Goal: Feedback & Contribution: Contribute content

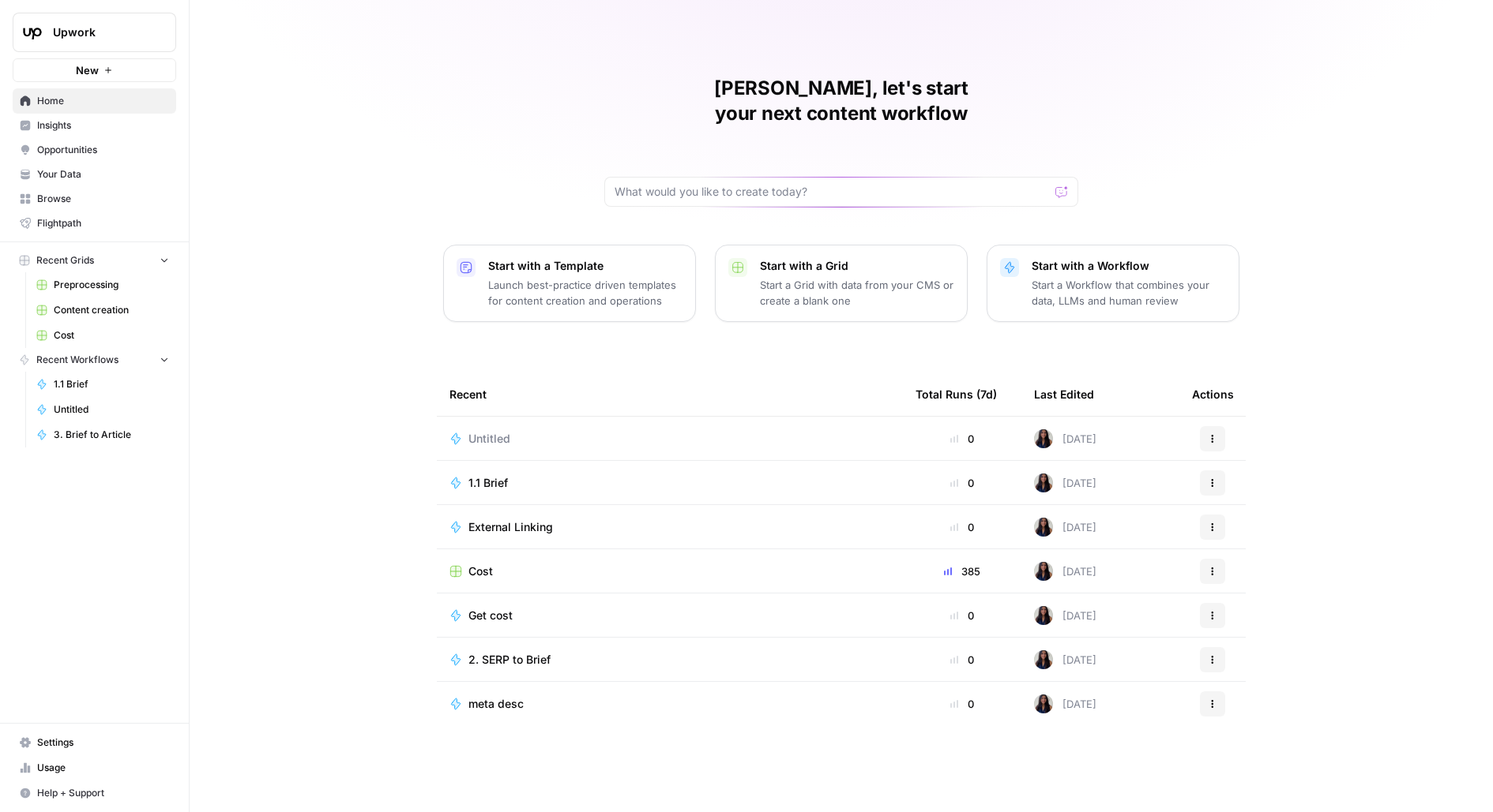
click at [81, 24] on button "Upwork" at bounding box center [94, 33] width 164 height 40
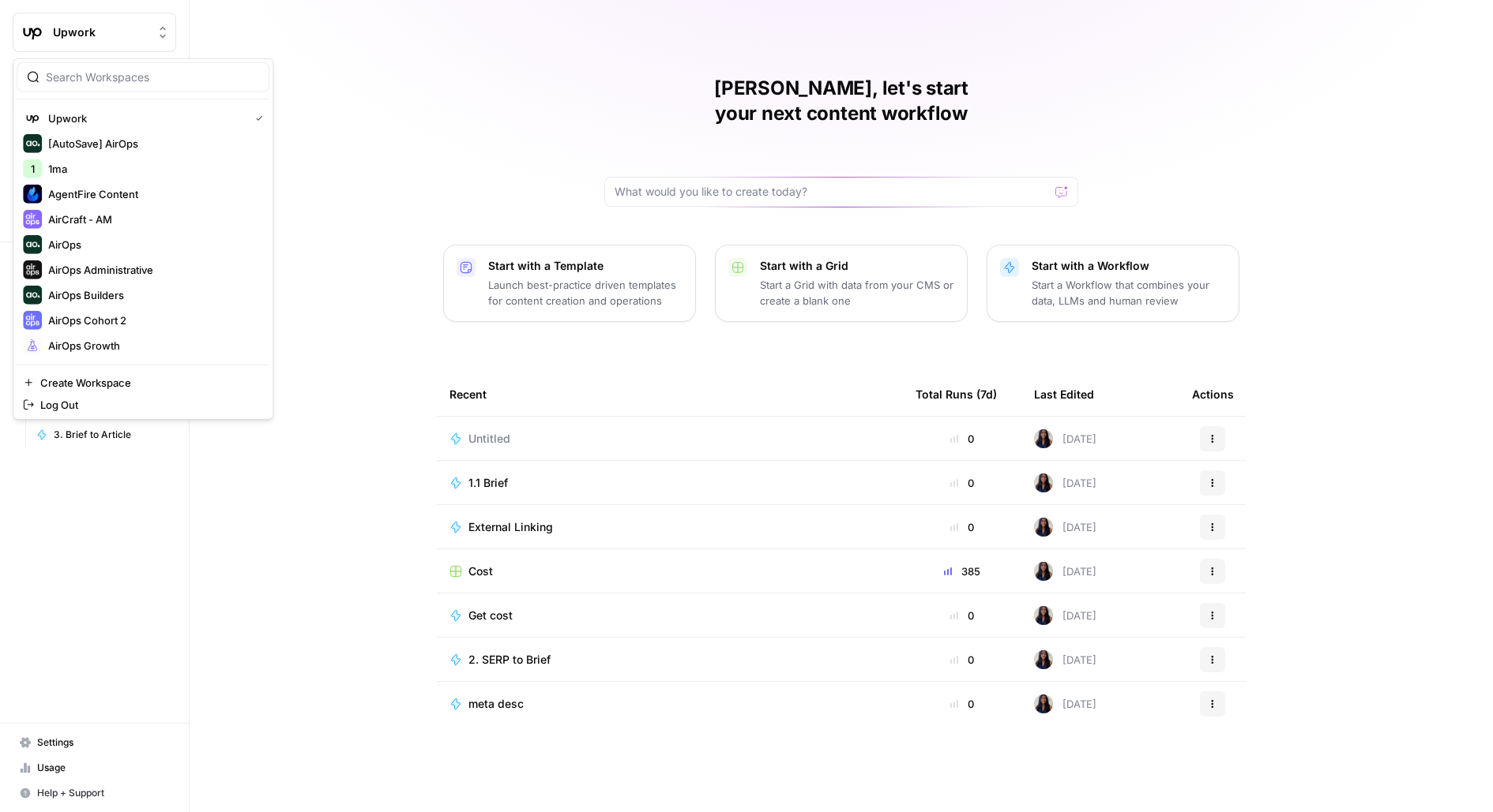
click at [114, 87] on div at bounding box center [143, 77] width 253 height 30
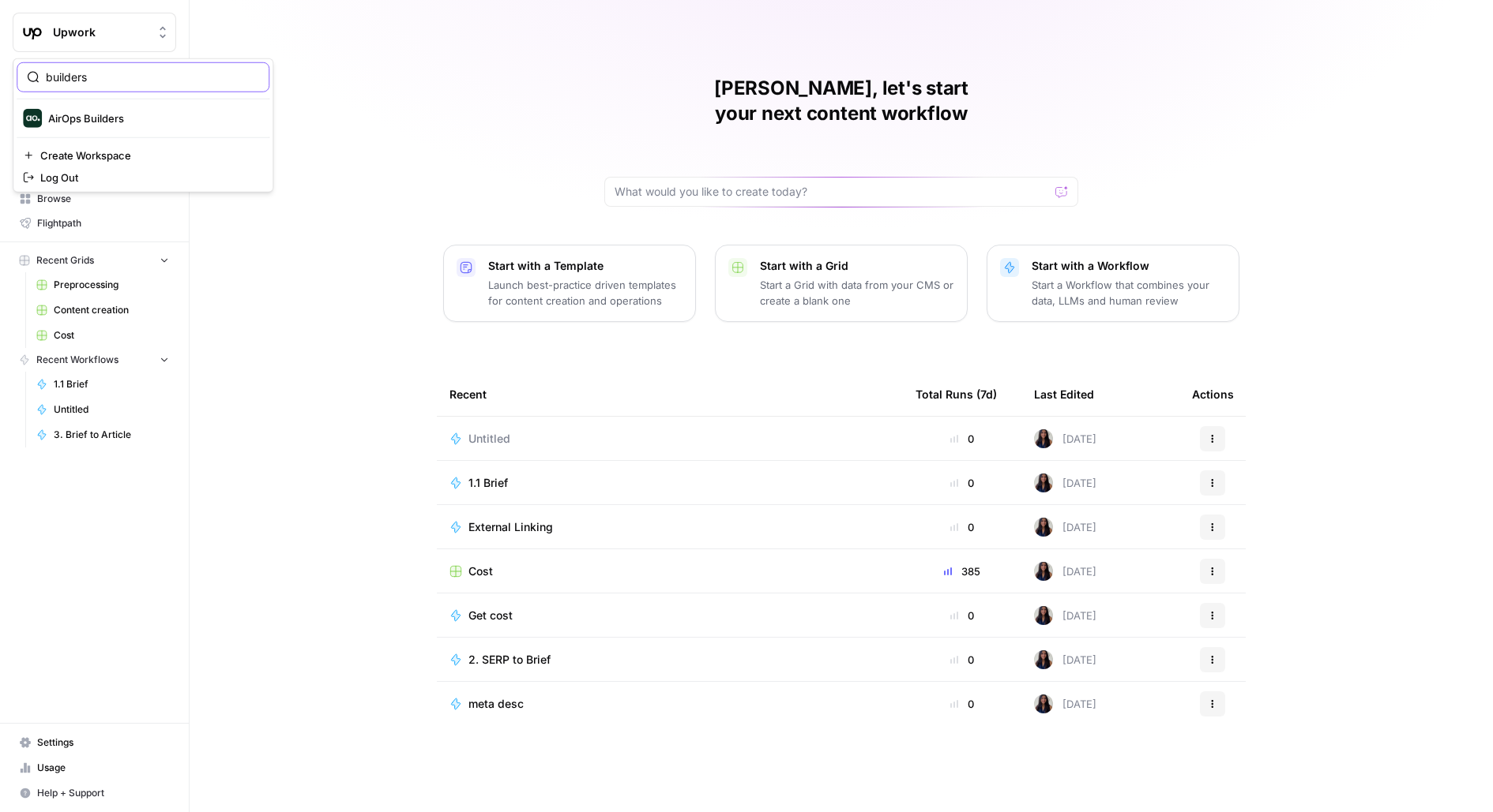
type input "builders"
click button "AirOps Builders" at bounding box center [143, 118] width 253 height 25
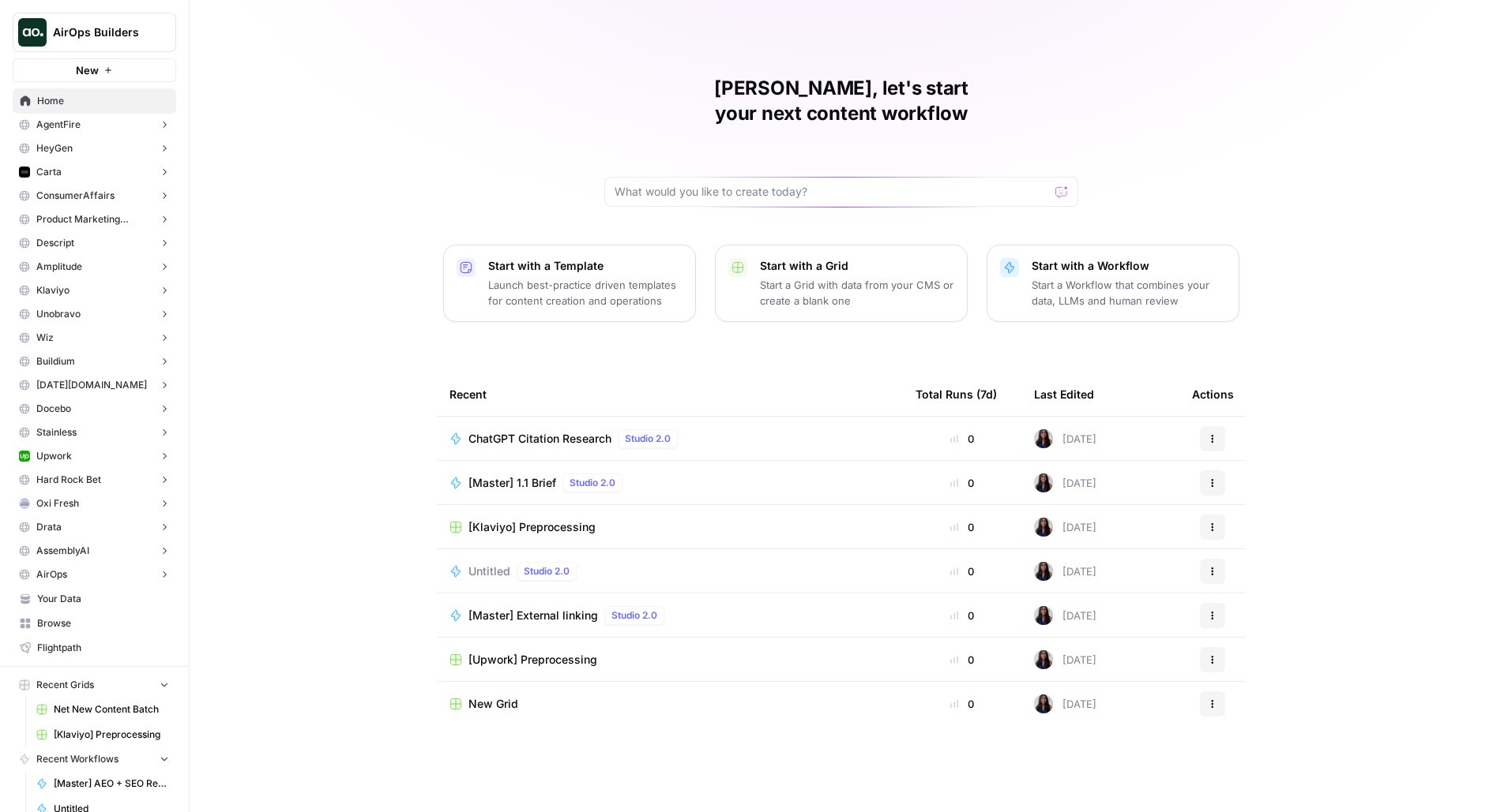
click at [42, 589] on link "Your Data" at bounding box center [94, 599] width 164 height 25
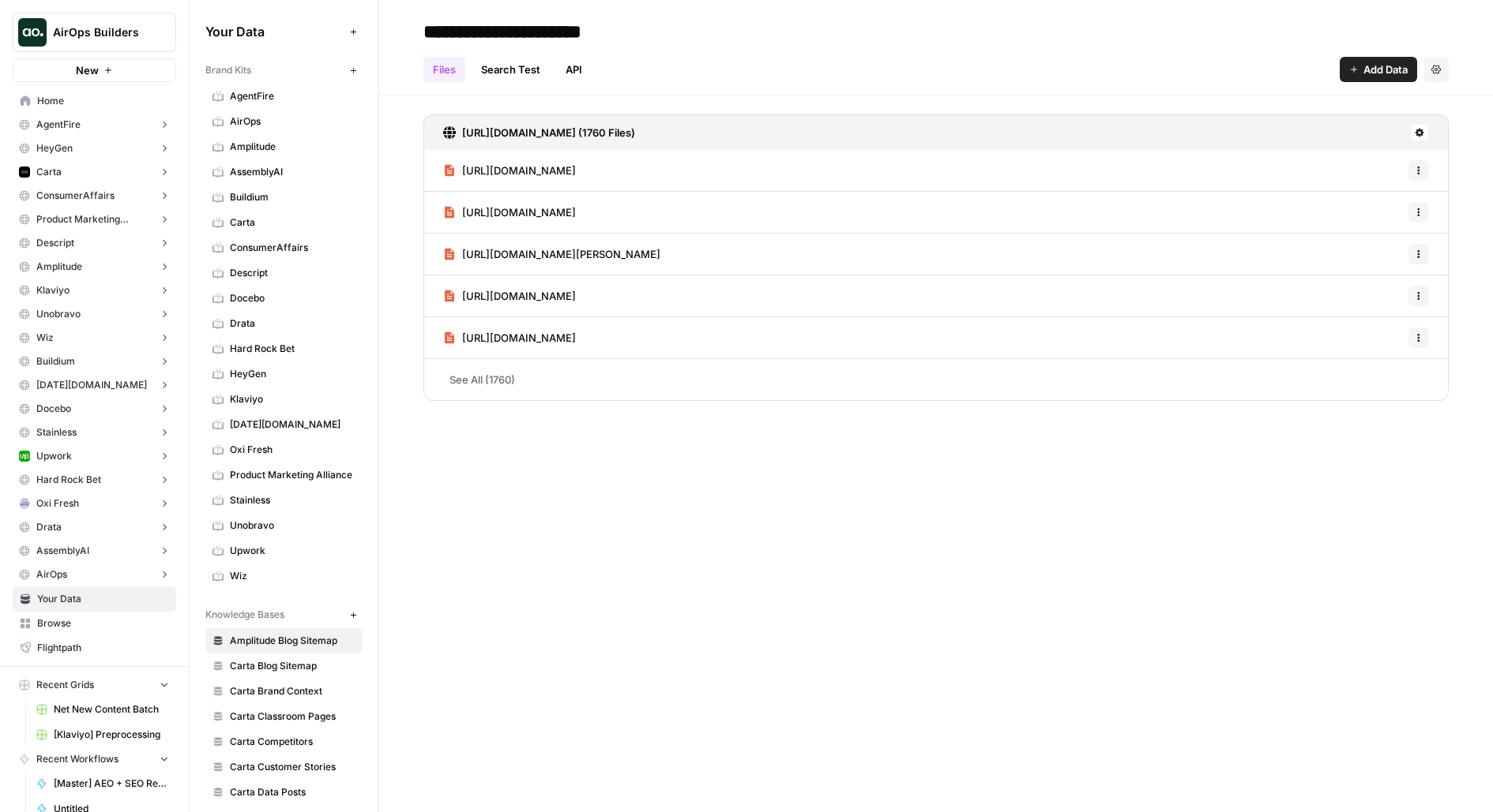
click at [44, 622] on span "Browse" at bounding box center [102, 624] width 132 height 14
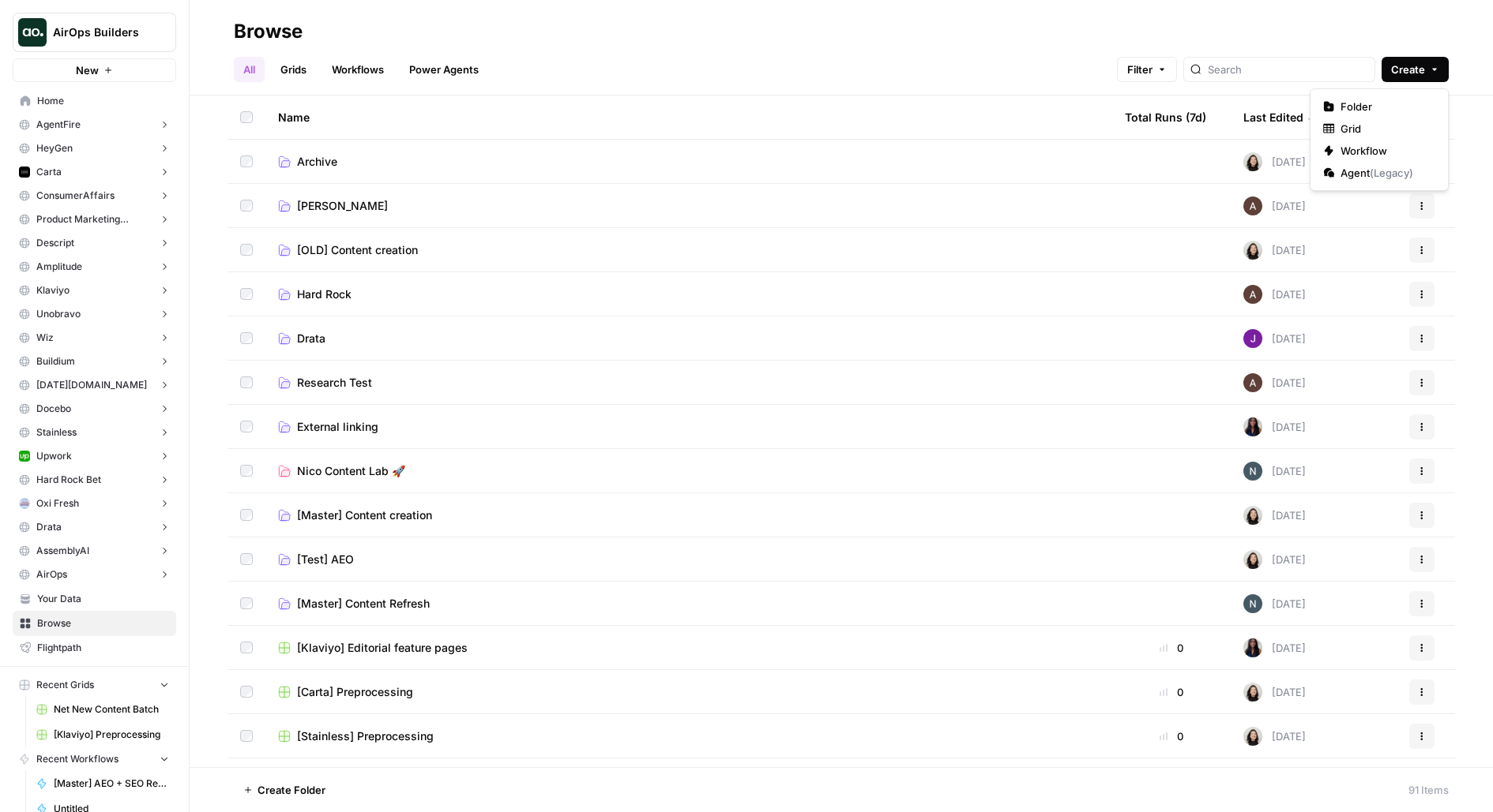
click at [1412, 70] on span "Create" at bounding box center [1408, 69] width 34 height 16
click at [841, 390] on td "Research Test" at bounding box center [689, 383] width 847 height 44
click at [374, 424] on span "External linking" at bounding box center [337, 427] width 81 height 16
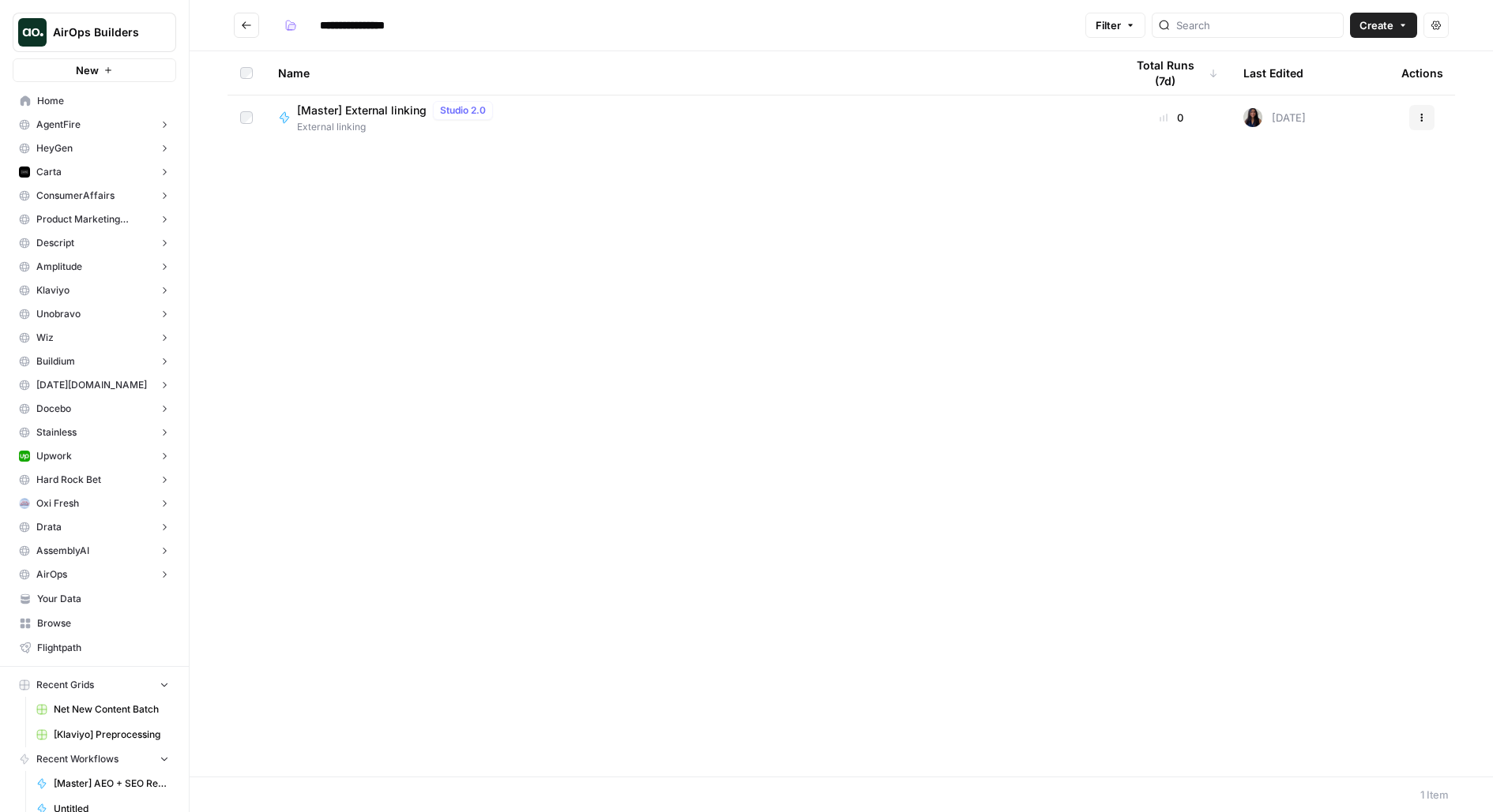
click at [1390, 26] on span "Create" at bounding box center [1376, 26] width 34 height 16
click at [1331, 83] on span "Workflow" at bounding box center [1353, 84] width 88 height 16
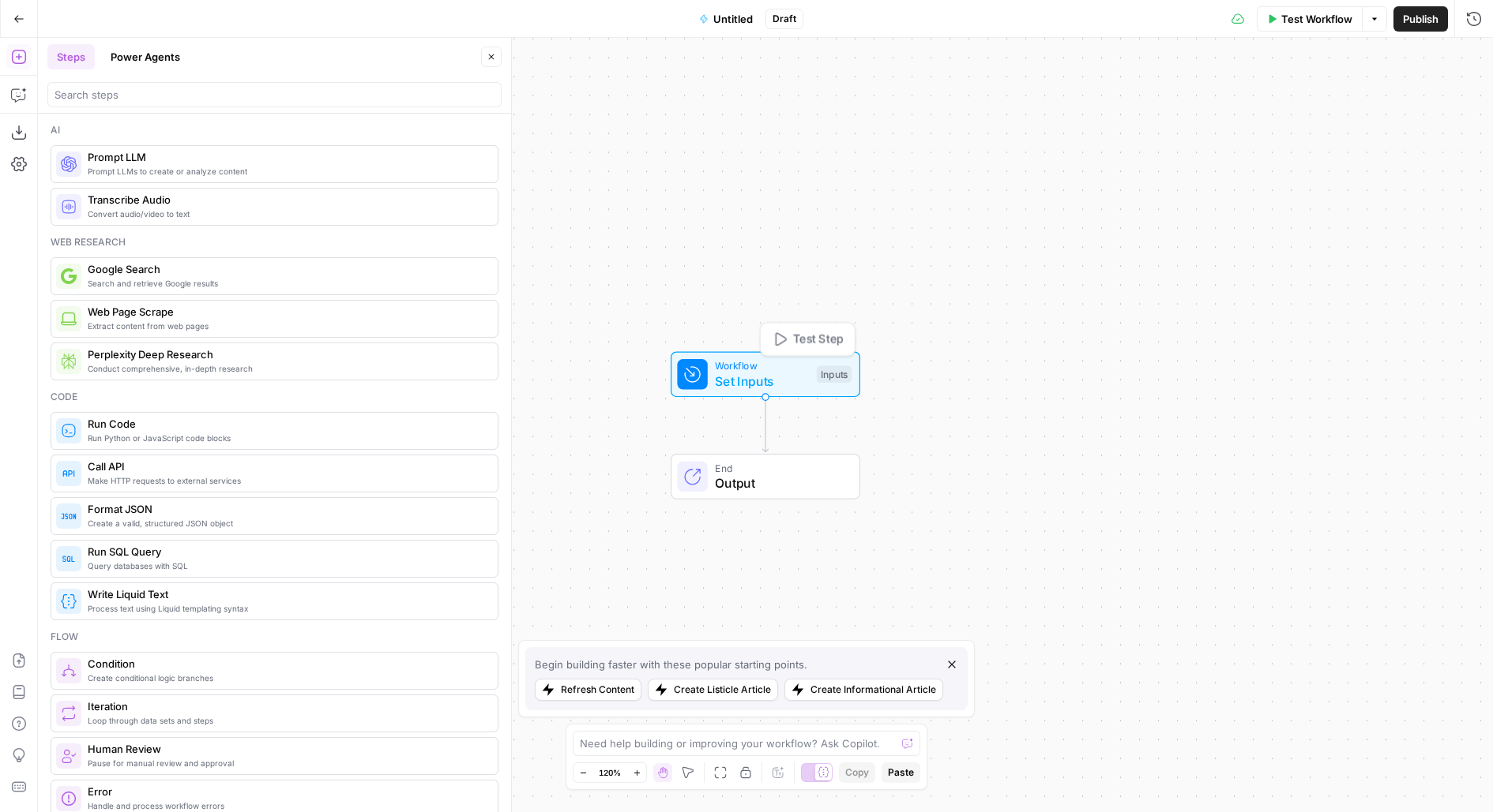
click at [723, 377] on span "Set Inputs" at bounding box center [762, 381] width 94 height 19
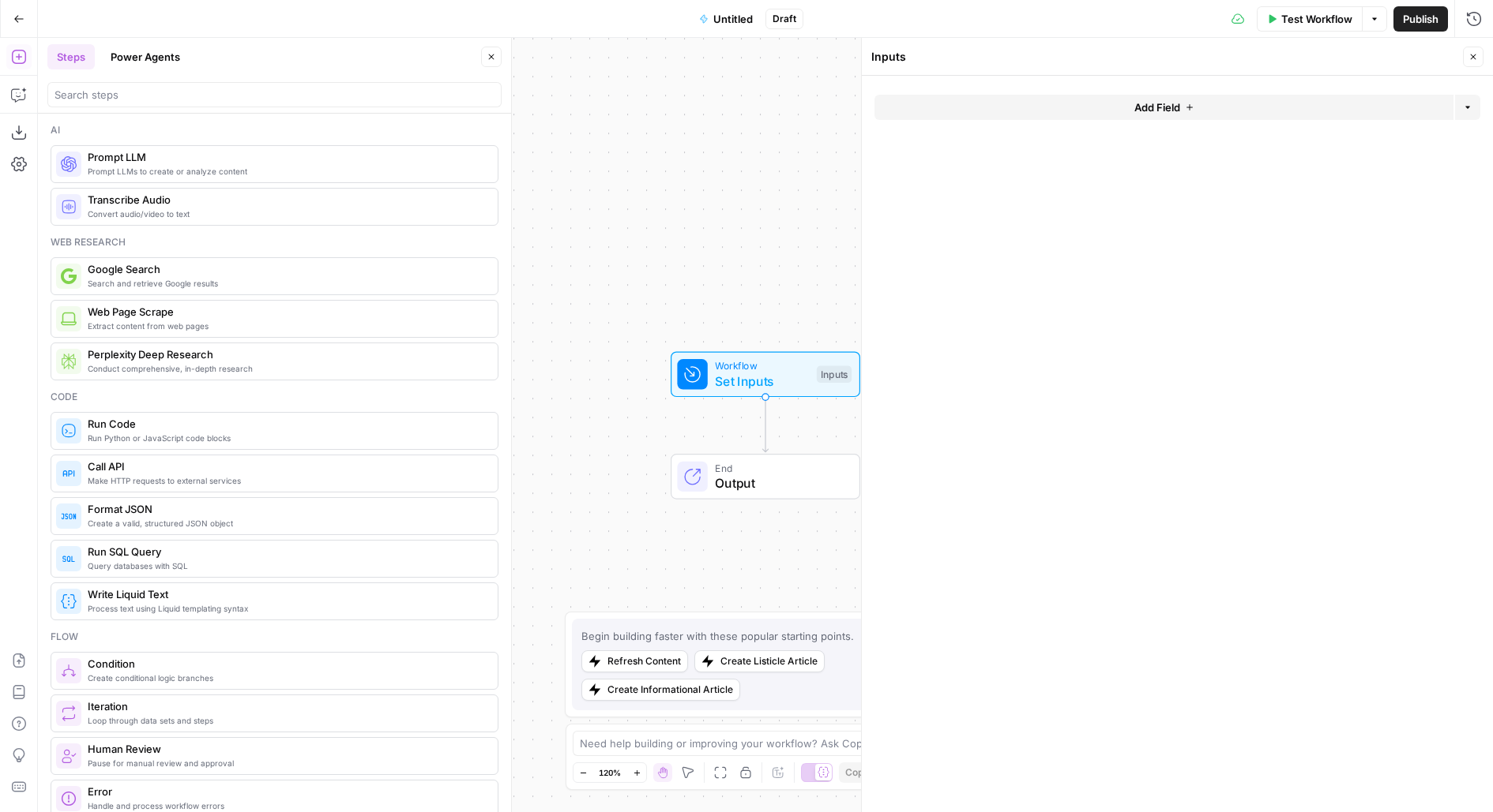
click at [1114, 103] on button "Add Field" at bounding box center [1164, 107] width 579 height 25
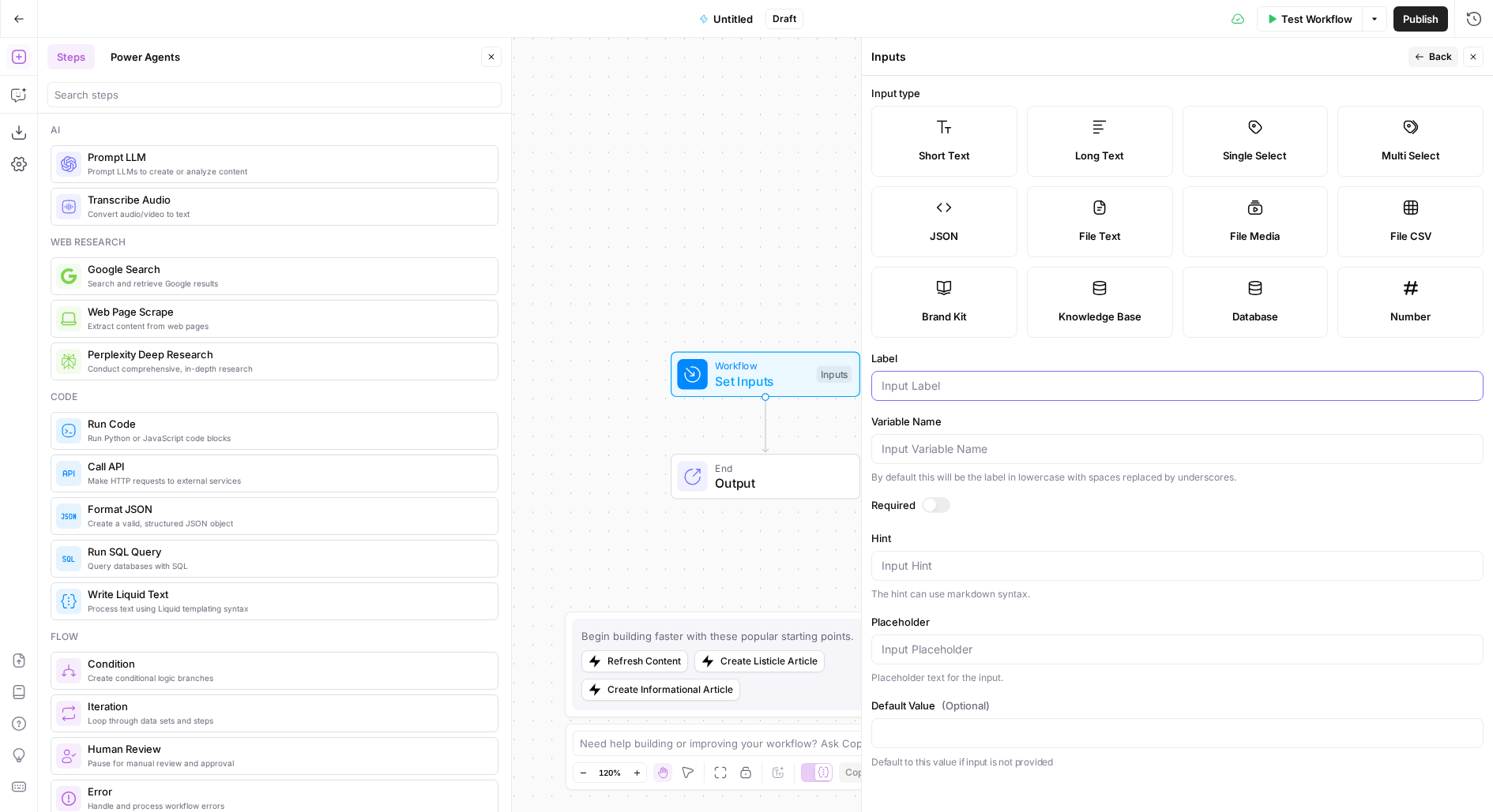
click at [902, 383] on input "Label" at bounding box center [1178, 386] width 591 height 16
type input "Website URL"
click at [925, 490] on form "Input type Short Text Long Text Single Select Multi Select JSON File Text File …" at bounding box center [1178, 443] width 631 height 737
click at [939, 502] on div at bounding box center [935, 506] width 29 height 16
click at [1422, 54] on icon "button" at bounding box center [1420, 58] width 10 height 10
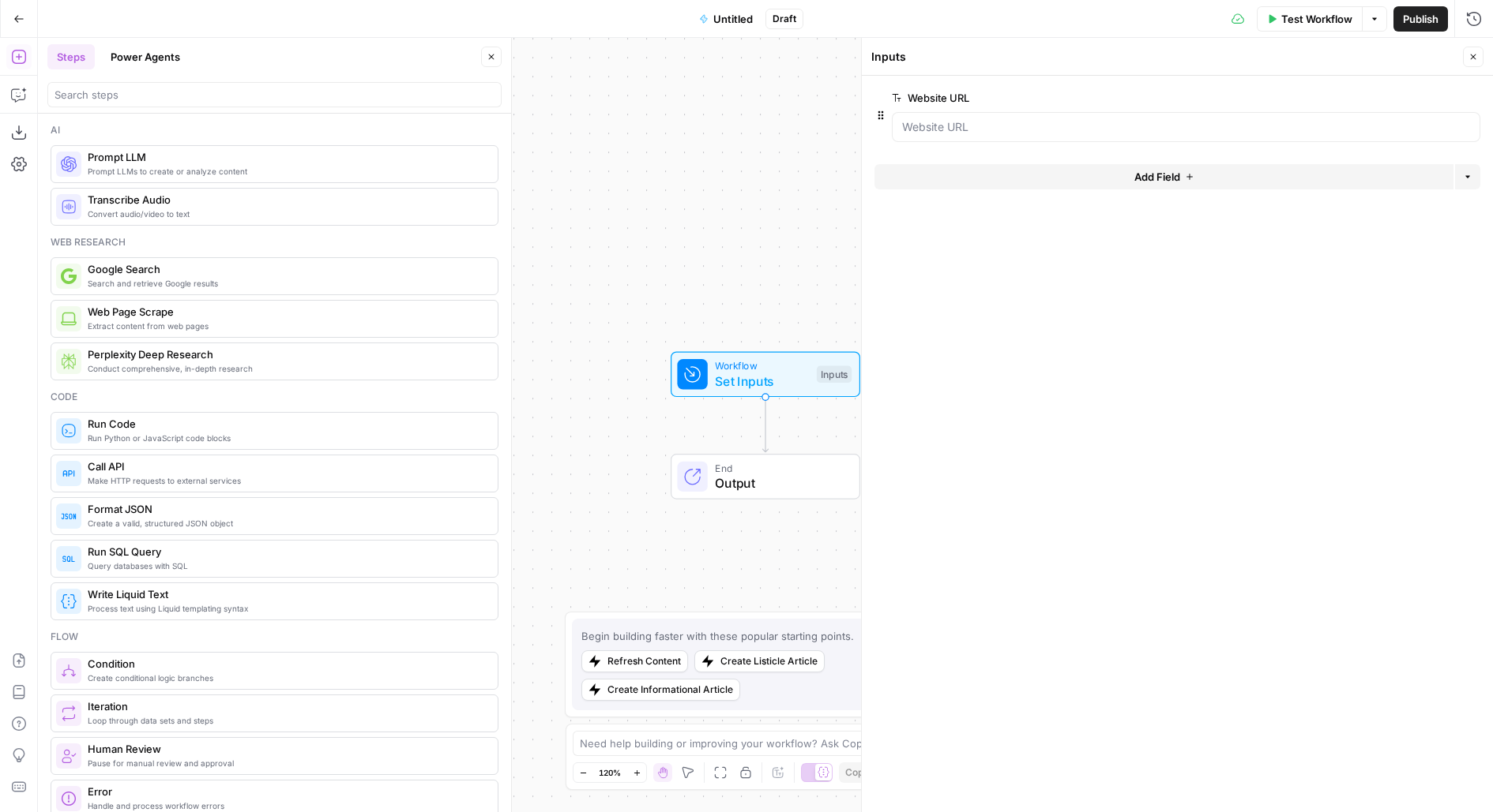
click at [995, 178] on button "Add Field" at bounding box center [1164, 176] width 579 height 25
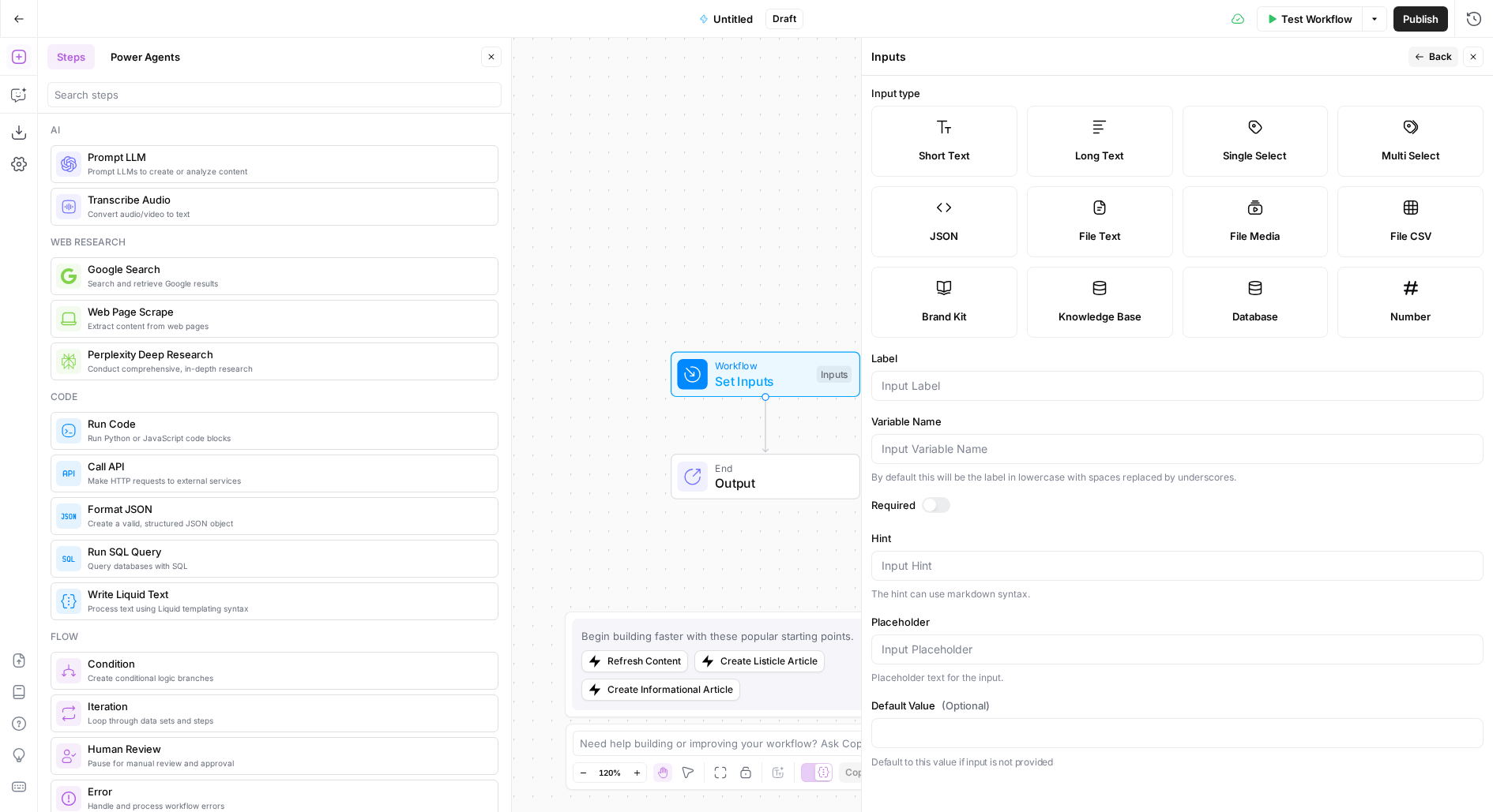
click at [1138, 142] on label "Long Text" at bounding box center [1099, 142] width 146 height 71
click at [942, 379] on input "Label" at bounding box center [1178, 386] width 591 height 16
type input "Query"
click at [940, 512] on div "Required" at bounding box center [1177, 508] width 612 height 21
click at [940, 507] on div at bounding box center [935, 506] width 29 height 16
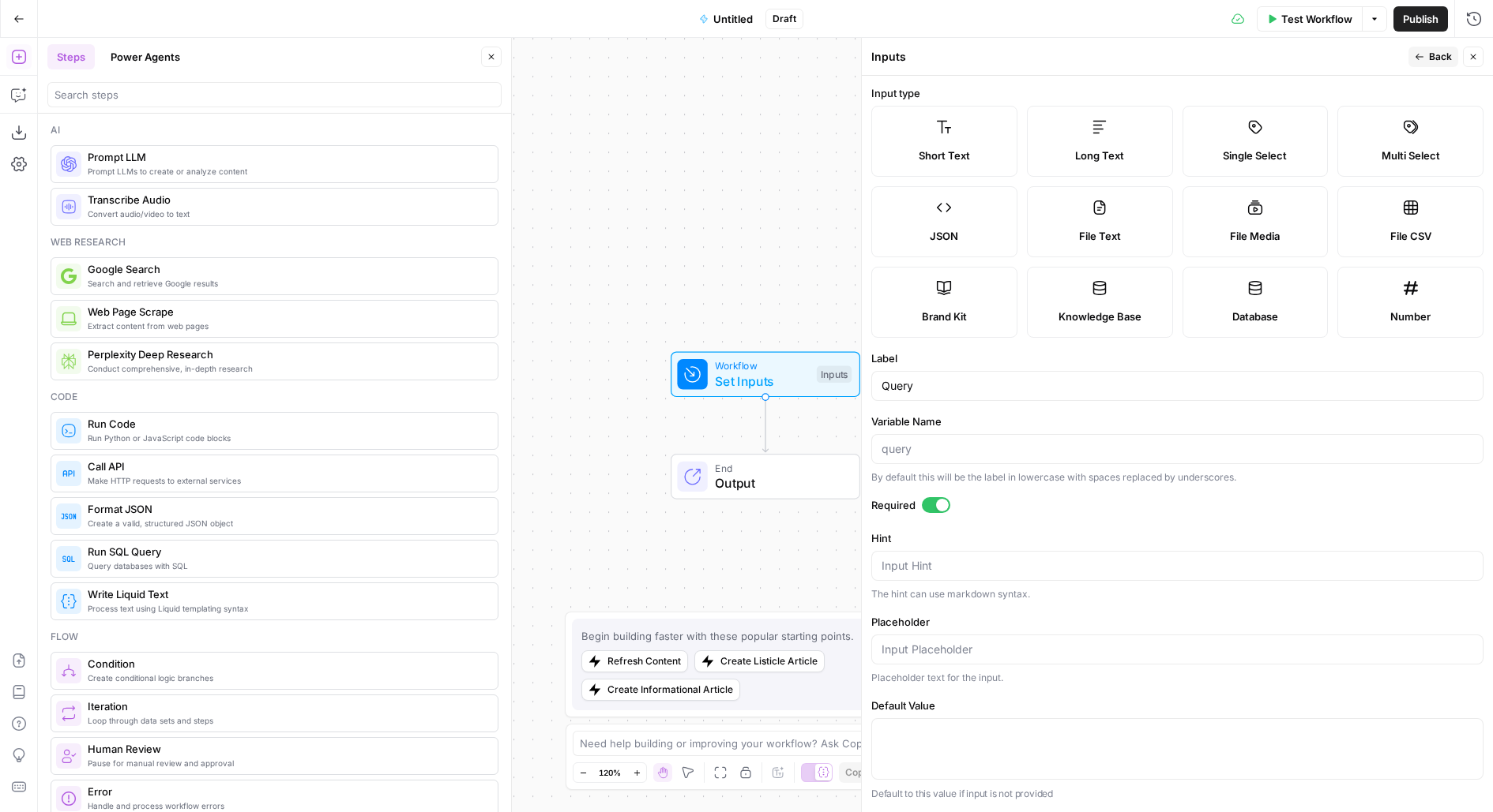
click at [1443, 55] on span "Back" at bounding box center [1439, 57] width 23 height 14
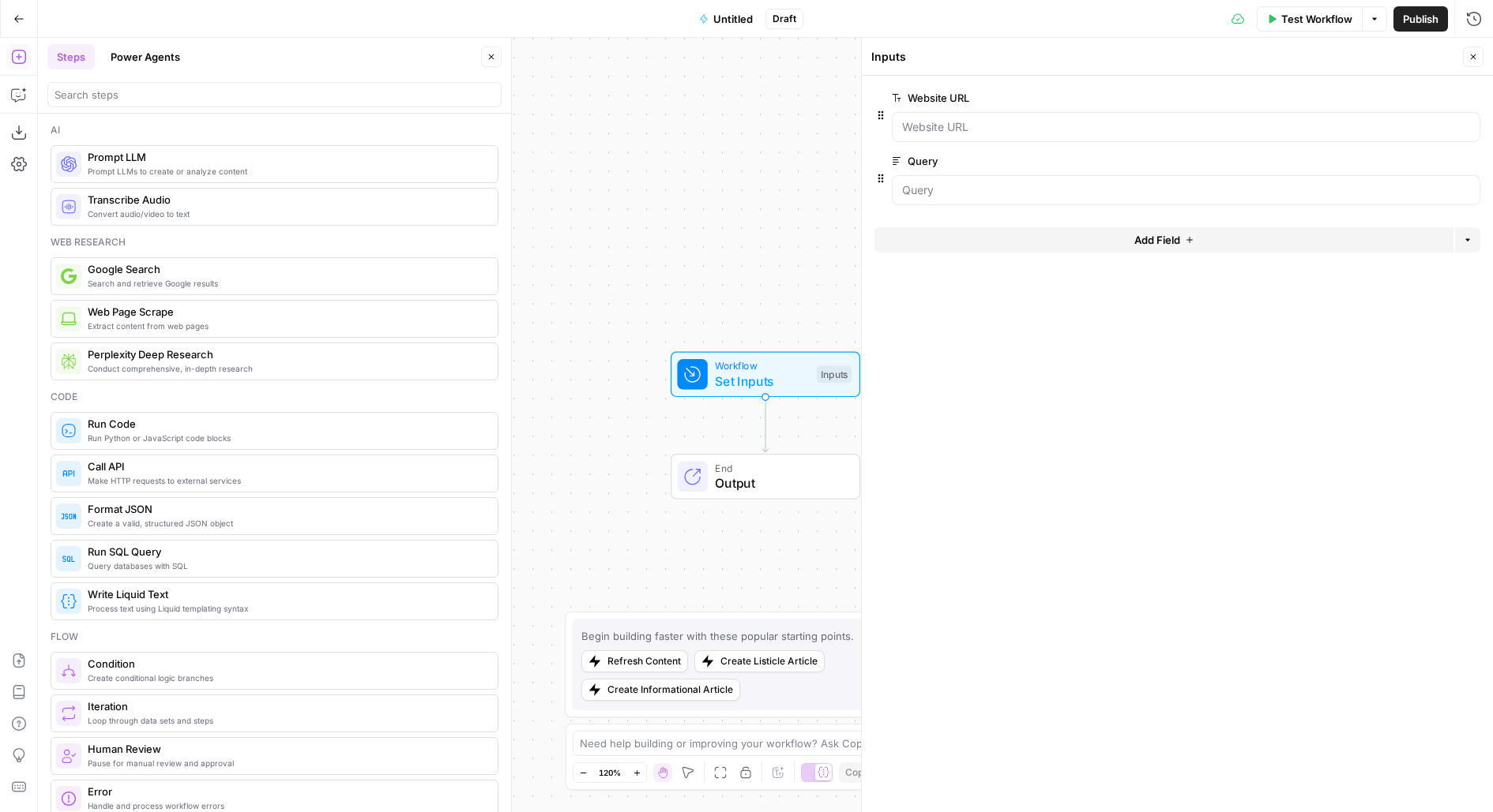
click at [1410, 99] on span "edit field" at bounding box center [1421, 97] width 35 height 13
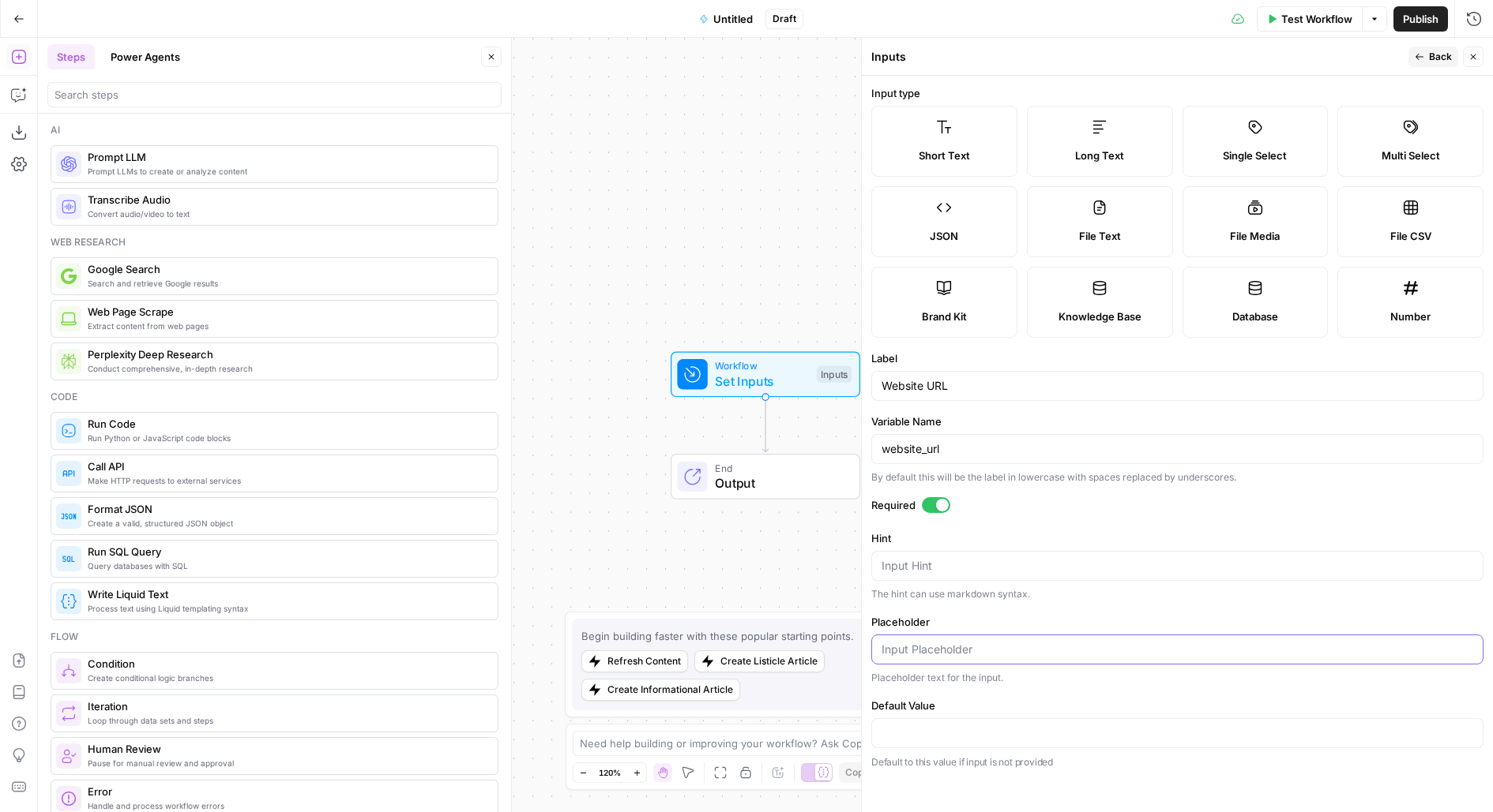
click at [952, 641] on input "Placeholder" at bounding box center [1178, 649] width 591 height 16
click at [956, 560] on textarea "Hint" at bounding box center [1178, 566] width 591 height 16
paste textarea "Enter the URL of the website you would like to analyze to answer your query."
type textarea "Enter the URL of the website you would like to analyze to answer your query."
click at [1436, 54] on span "Back" at bounding box center [1439, 57] width 23 height 14
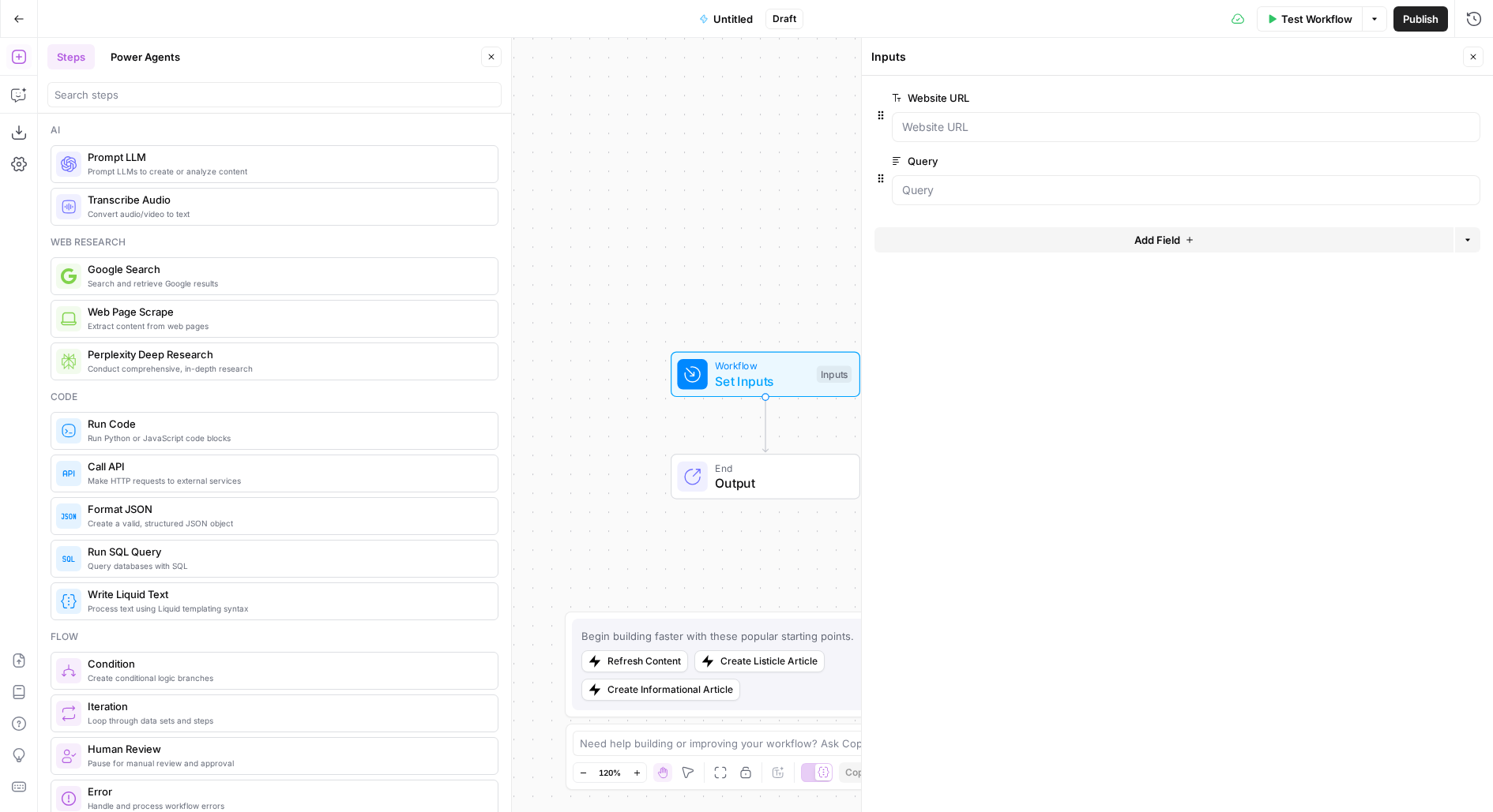
click at [1421, 163] on span "edit field" at bounding box center [1421, 161] width 35 height 13
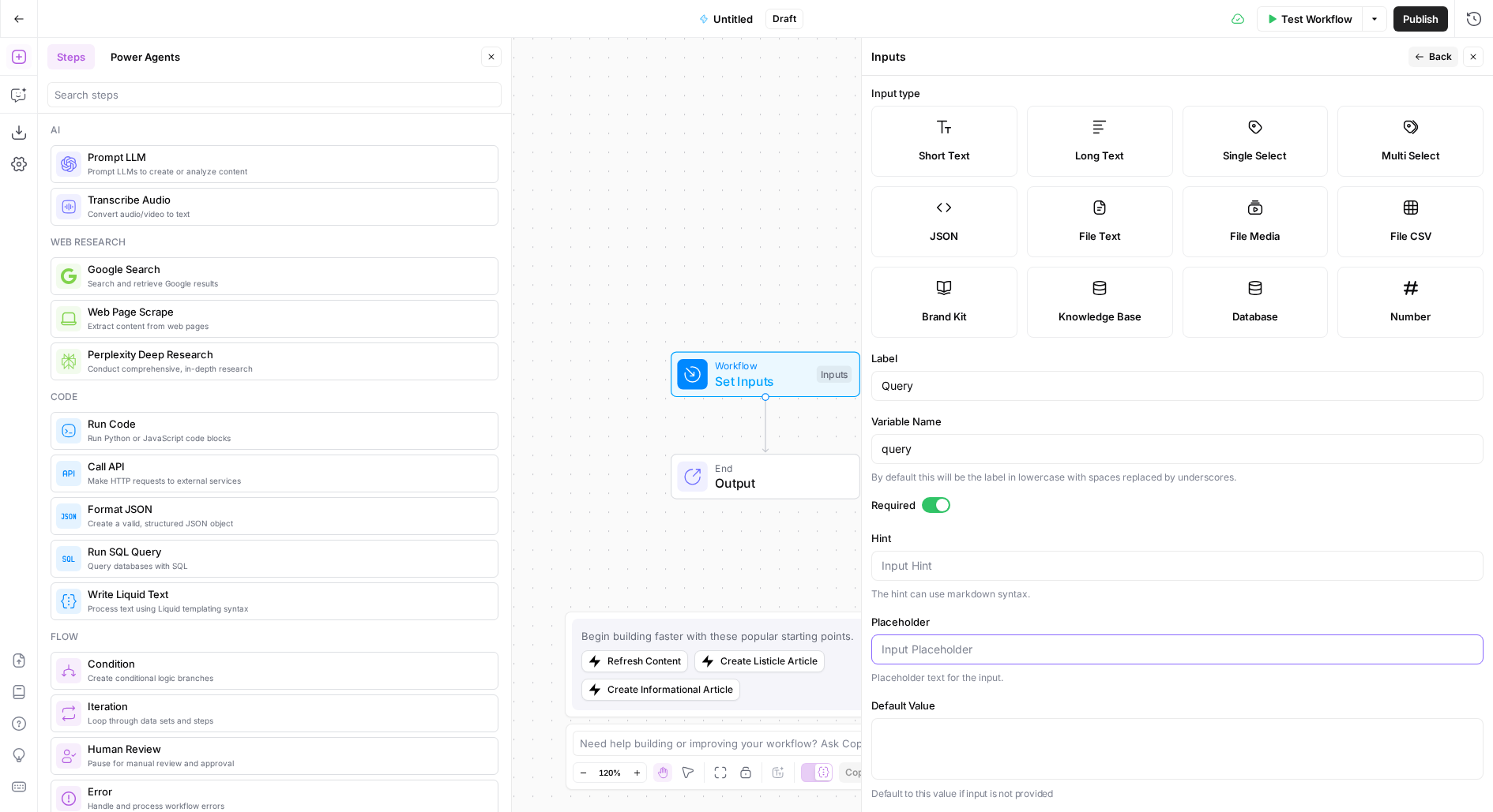
click at [902, 649] on input "Placeholder" at bounding box center [1178, 649] width 591 height 16
paste input "Ask a question you would like answered - be as specific as possible for the bes…"
type input "Ask a question you would like answered - be as specific as possible for the bes…"
click at [1434, 54] on span "Back" at bounding box center [1439, 57] width 23 height 14
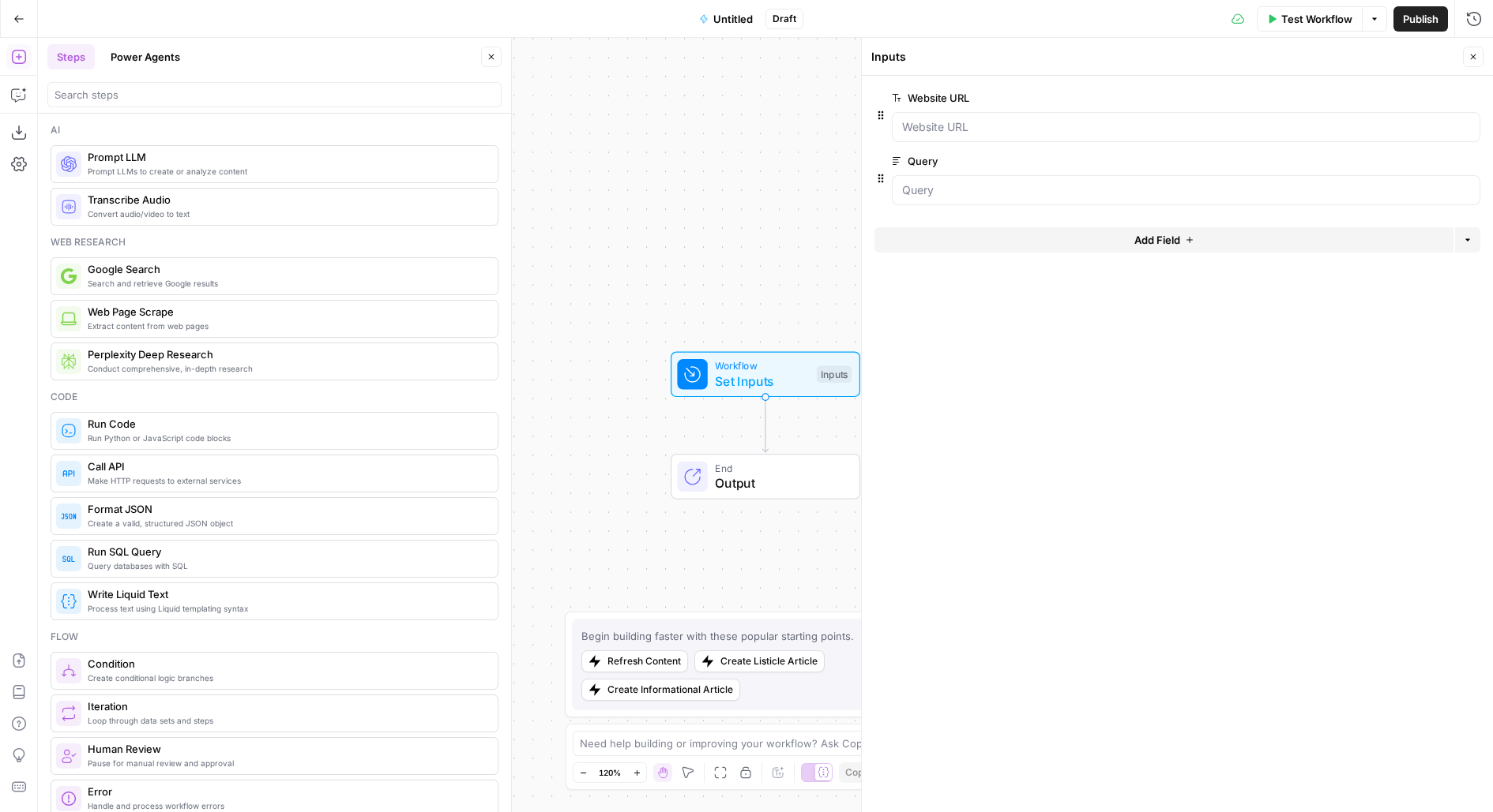
click at [1312, 18] on span "Test Workflow" at bounding box center [1317, 19] width 71 height 16
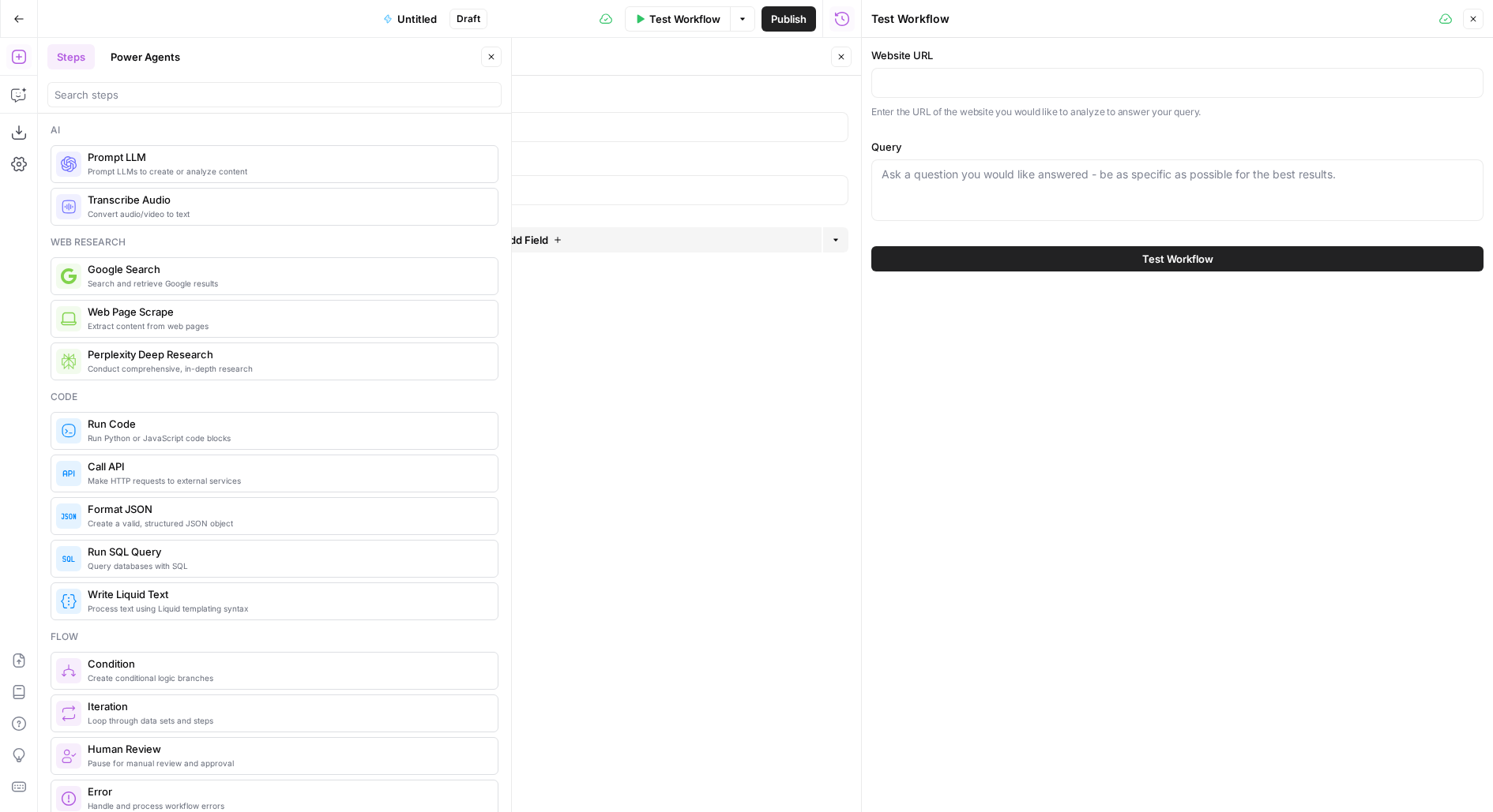
click at [837, 54] on icon "button" at bounding box center [841, 58] width 10 height 10
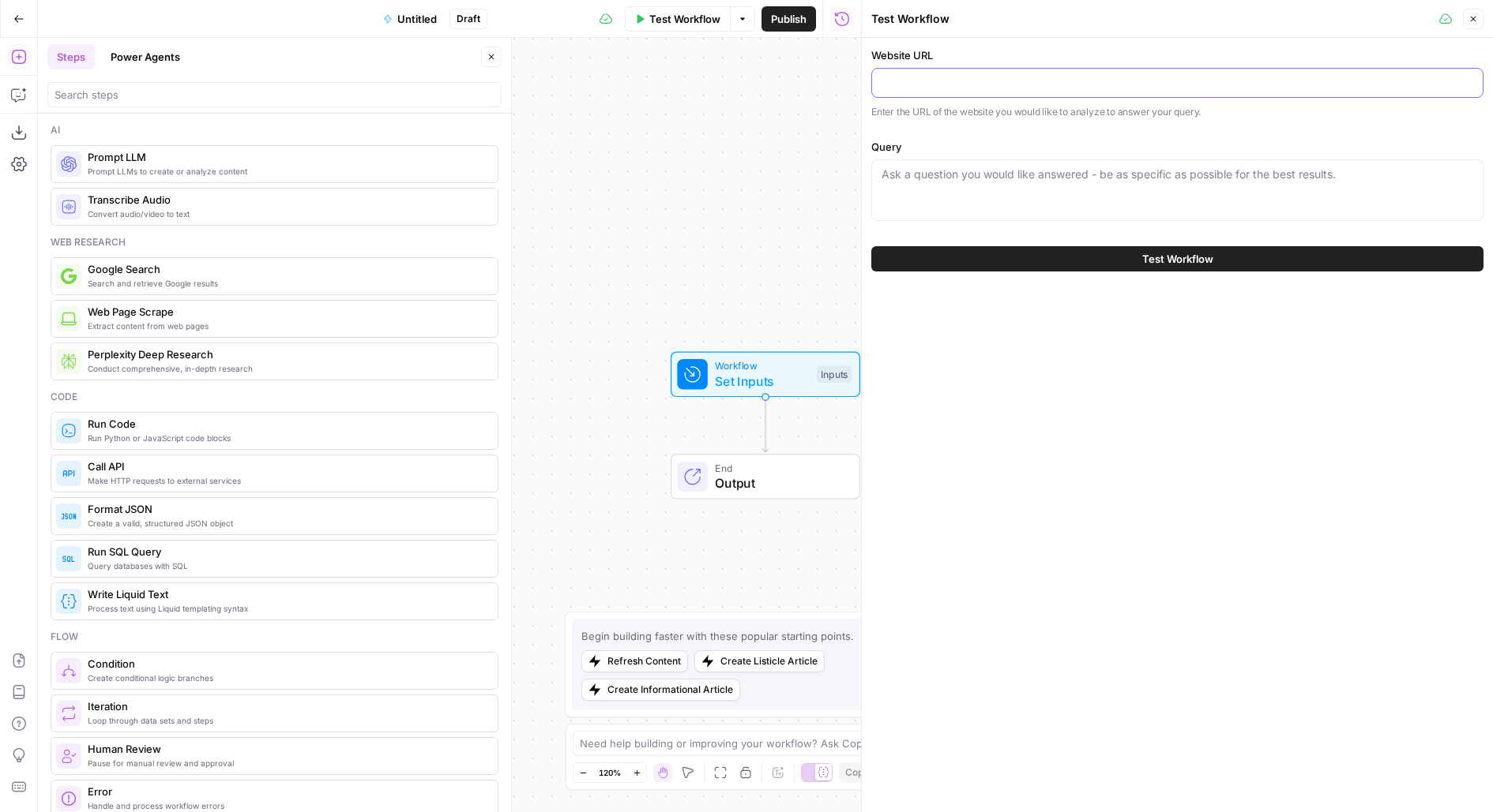
click at [905, 86] on input "Website URL" at bounding box center [1178, 83] width 591 height 16
paste input "https://www.klaviyo.com/pricing"
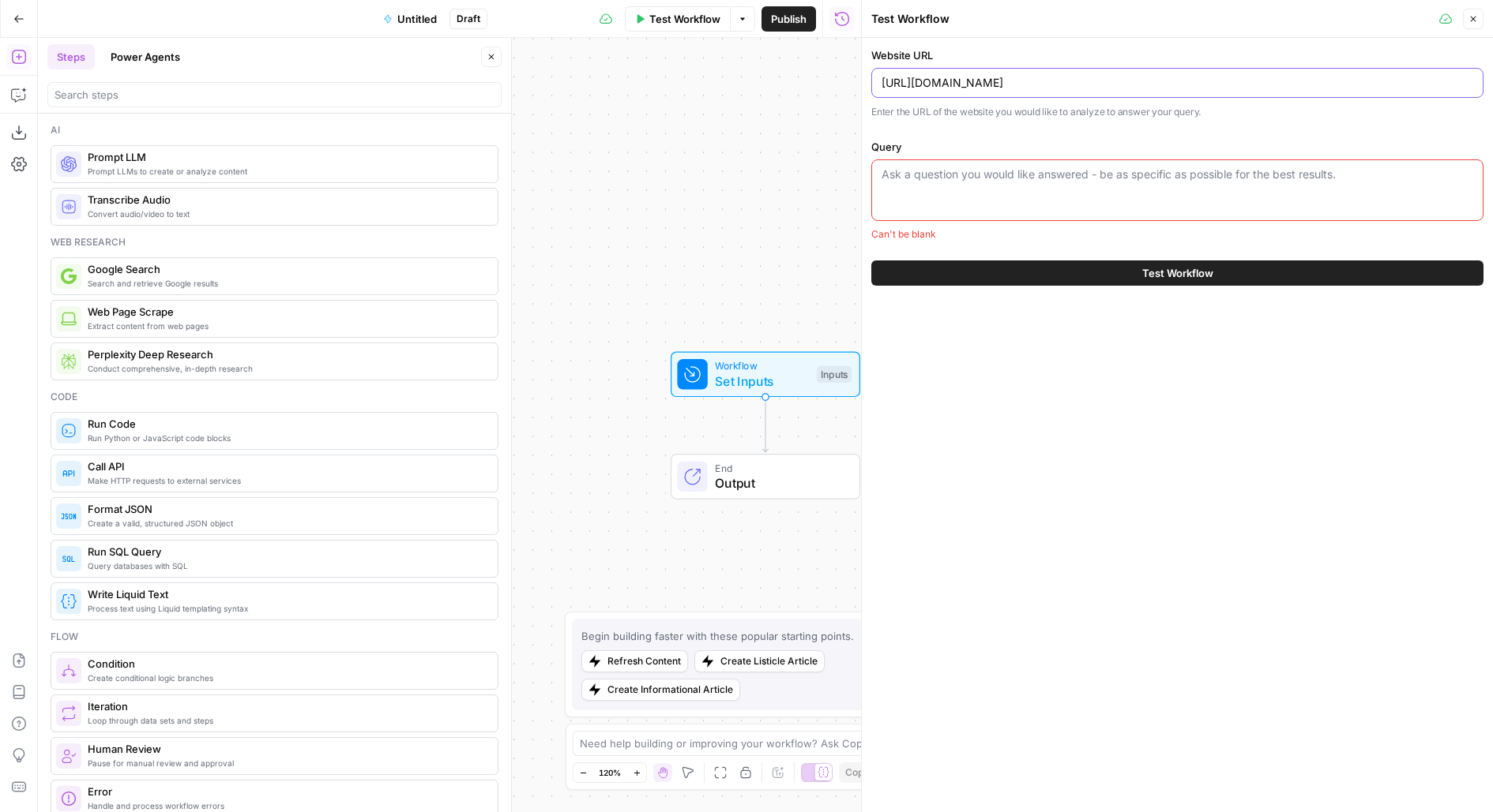
type input "https://www.klaviyo.com/pricing"
click at [948, 186] on div "Ask a question you would like answered - be as specific as possible for the bes…" at bounding box center [1177, 190] width 612 height 61
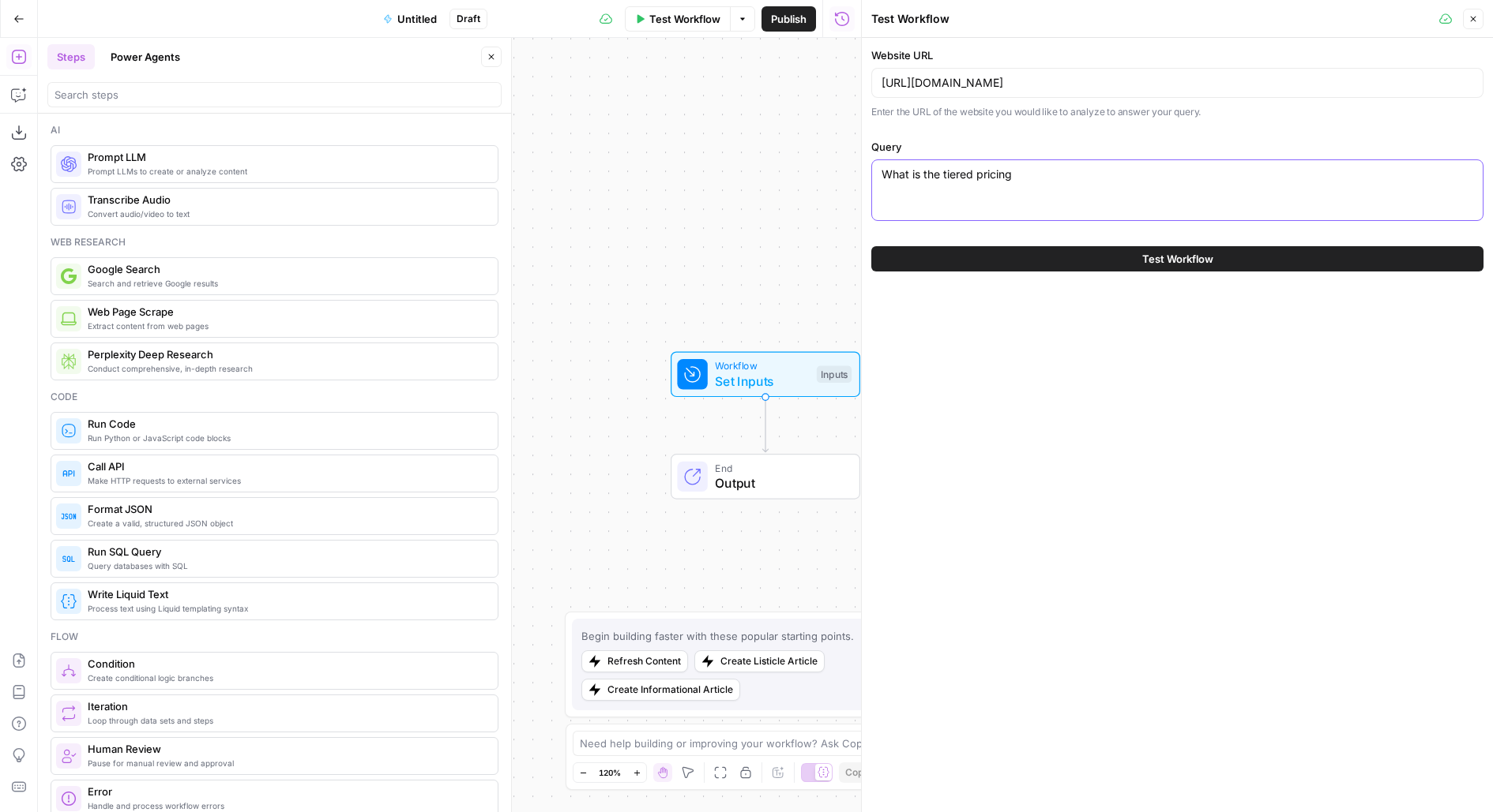
click at [922, 173] on textarea "What is the tiered pricing" at bounding box center [1178, 174] width 591 height 16
click at [979, 169] on textarea "What is Klaviyo's the tiered pricing" at bounding box center [1178, 174] width 591 height 16
click at [1083, 181] on div "What is Klaviyo's tiered pricing What is Klaviyo's tiered pricing" at bounding box center [1177, 190] width 612 height 61
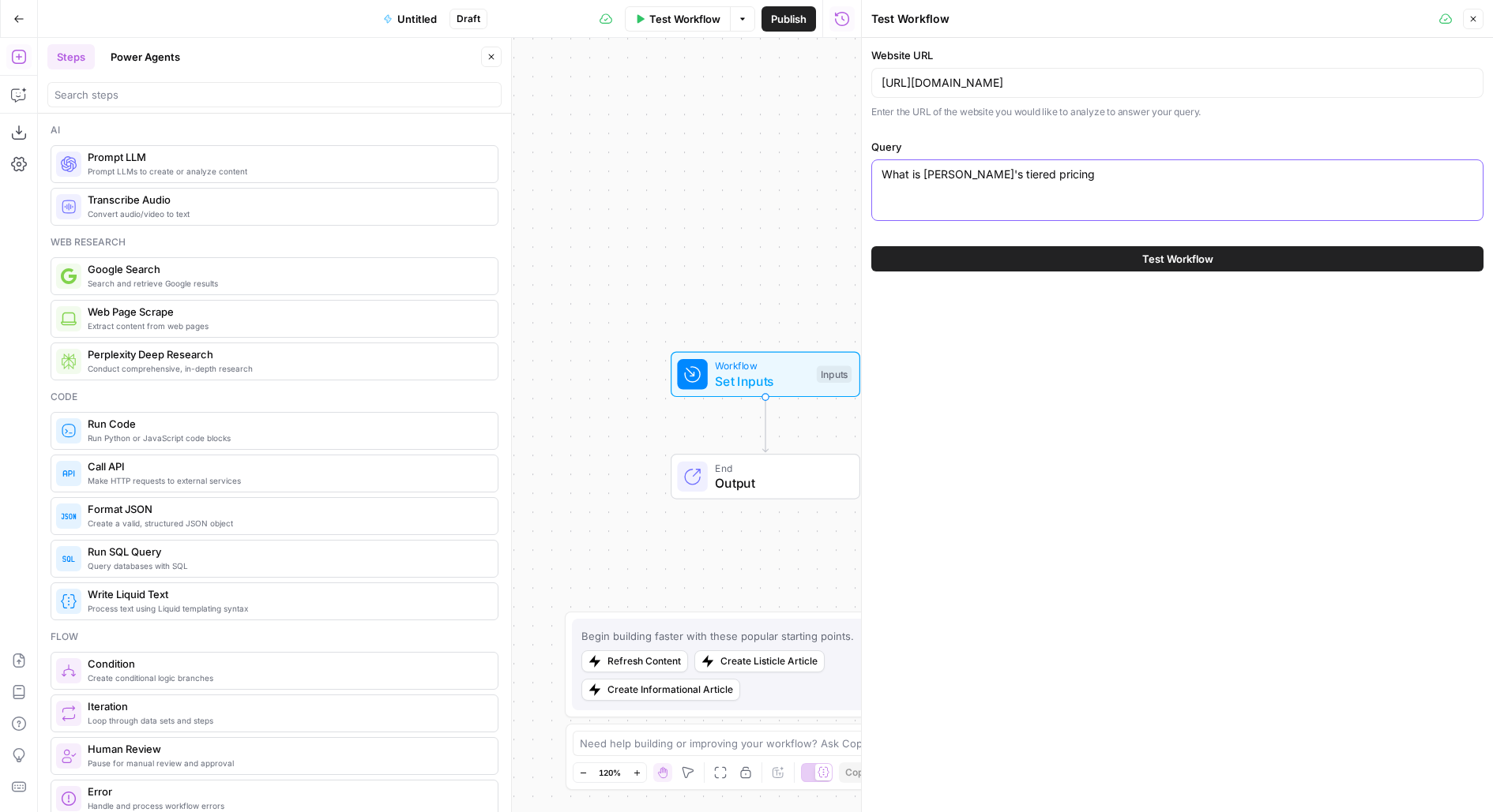
click at [1080, 176] on textarea "What is Klaviyo's tiered pricing" at bounding box center [1178, 174] width 591 height 16
click at [914, 169] on textarea "What is Klaviyo's tiered pricing plans?" at bounding box center [1178, 174] width 591 height 16
type textarea "What are Klaviyo's tiered pricing plans?"
drag, startPoint x: 784, startPoint y: 290, endPoint x: 695, endPoint y: 181, distance: 140.7
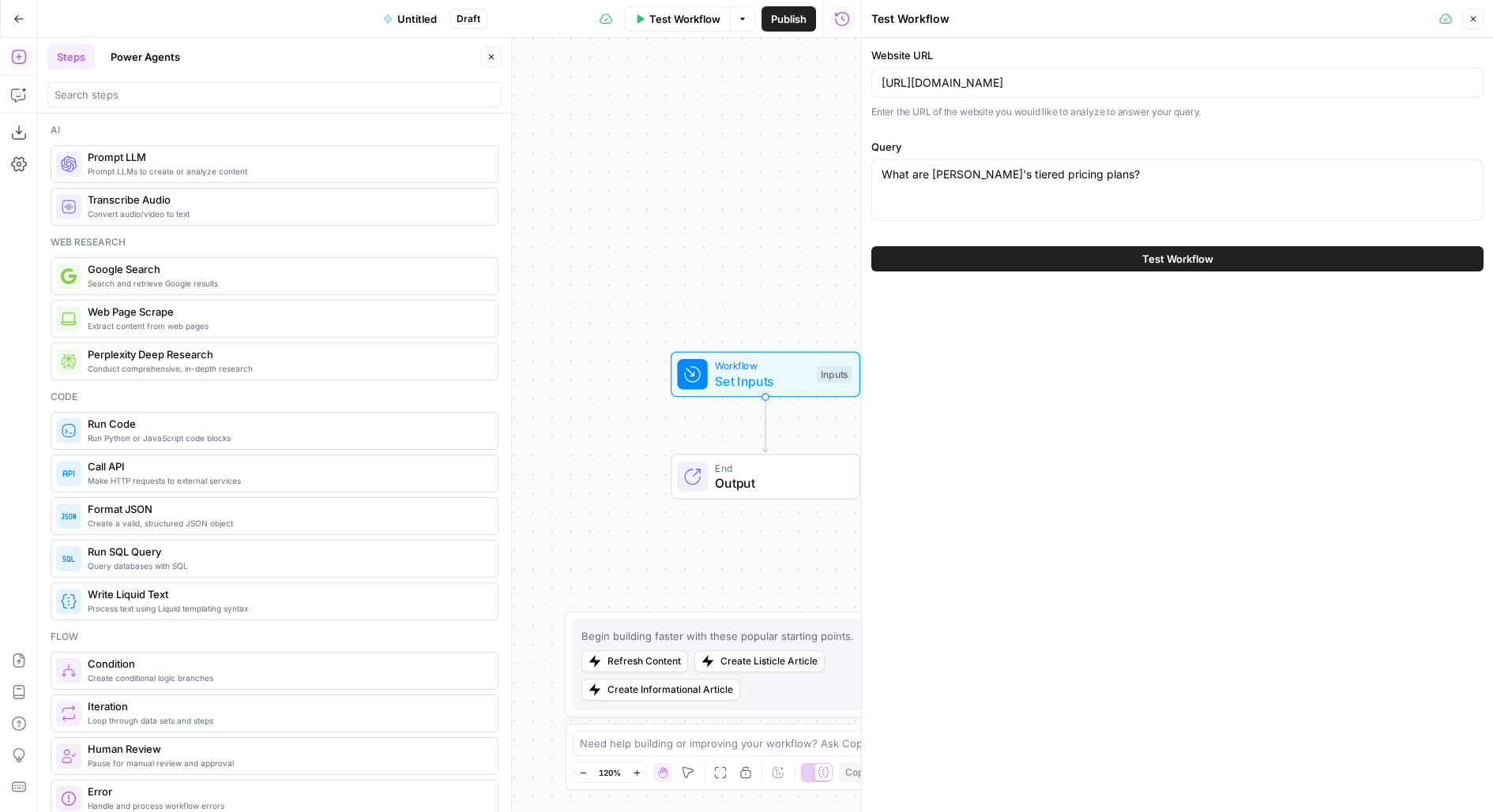
click at [696, 181] on div "Workflow Set Inputs Inputs End Output" at bounding box center [449, 424] width 823 height 774
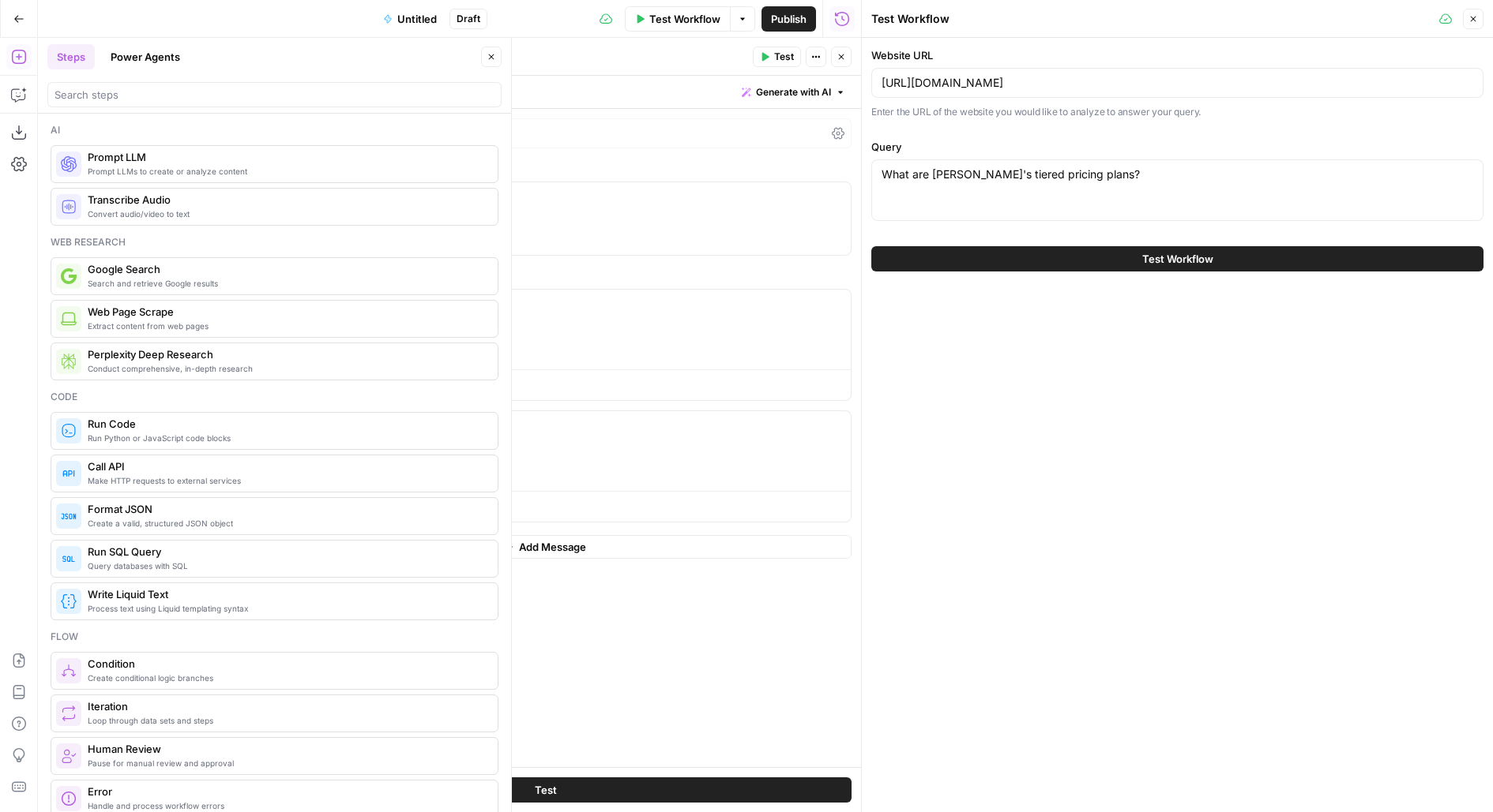
click at [497, 54] on button "Close" at bounding box center [491, 57] width 21 height 21
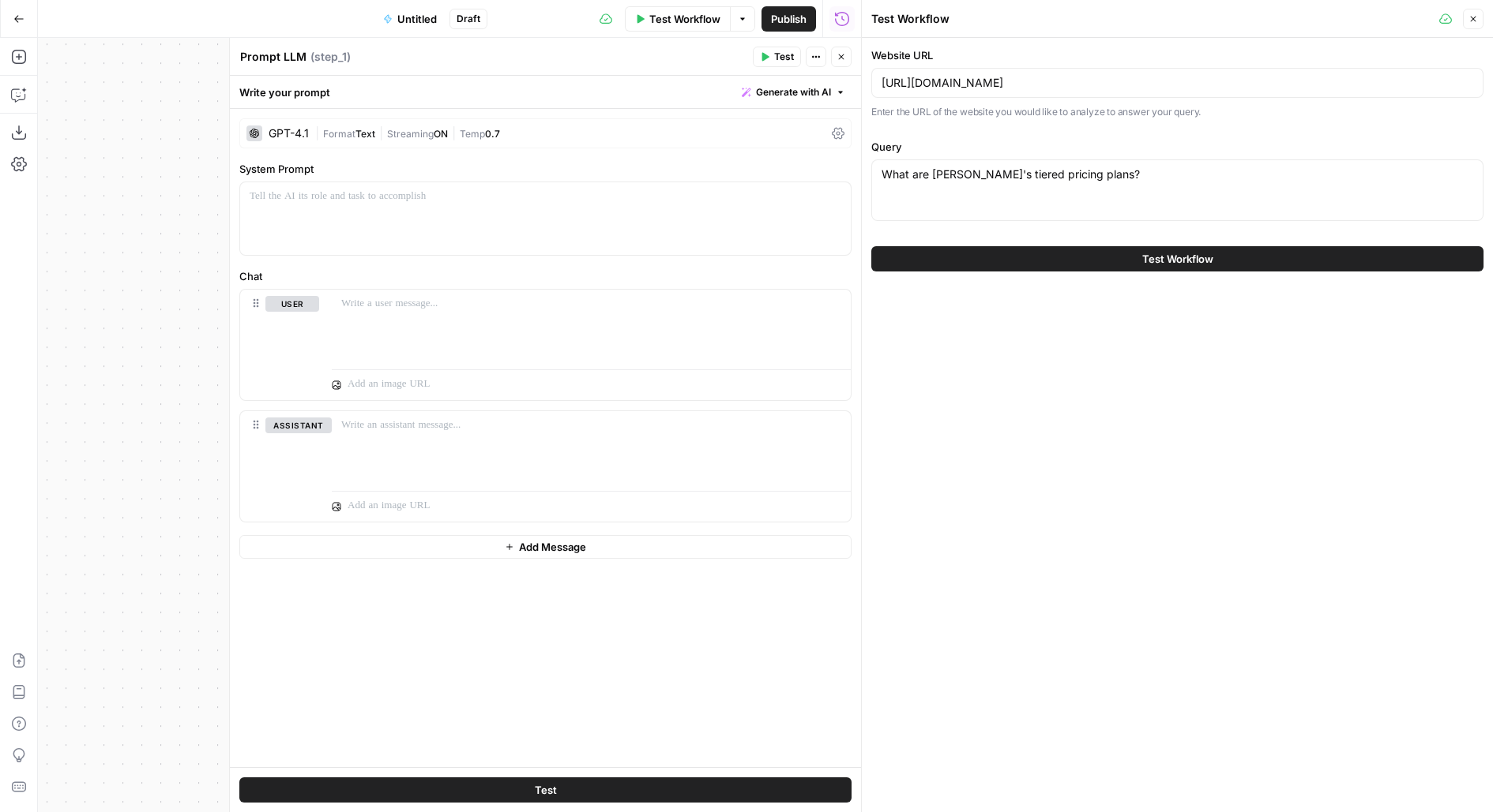
click at [448, 122] on div "GPT-4.1 | Format Text | Streaming ON | Temp 0.7" at bounding box center [545, 133] width 612 height 30
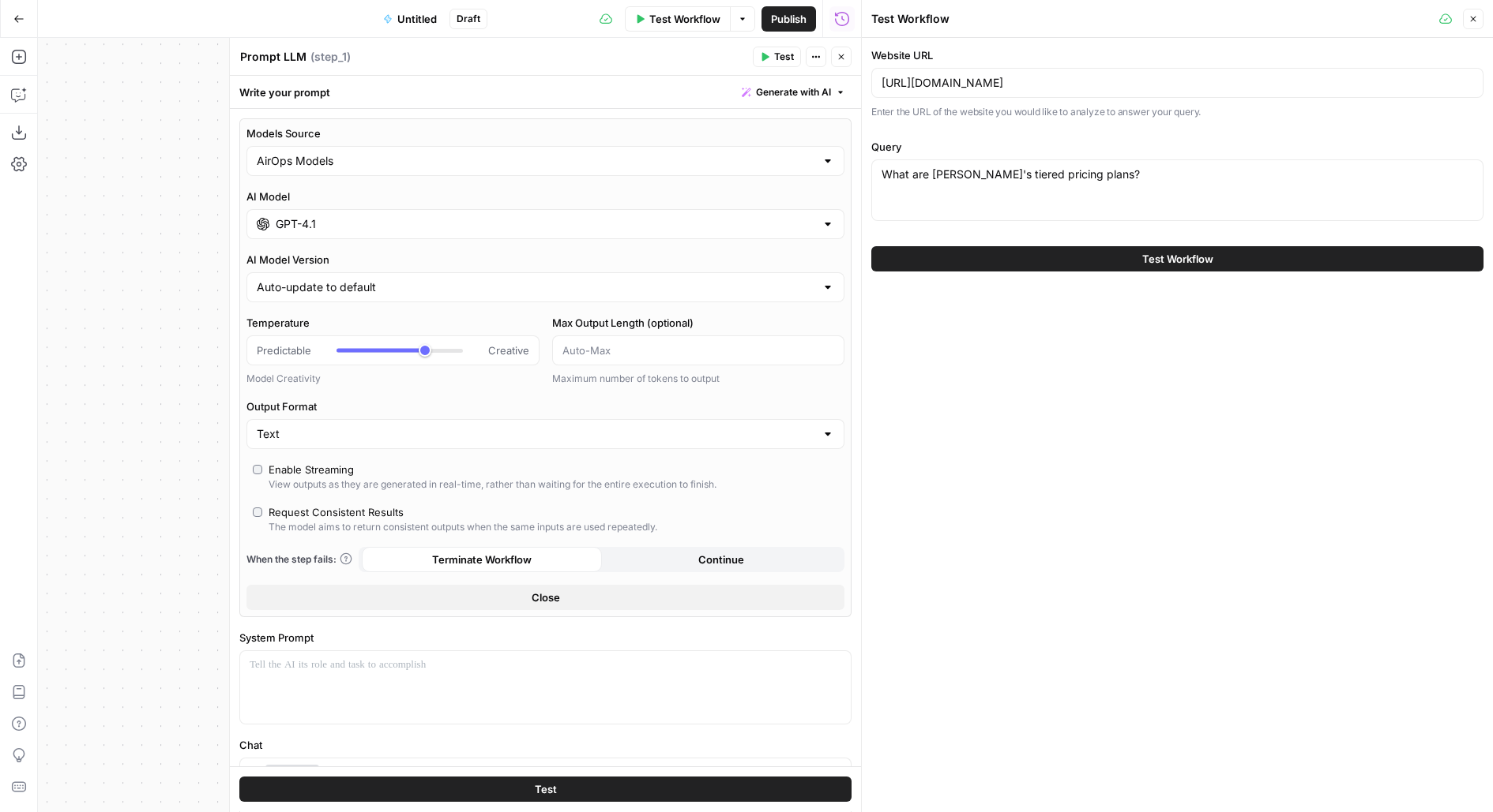
click at [351, 225] on input "GPT-4.1" at bounding box center [546, 224] width 540 height 16
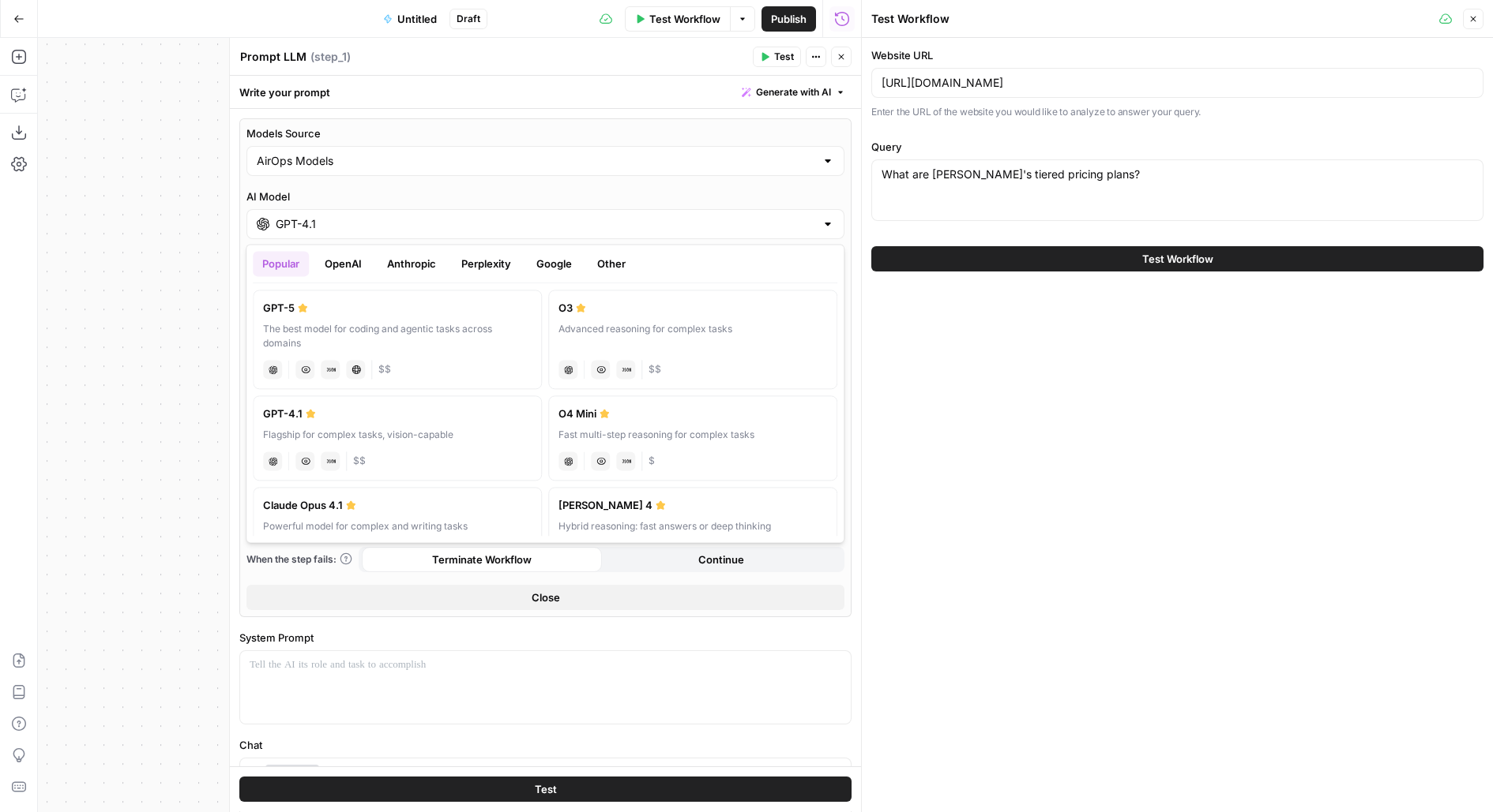
click at [351, 339] on div "The best model for coding and agentic tasks across domains" at bounding box center [397, 336] width 269 height 29
type input "GPT-5"
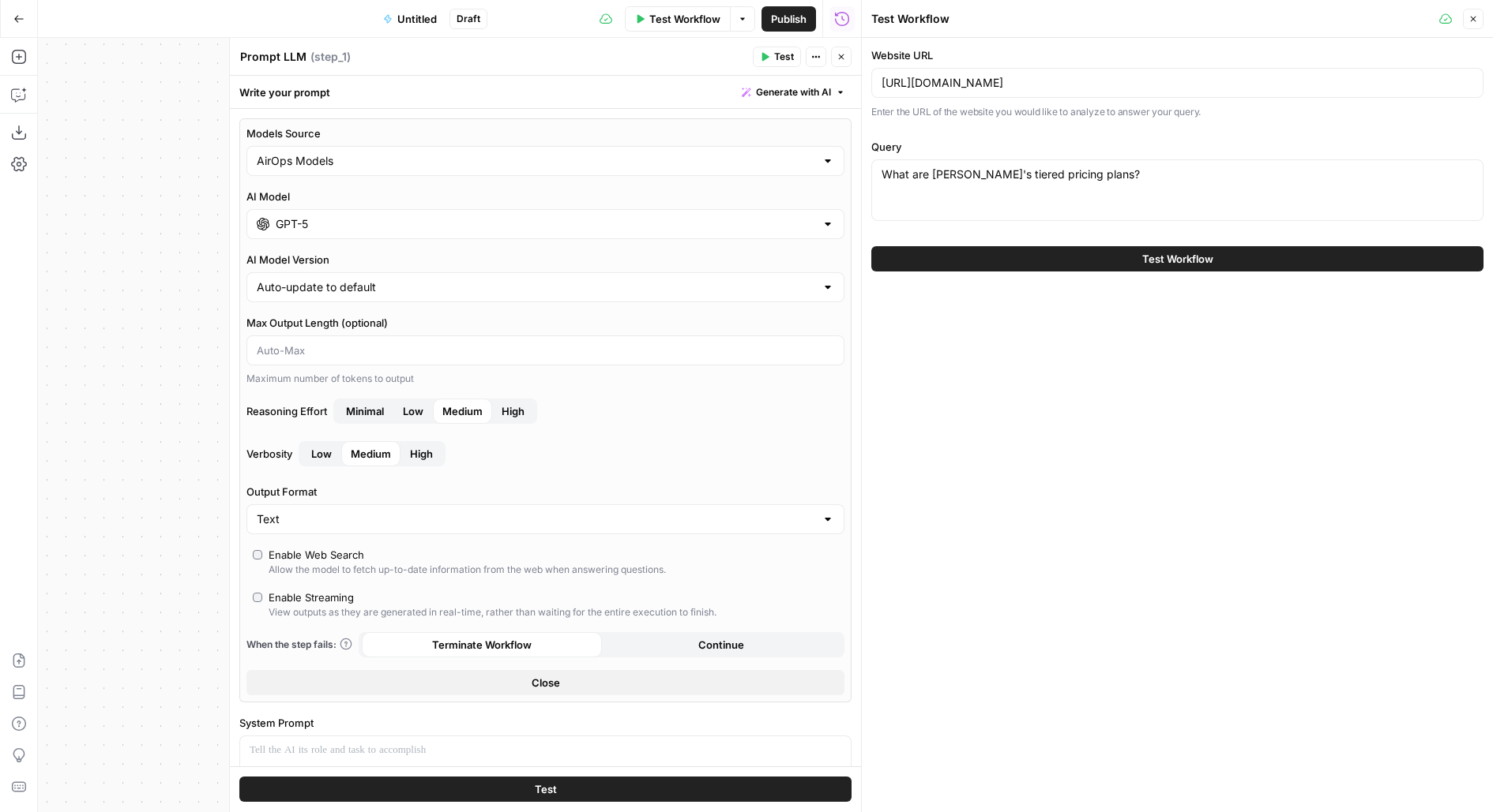
click at [312, 563] on div "Allow the model to fetch up-to-date information from the web when answering que…" at bounding box center [467, 570] width 398 height 14
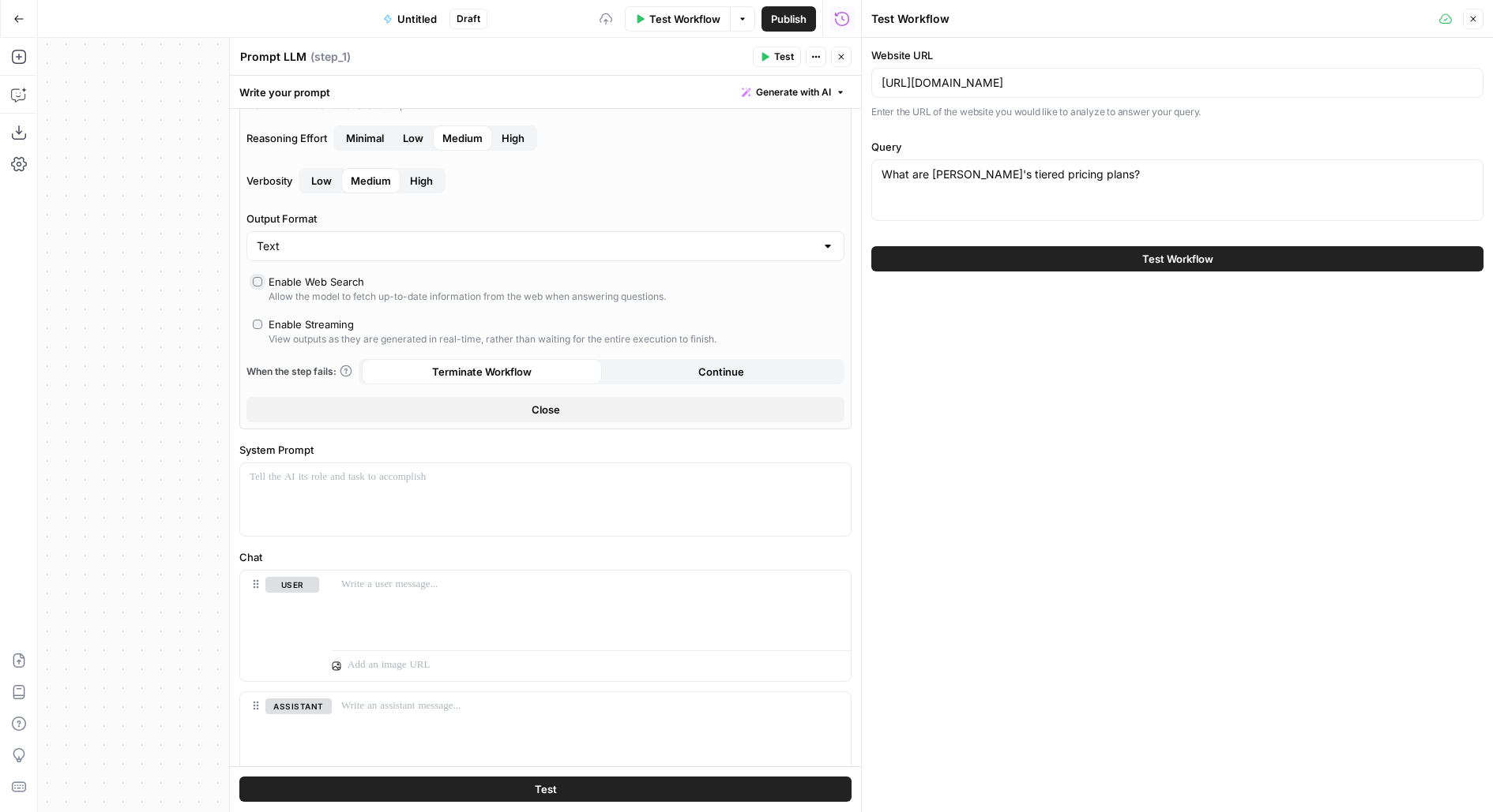
scroll to position [349, 0]
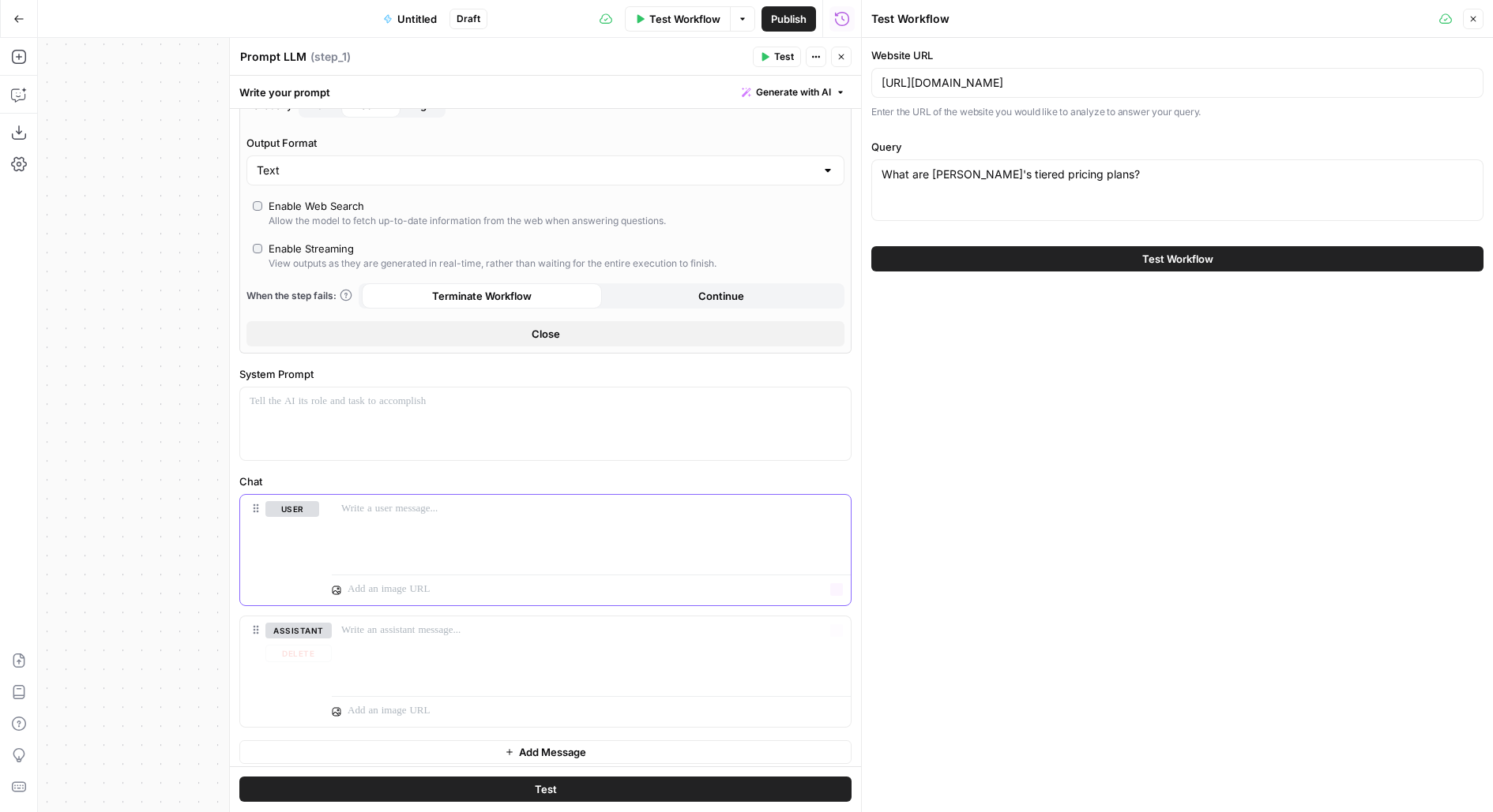
click at [467, 538] on div at bounding box center [590, 530] width 519 height 72
click at [305, 648] on button "Delete" at bounding box center [299, 654] width 66 height 18
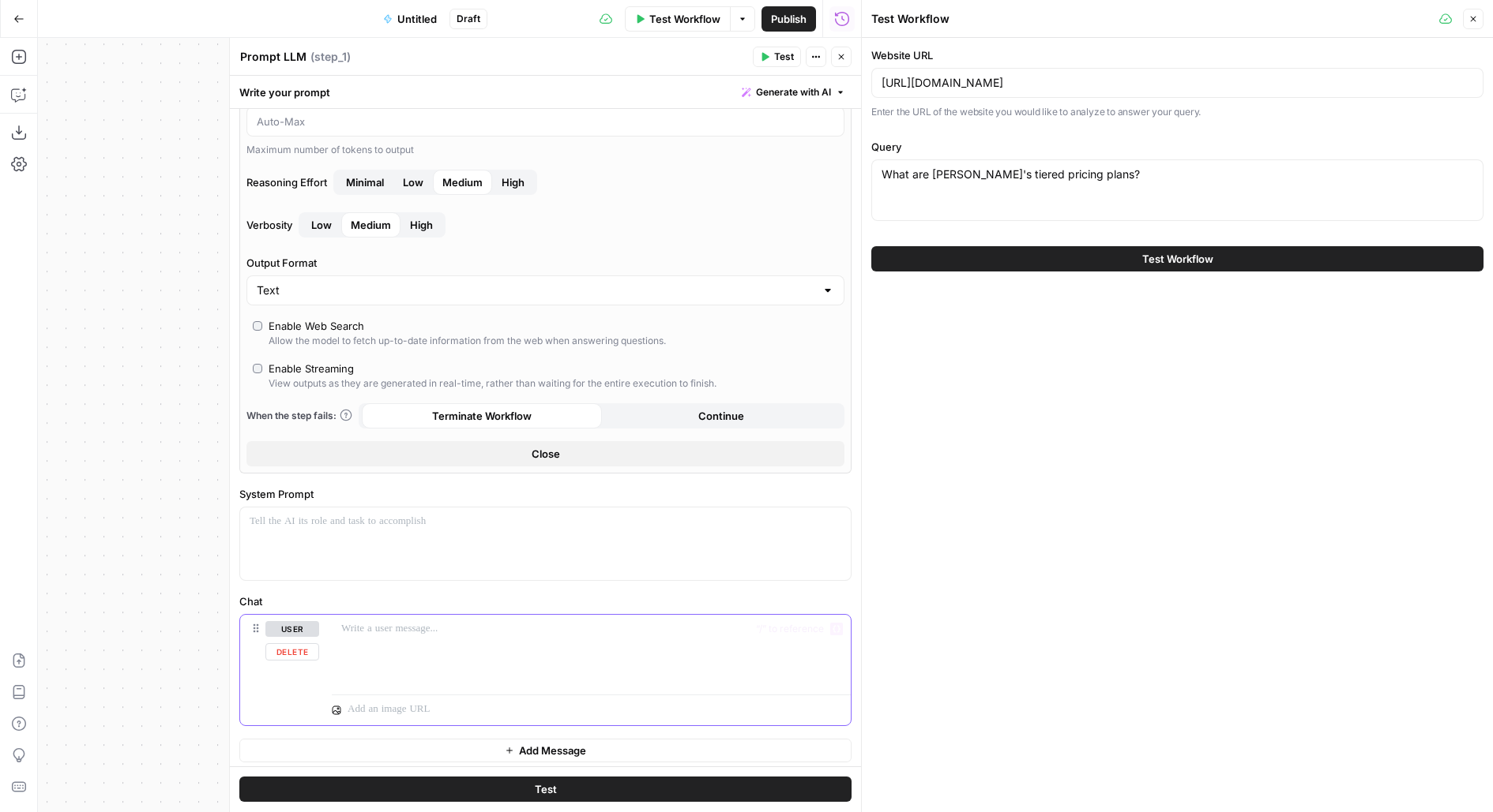
click at [474, 641] on div at bounding box center [590, 650] width 519 height 72
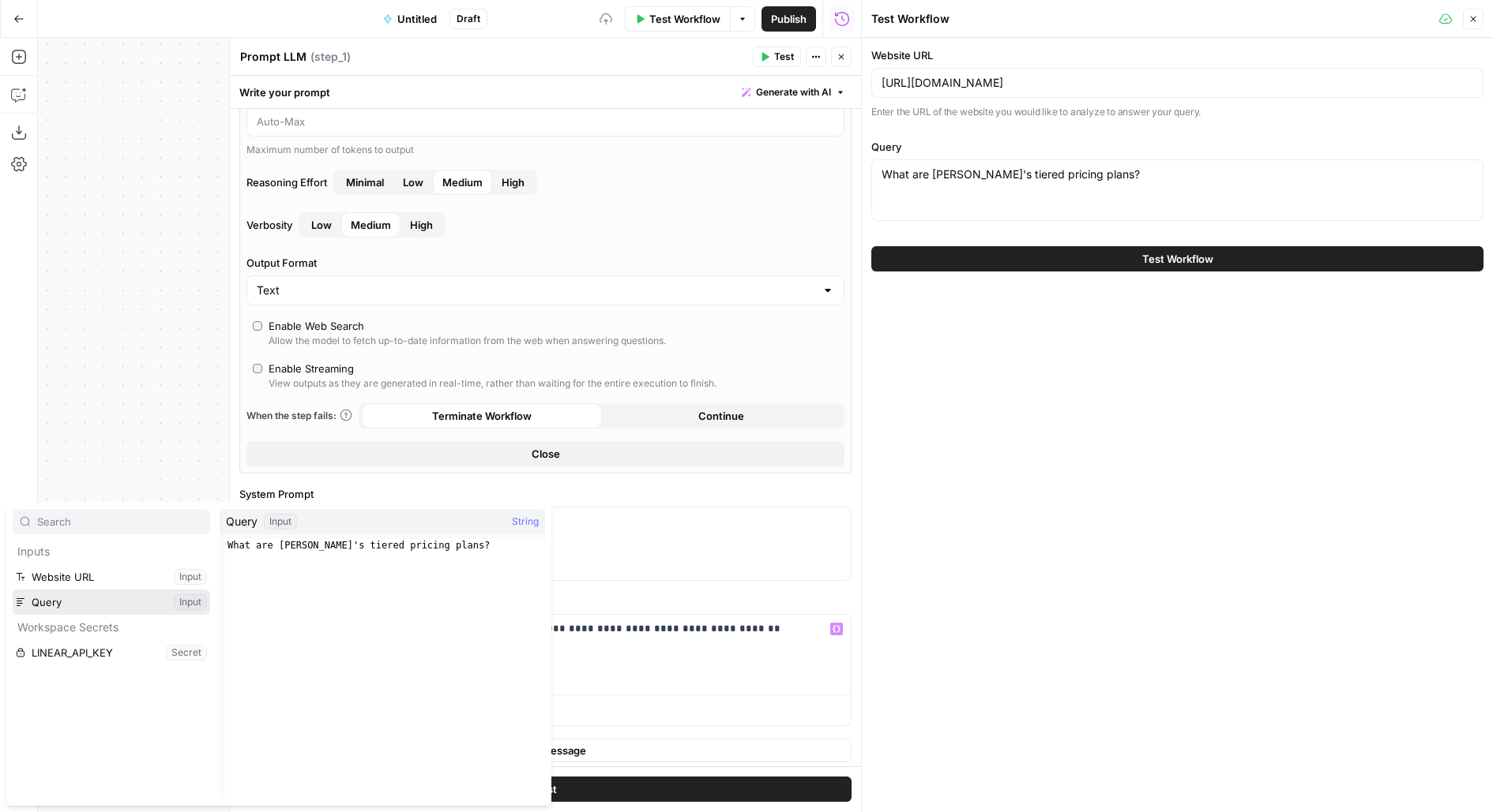
click at [13, 590] on button "Select variable Query" at bounding box center [111, 602] width 197 height 25
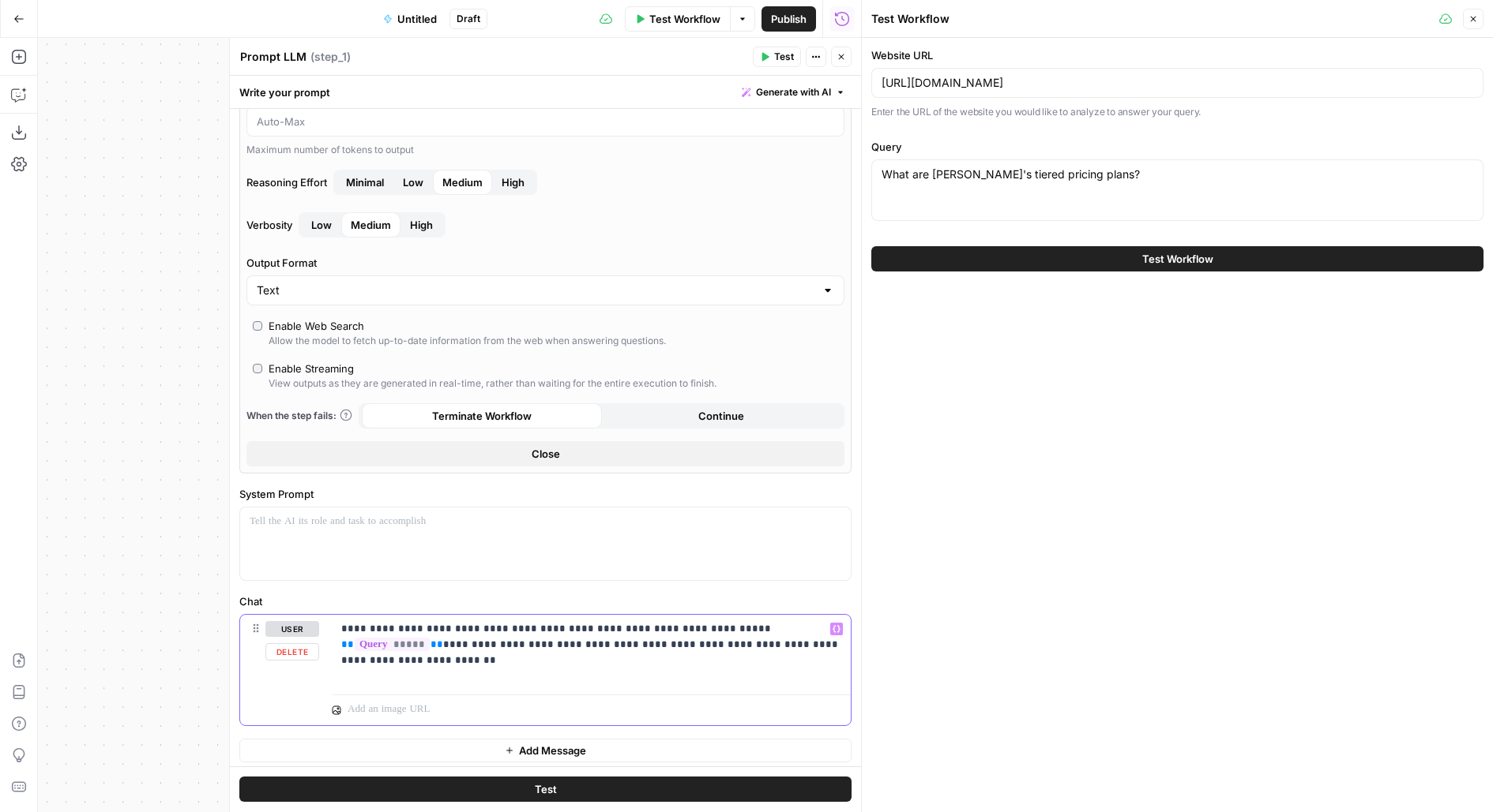
drag, startPoint x: 710, startPoint y: 641, endPoint x: 843, endPoint y: 639, distance: 133.0
click at [843, 641] on div "**********" at bounding box center [590, 650] width 519 height 72
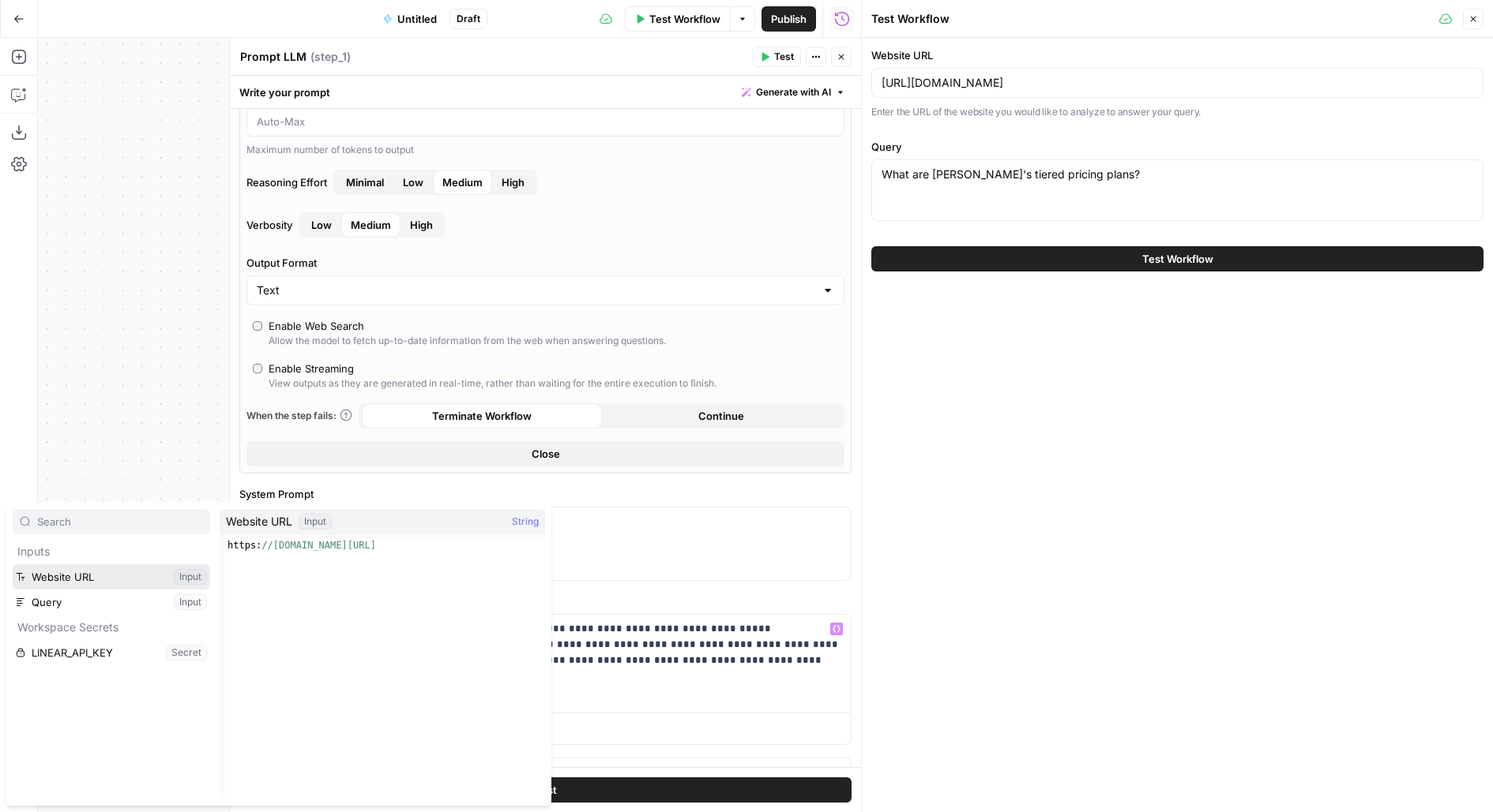
click at [13, 564] on button "Select variable Website URL" at bounding box center [111, 576] width 197 height 25
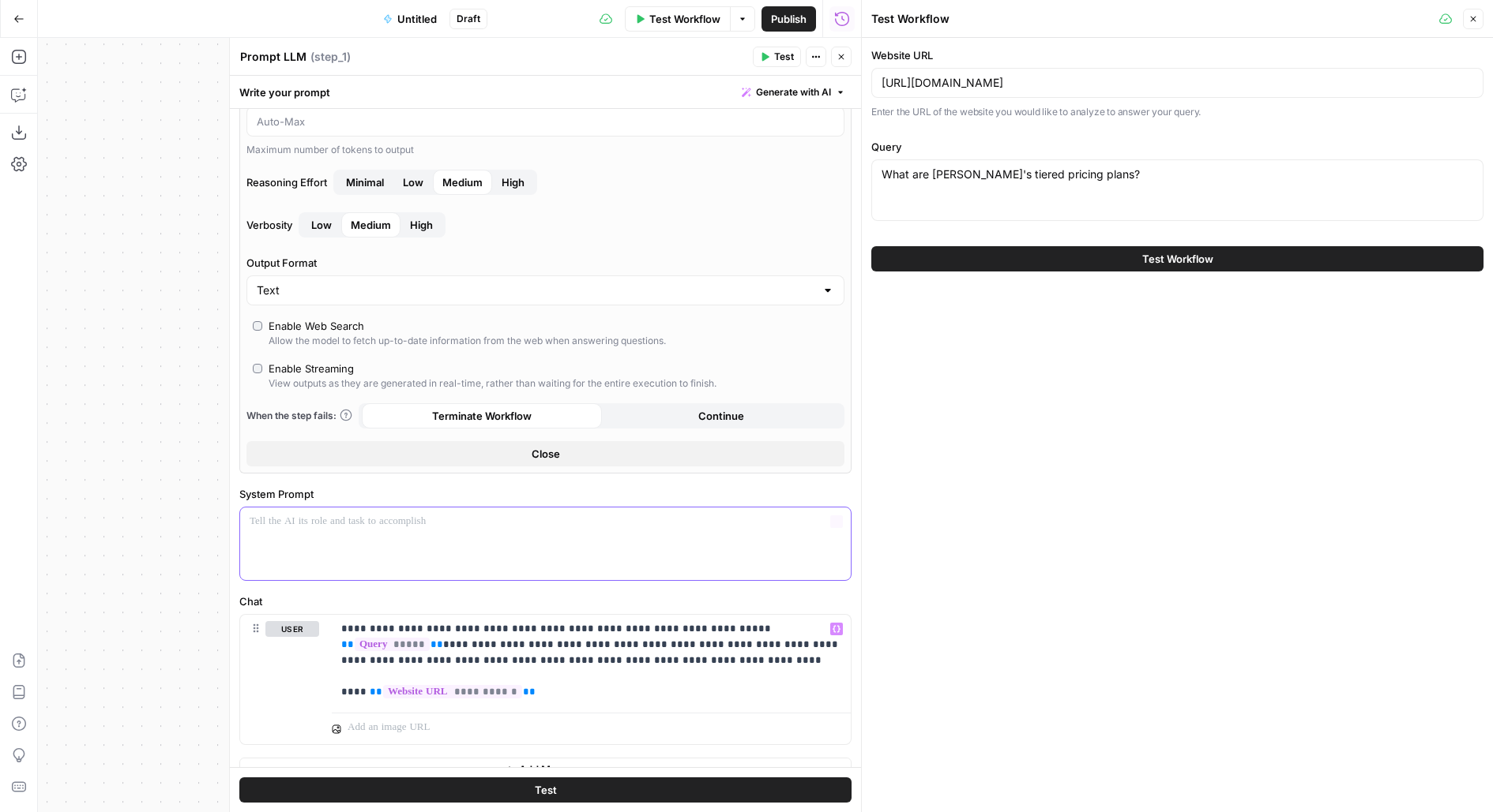
click at [289, 544] on div at bounding box center [546, 543] width 611 height 72
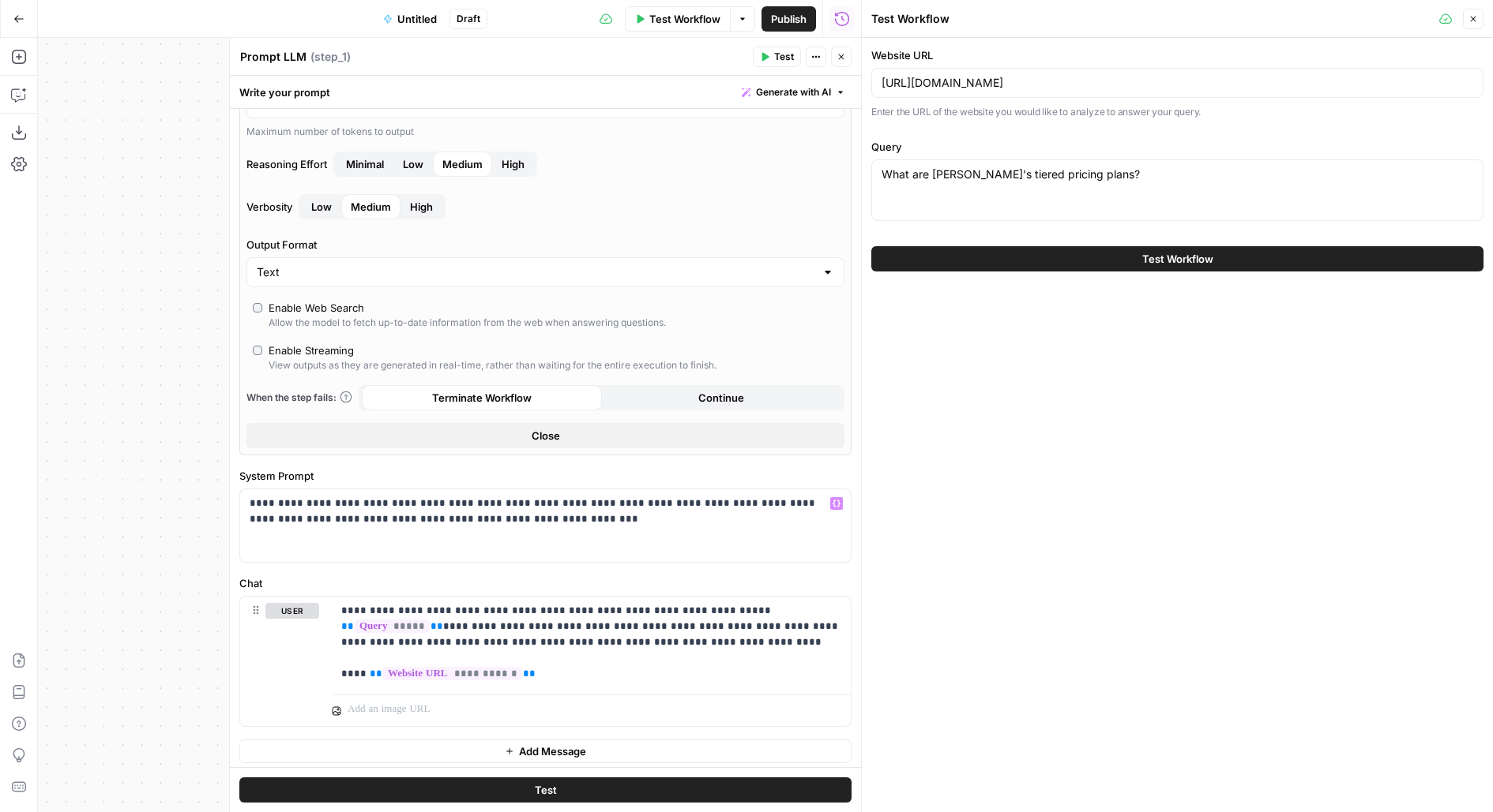
click at [524, 159] on span "High" at bounding box center [513, 165] width 23 height 16
click at [469, 796] on button "Test" at bounding box center [545, 789] width 612 height 25
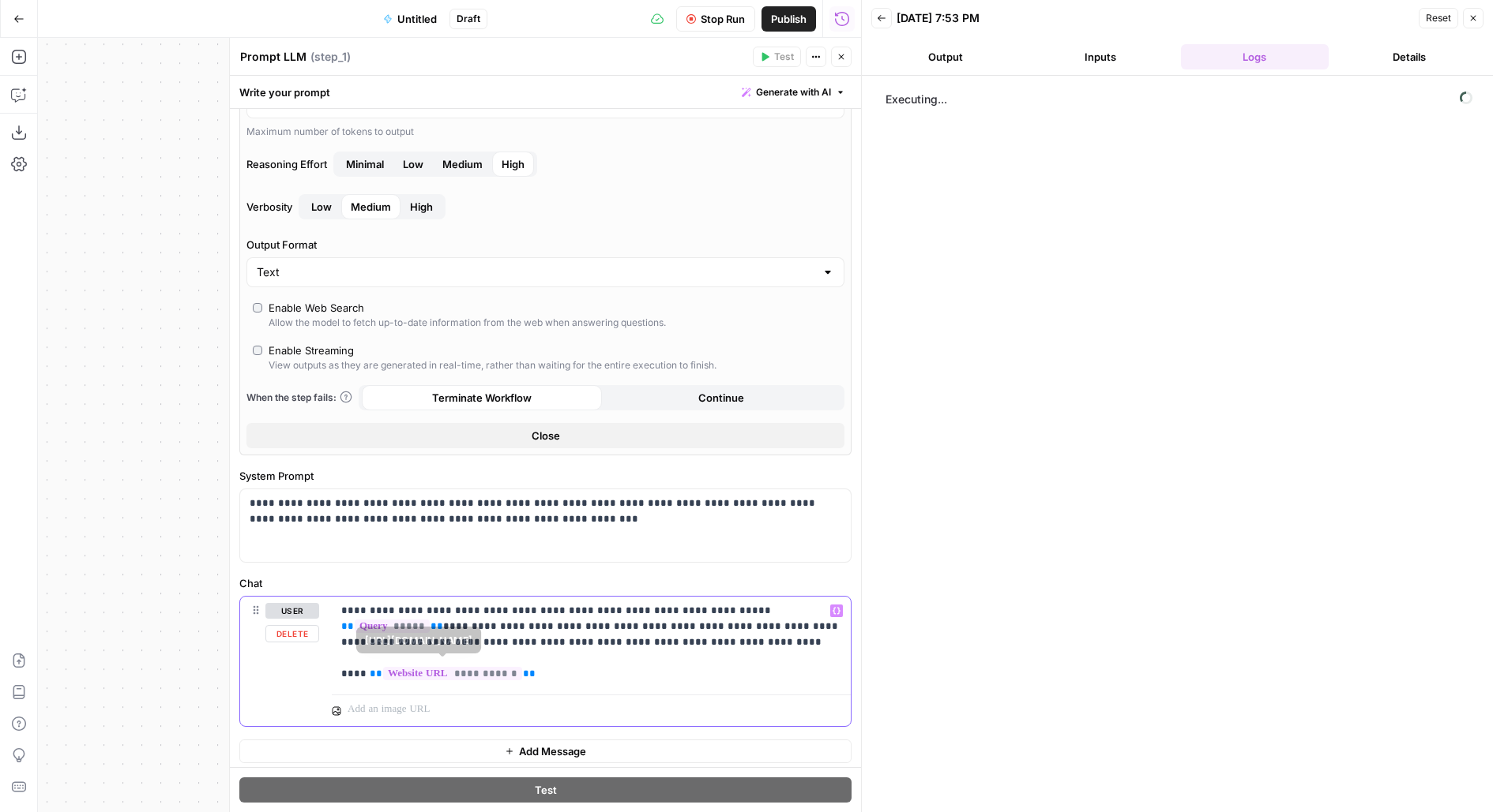
drag, startPoint x: 577, startPoint y: 670, endPoint x: 229, endPoint y: 575, distance: 360.7
click at [229, 575] on div "**********" at bounding box center [545, 424] width 632 height 774
copy p "**********"
click at [416, 12] on span "Untitled" at bounding box center [418, 19] width 40 height 16
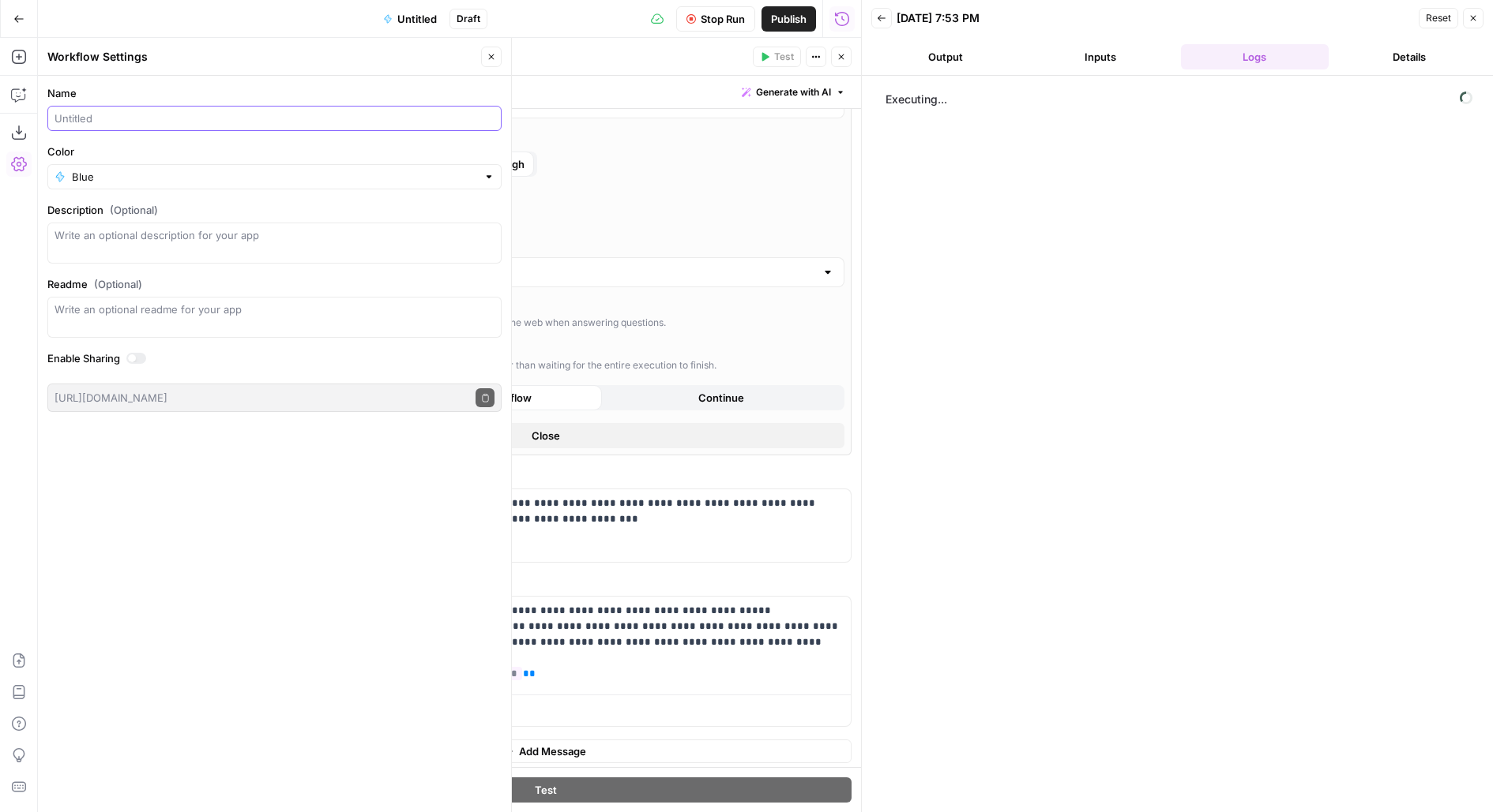
click at [241, 116] on input "Name" at bounding box center [275, 118] width 440 height 16
click at [56, 118] on input "Website Research" at bounding box center [275, 118] width 440 height 16
type input "Perform Website Research"
click at [492, 57] on icon "button" at bounding box center [492, 58] width 6 height 6
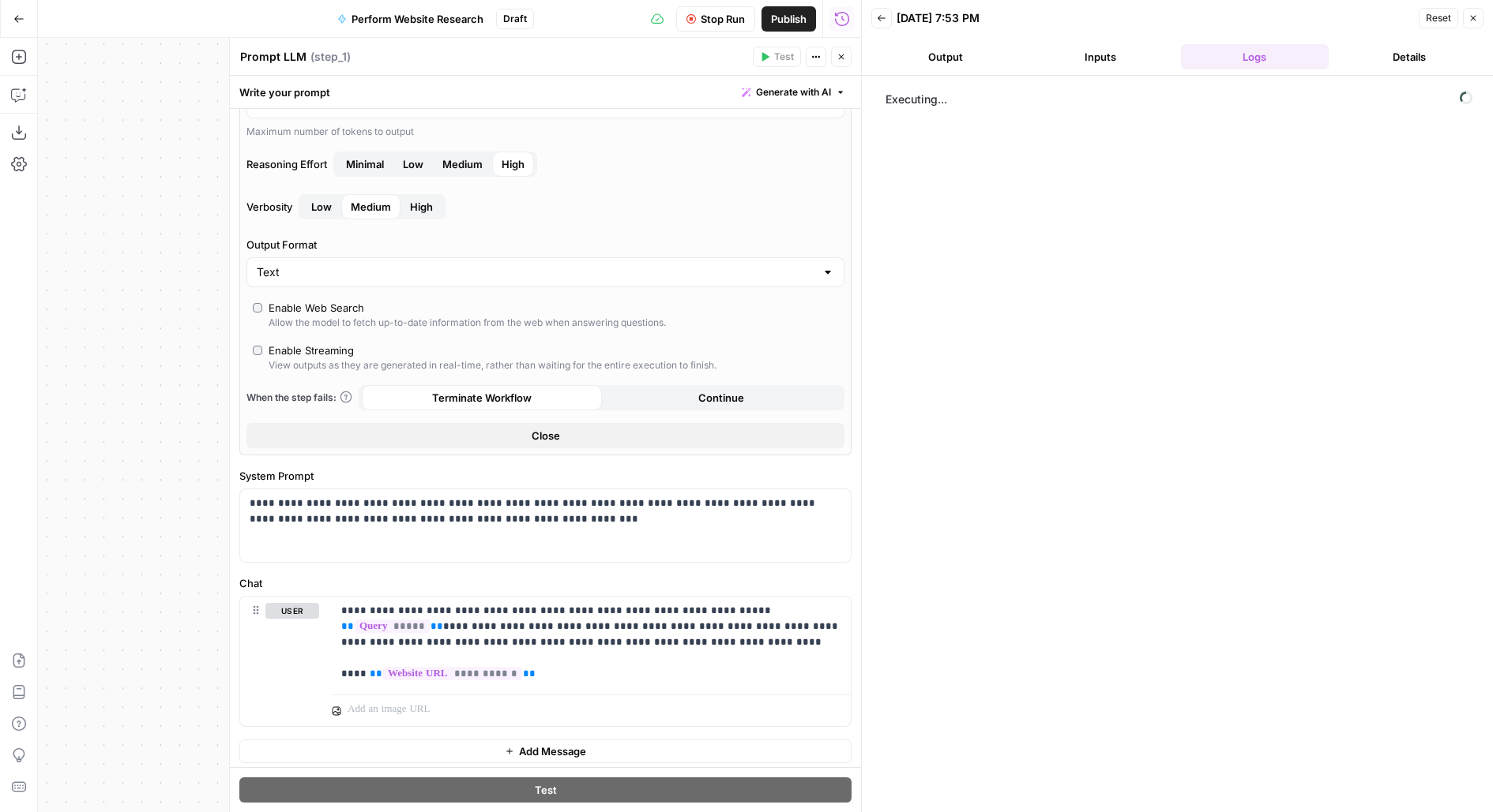
click at [703, 2] on div "Stop Run Publish Run History" at bounding box center [697, 18] width 327 height 37
click at [702, 14] on span "Stop Run" at bounding box center [722, 19] width 45 height 16
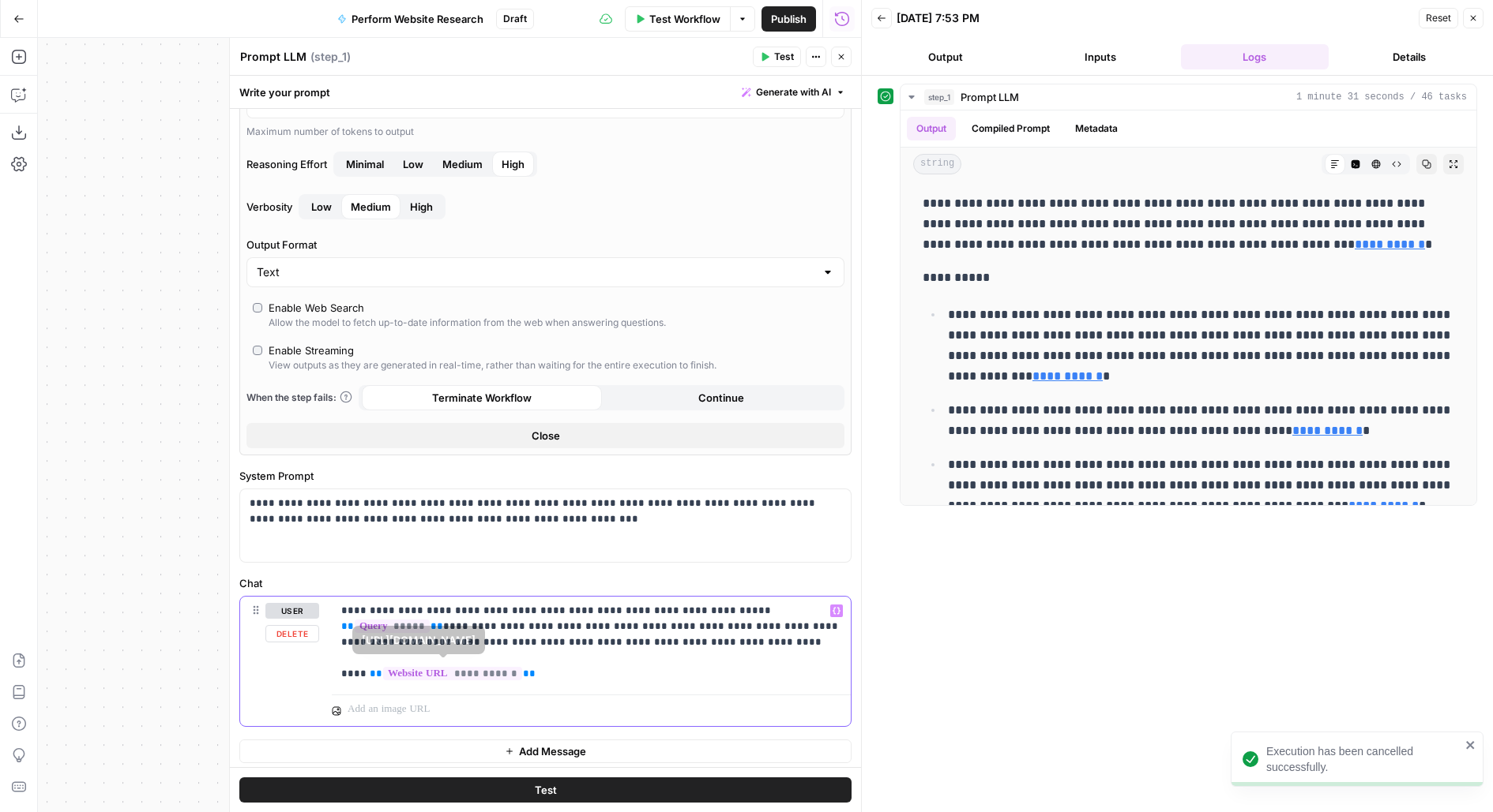
drag, startPoint x: 582, startPoint y: 679, endPoint x: 340, endPoint y: 564, distance: 267.9
click at [340, 565] on div "**********" at bounding box center [546, 317] width 631 height 911
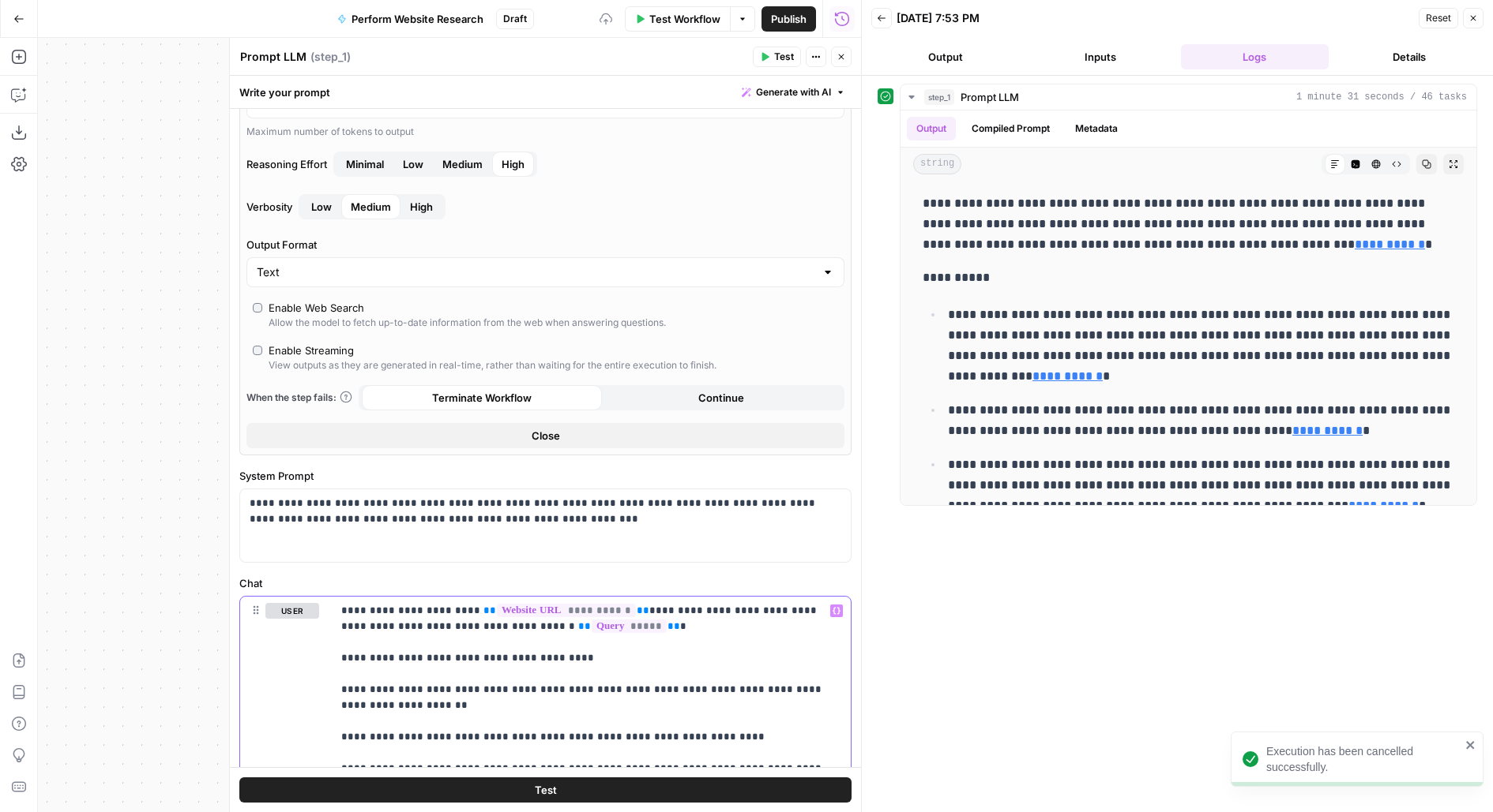
scroll to position [405, 0]
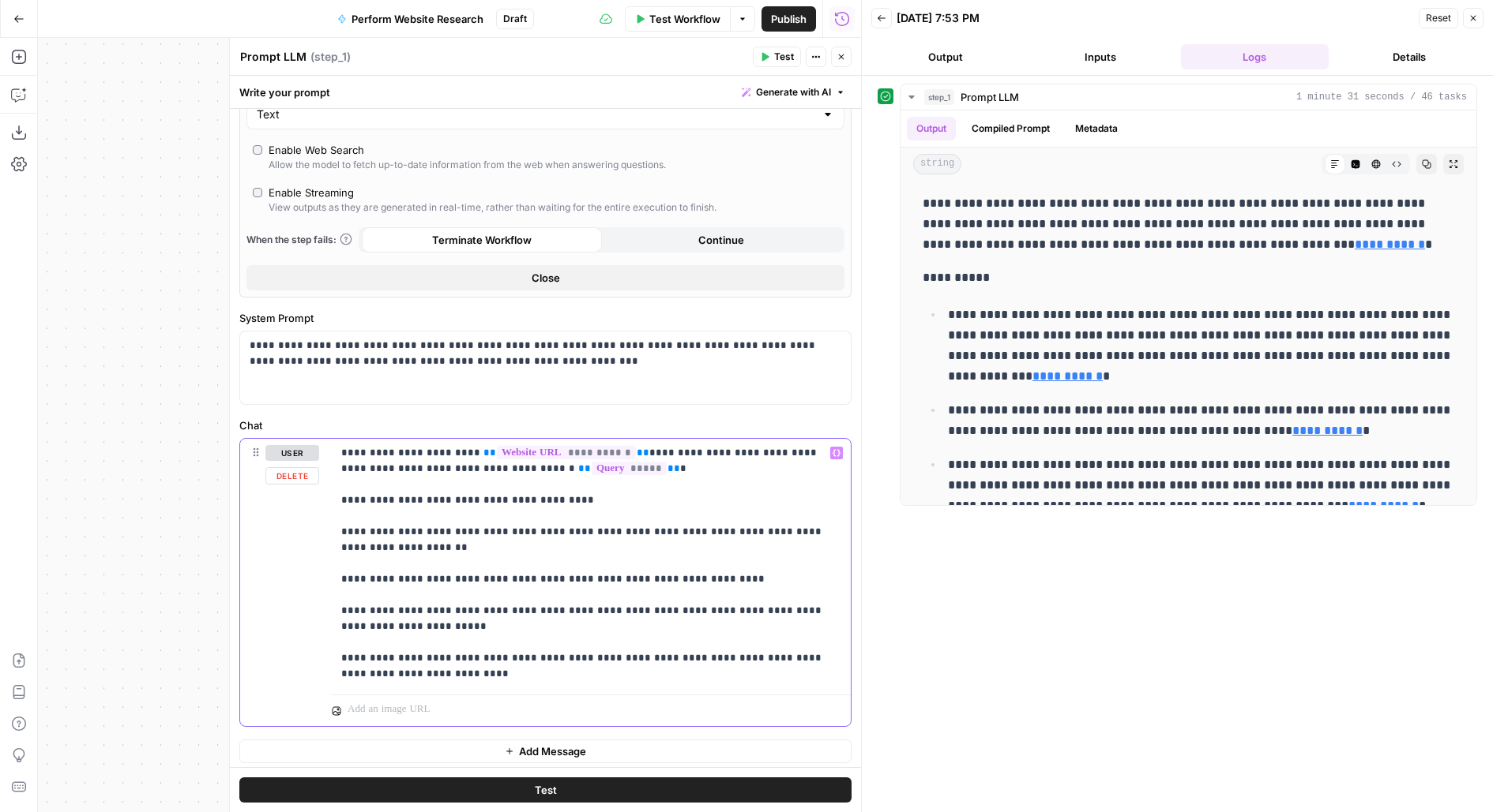
click at [335, 498] on div "**********" at bounding box center [590, 564] width 519 height 250
click at [673, 467] on p "**********" at bounding box center [591, 563] width 501 height 237
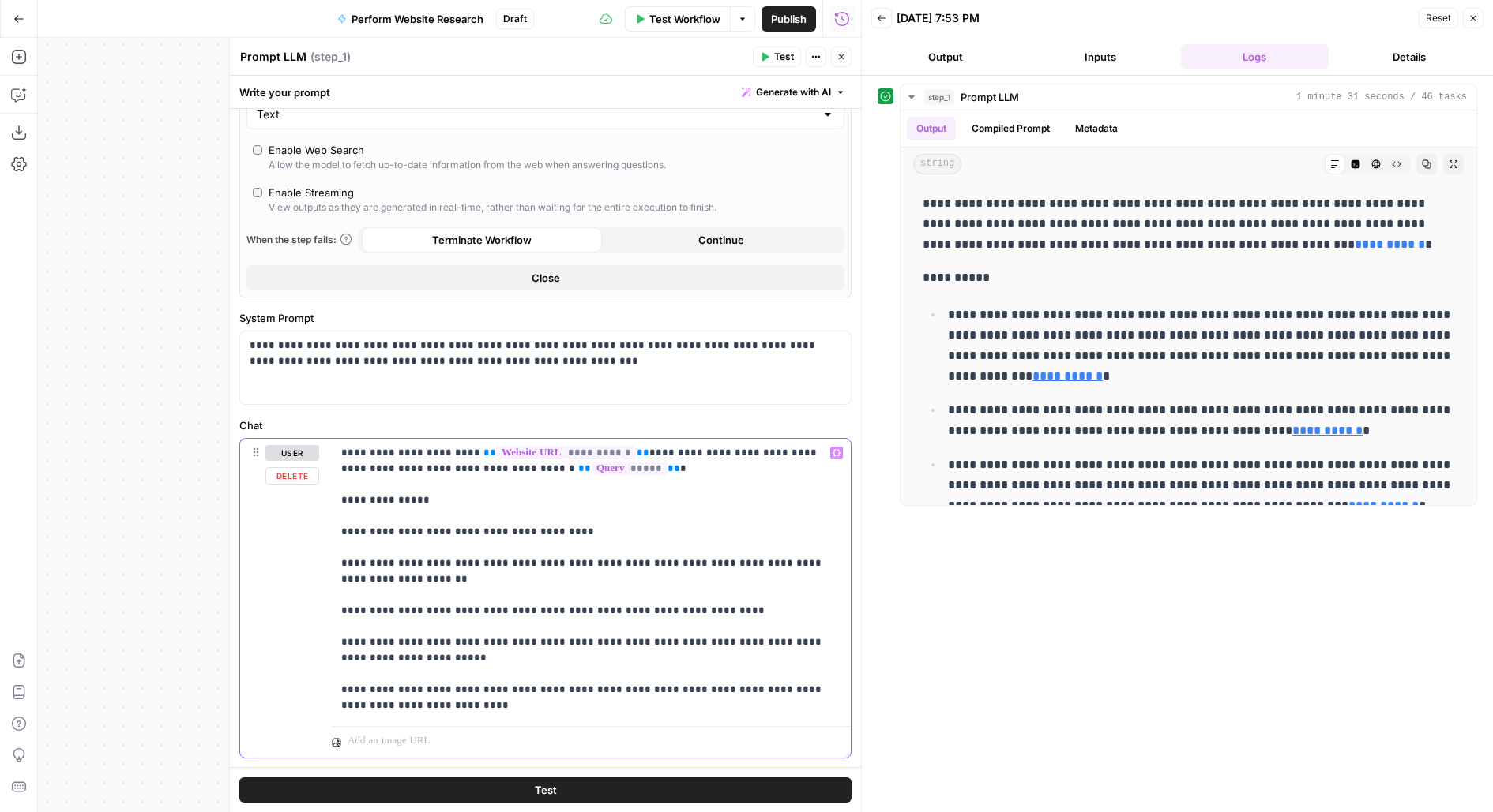
click at [331, 533] on div "**********" at bounding box center [590, 579] width 519 height 281
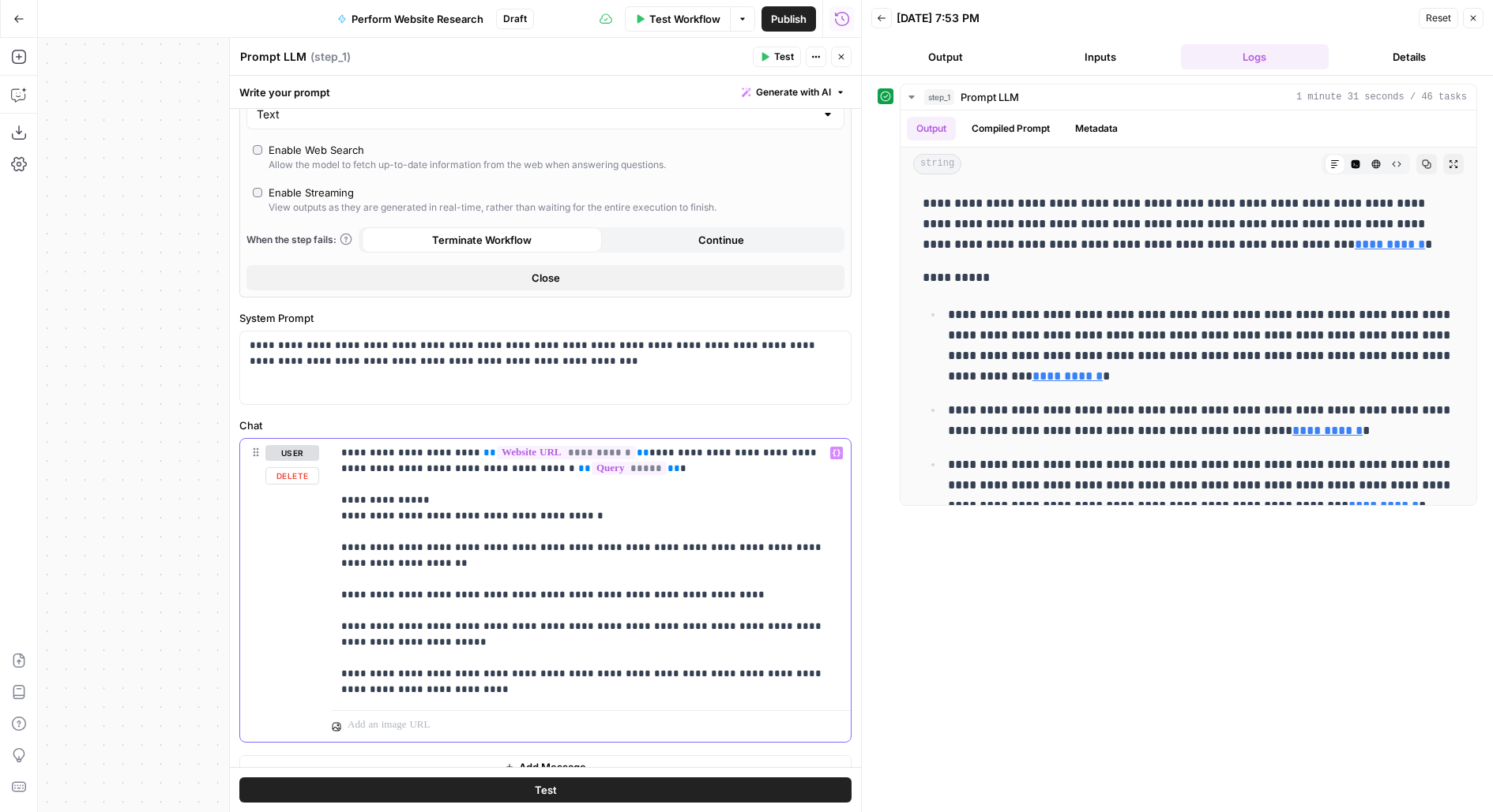
click at [336, 547] on div "**********" at bounding box center [590, 572] width 519 height 266
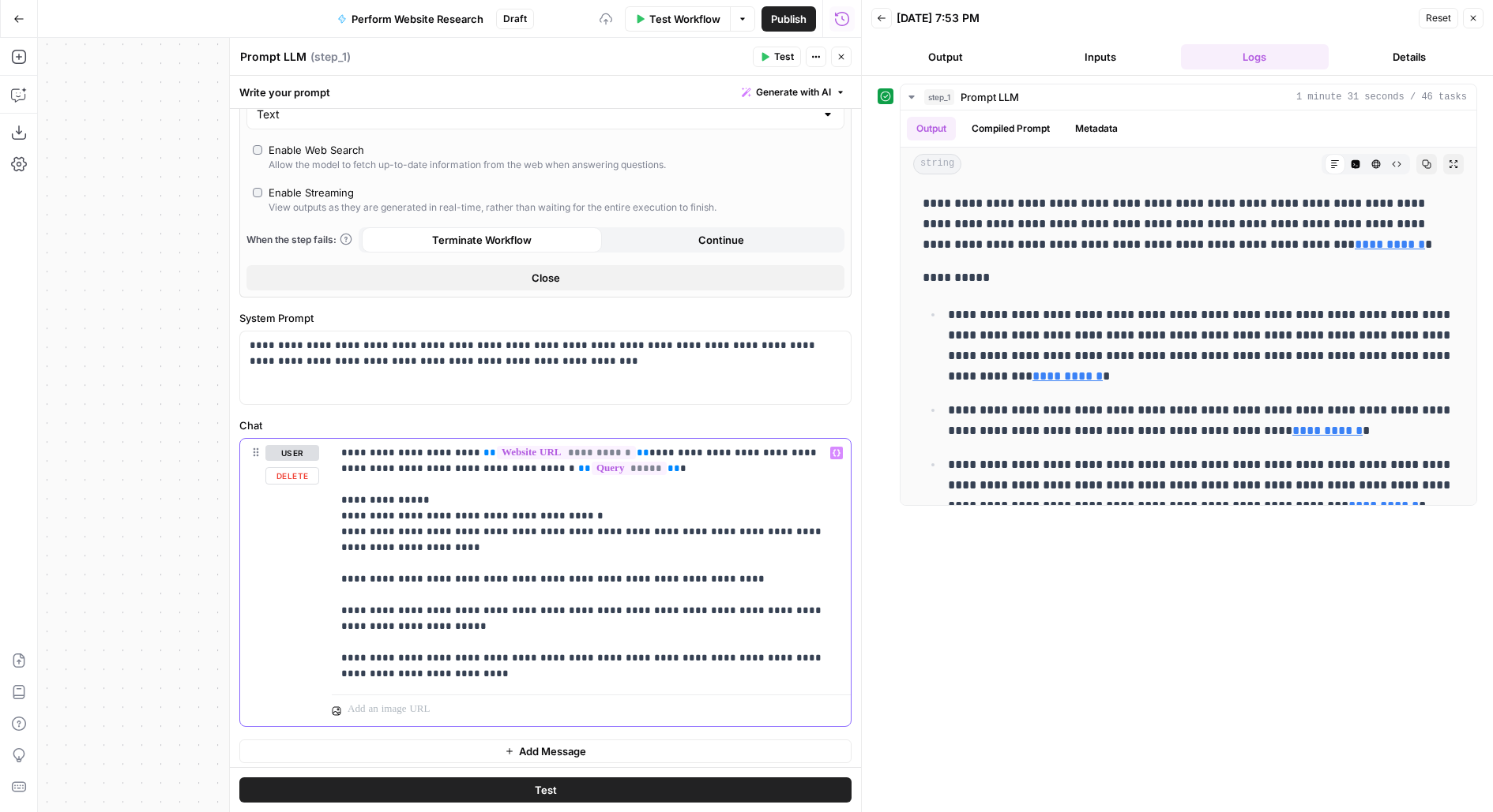
click at [335, 581] on div "**********" at bounding box center [590, 564] width 519 height 250
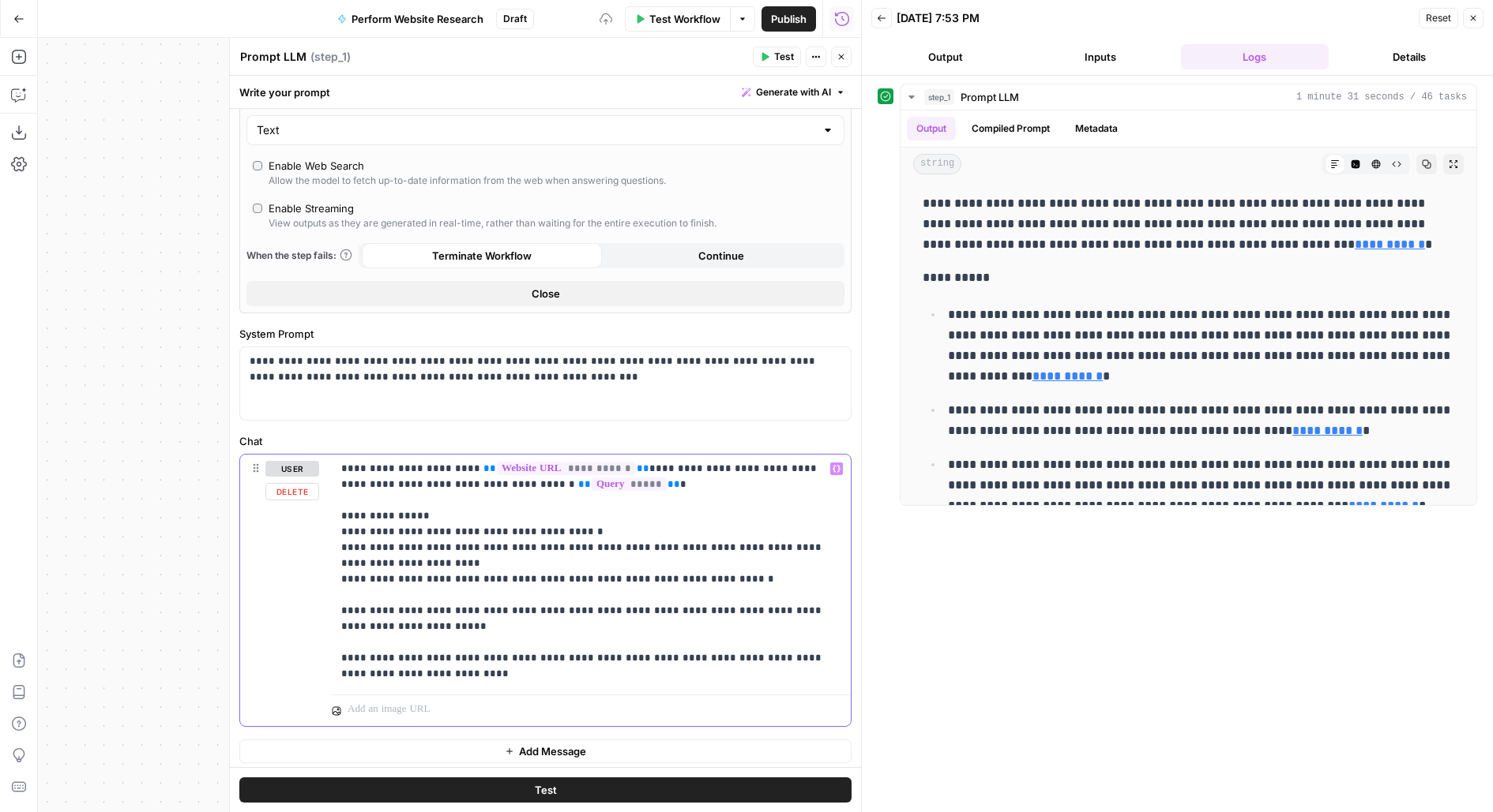
click at [336, 610] on div "**********" at bounding box center [590, 572] width 519 height 234
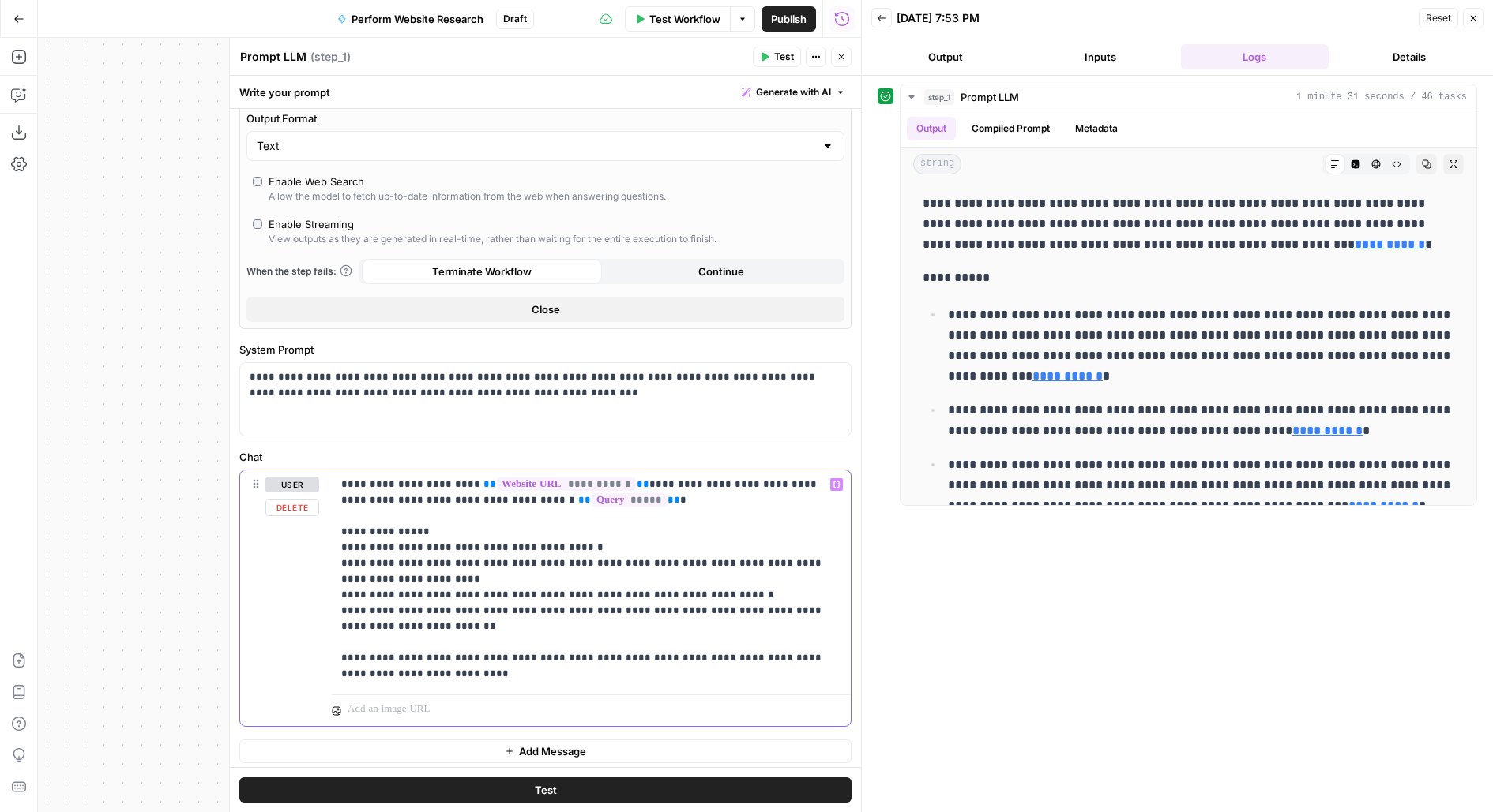
click at [339, 660] on div "**********" at bounding box center [590, 580] width 519 height 218
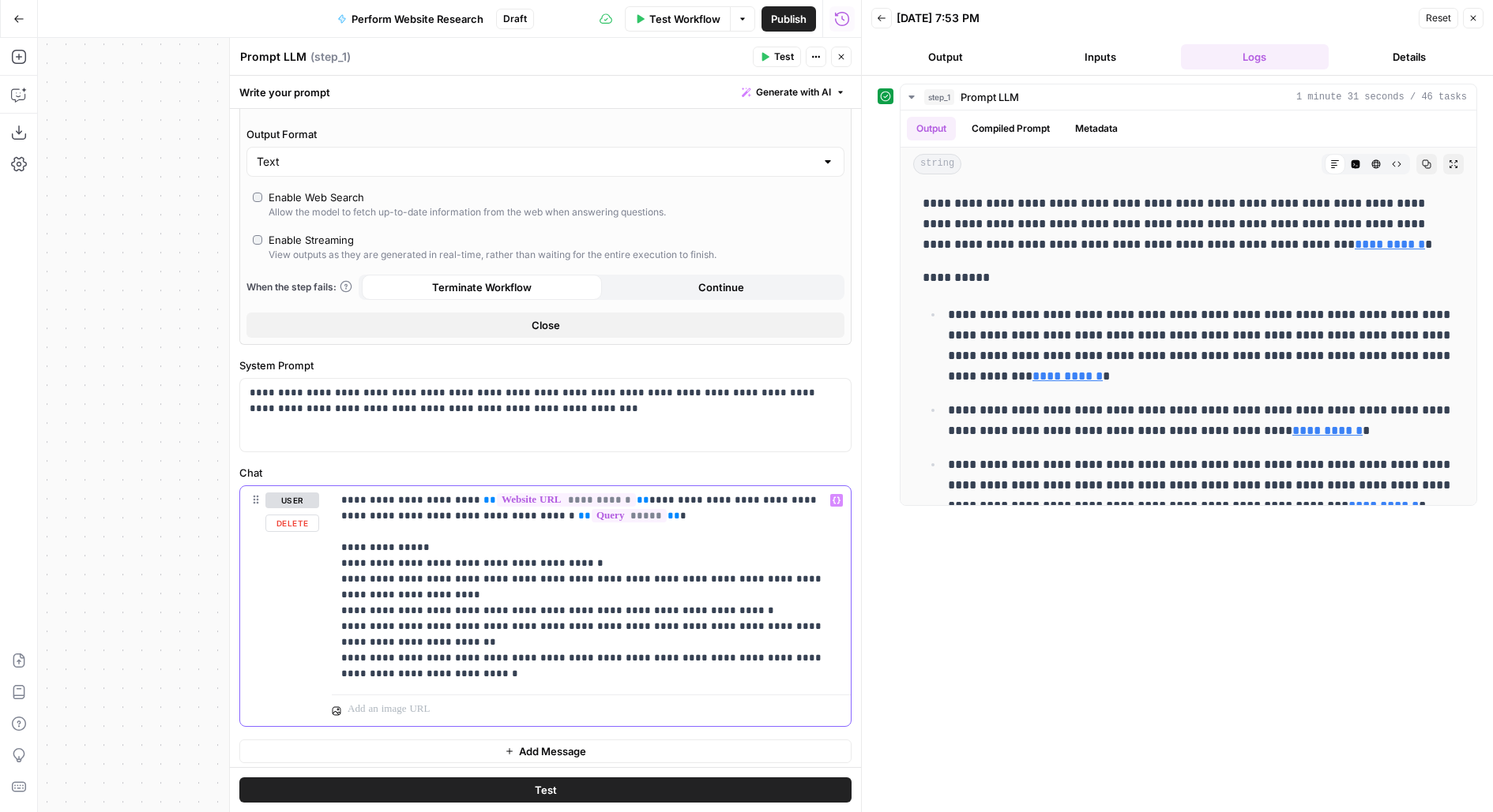
drag, startPoint x: 448, startPoint y: 669, endPoint x: 305, endPoint y: 564, distance: 177.4
click at [305, 564] on div "**********" at bounding box center [546, 607] width 611 height 240
copy p "**********"
click at [439, 688] on div "“/” to reference Variables Menu" at bounding box center [590, 707] width 519 height 38
click at [474, 657] on p "**********" at bounding box center [591, 587] width 501 height 189
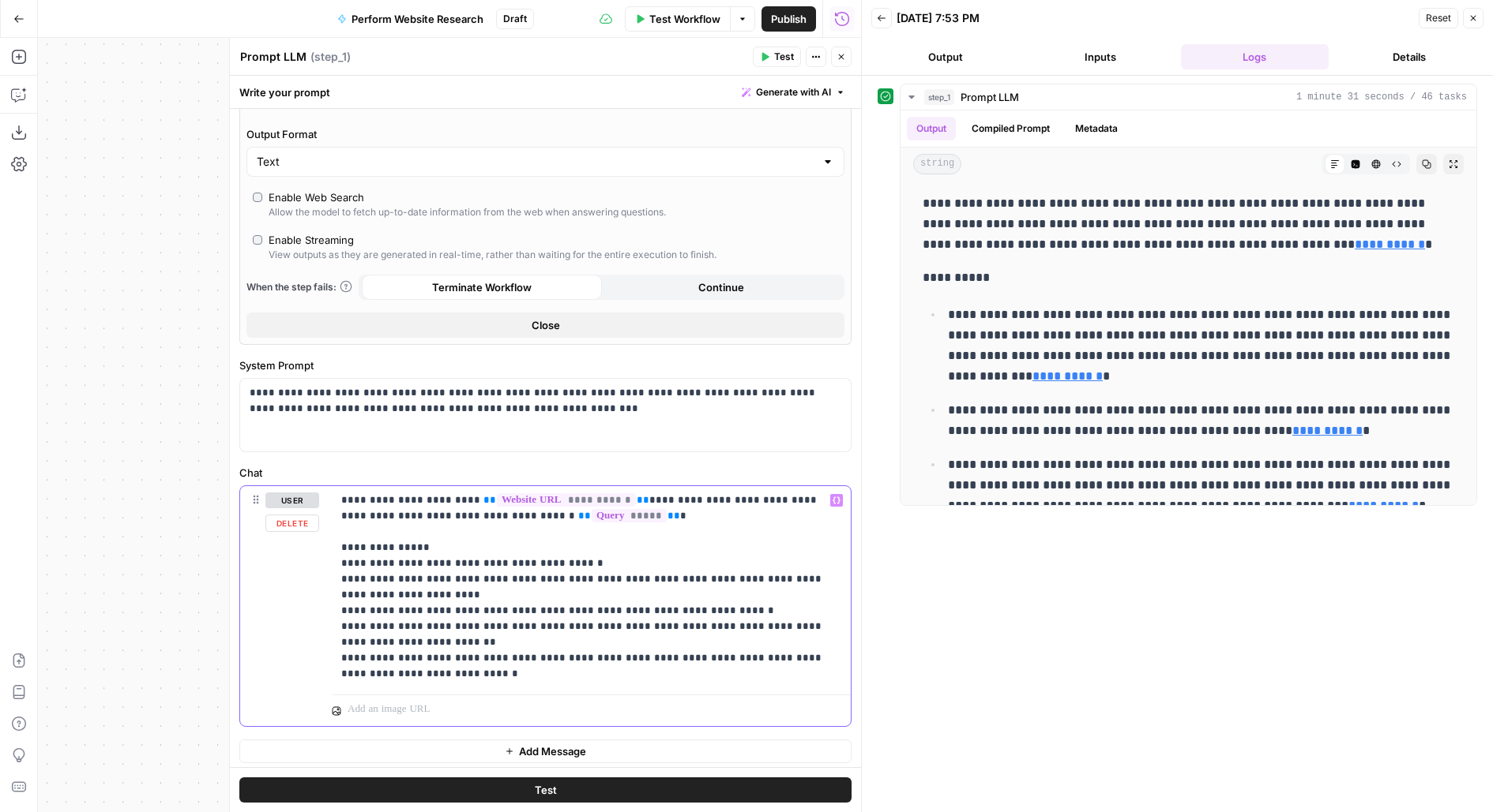
drag, startPoint x: 432, startPoint y: 672, endPoint x: 293, endPoint y: 396, distance: 309.0
click at [0, 0] on form "**********" at bounding box center [0, 0] width 0 height 0
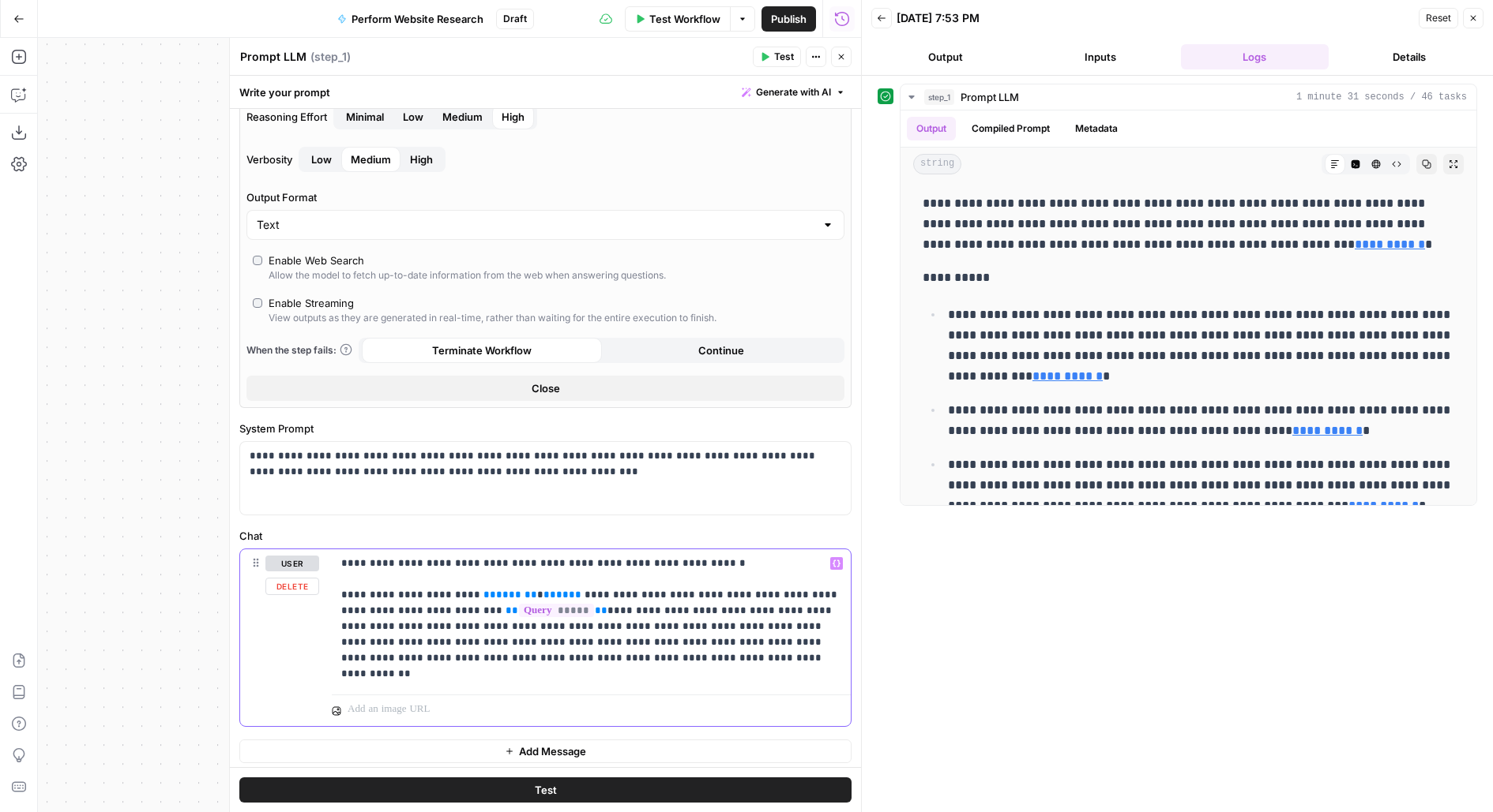
click at [544, 593] on span "****" at bounding box center [556, 595] width 25 height 10
drag, startPoint x: 339, startPoint y: 596, endPoint x: 339, endPoint y: 563, distance: 33.0
click at [341, 563] on p "**********" at bounding box center [591, 619] width 501 height 126
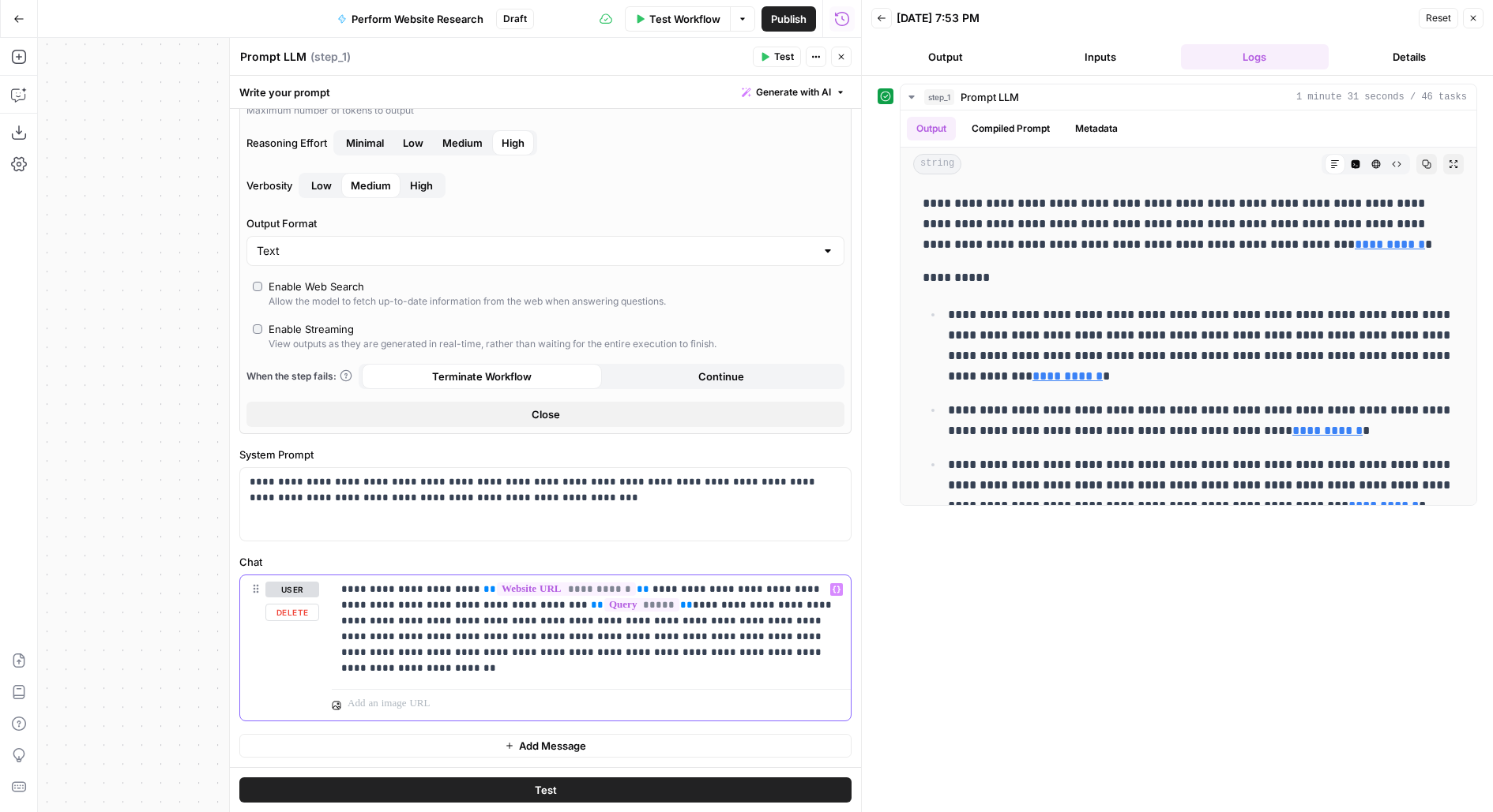
scroll to position [263, 0]
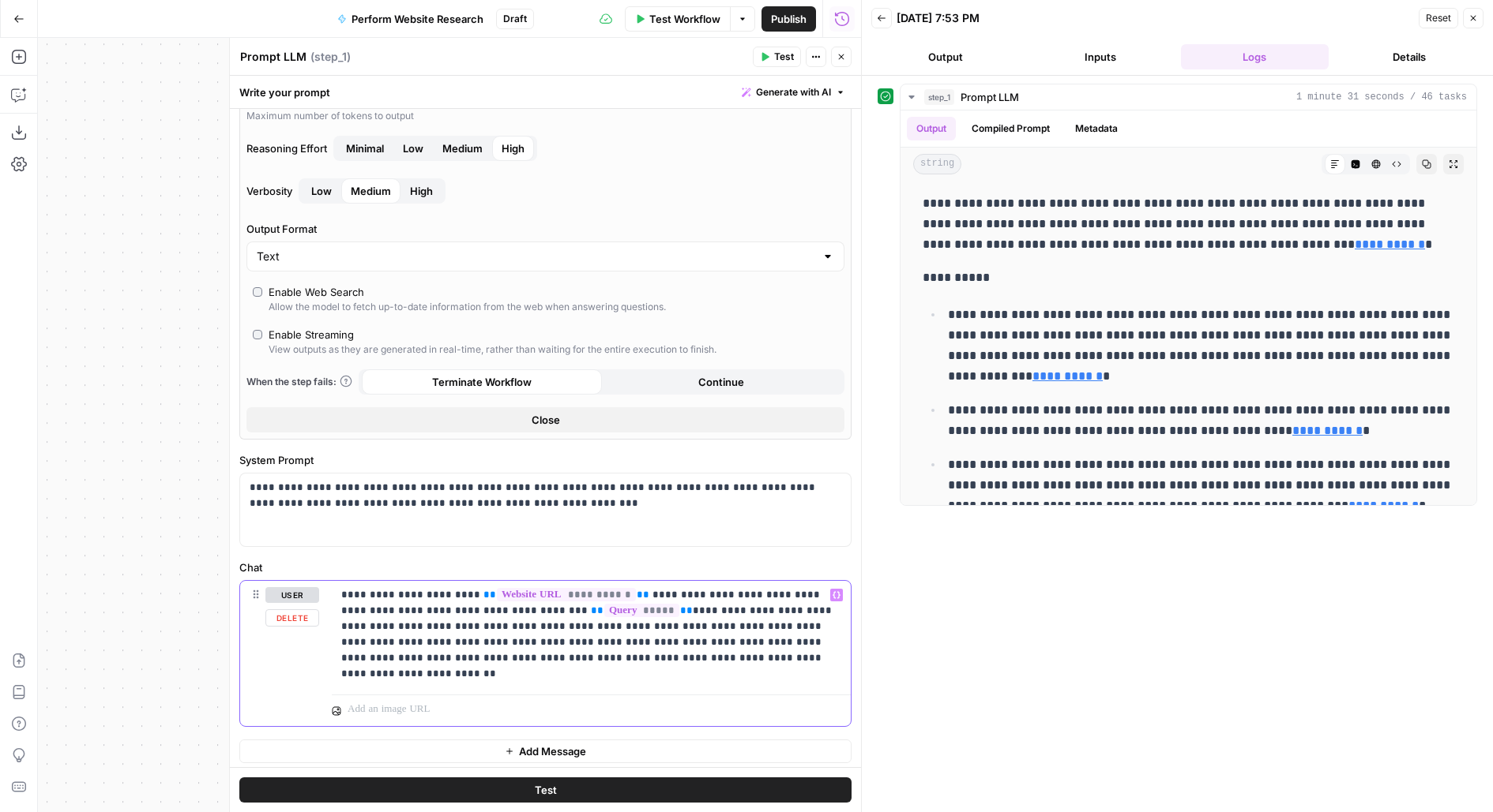
click at [394, 675] on p "**********" at bounding box center [591, 635] width 501 height 95
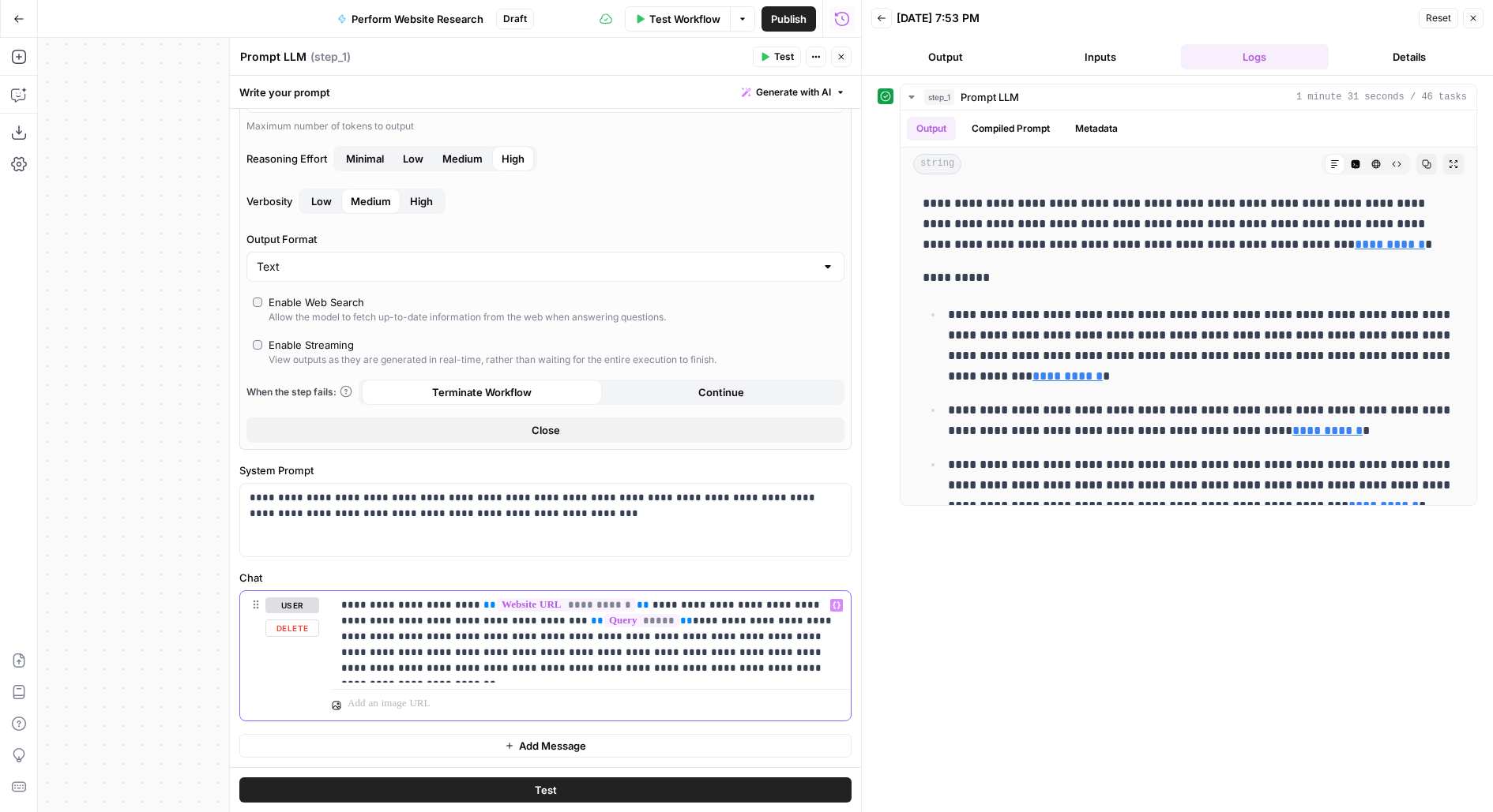
scroll to position [247, 0]
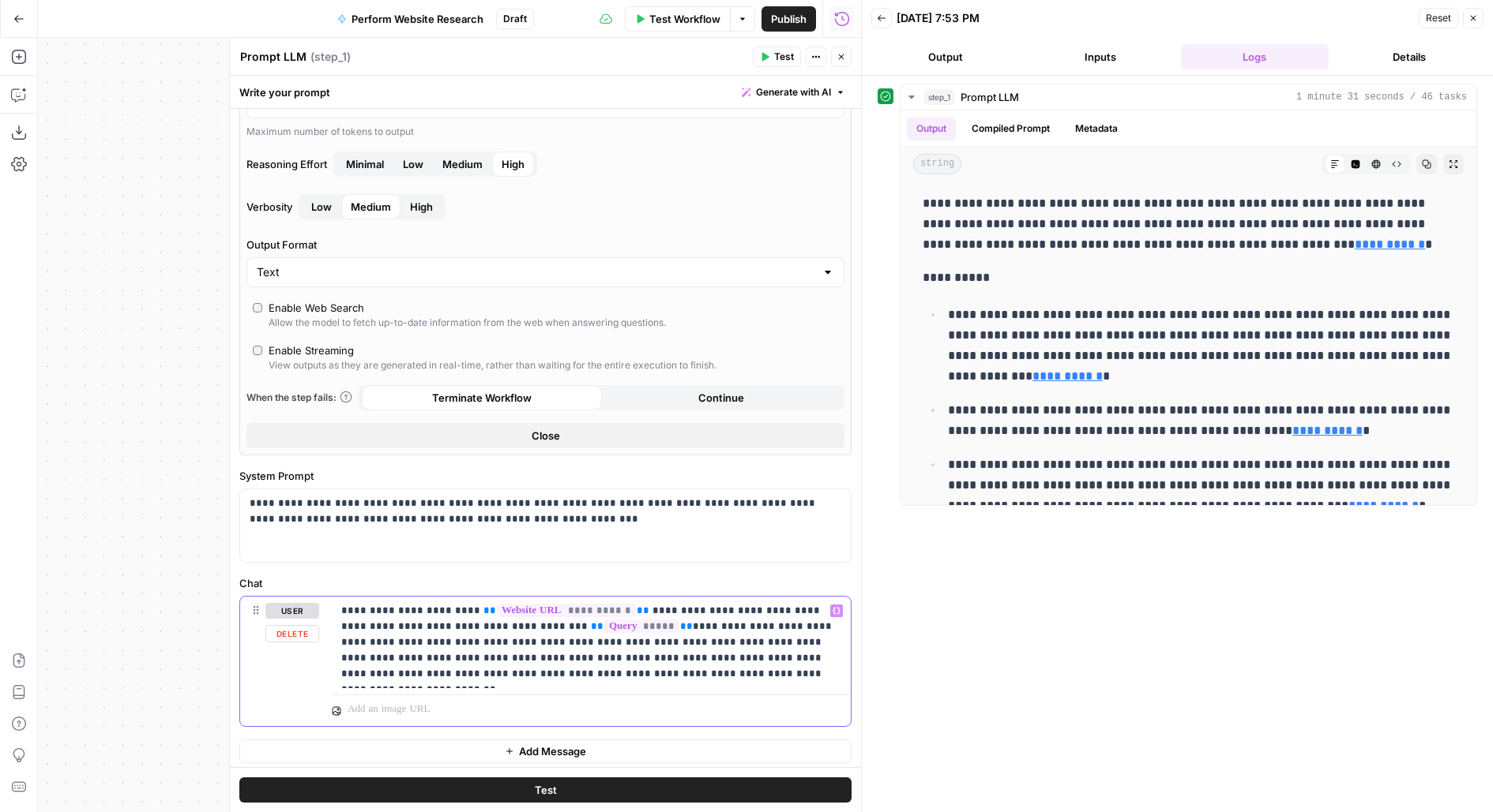
click at [604, 625] on p "**********" at bounding box center [591, 642] width 501 height 79
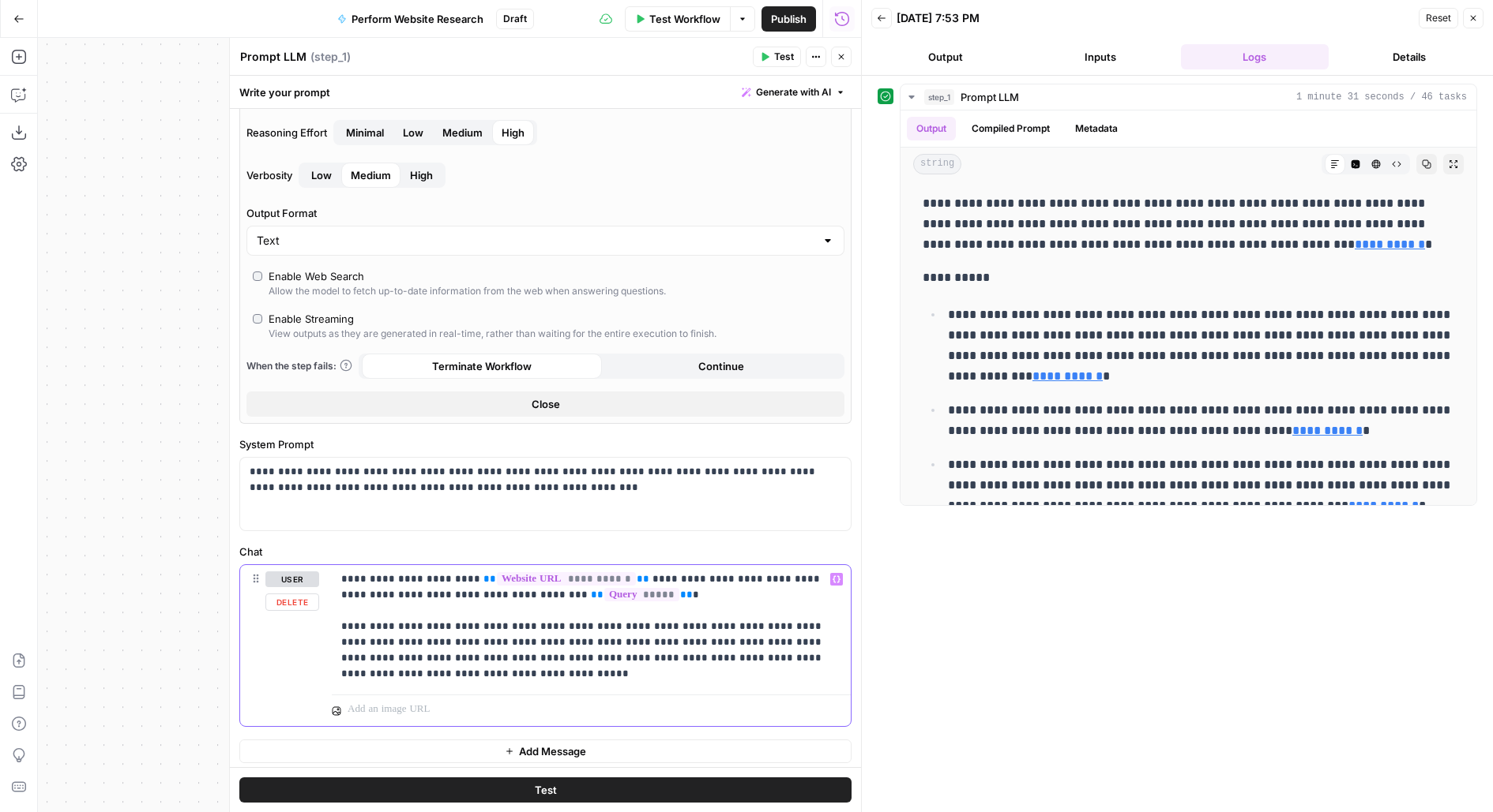
scroll to position [279, 0]
click at [824, 653] on p "**********" at bounding box center [591, 627] width 501 height 110
click at [711, 795] on button "Test" at bounding box center [545, 789] width 612 height 25
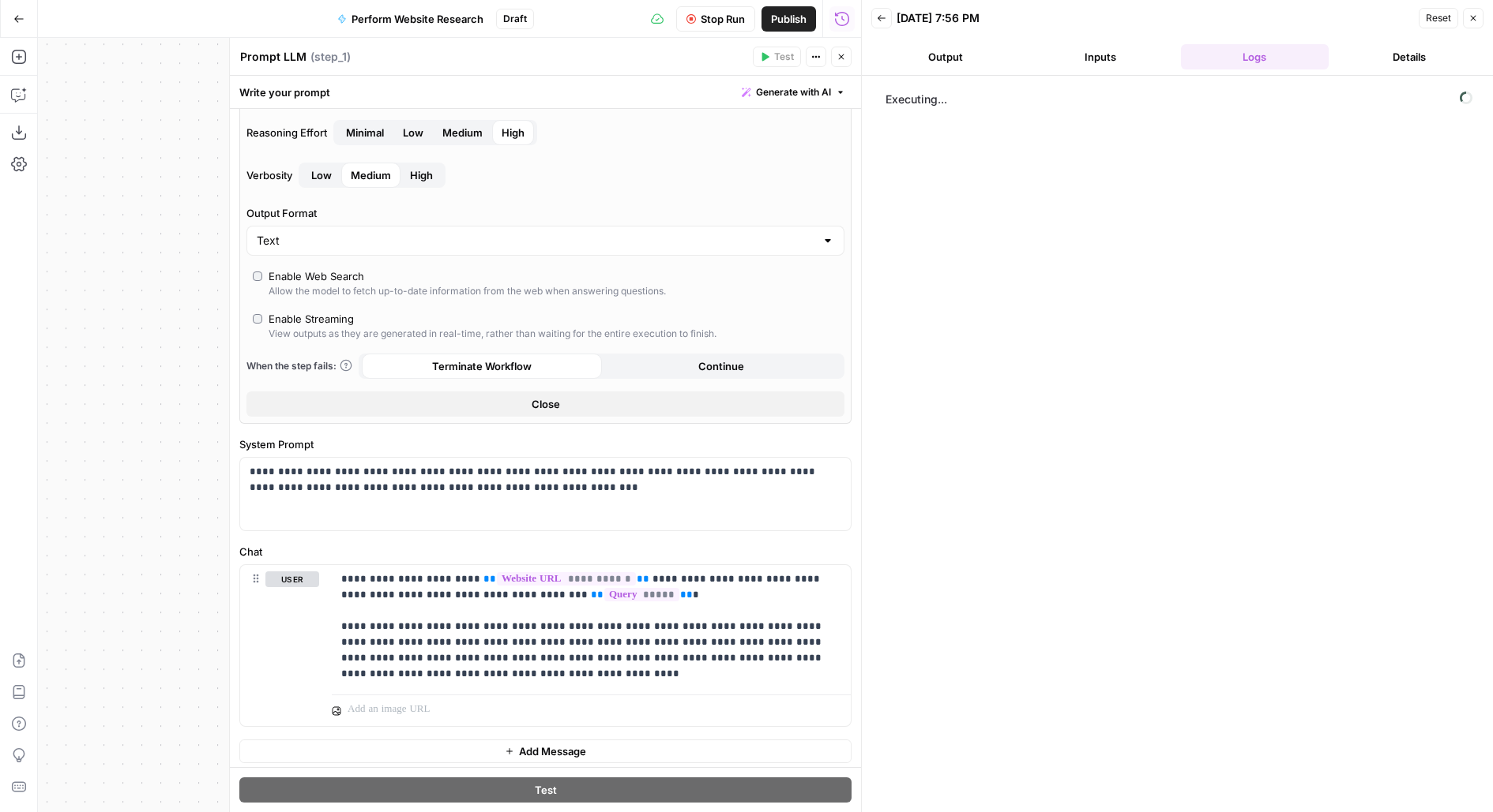
click at [972, 58] on button "Output" at bounding box center [945, 57] width 149 height 25
click at [1140, 58] on button "Inputs" at bounding box center [1100, 57] width 149 height 25
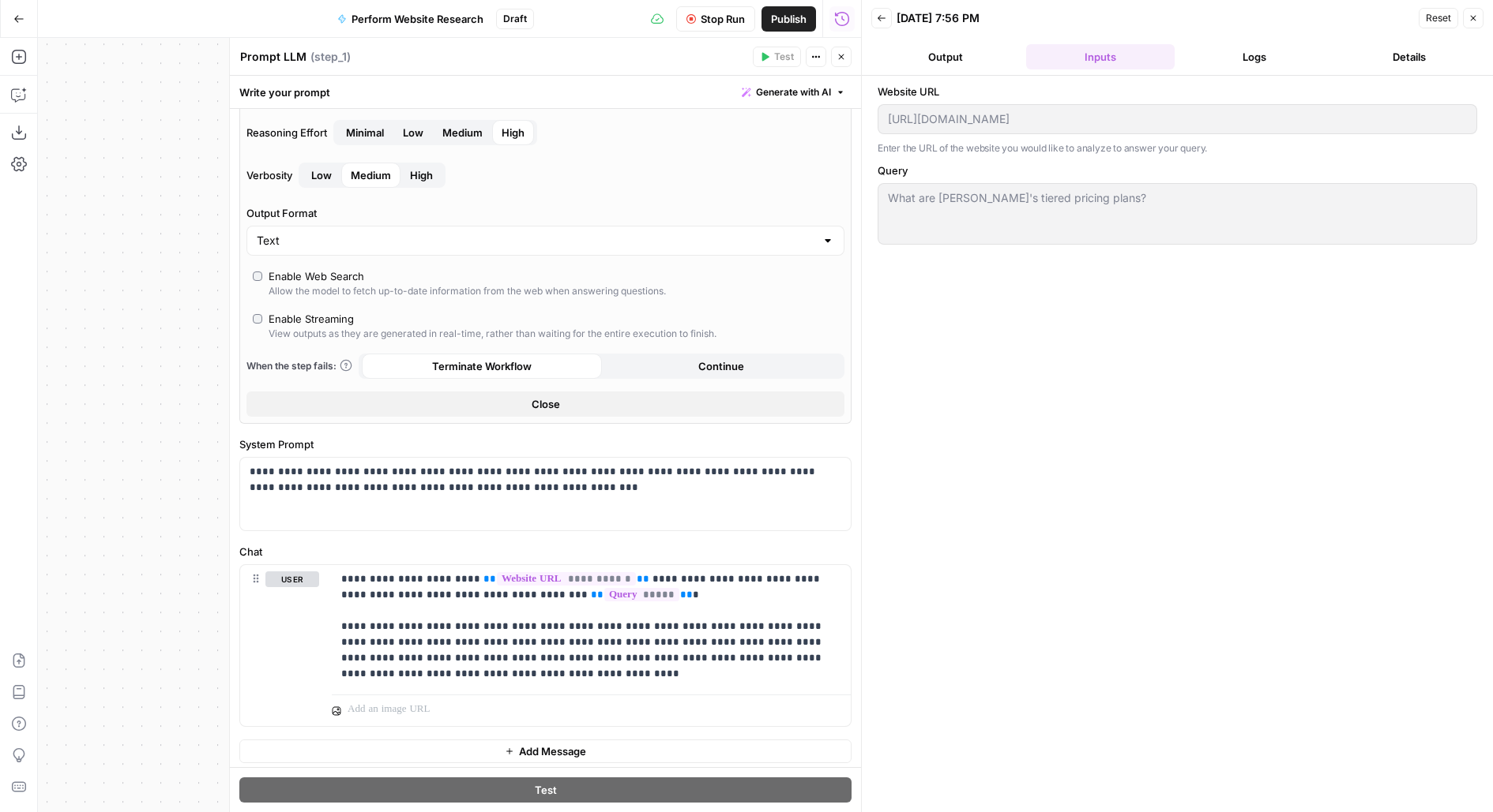
click at [1247, 58] on button "Logs" at bounding box center [1255, 57] width 149 height 25
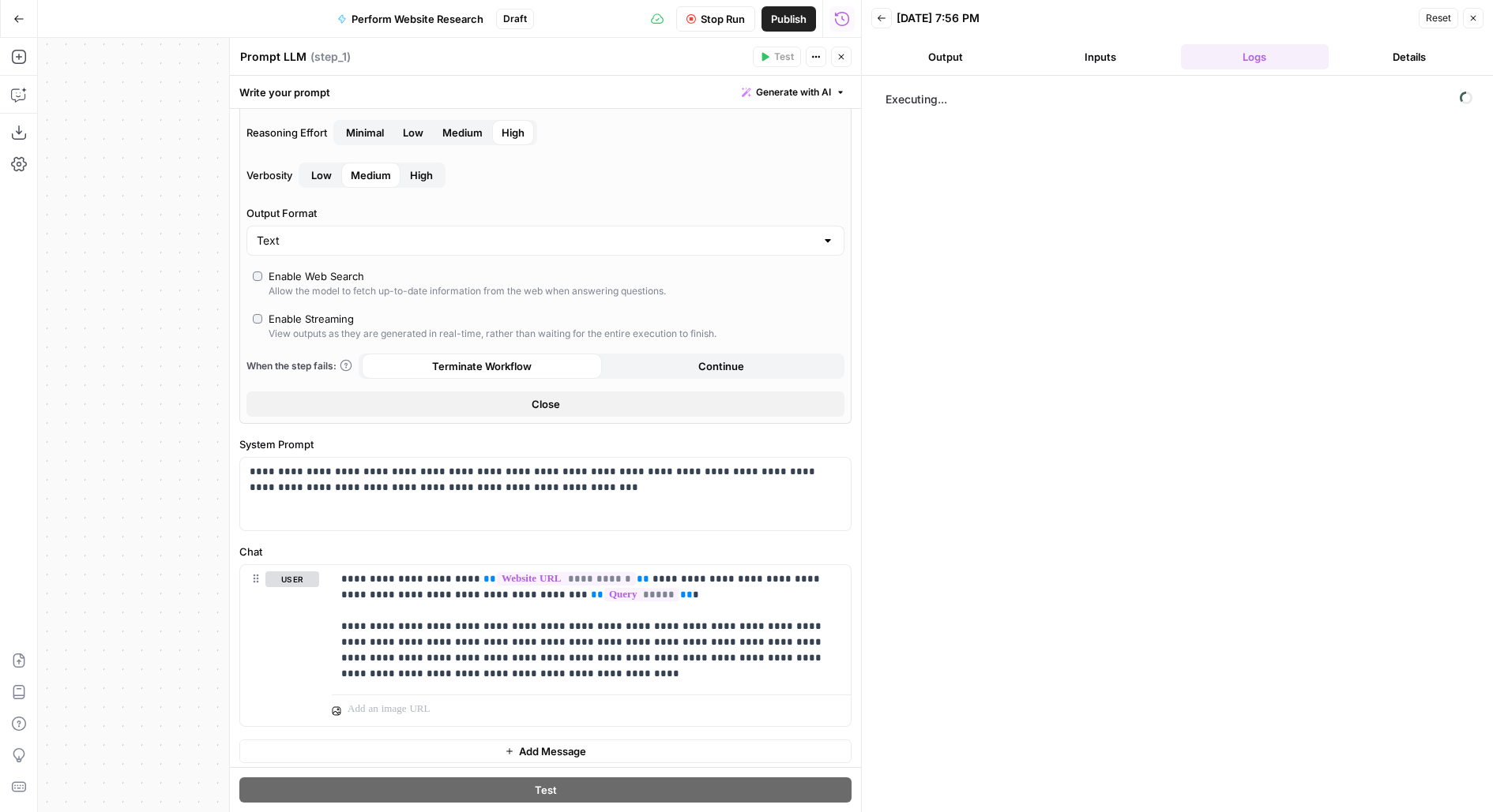
click at [959, 49] on button "Output" at bounding box center [945, 57] width 149 height 25
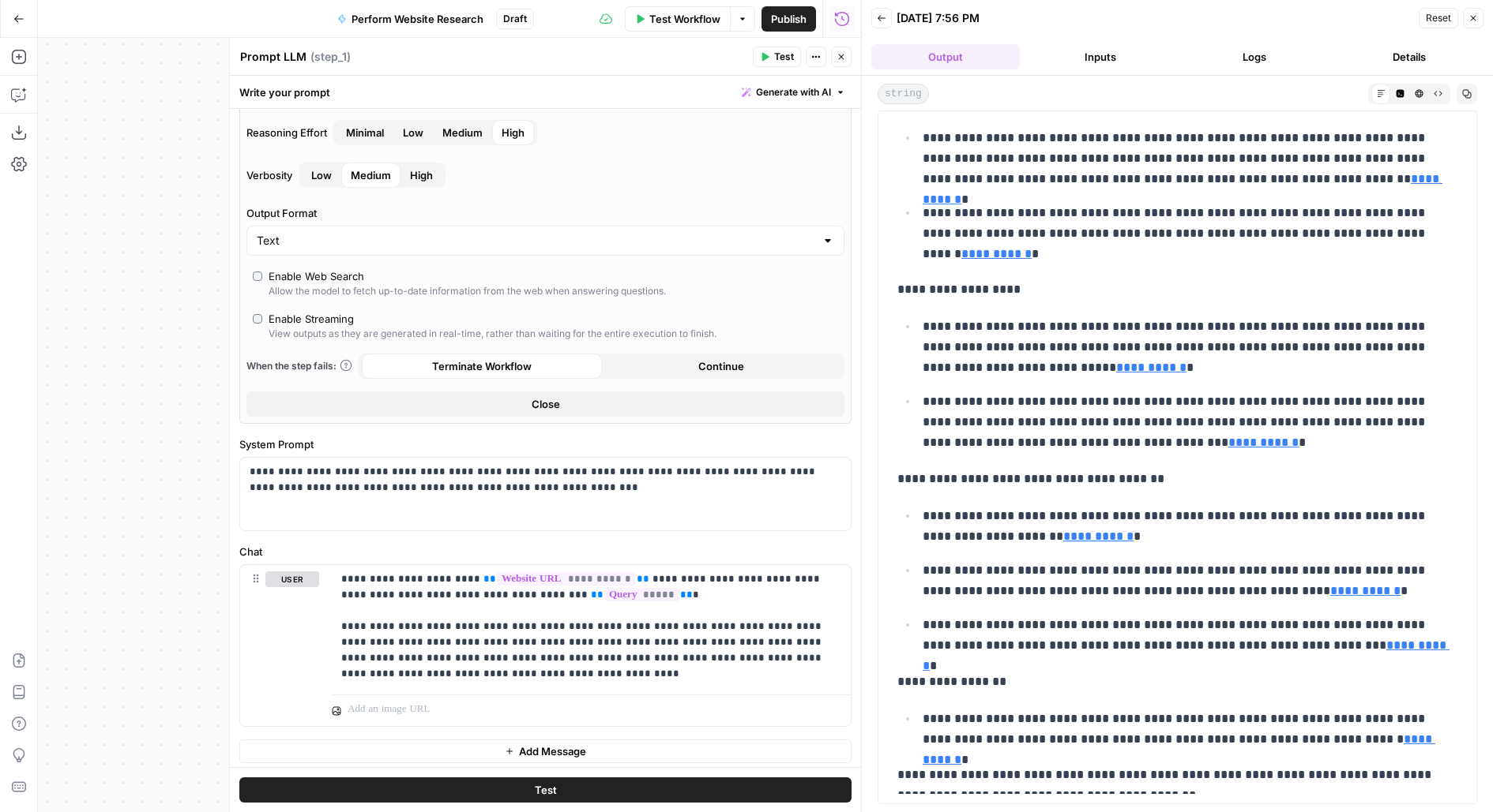
scroll to position [160, 0]
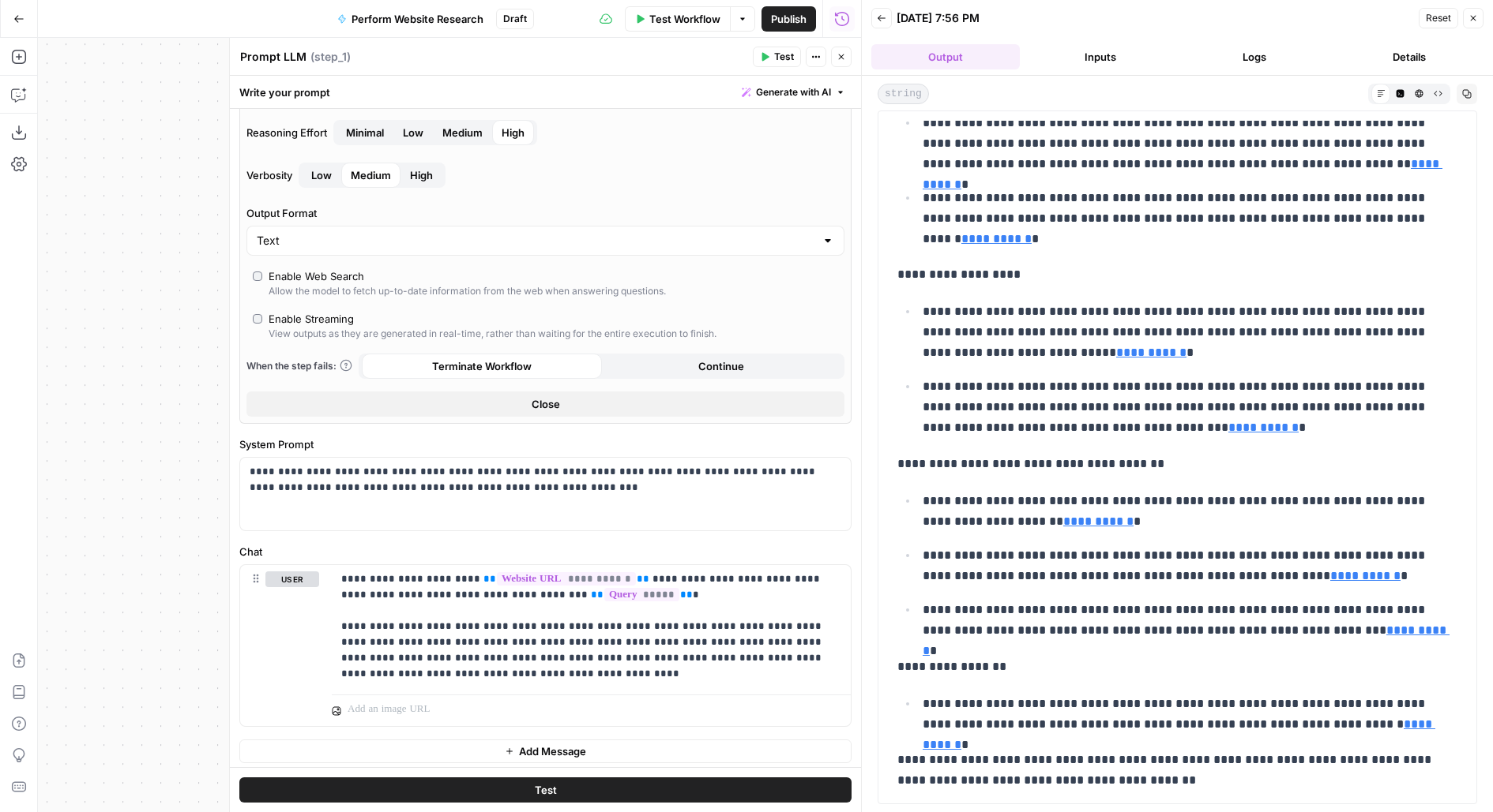
drag, startPoint x: 1208, startPoint y: 789, endPoint x: 876, endPoint y: 738, distance: 335.9
click at [876, 739] on div "**********" at bounding box center [1178, 443] width 631 height 737
copy p "**********"
click at [1138, 60] on button "Inputs" at bounding box center [1100, 57] width 149 height 25
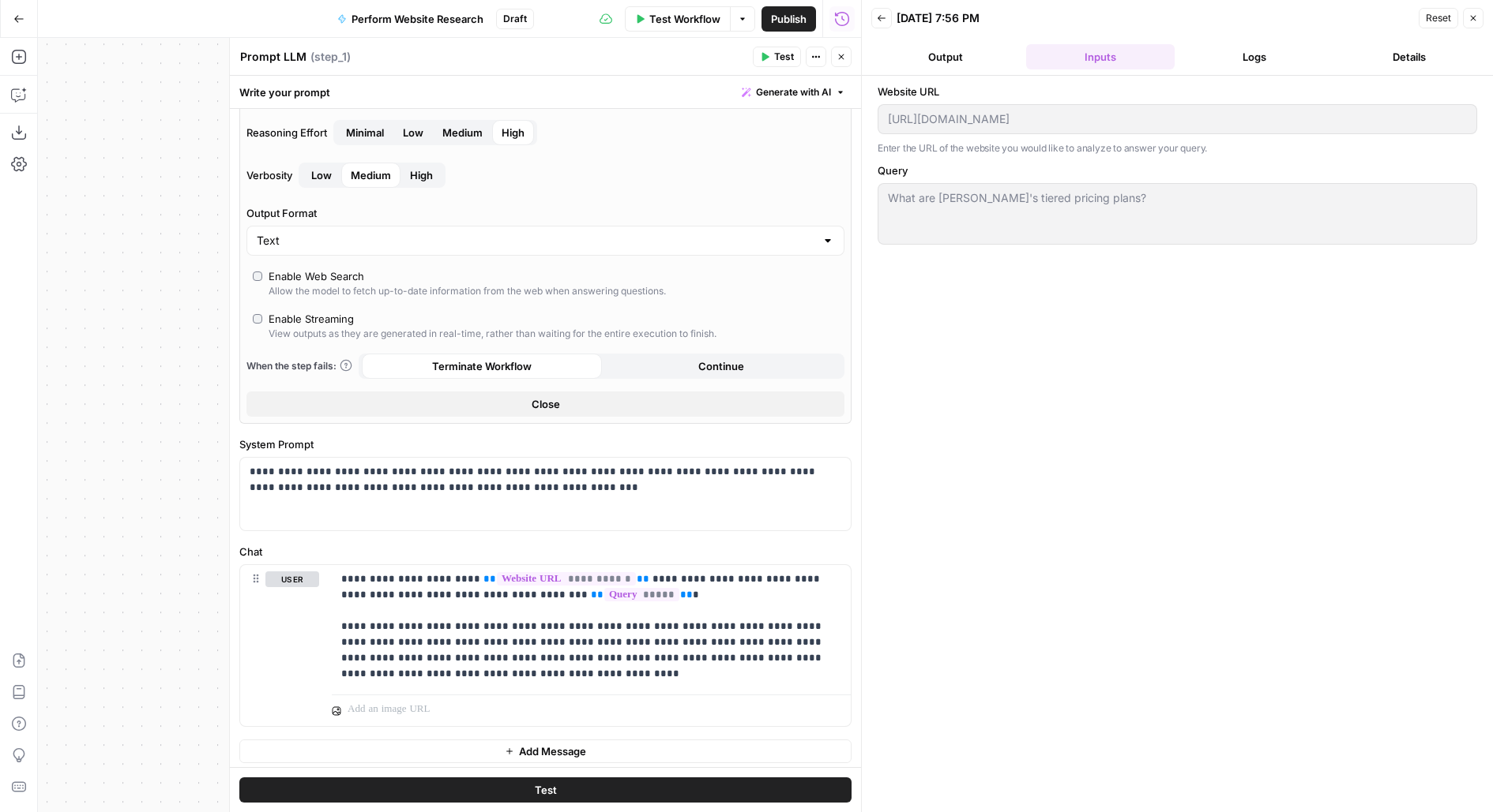
click at [1261, 60] on button "Logs" at bounding box center [1255, 57] width 149 height 25
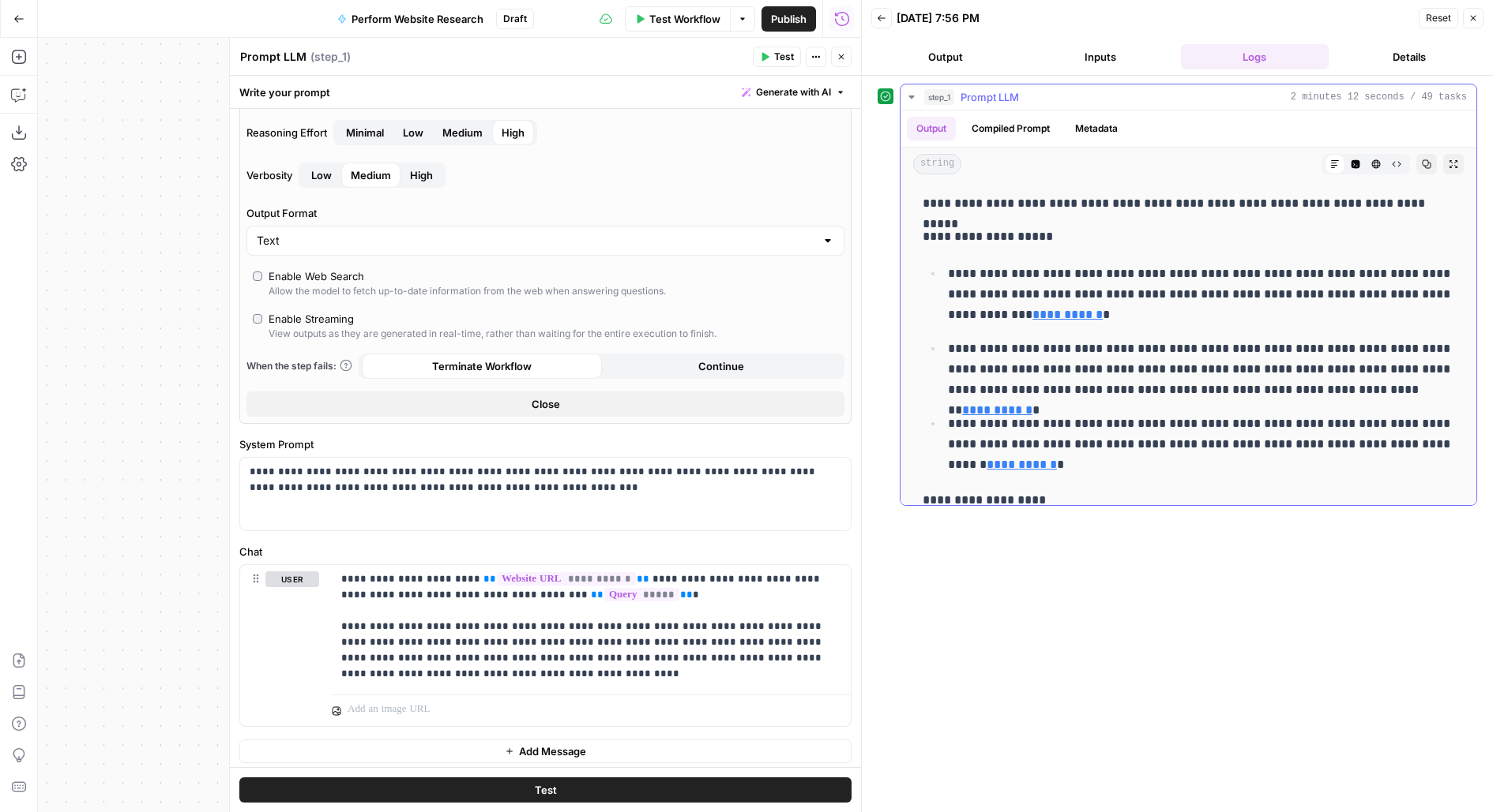
click at [1039, 111] on div "Output Compiled Prompt Metadata" at bounding box center [1188, 128] width 575 height 37
click at [1037, 117] on button "Compiled Prompt" at bounding box center [1011, 129] width 97 height 24
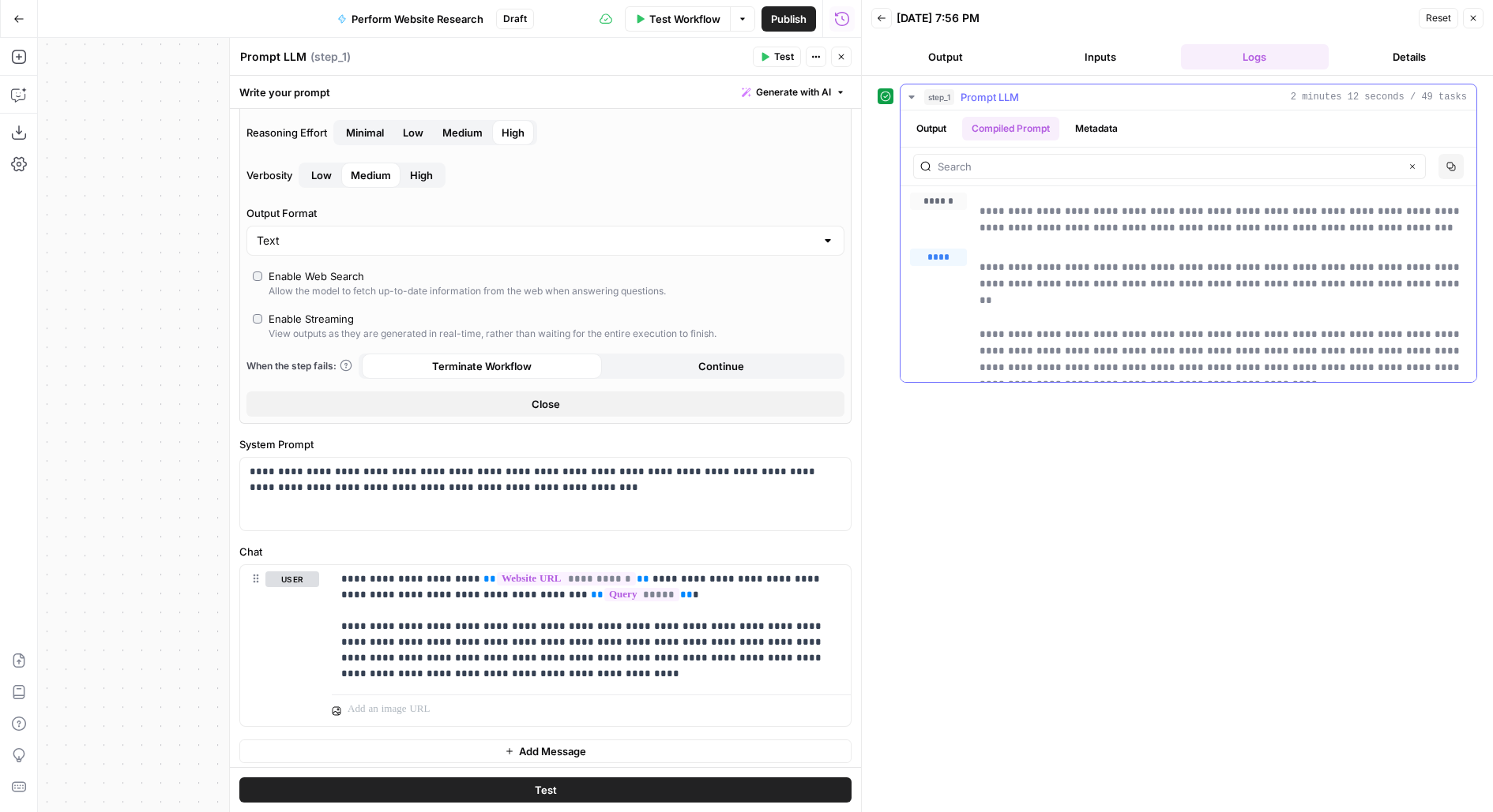
click at [1452, 165] on icon "button" at bounding box center [1451, 167] width 10 height 10
click at [933, 120] on button "Output" at bounding box center [931, 129] width 49 height 24
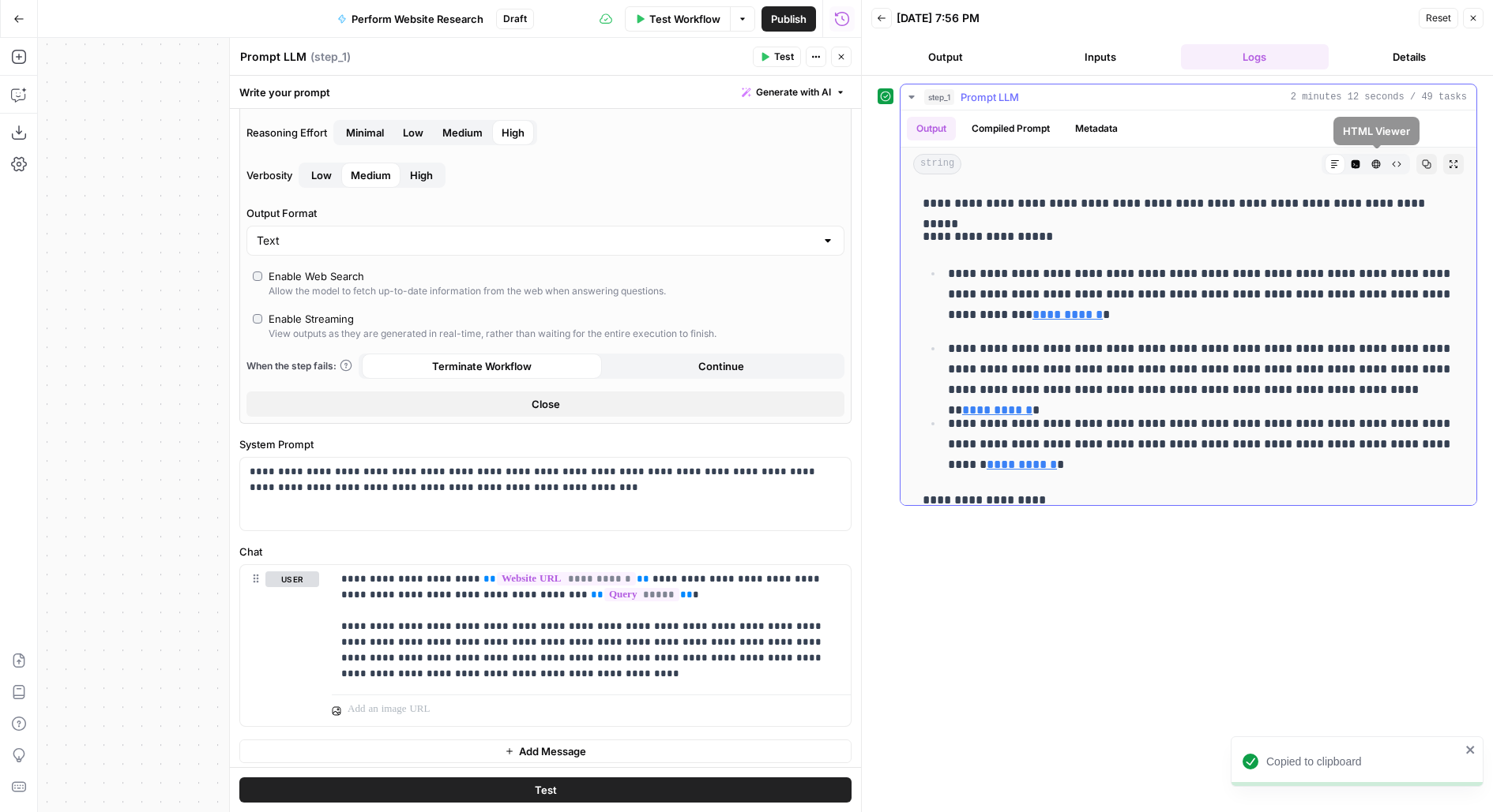
click at [1429, 165] on icon "button" at bounding box center [1427, 165] width 10 height 10
drag, startPoint x: 492, startPoint y: 679, endPoint x: 242, endPoint y: 526, distance: 293.1
click at [0, 0] on form "**********" at bounding box center [0, 0] width 0 height 0
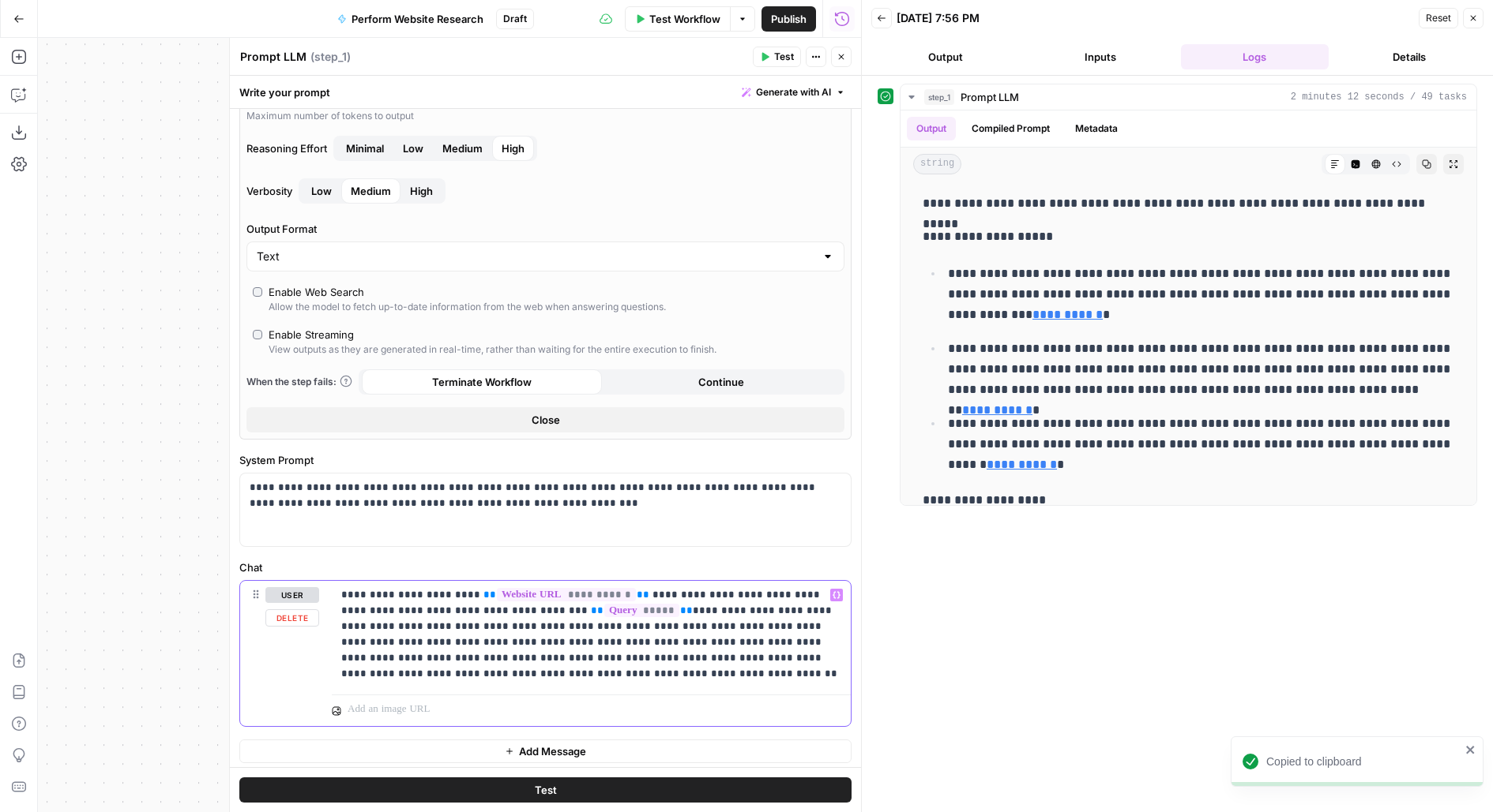
click at [604, 604] on p "**********" at bounding box center [591, 635] width 501 height 95
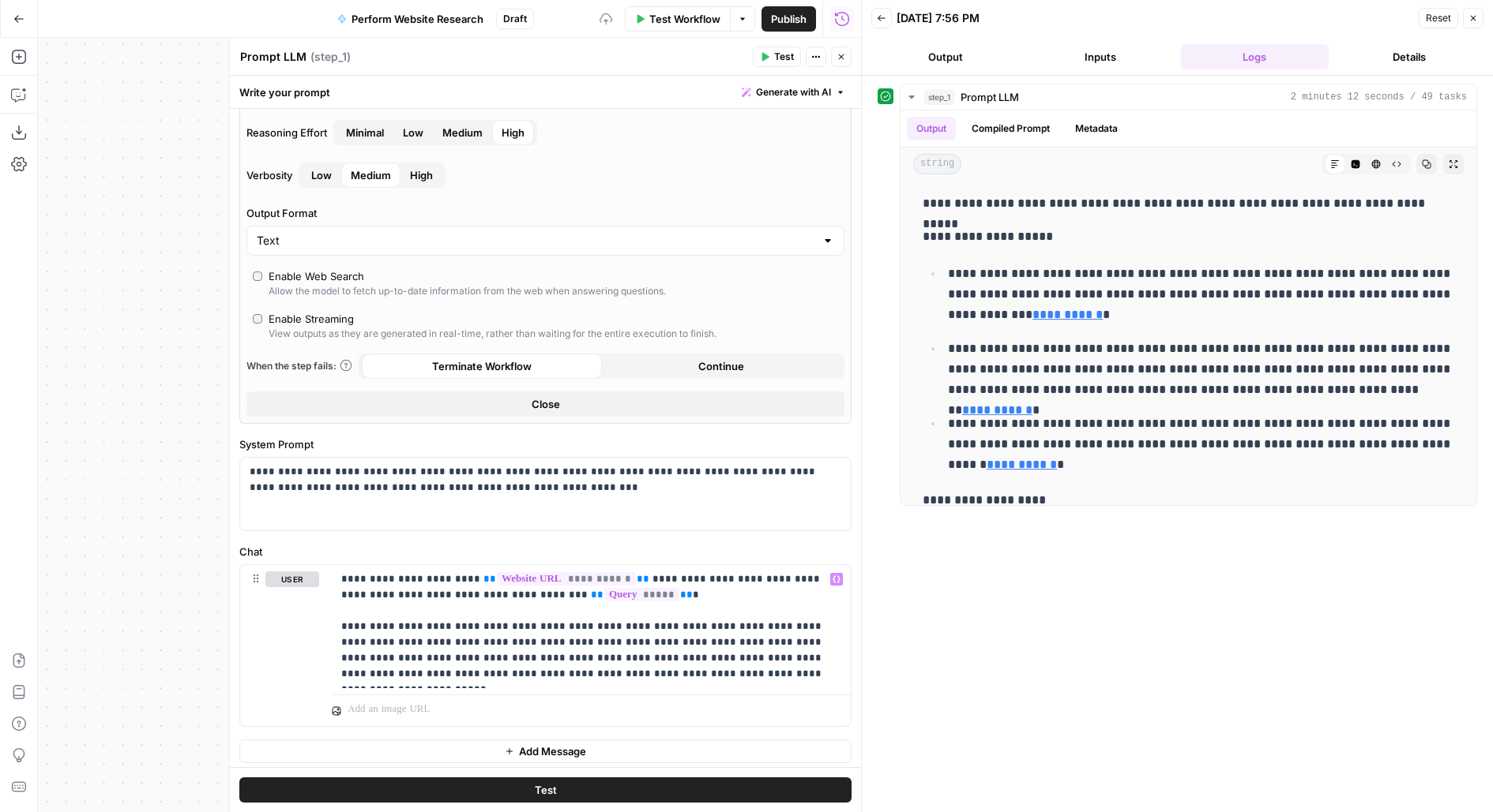
click at [617, 787] on button "Test" at bounding box center [545, 789] width 612 height 25
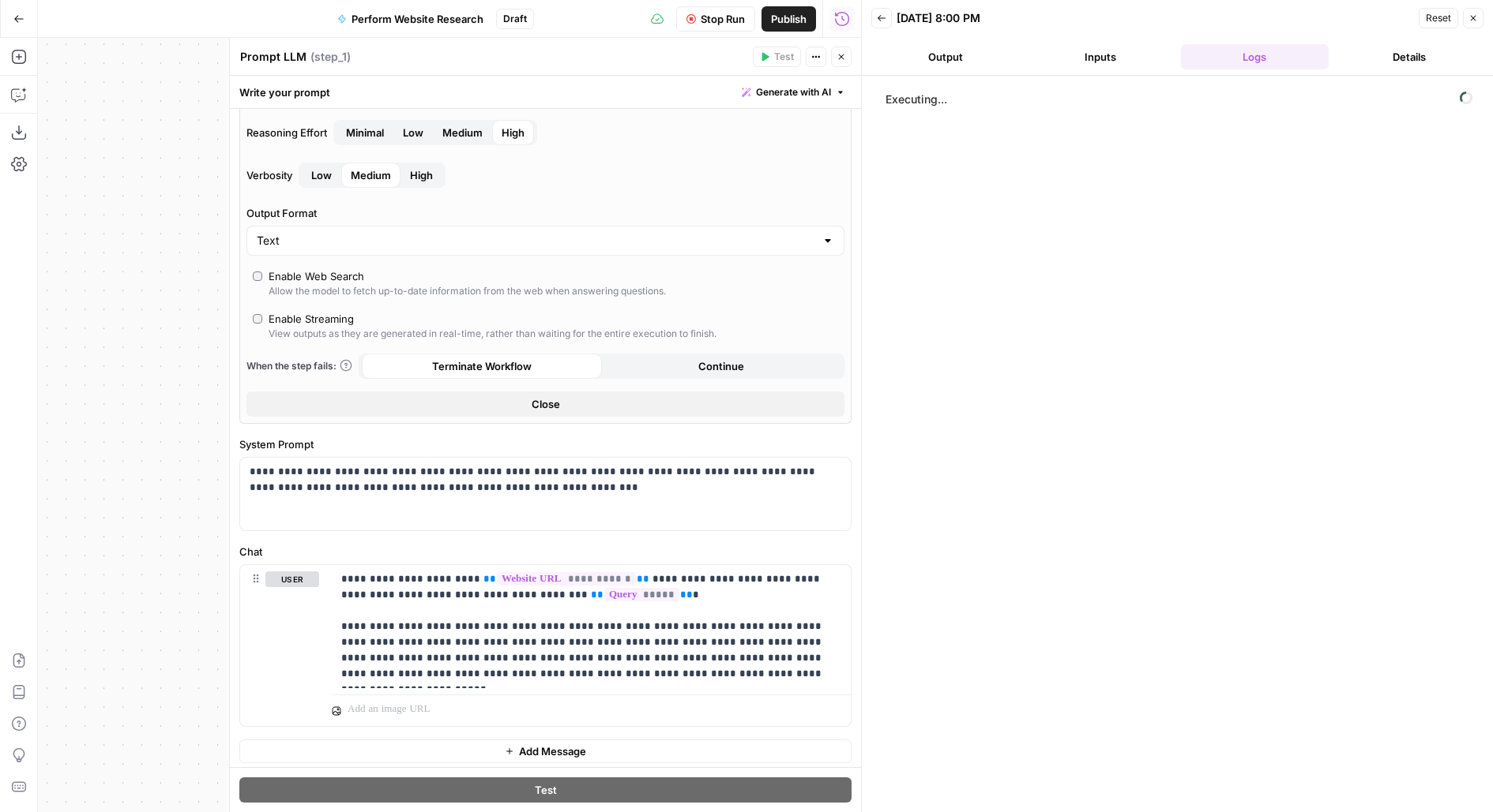
click at [769, 407] on button "Close" at bounding box center [545, 404] width 598 height 25
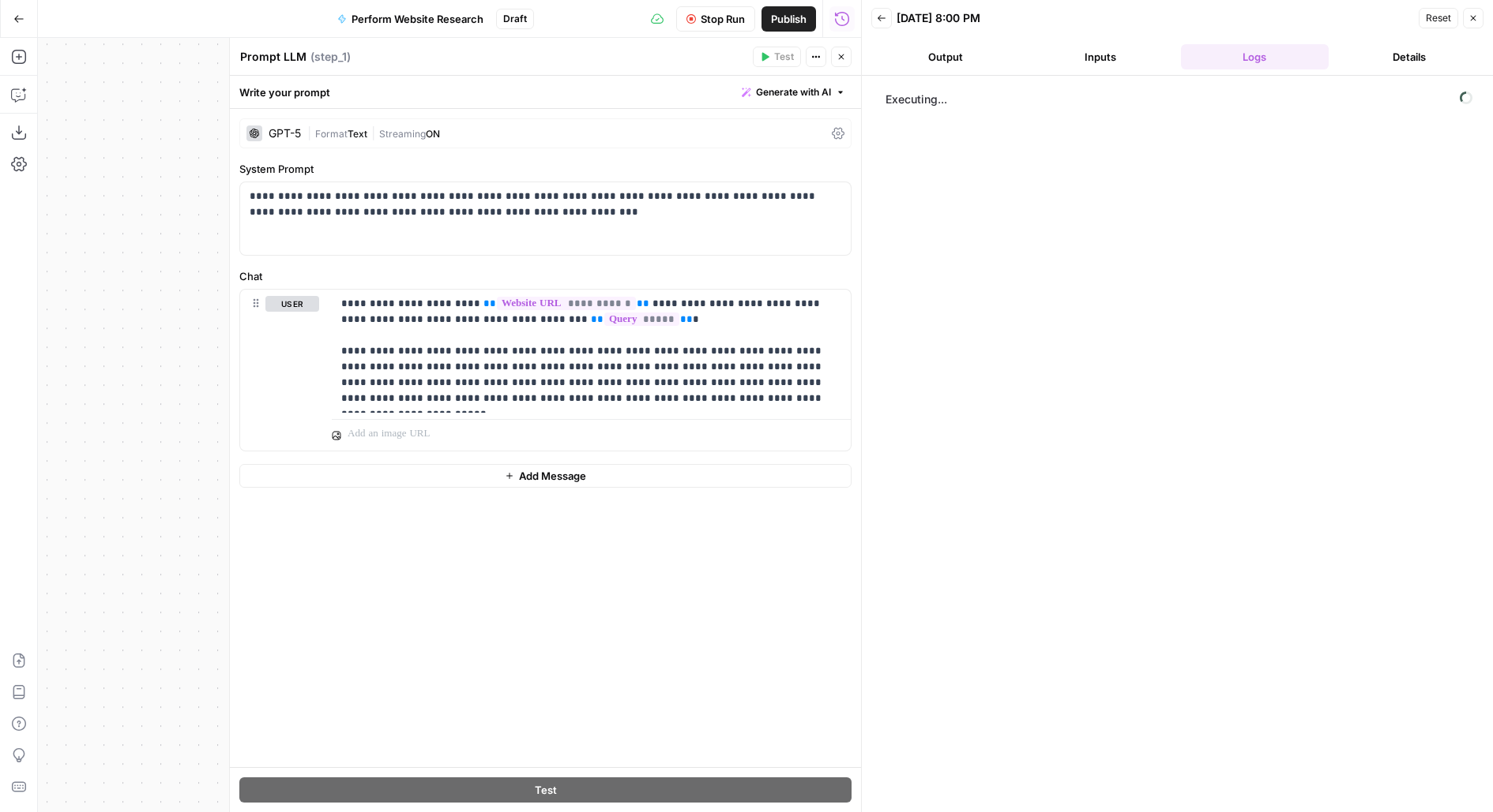
click at [940, 46] on button "Output" at bounding box center [945, 57] width 149 height 25
click at [846, 56] on button "Close" at bounding box center [841, 57] width 21 height 21
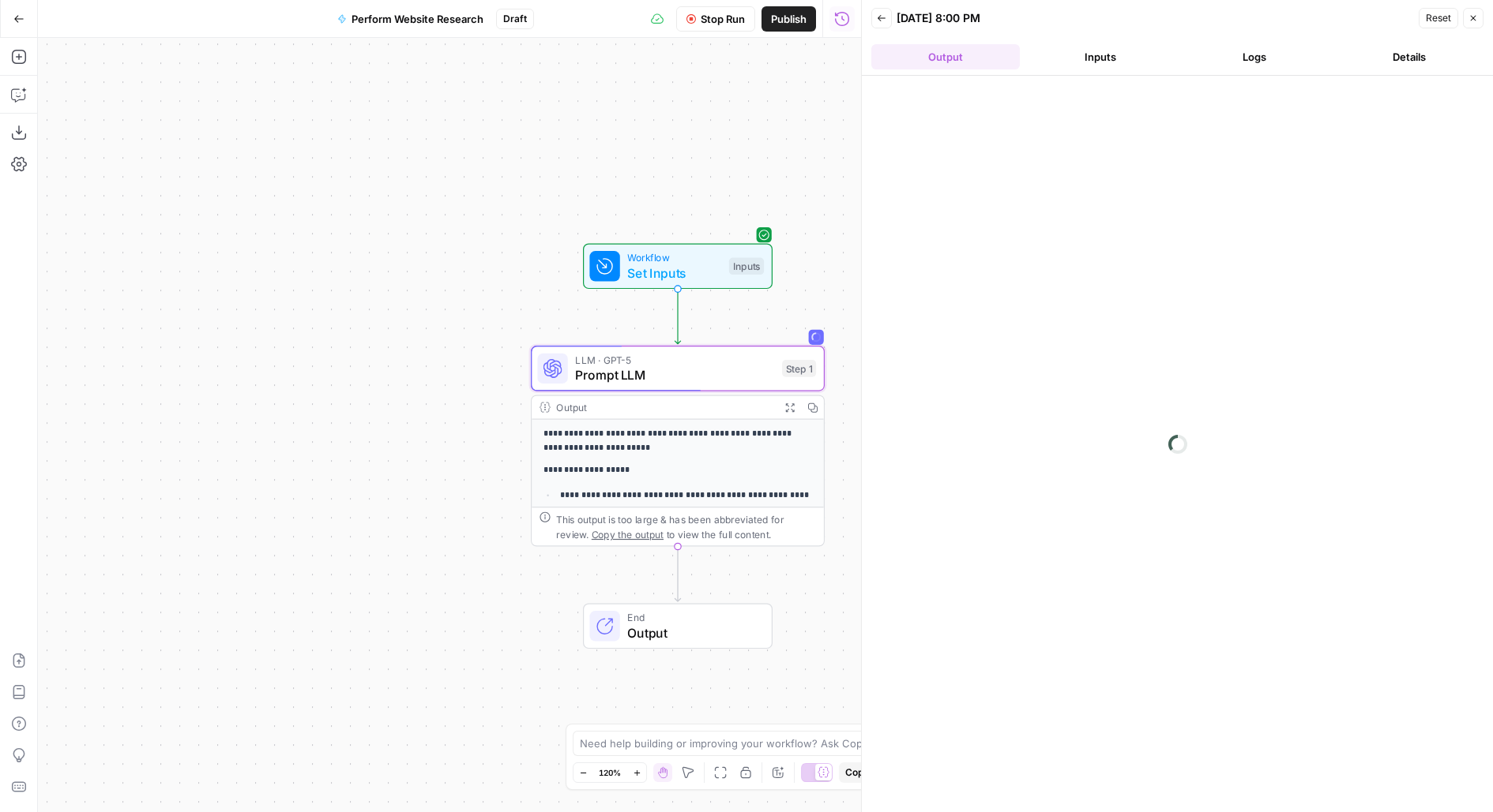
click at [783, 17] on span "Publish" at bounding box center [789, 19] width 36 height 16
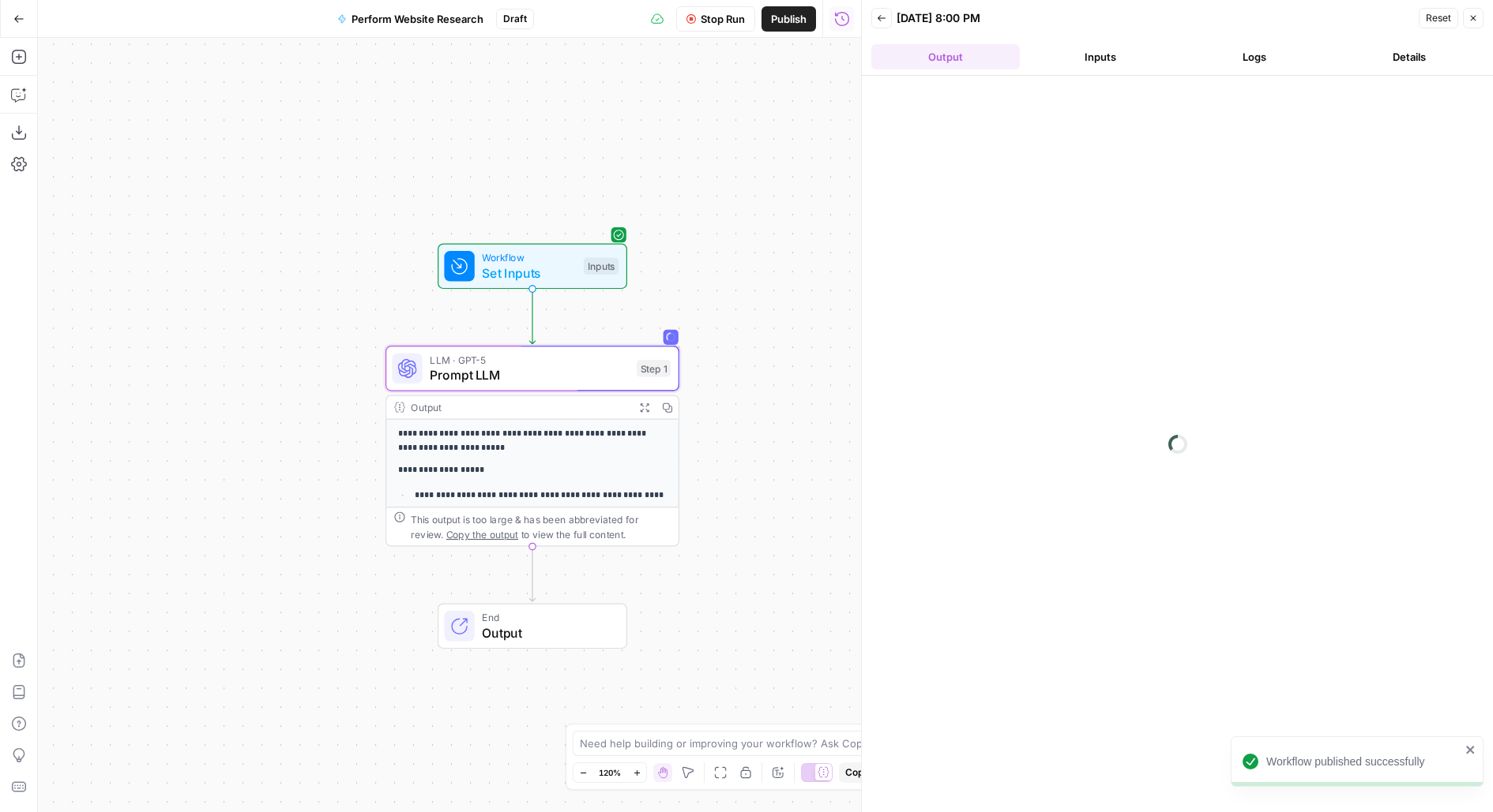
drag, startPoint x: 537, startPoint y: 199, endPoint x: 392, endPoint y: 199, distance: 145.0
click at [392, 199] on div "**********" at bounding box center [449, 424] width 823 height 774
click at [778, 777] on icon "button" at bounding box center [778, 772] width 13 height 13
click at [14, 60] on icon "button" at bounding box center [19, 57] width 16 height 16
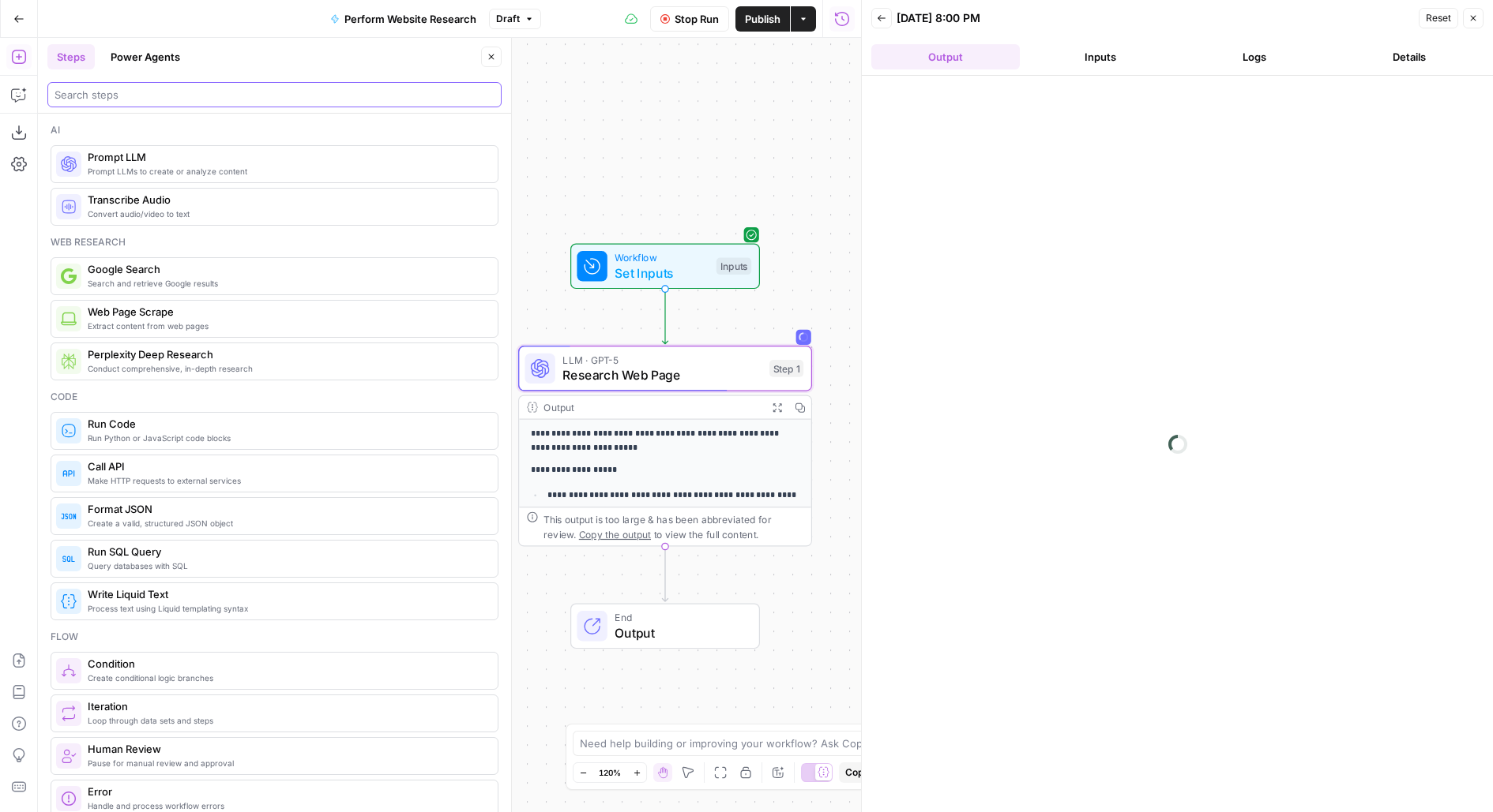
click at [275, 96] on input "search" at bounding box center [275, 95] width 440 height 16
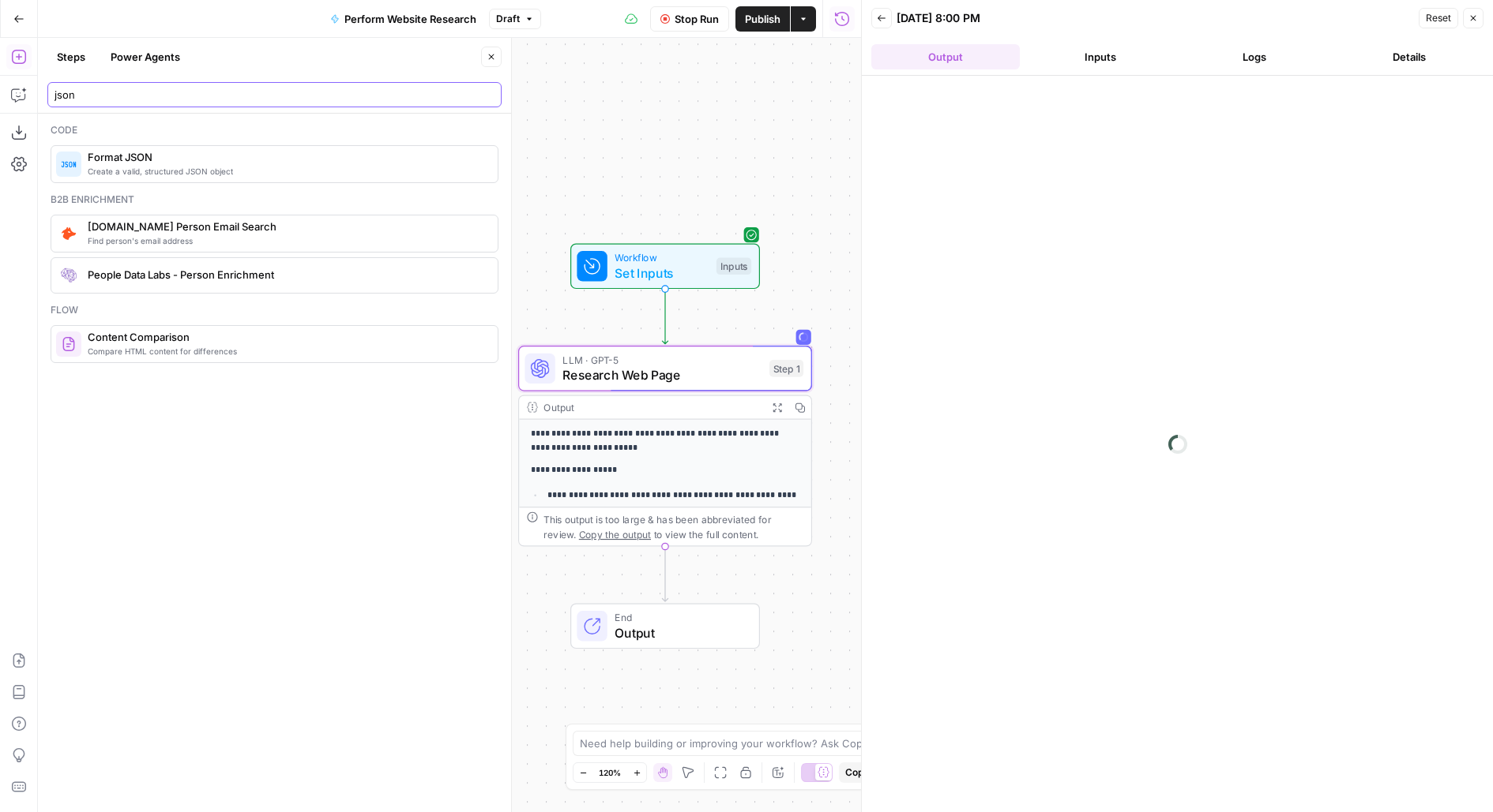
type input "json"
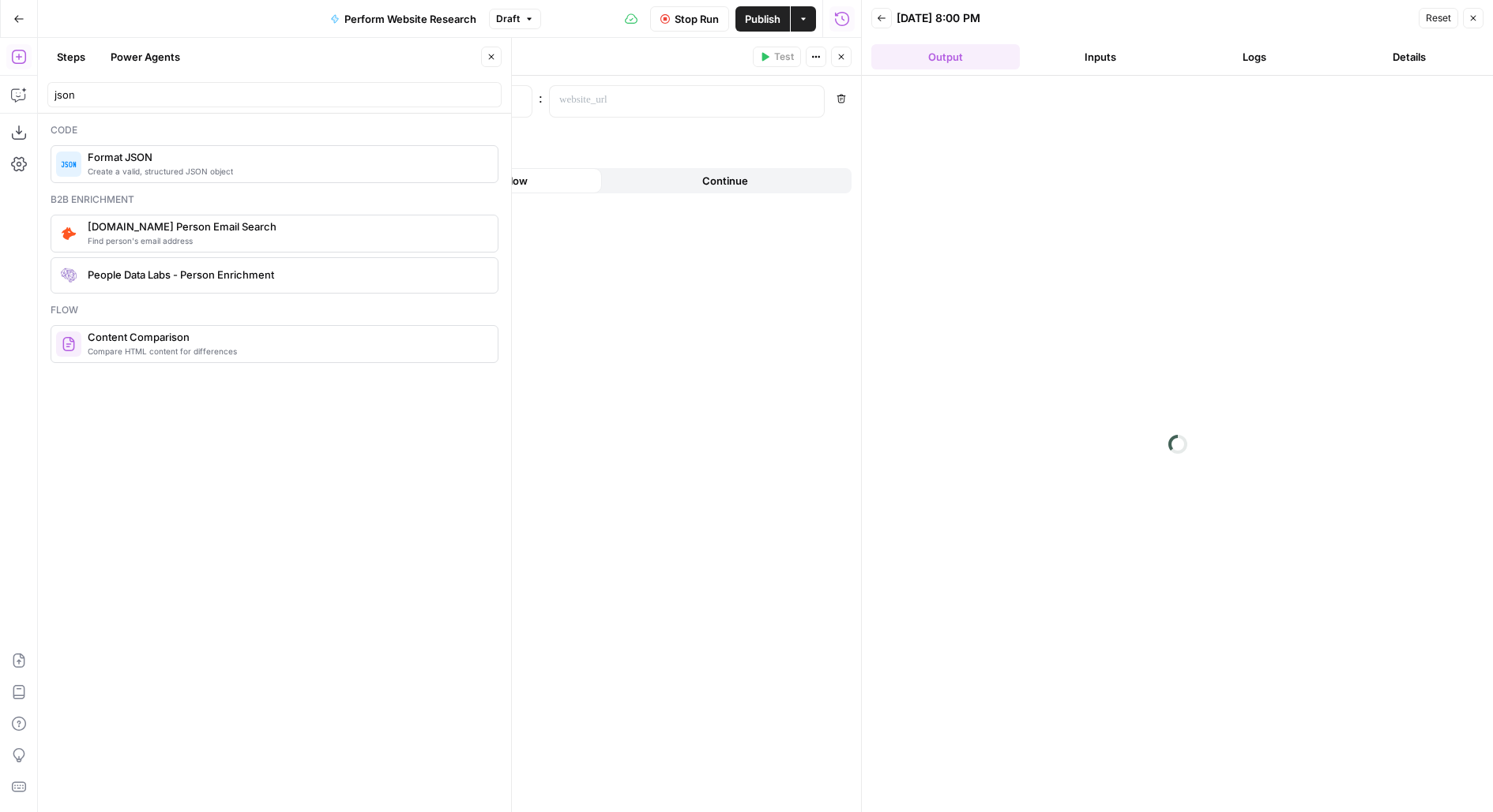
click at [489, 56] on icon "button" at bounding box center [492, 58] width 10 height 10
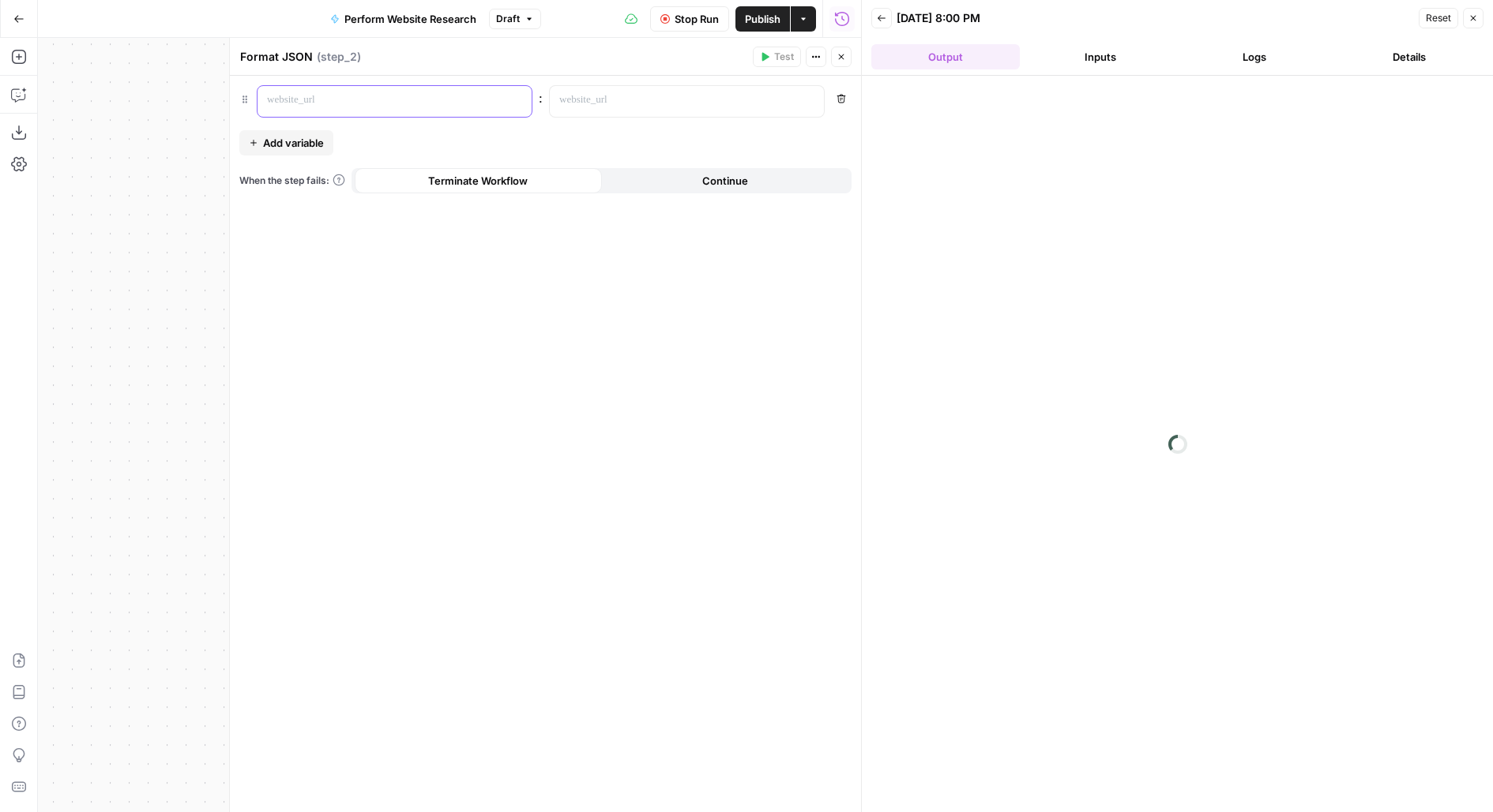
click at [357, 92] on p at bounding box center [382, 100] width 230 height 16
click at [264, 98] on div "********" at bounding box center [382, 101] width 249 height 31
click at [579, 91] on div at bounding box center [674, 101] width 249 height 31
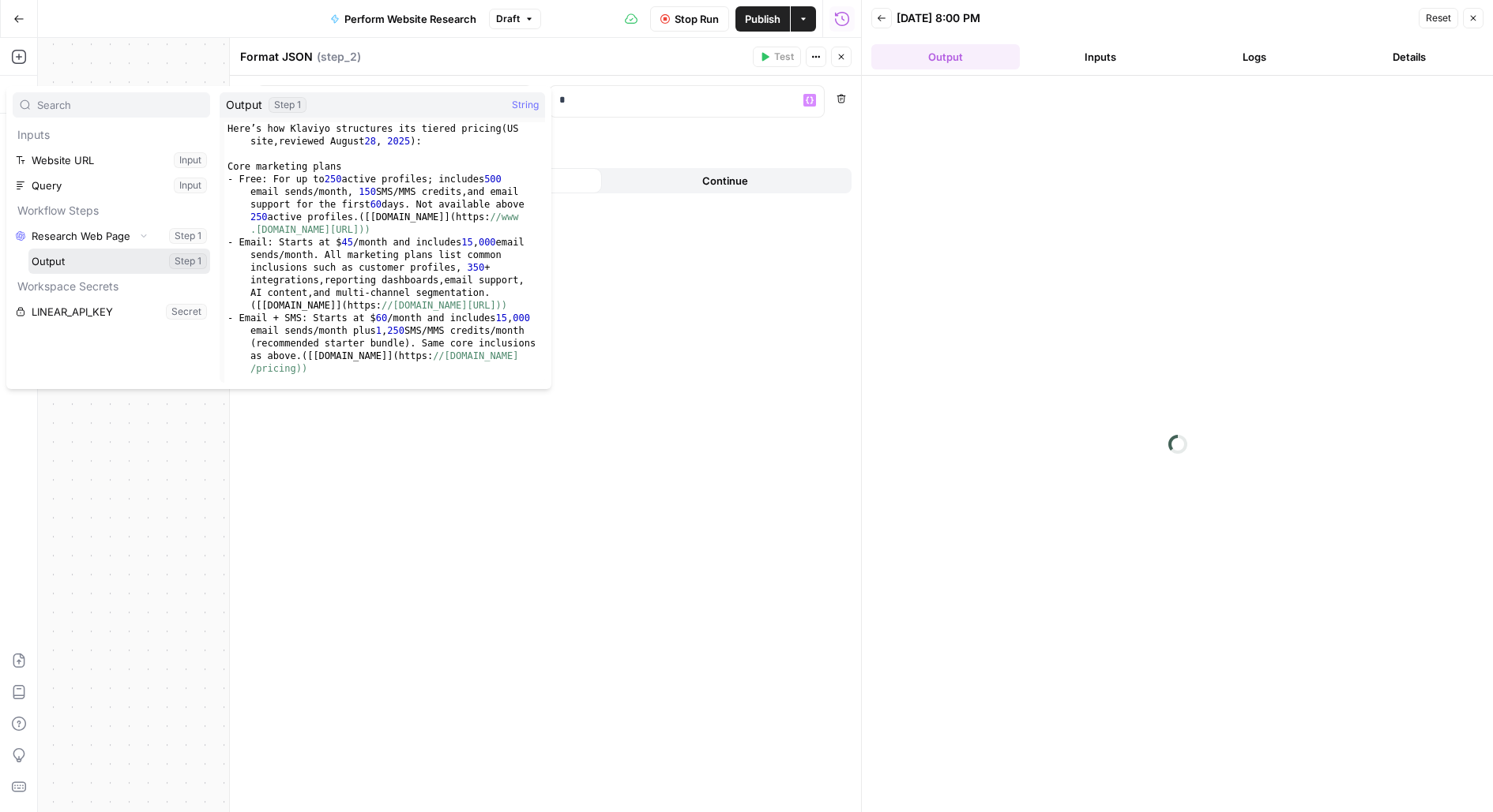
click at [29, 249] on button "Select variable Output" at bounding box center [119, 261] width 182 height 25
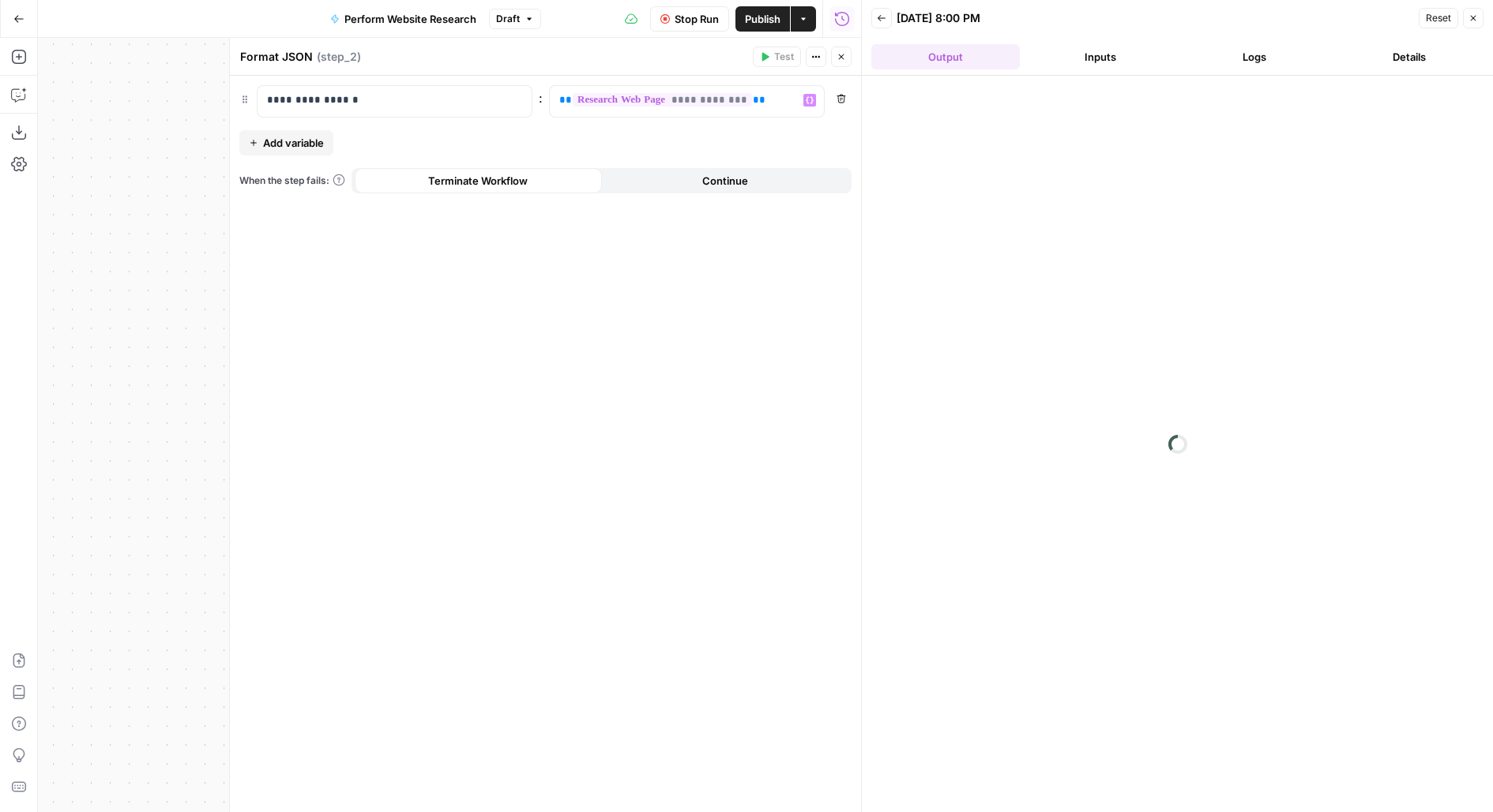
click at [843, 56] on icon "button" at bounding box center [841, 58] width 10 height 10
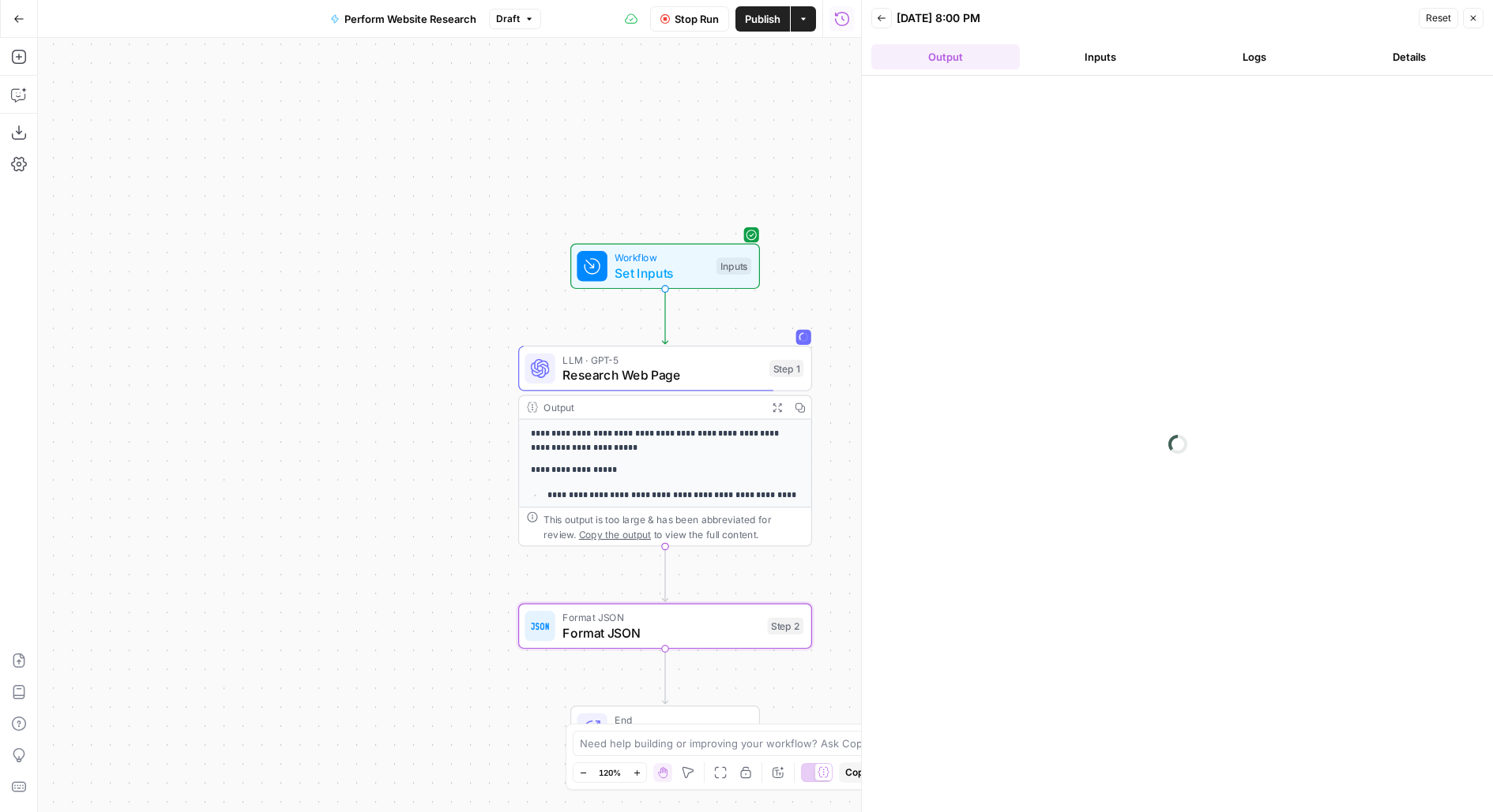
click at [760, 23] on span "Publish" at bounding box center [763, 19] width 36 height 16
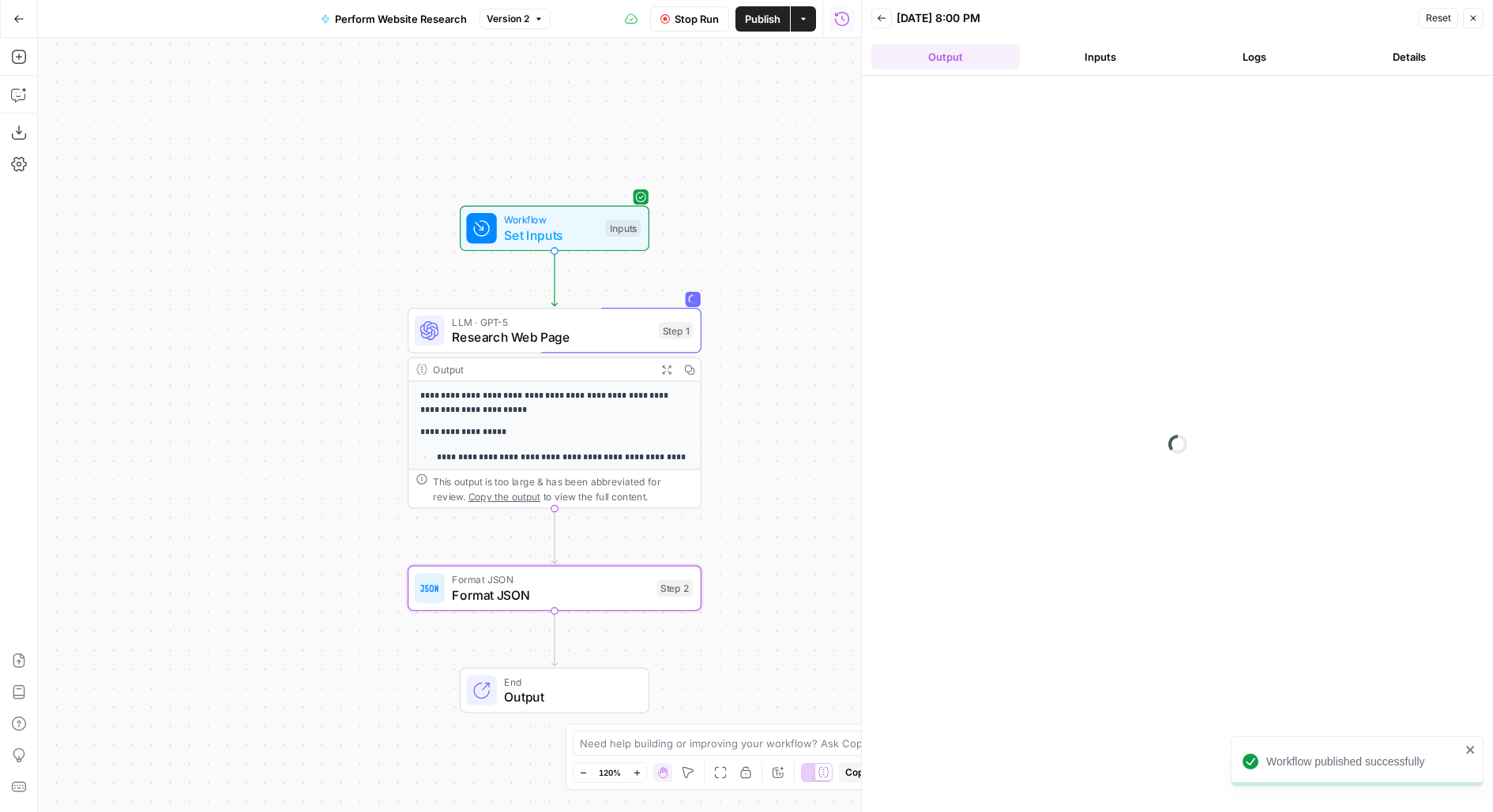
drag, startPoint x: 723, startPoint y: 215, endPoint x: 604, endPoint y: 167, distance: 128.3
click at [605, 169] on div "**********" at bounding box center [449, 424] width 823 height 774
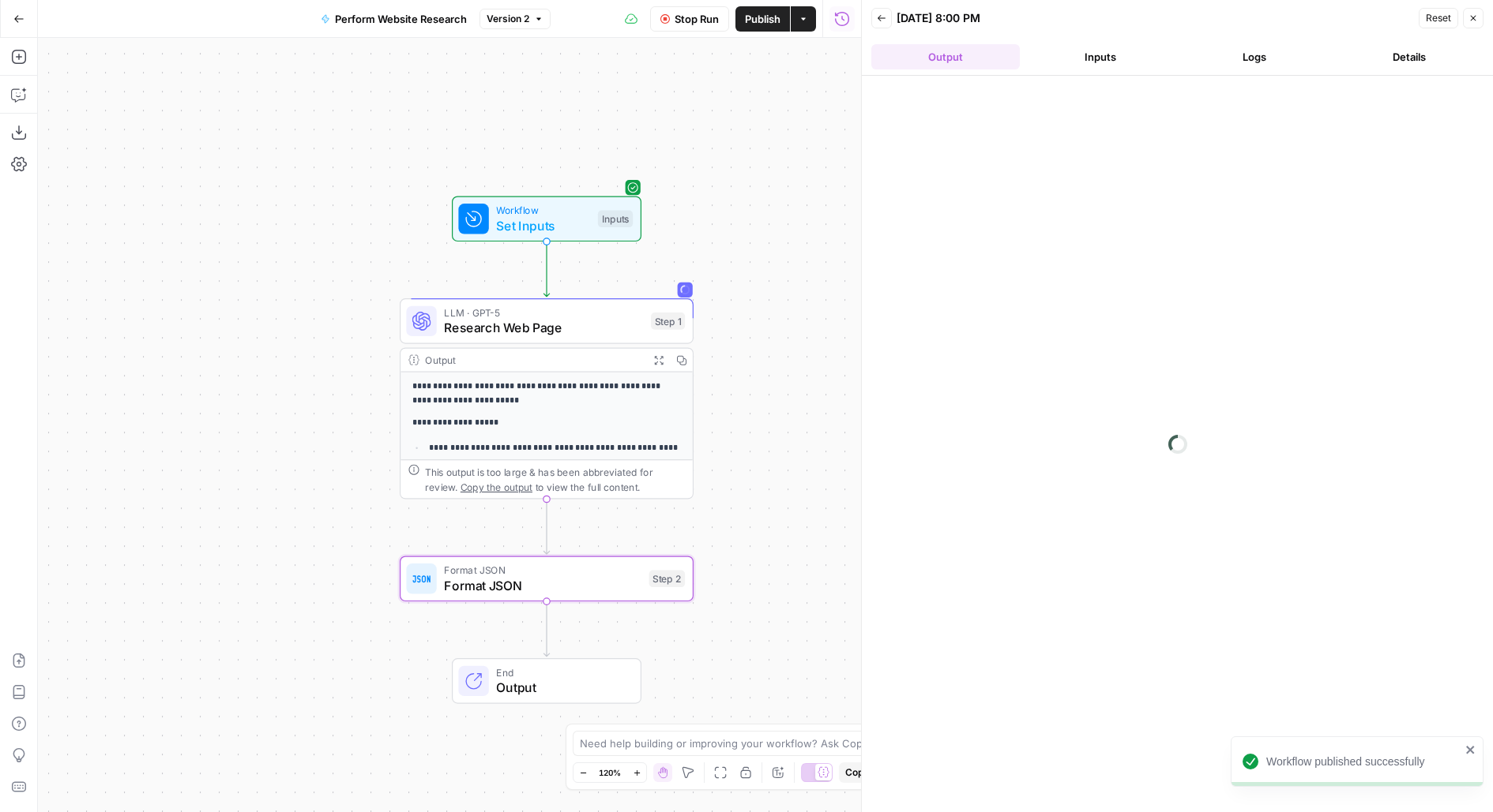
click at [779, 766] on icon "button" at bounding box center [778, 772] width 13 height 13
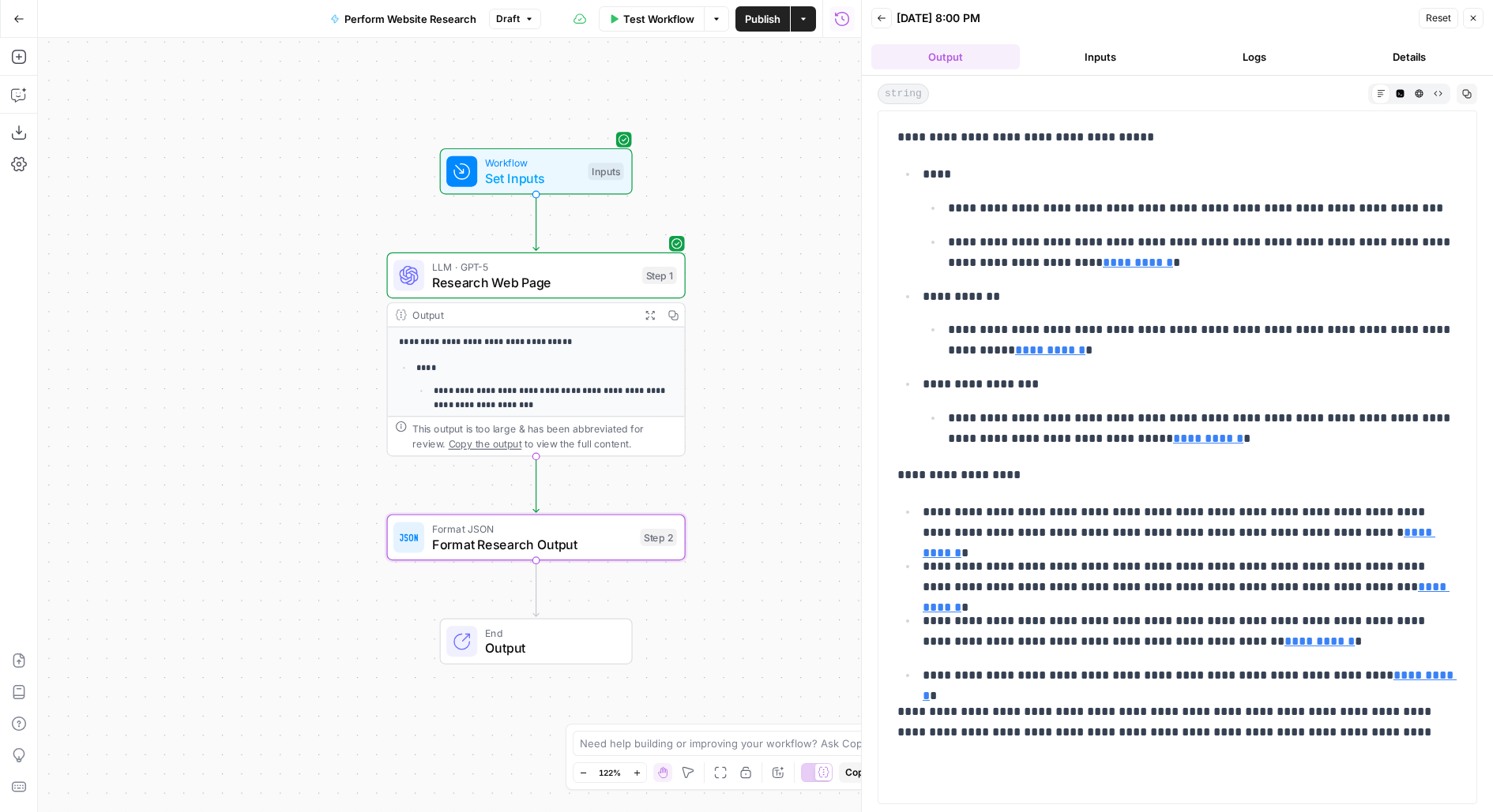
click at [627, 266] on span "LLM · GPT-5" at bounding box center [534, 267] width 202 height 16
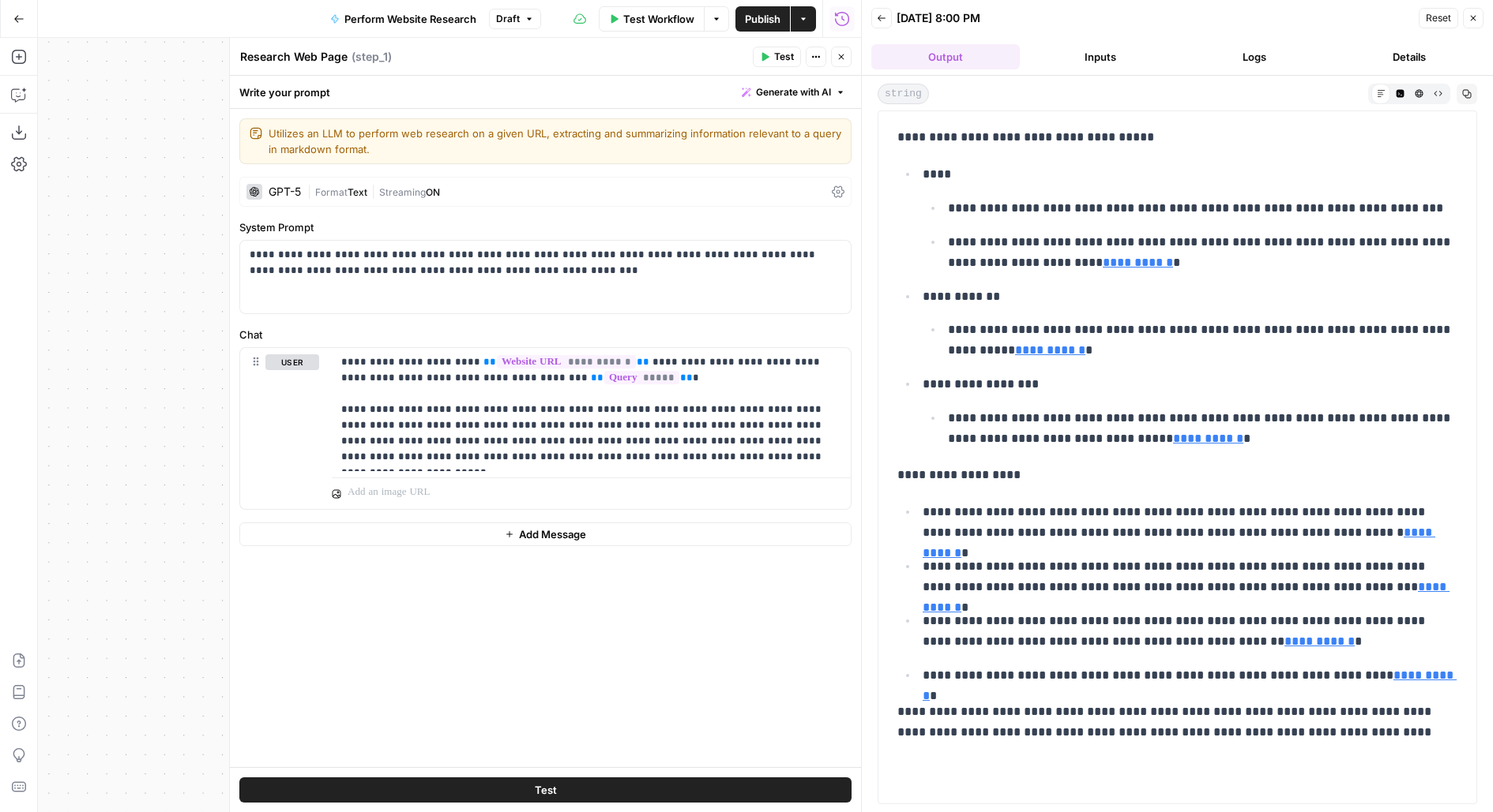
click at [616, 21] on icon "button" at bounding box center [614, 19] width 10 height 10
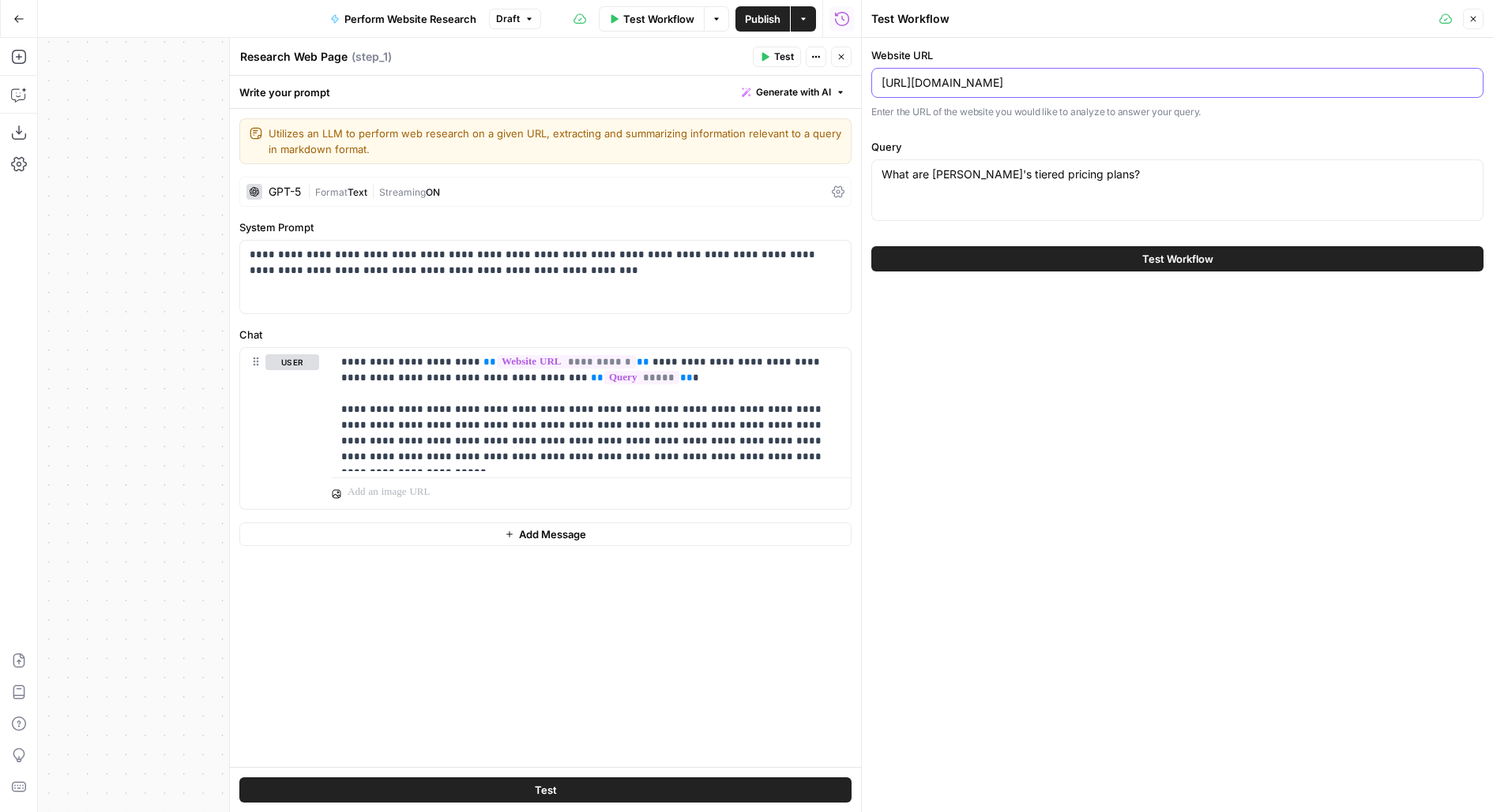
click at [966, 75] on input "https://www.klaviyo.com/pricing" at bounding box center [1178, 83] width 591 height 16
paste input "carta.com/learn/startups/equity-management/409a-valuation/"
type input "https://carta.com/learn/startups/equity-management/409a-valuation/"
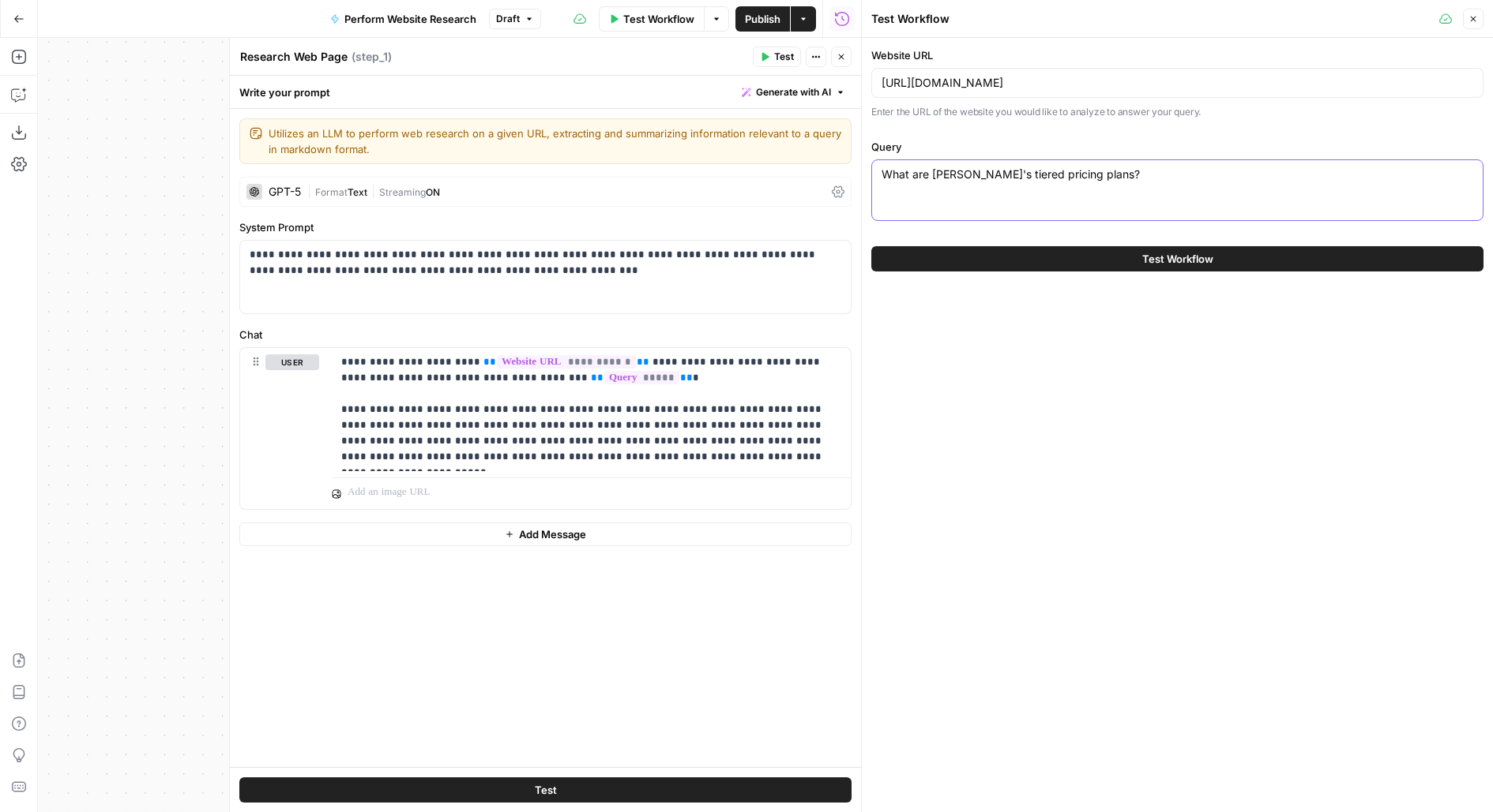
click at [1045, 174] on textarea "What are Klaviyo's tiered pricing plans?" at bounding box center [1178, 174] width 591 height 16
type textarea "What is a 409a valuation"
click at [1126, 272] on div "Test Workflow" at bounding box center [1177, 259] width 612 height 45
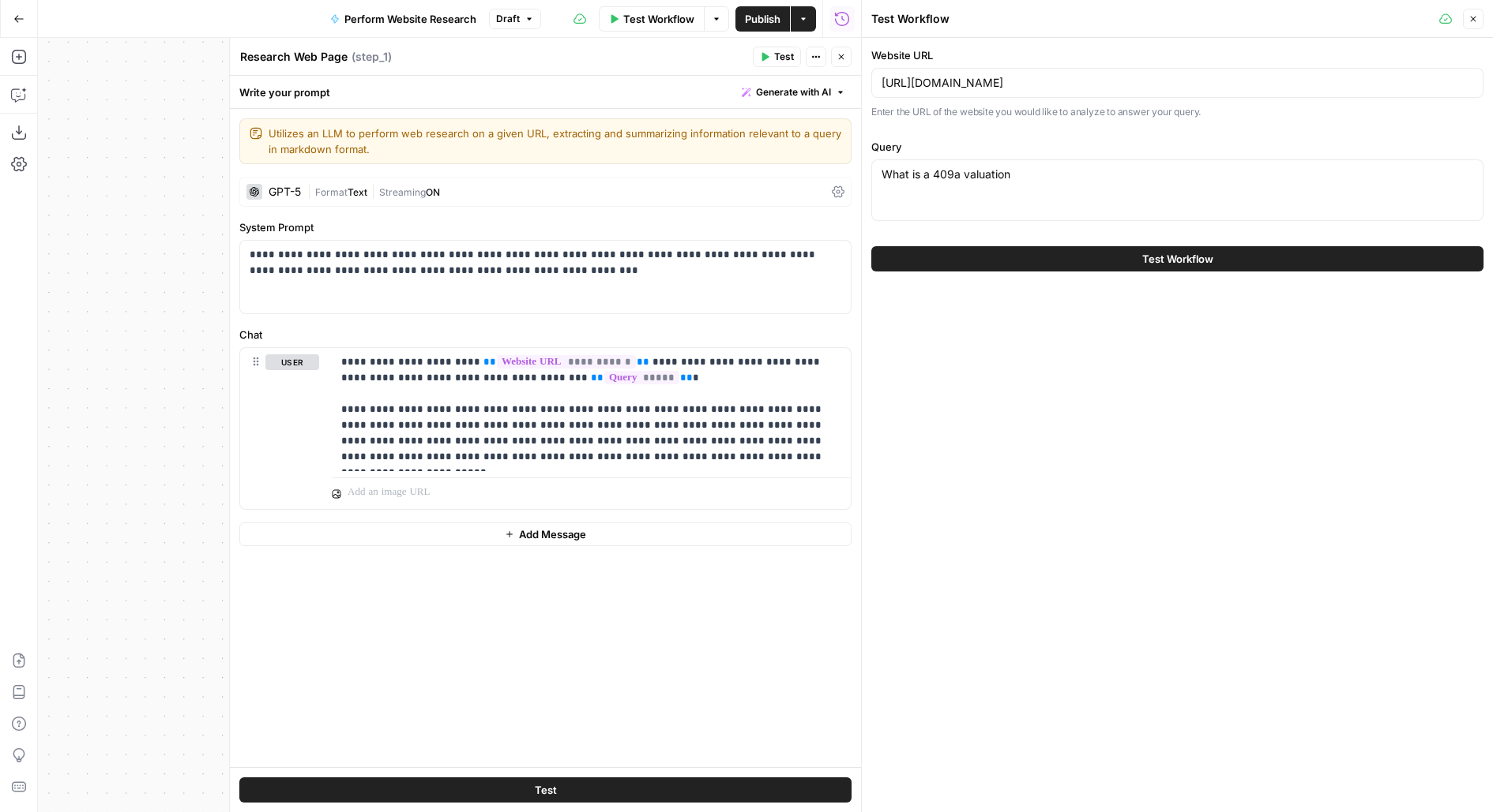
click at [1119, 262] on button "Test Workflow" at bounding box center [1177, 258] width 612 height 25
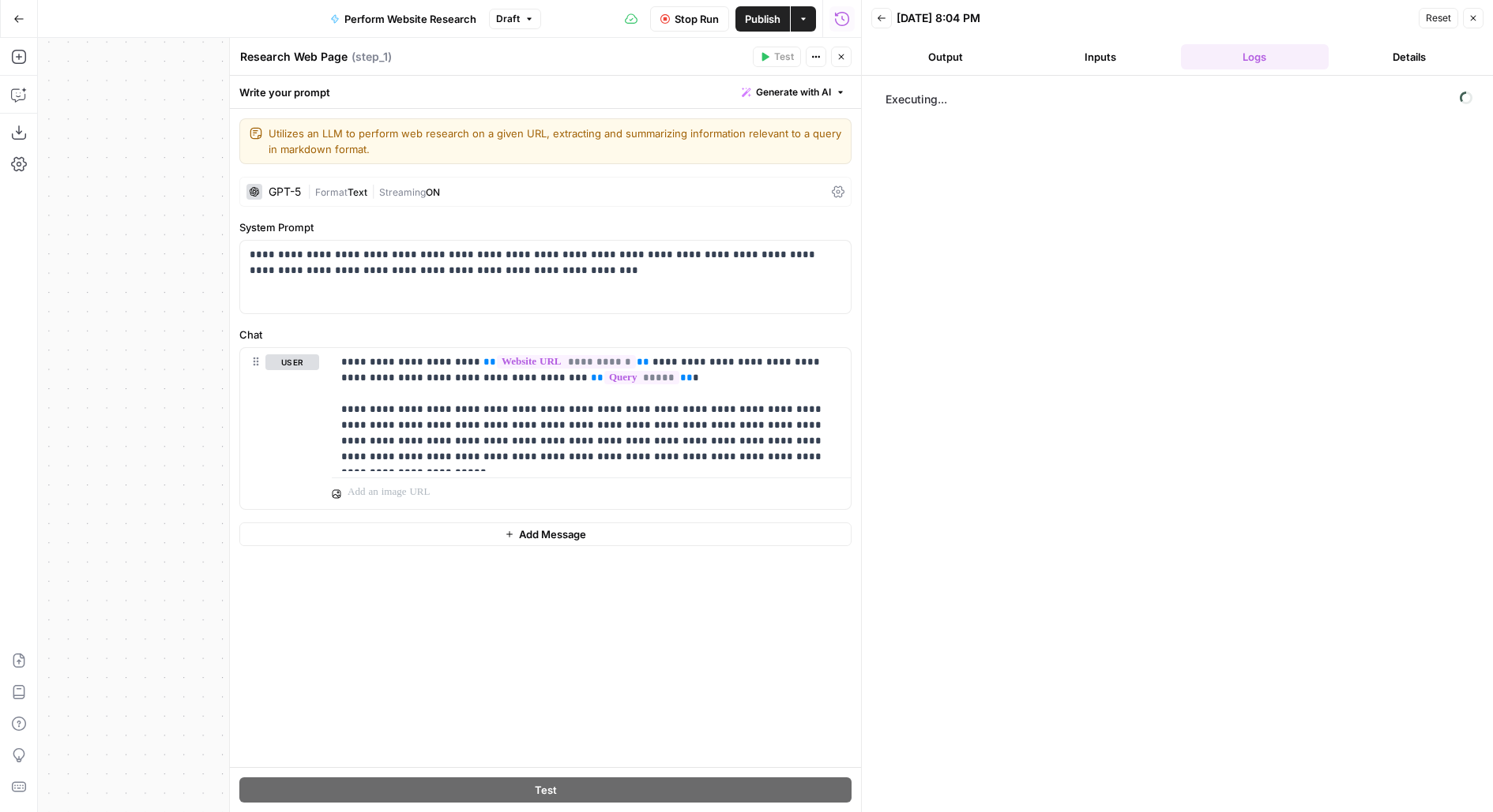
click at [846, 53] on icon "button" at bounding box center [841, 58] width 10 height 10
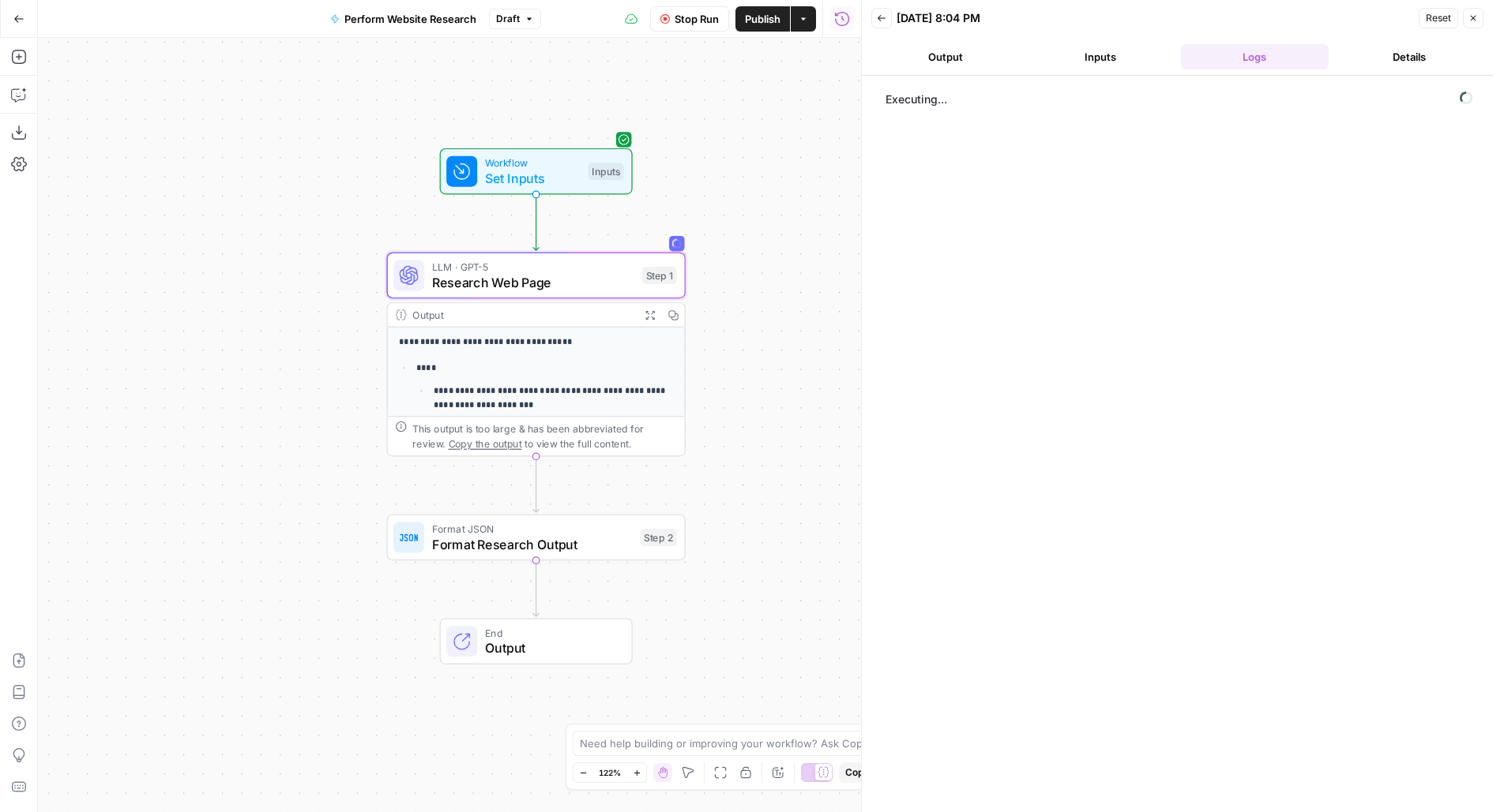
click at [999, 65] on button "Output" at bounding box center [945, 57] width 149 height 25
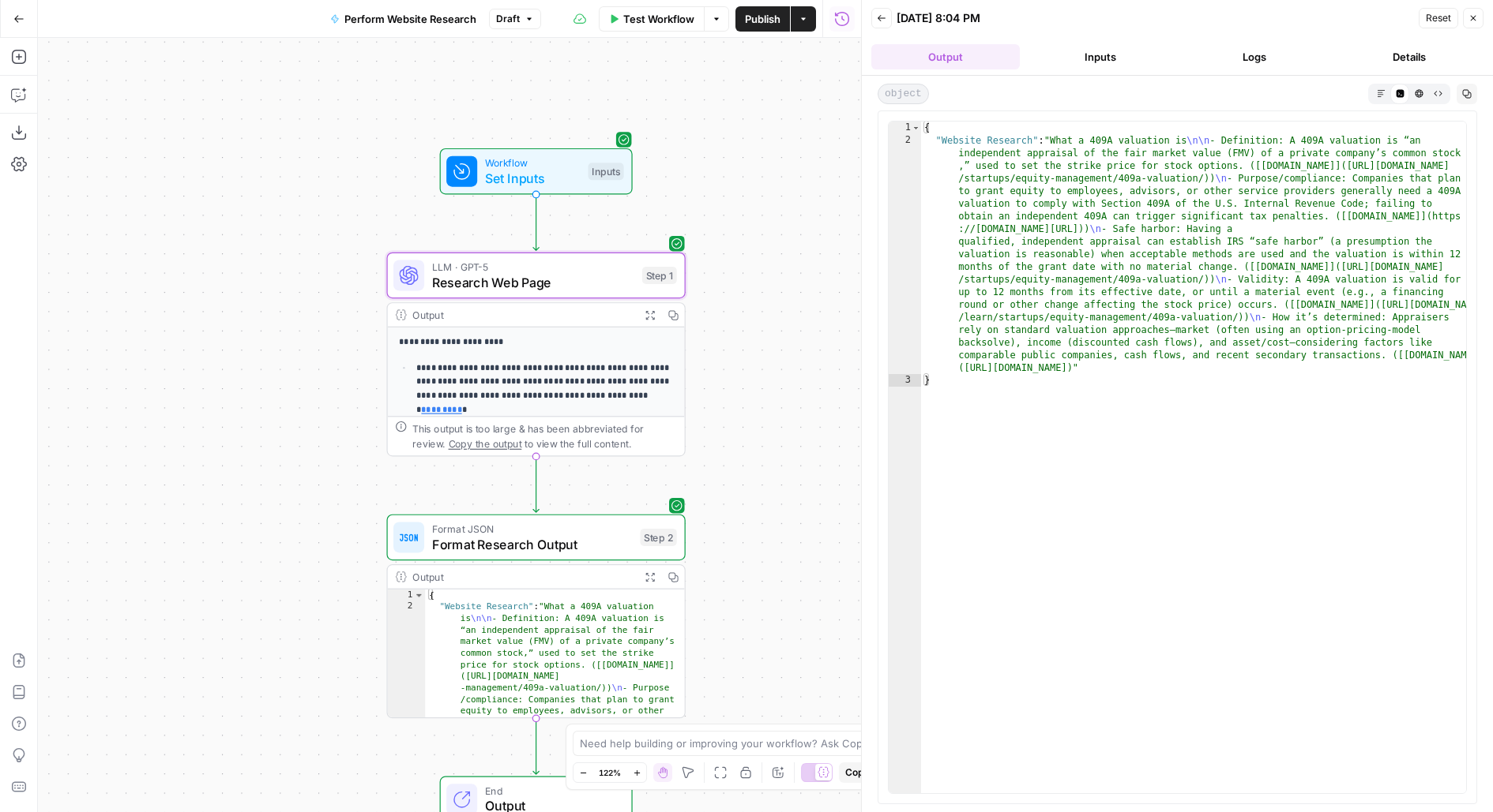
click at [1377, 91] on icon "button" at bounding box center [1381, 93] width 9 height 9
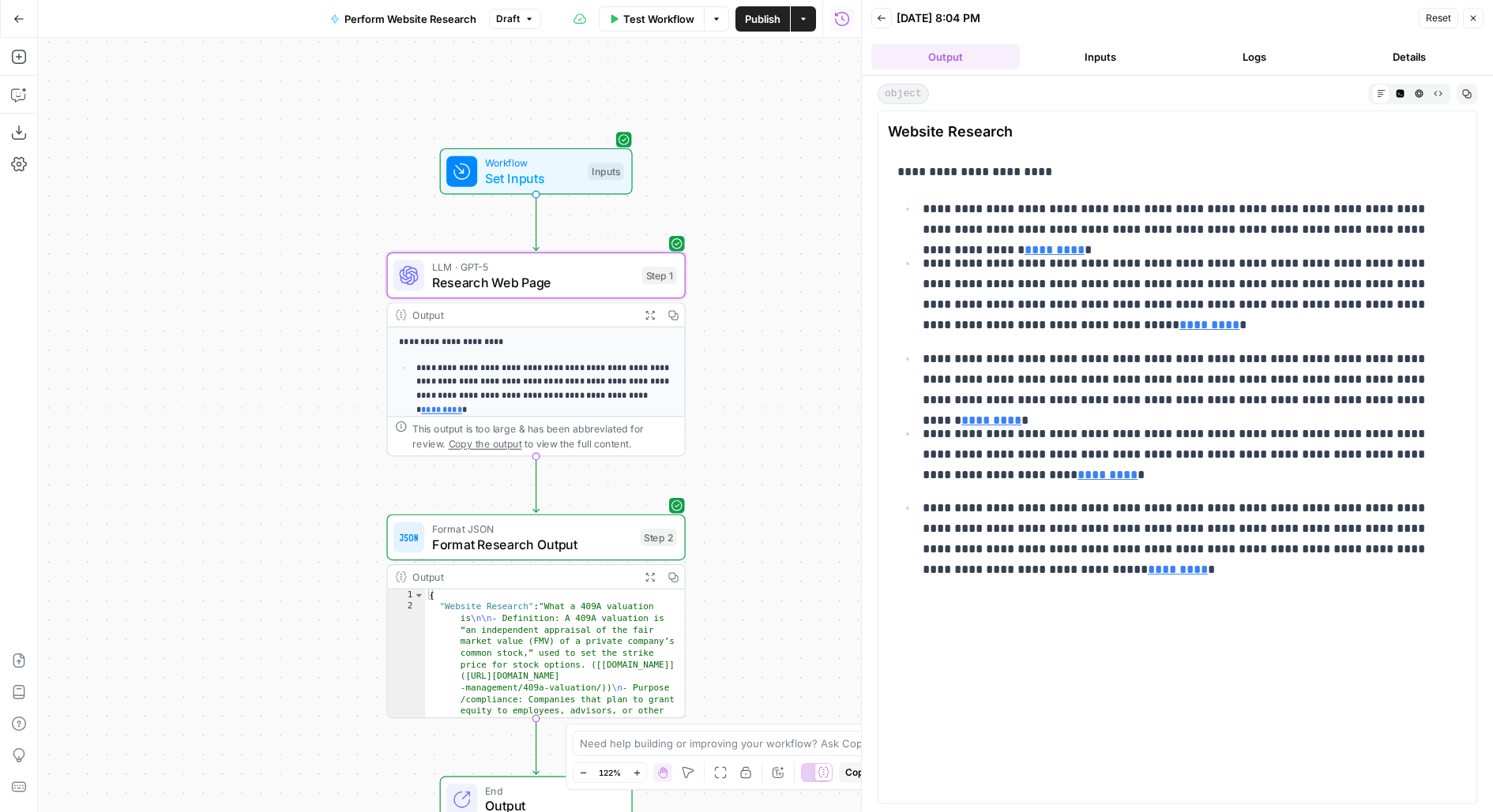
click at [770, 20] on span "Publish" at bounding box center [763, 19] width 36 height 16
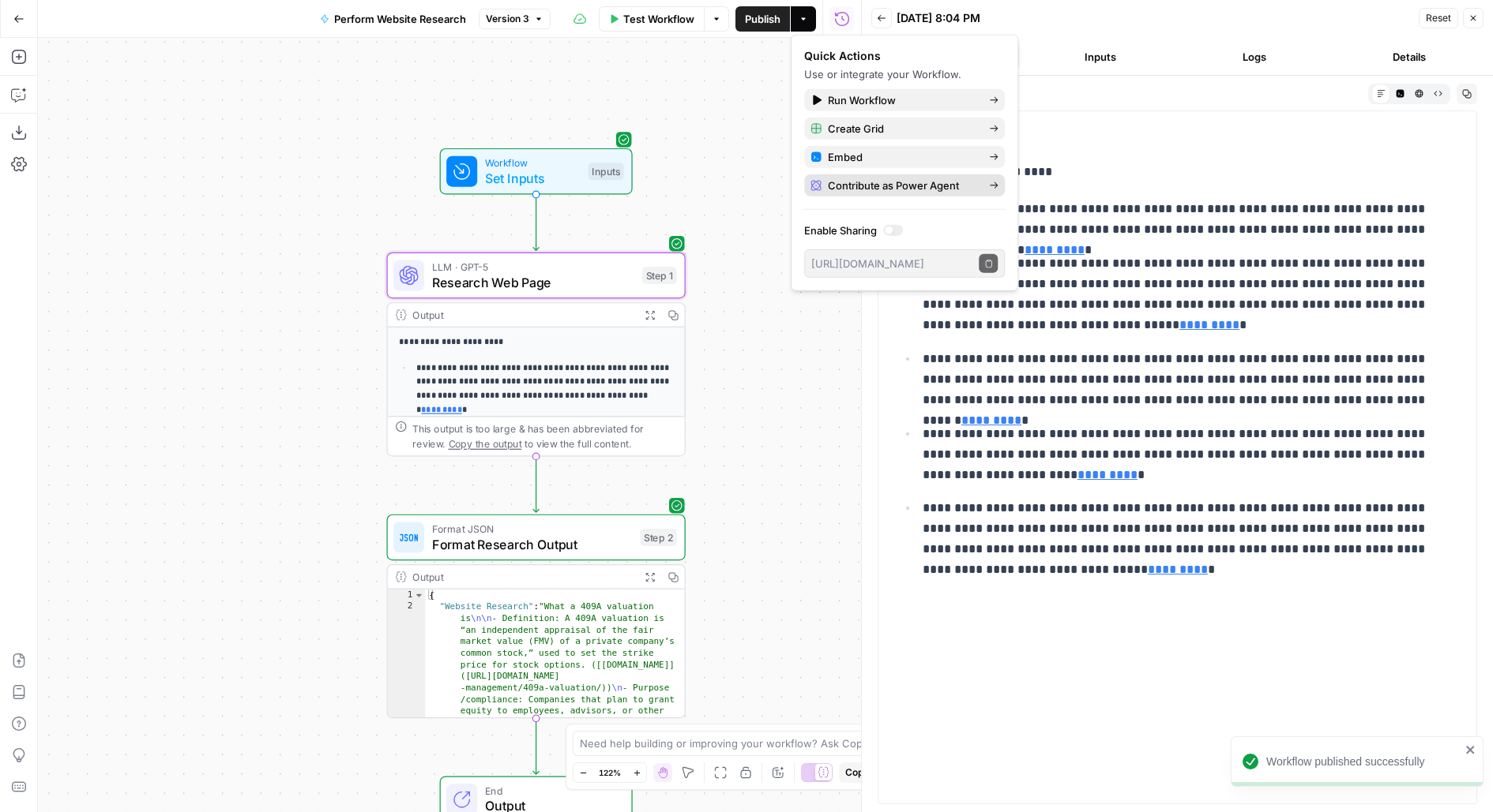
click at [923, 189] on span "Contribute as Power Agent" at bounding box center [903, 185] width 149 height 16
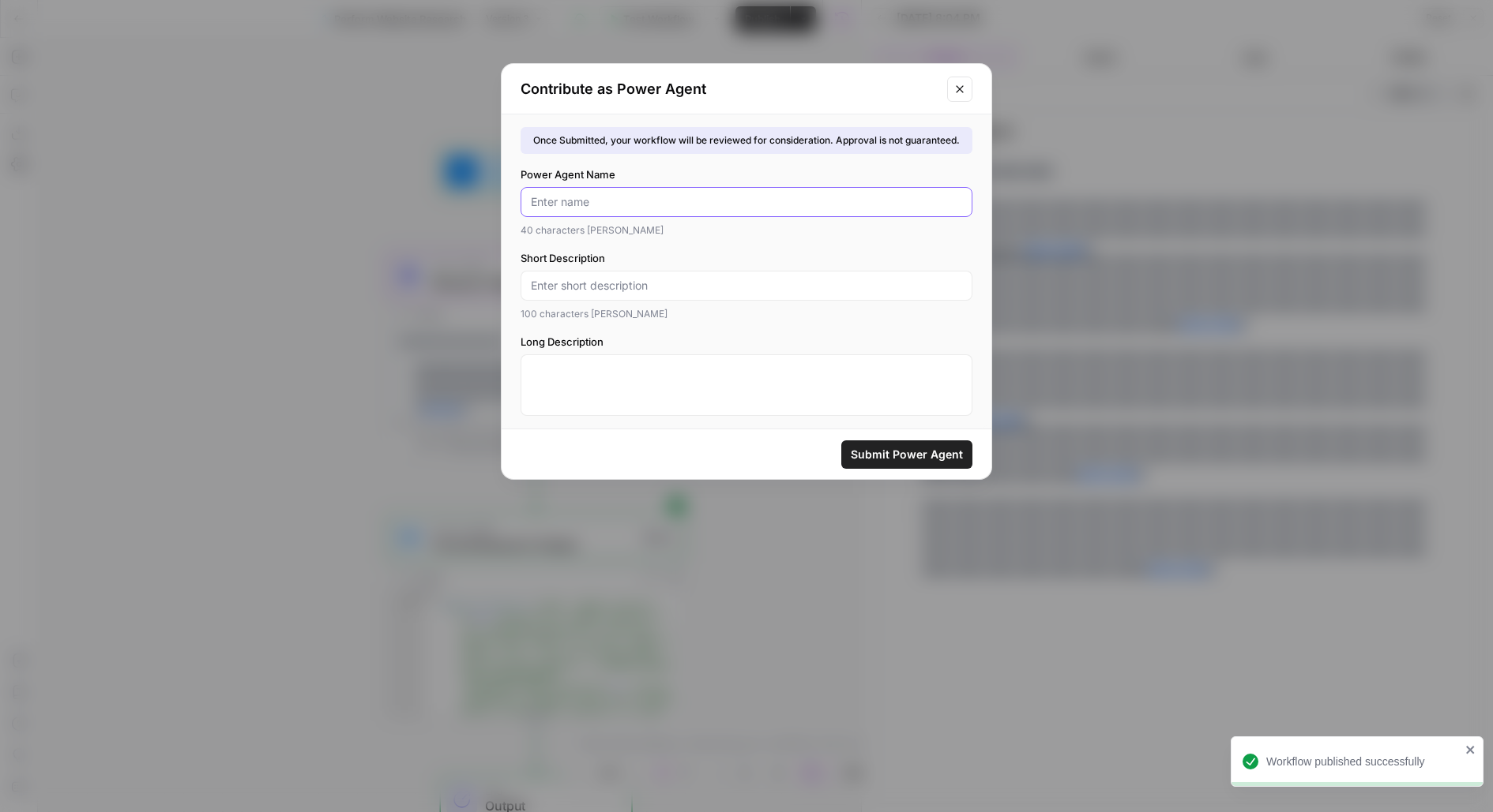
click at [853, 201] on input "Power Agent Name" at bounding box center [746, 202] width 432 height 16
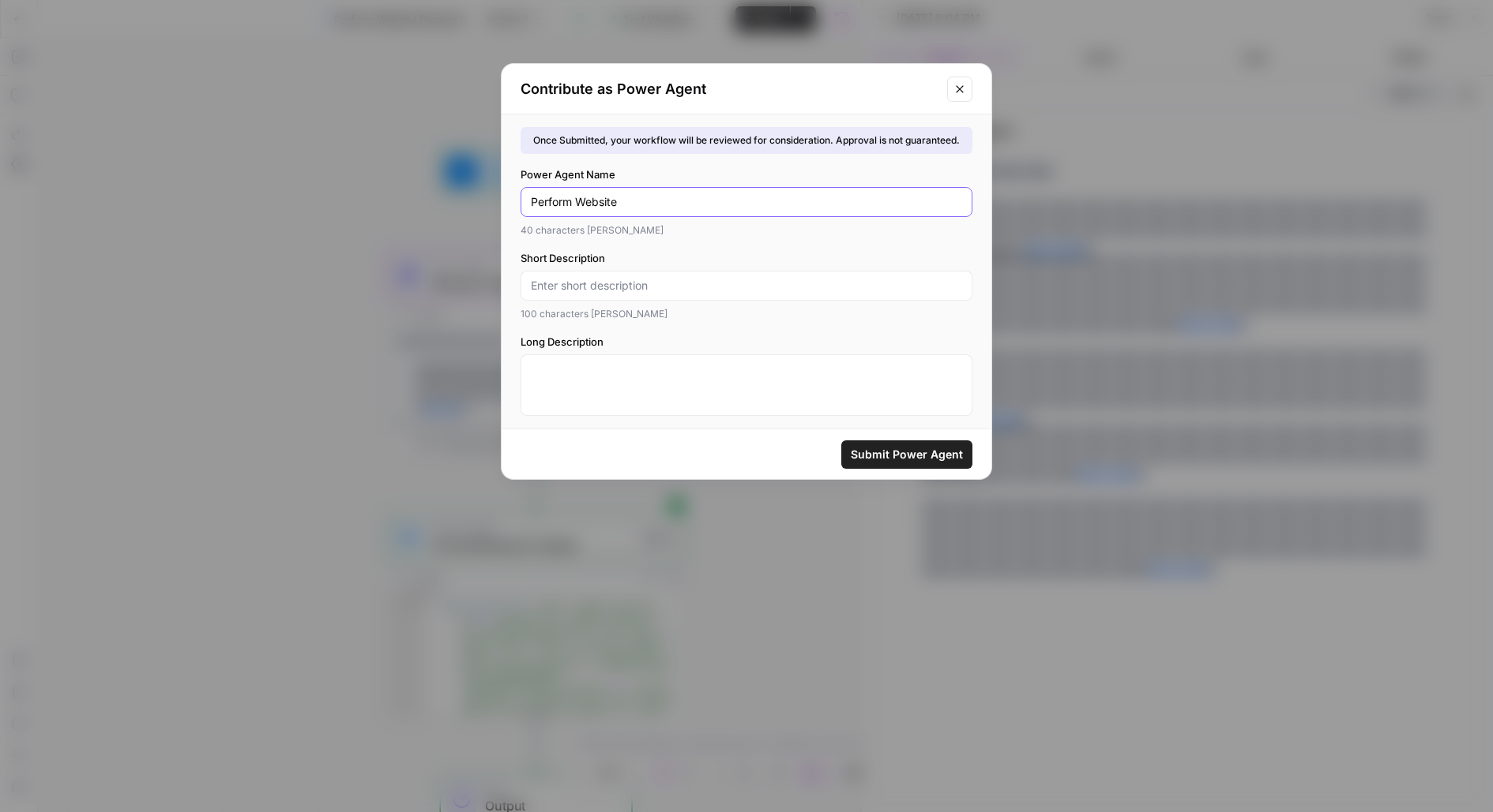
type input "Perform Website"
click at [394, 230] on div "Contribute as Power Agent Once Submitted, your workflow will be reviewed for co…" at bounding box center [746, 406] width 1493 height 812
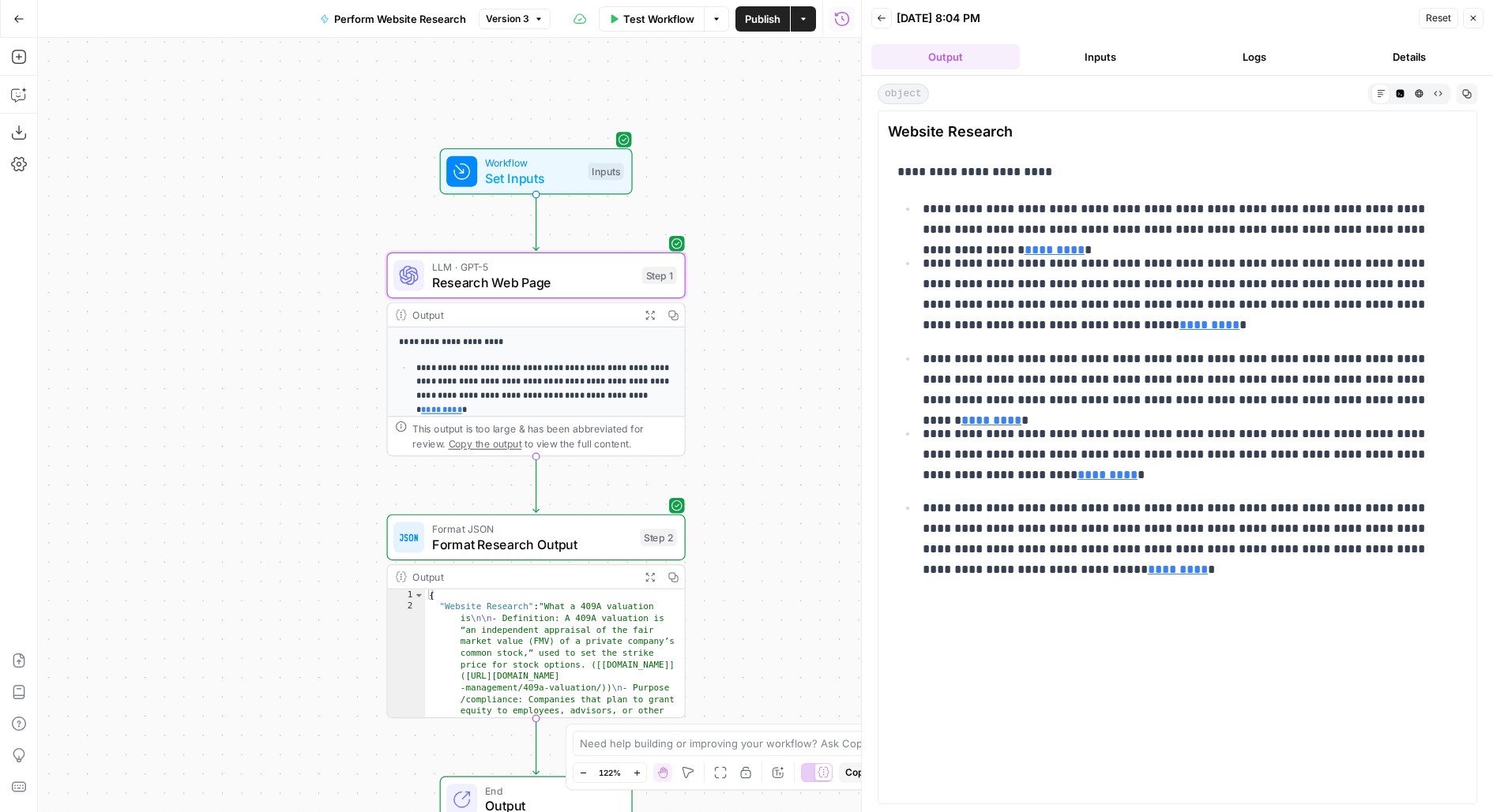
click at [809, 23] on button "Actions" at bounding box center [803, 18] width 25 height 25
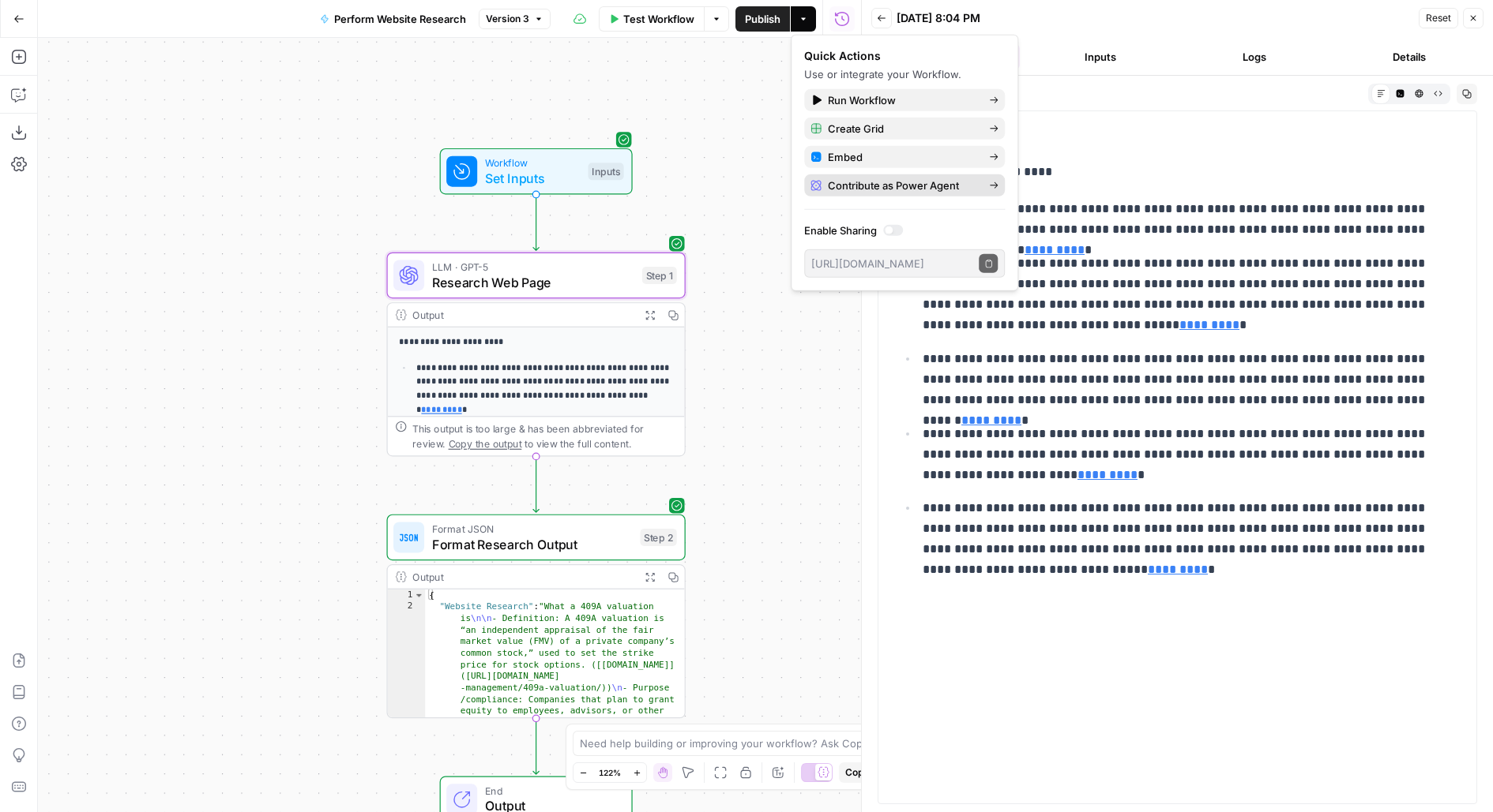
click at [851, 189] on span "Contribute as Power Agent" at bounding box center [903, 185] width 149 height 16
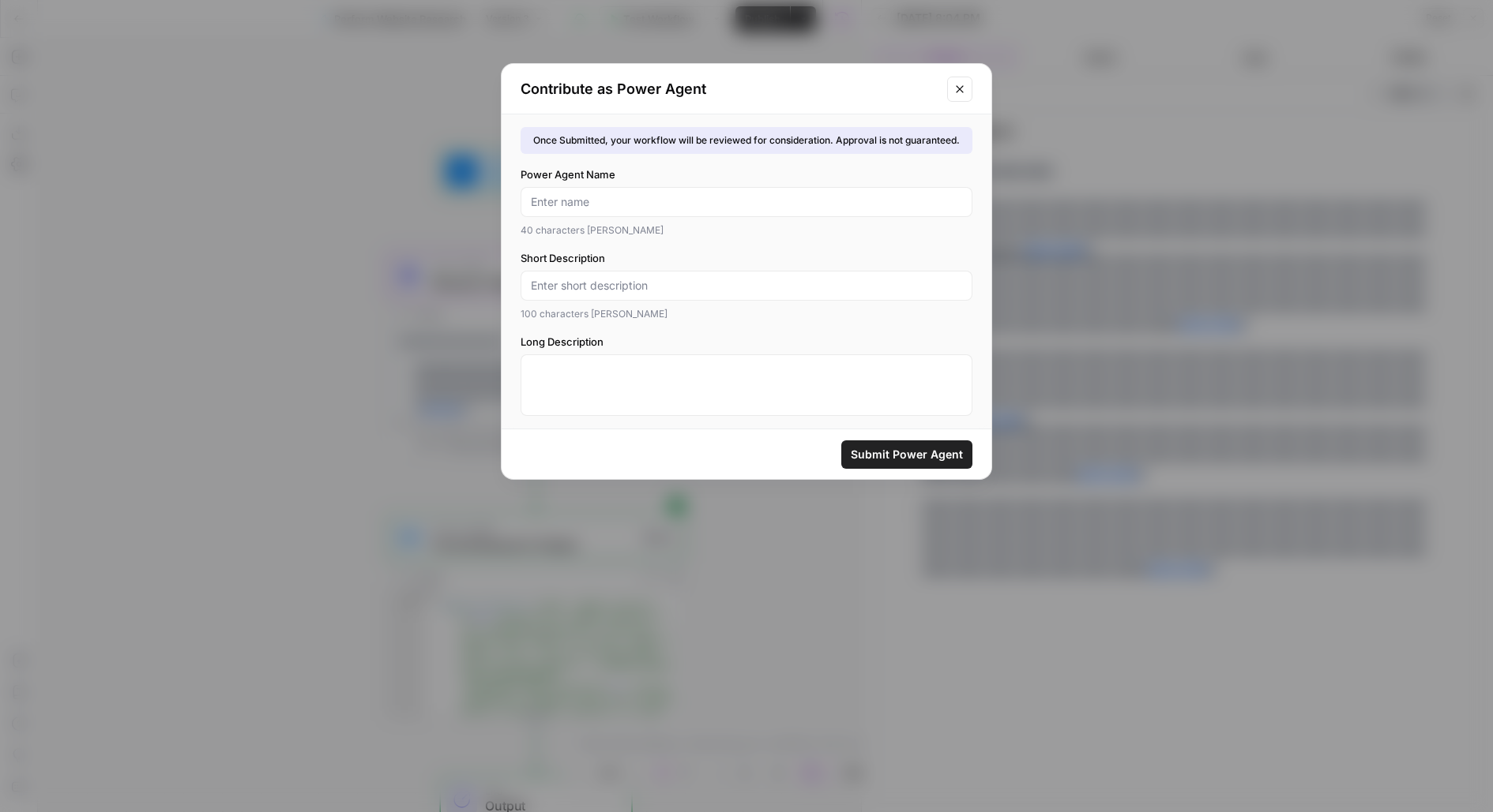
click at [402, 172] on div "Contribute as Power Agent Once Submitted, your workflow will be reviewed for co…" at bounding box center [746, 406] width 1493 height 812
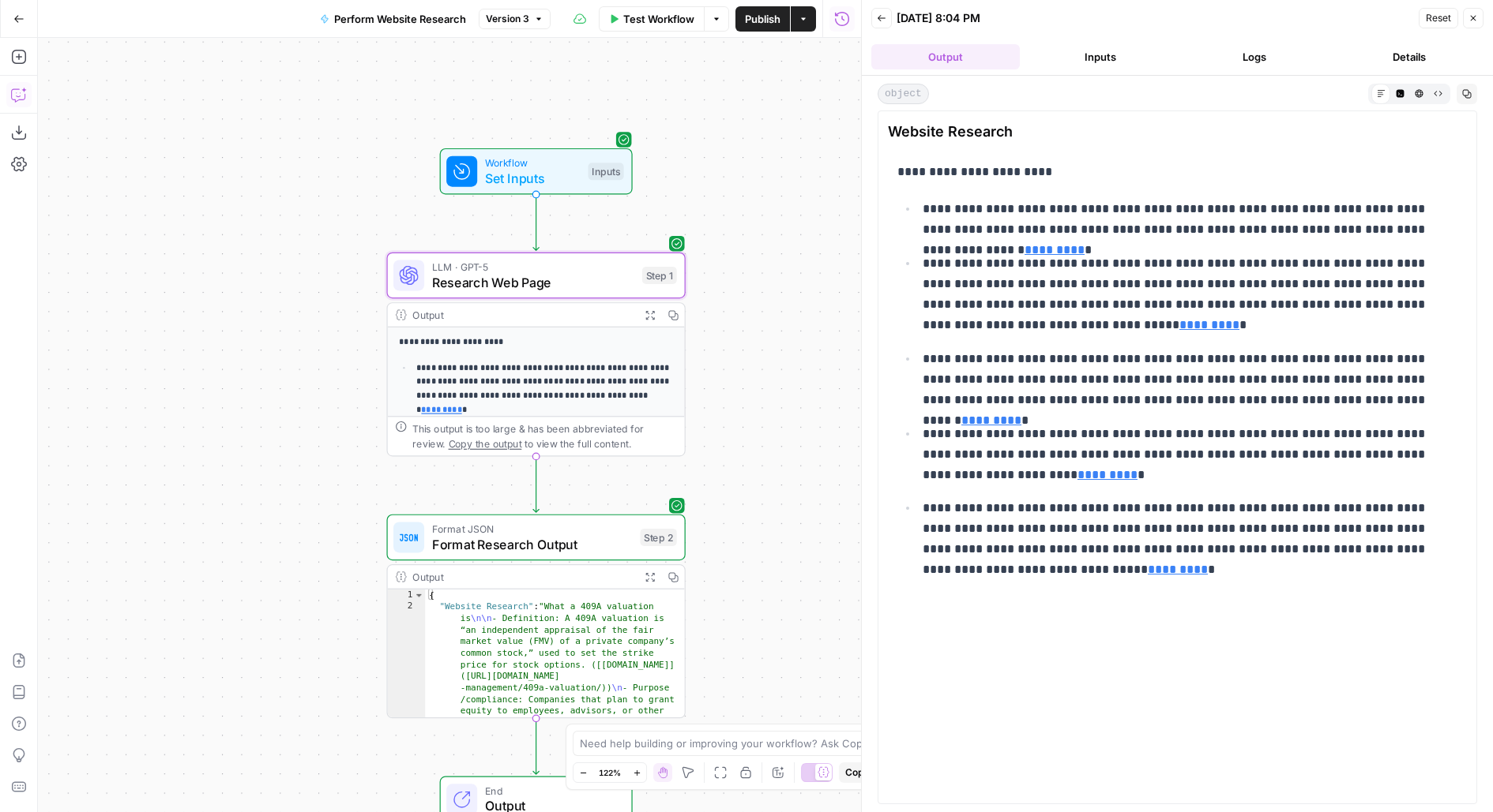
click at [22, 95] on icon "button" at bounding box center [19, 95] width 16 height 16
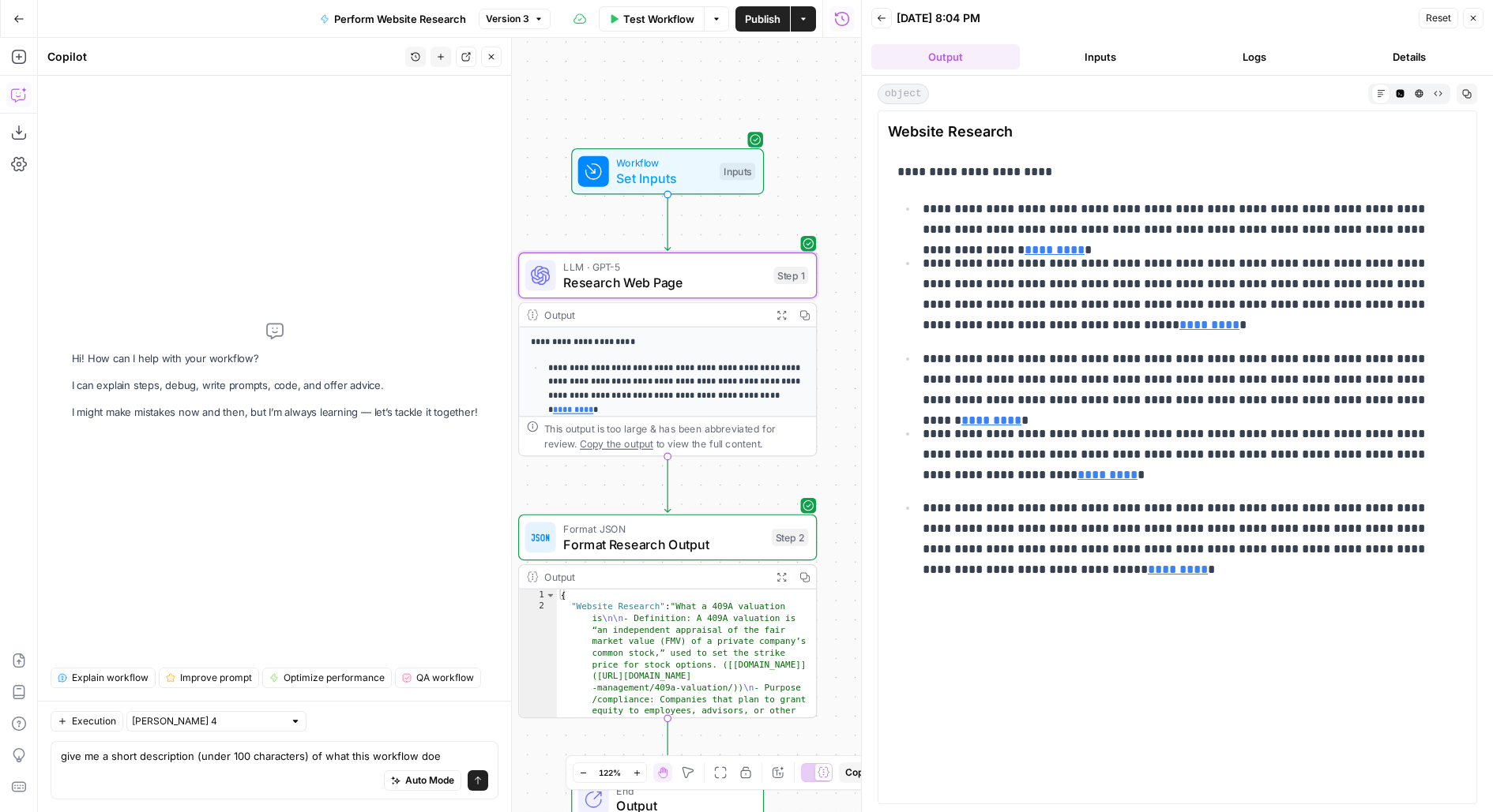
type textarea "give me a short description (under 100 characters) of what this workflow does"
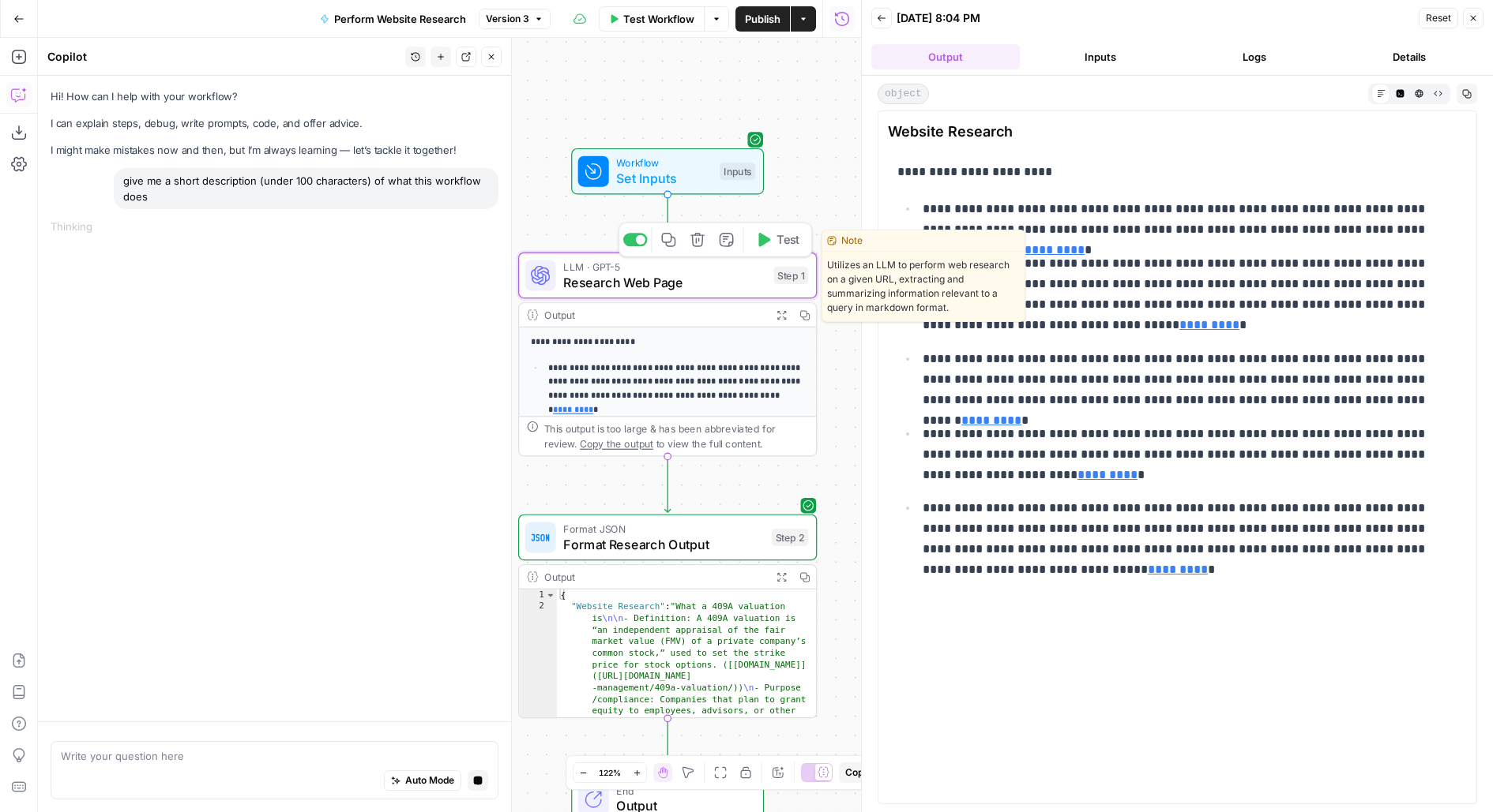
click at [703, 268] on span "LLM · GPT-5" at bounding box center [665, 267] width 202 height 16
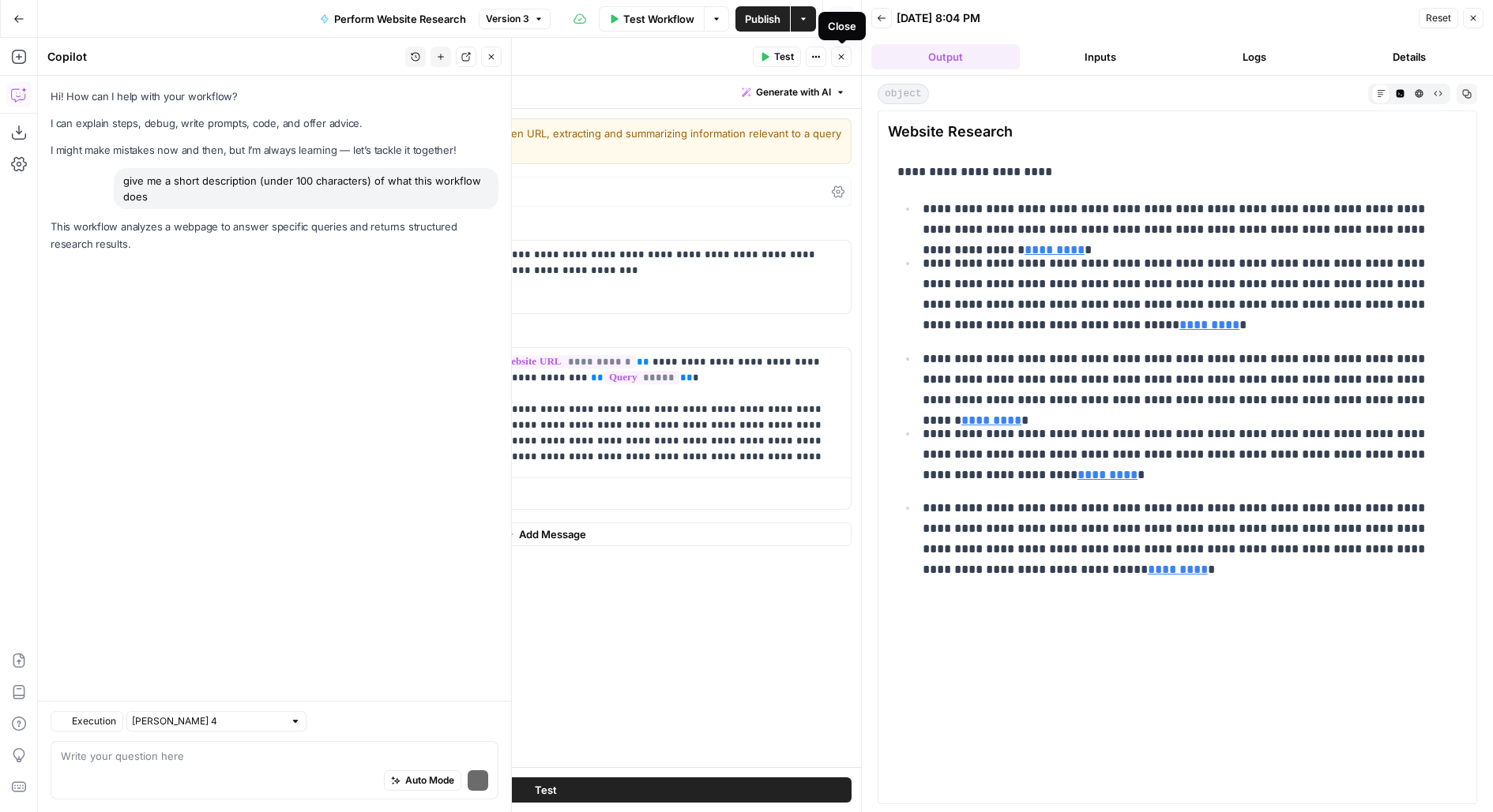
click at [851, 61] on button "Close" at bounding box center [841, 57] width 21 height 21
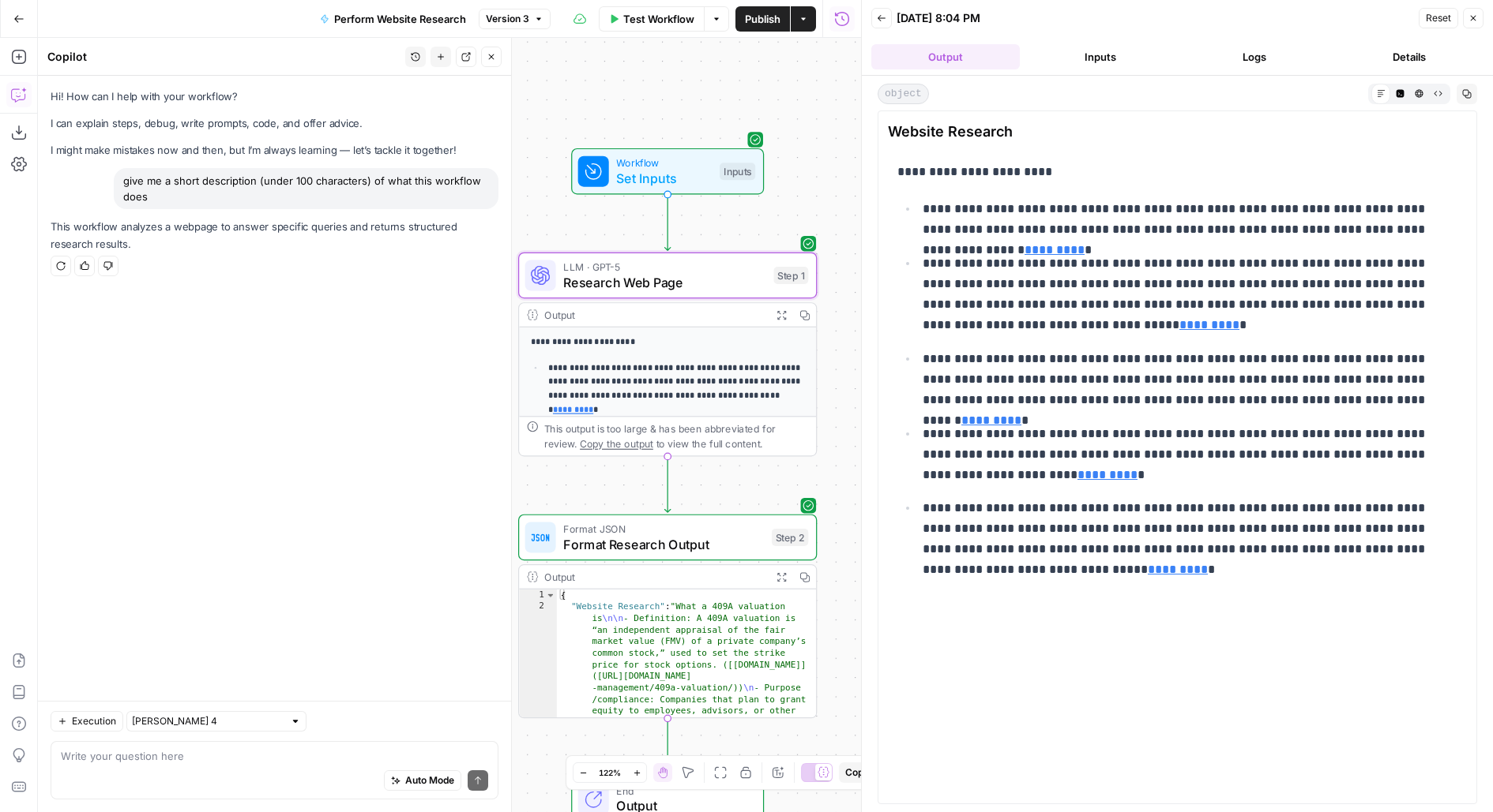
click at [234, 231] on p "This workflow analyzes a webpage to answer specific queries and returns structu…" at bounding box center [274, 235] width 447 height 33
copy div "This workflow analyzes a webpage to answer specific queries and returns structu…"
click at [808, 21] on icon "button" at bounding box center [804, 19] width 10 height 10
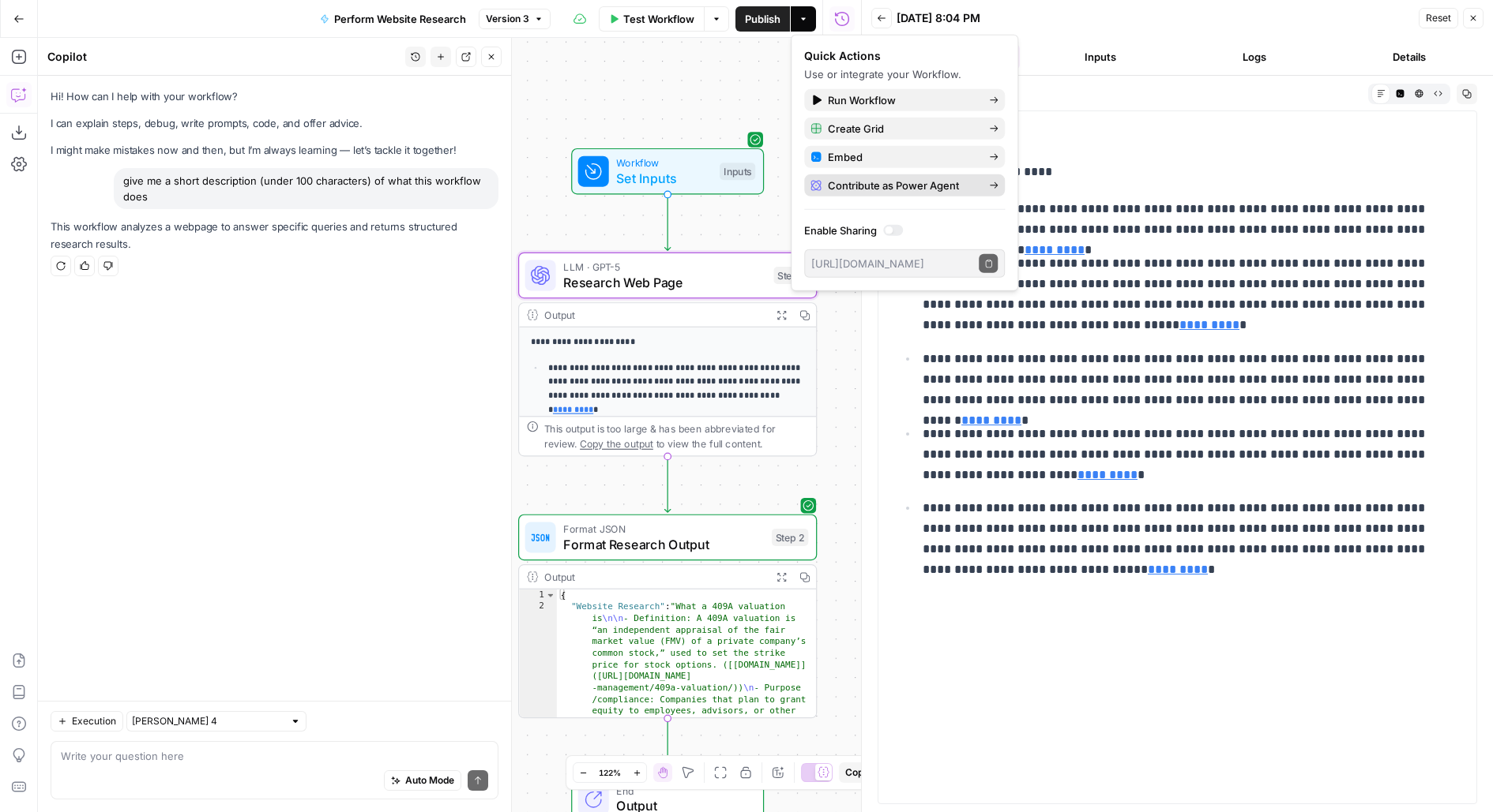
click at [863, 191] on span "Contribute as Power Agent" at bounding box center [903, 185] width 149 height 16
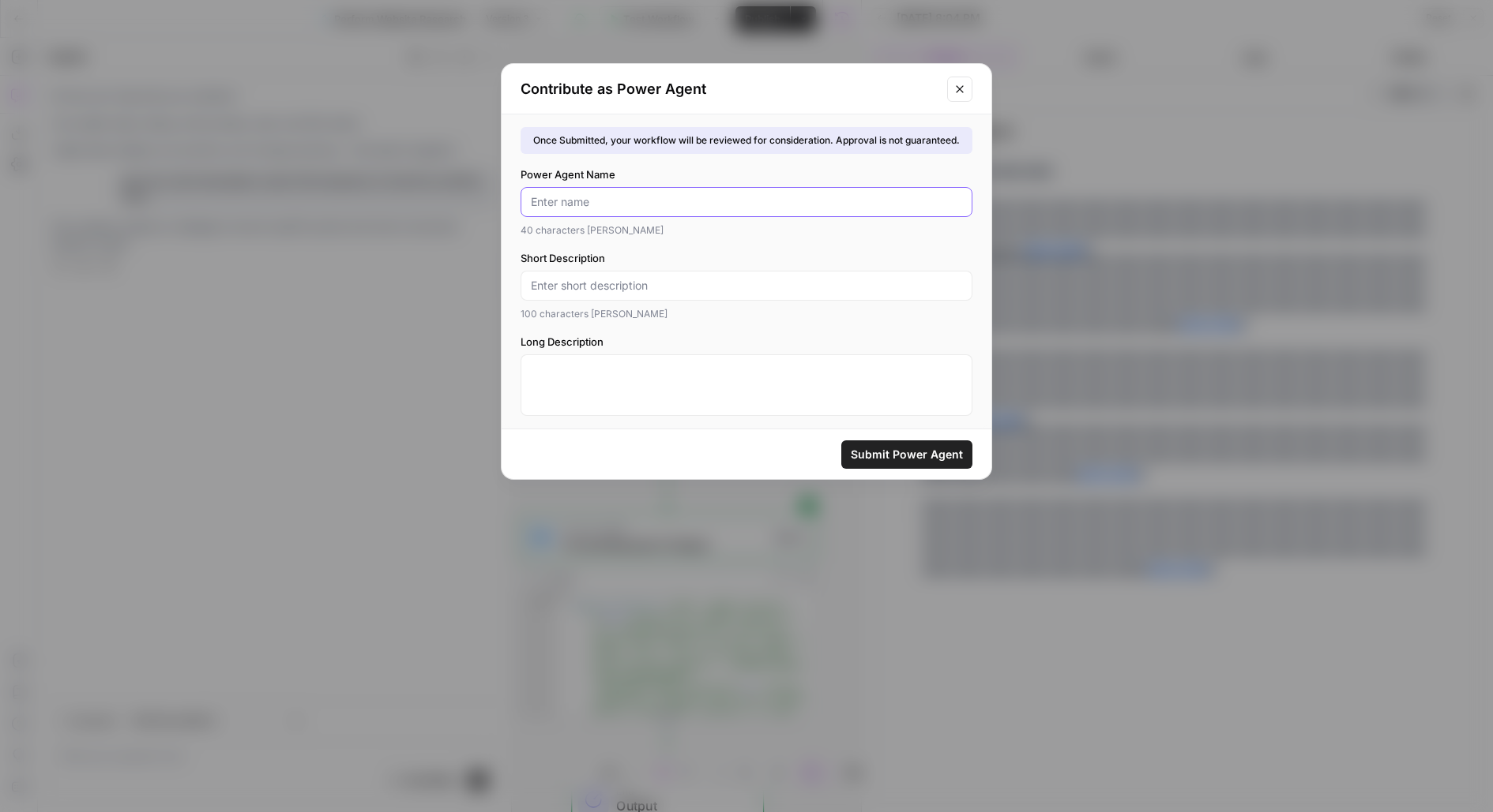
click at [669, 197] on input "Power Agent Name" at bounding box center [746, 202] width 432 height 16
type input "Perform Website Research"
click at [664, 289] on input "Short Description" at bounding box center [746, 286] width 432 height 16
paste input "This workflow analyzes a webpage to answer specific queries and returns structu…"
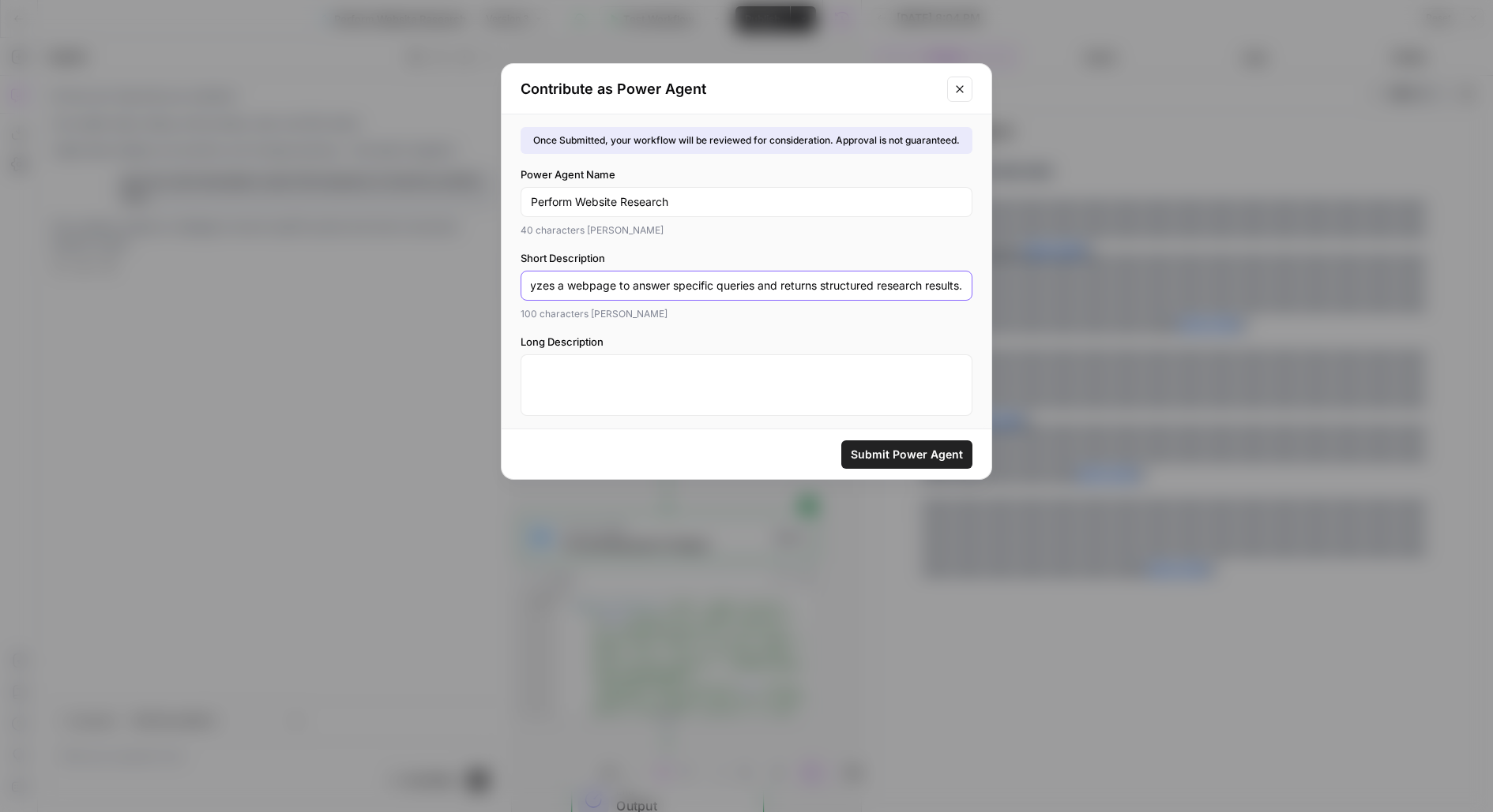
drag, startPoint x: 755, startPoint y: 285, endPoint x: 959, endPoint y: 285, distance: 204.0
click at [959, 285] on input "This workflow analyzes a webpage to answer specific queries and returns structu…" at bounding box center [746, 286] width 432 height 16
click at [860, 282] on input "This workflow analyzes a webpage to answer specific queries." at bounding box center [746, 286] width 432 height 16
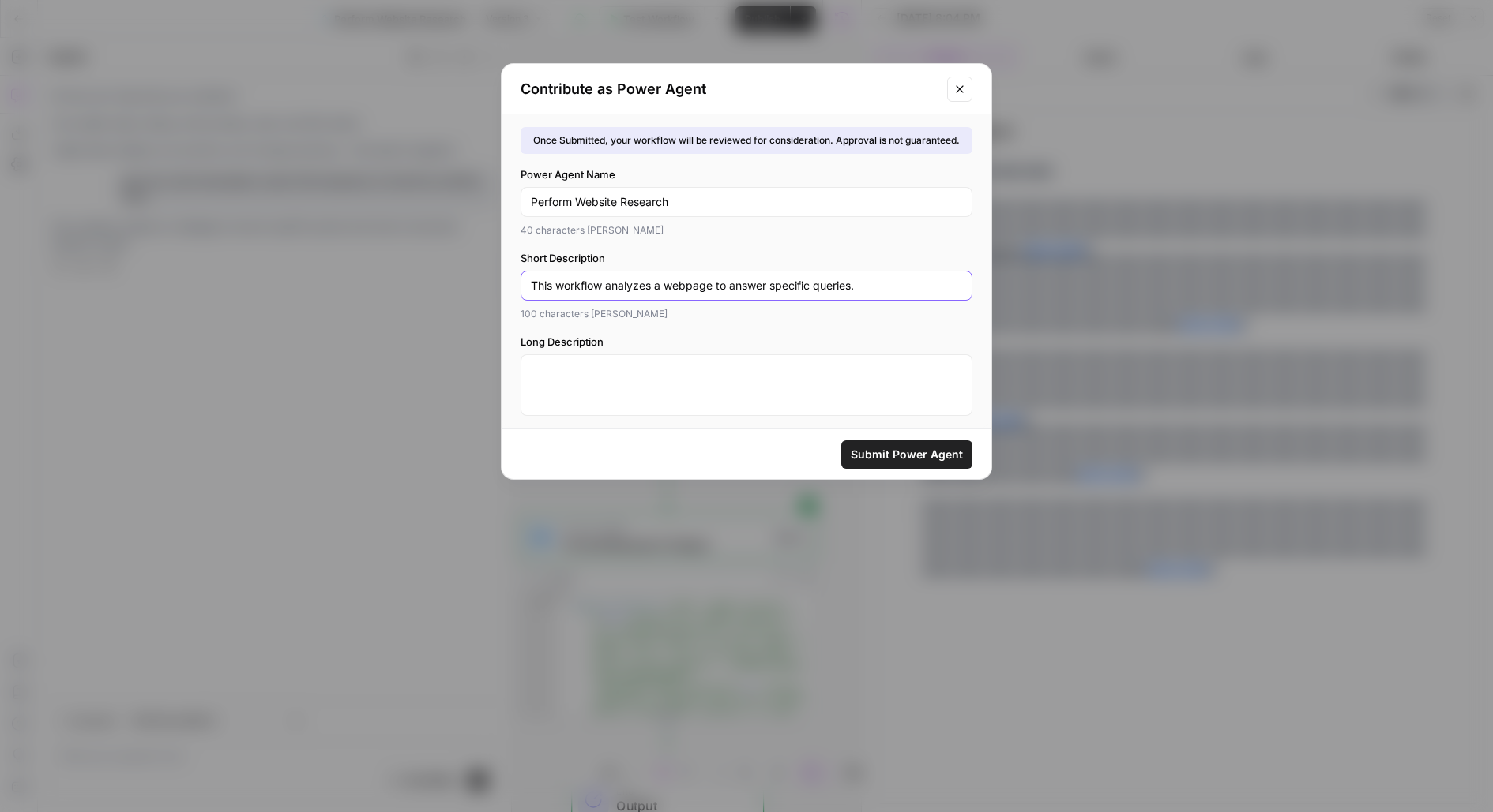
click at [860, 282] on input "This workflow analyzes a webpage to answer specific queries." at bounding box center [746, 286] width 432 height 16
type input "This workflow analyzes a webpage to answer specific queries."
click at [766, 387] on textarea "Long Description" at bounding box center [746, 378] width 432 height 32
paste textarea "This workflow analyzes a webpage to answer specific queries."
type textarea "This workflow analyzes a webpage to answer specific queries."
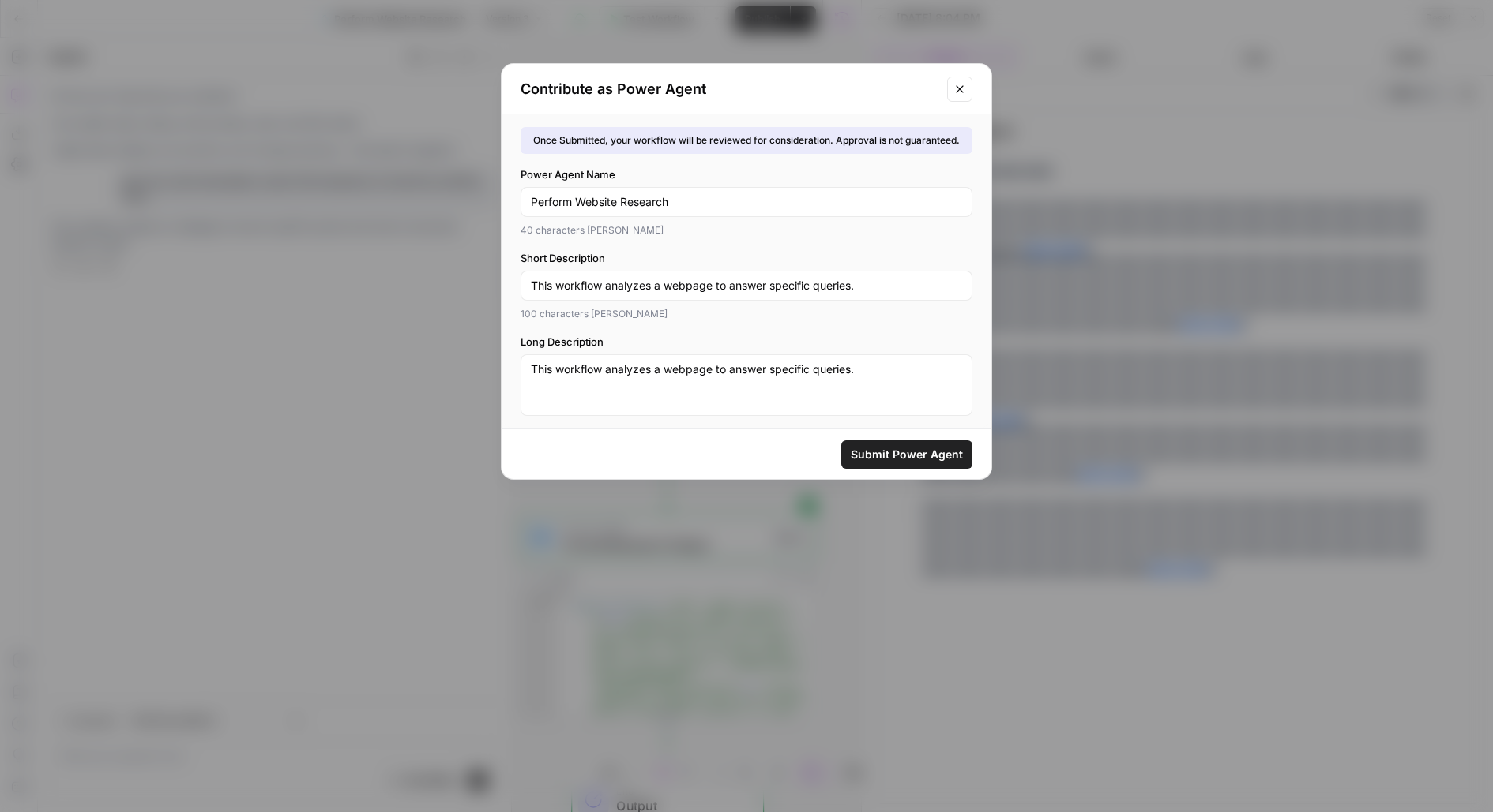
click at [916, 454] on span "Submit Power Agent" at bounding box center [907, 455] width 112 height 16
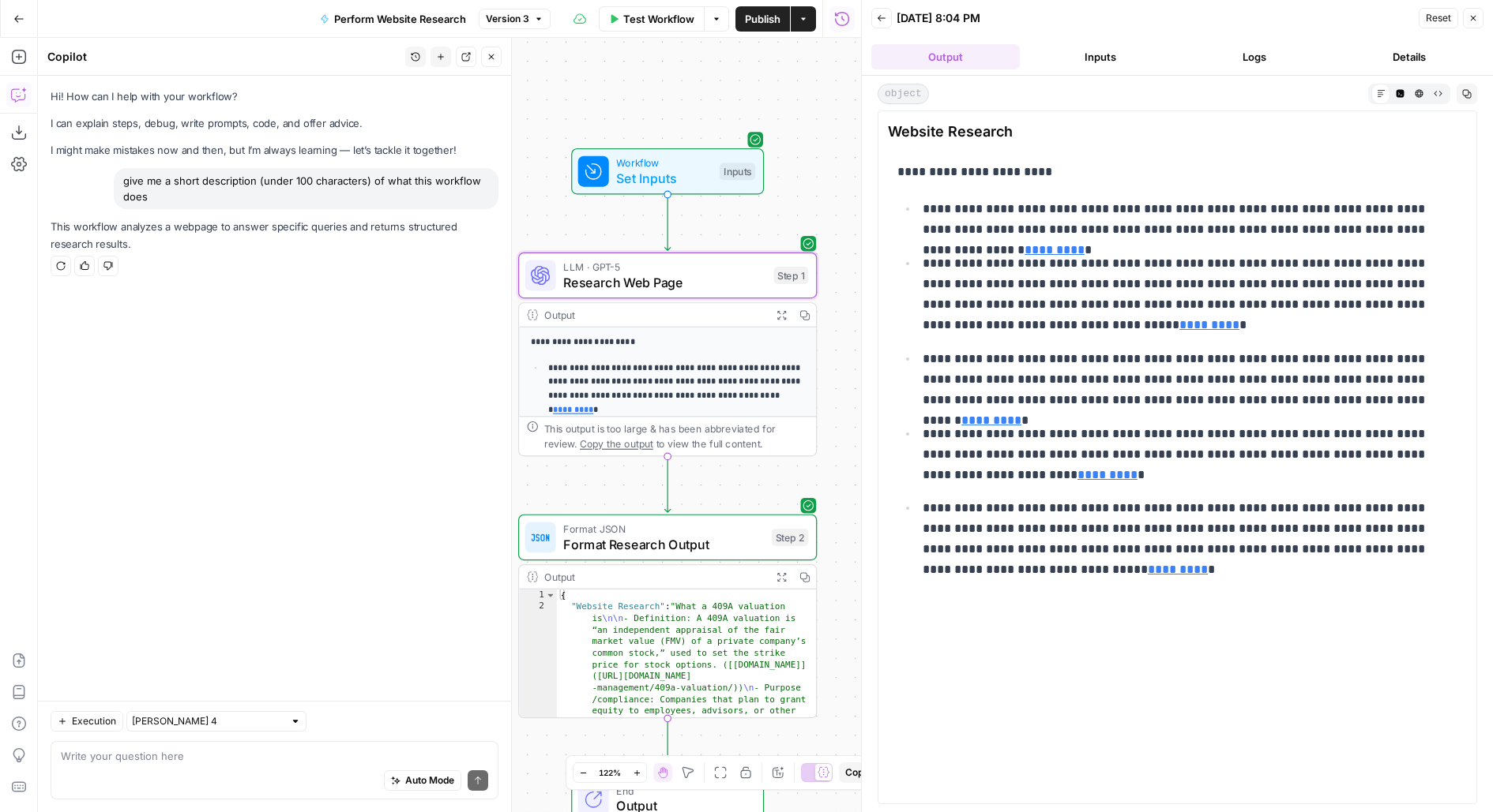
click at [1394, 60] on button "Details" at bounding box center [1410, 57] width 149 height 25
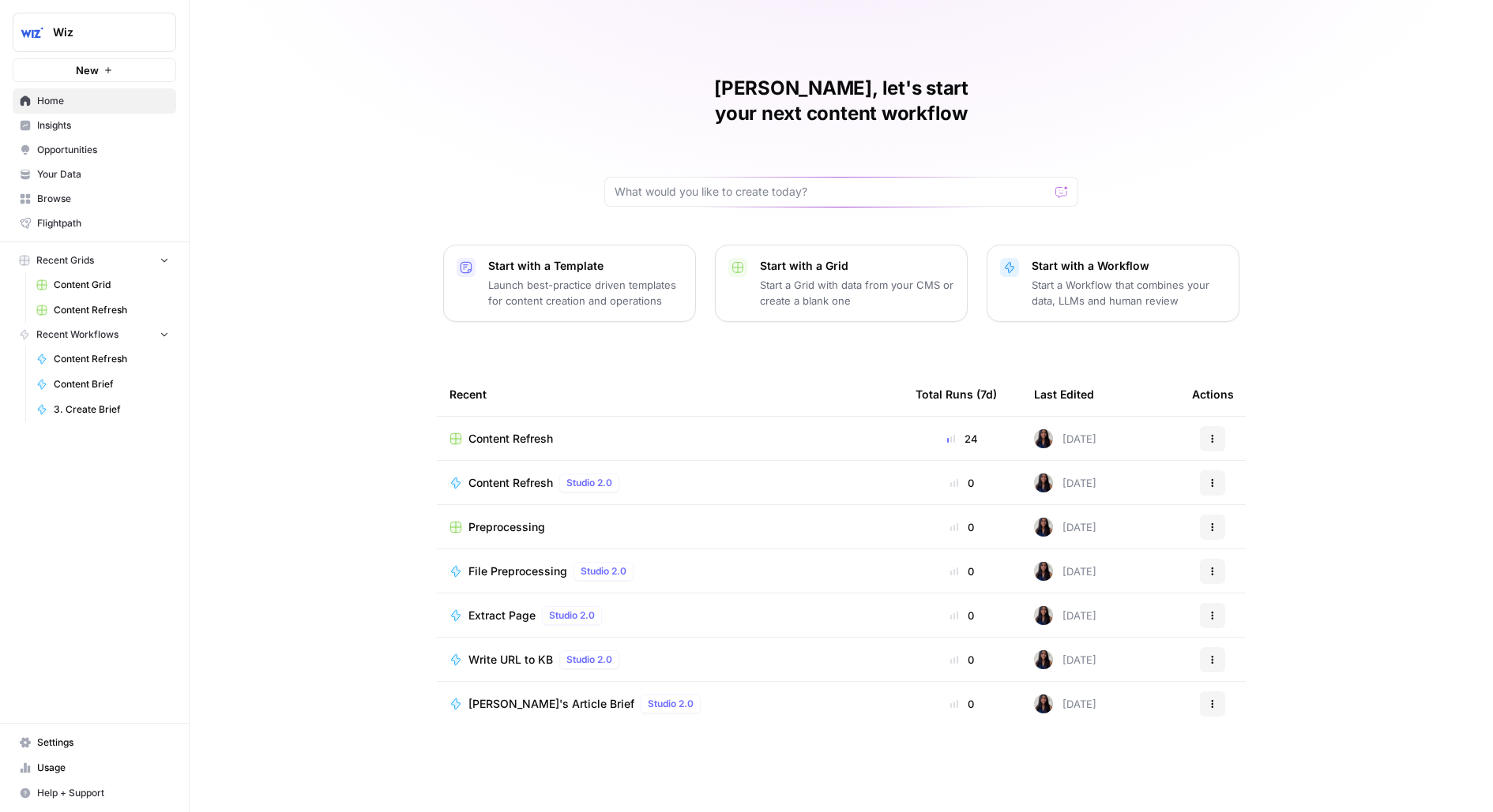
click at [142, 21] on button "Wiz" at bounding box center [94, 33] width 164 height 40
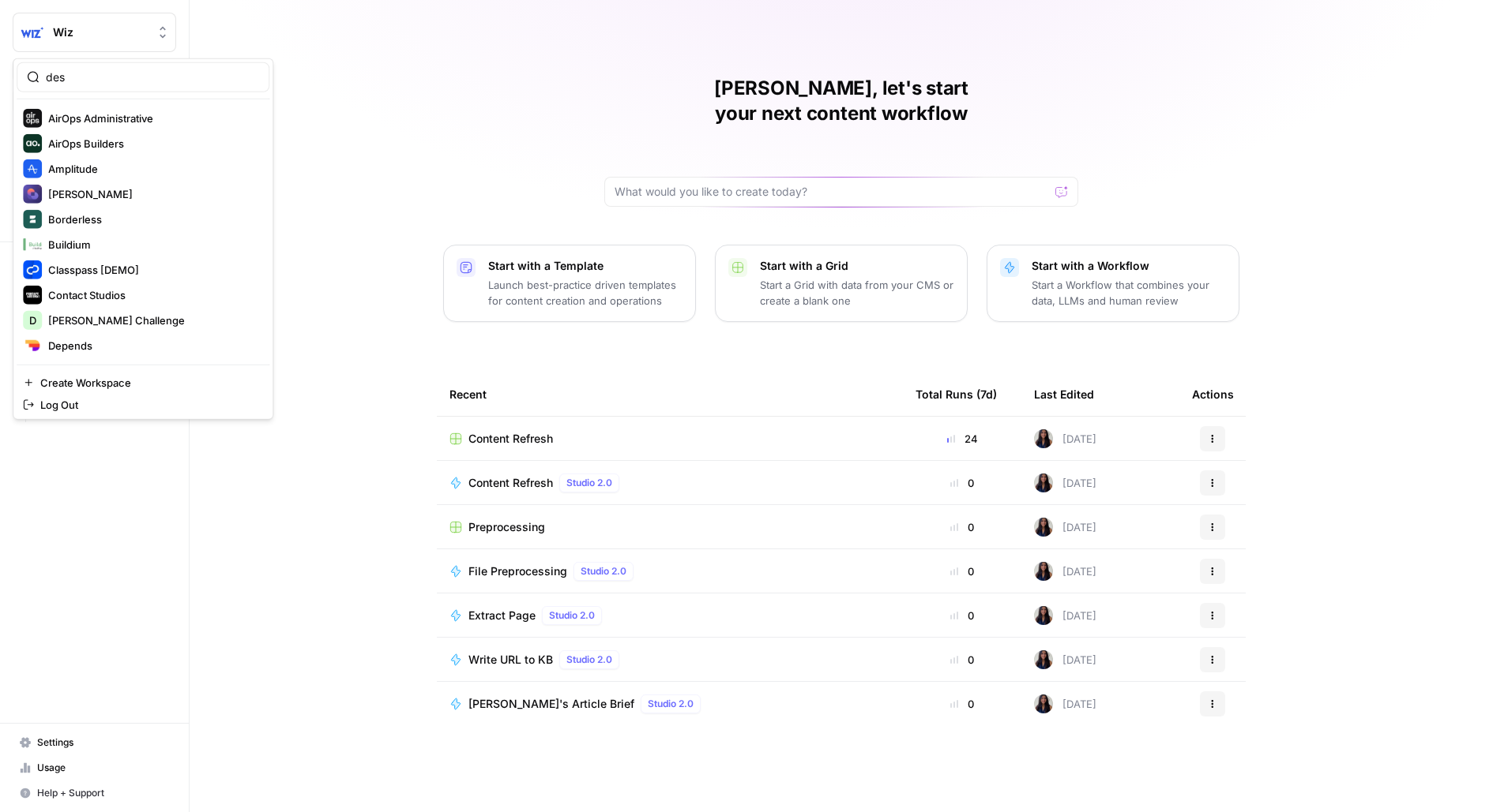
type input "des"
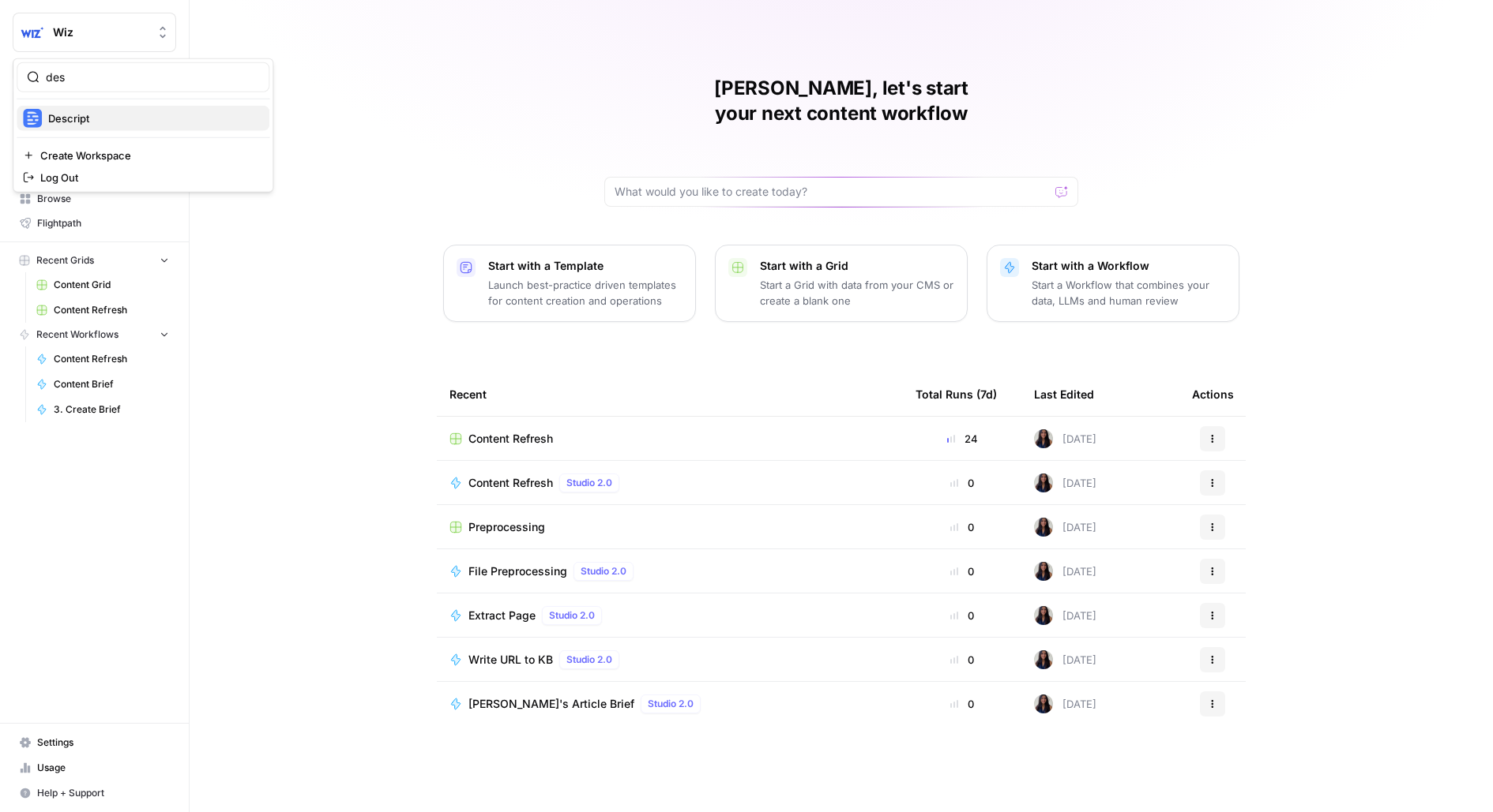
click button "Descript" at bounding box center [143, 118] width 253 height 25
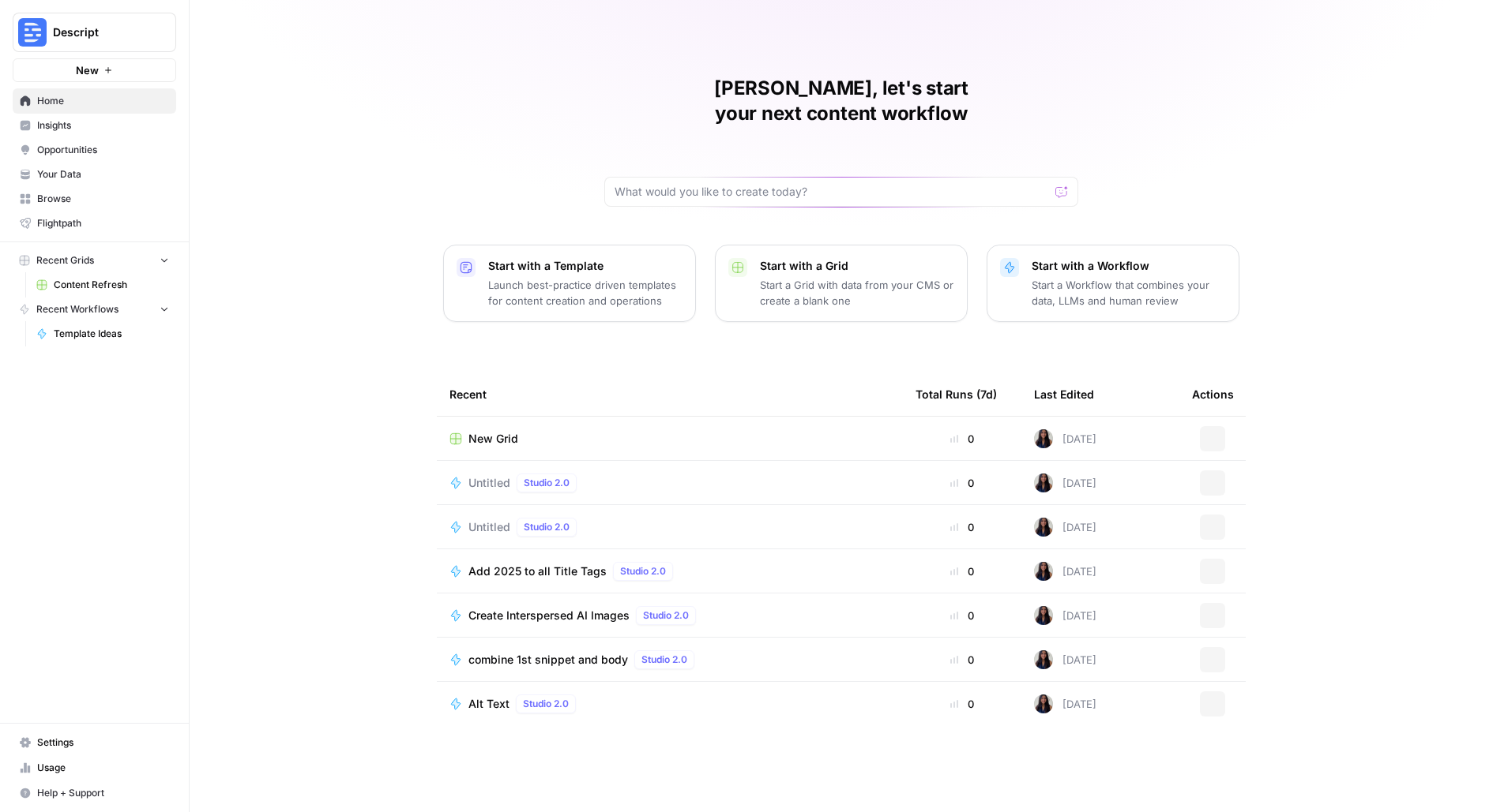
click at [107, 290] on span "Content Refresh" at bounding box center [111, 285] width 115 height 14
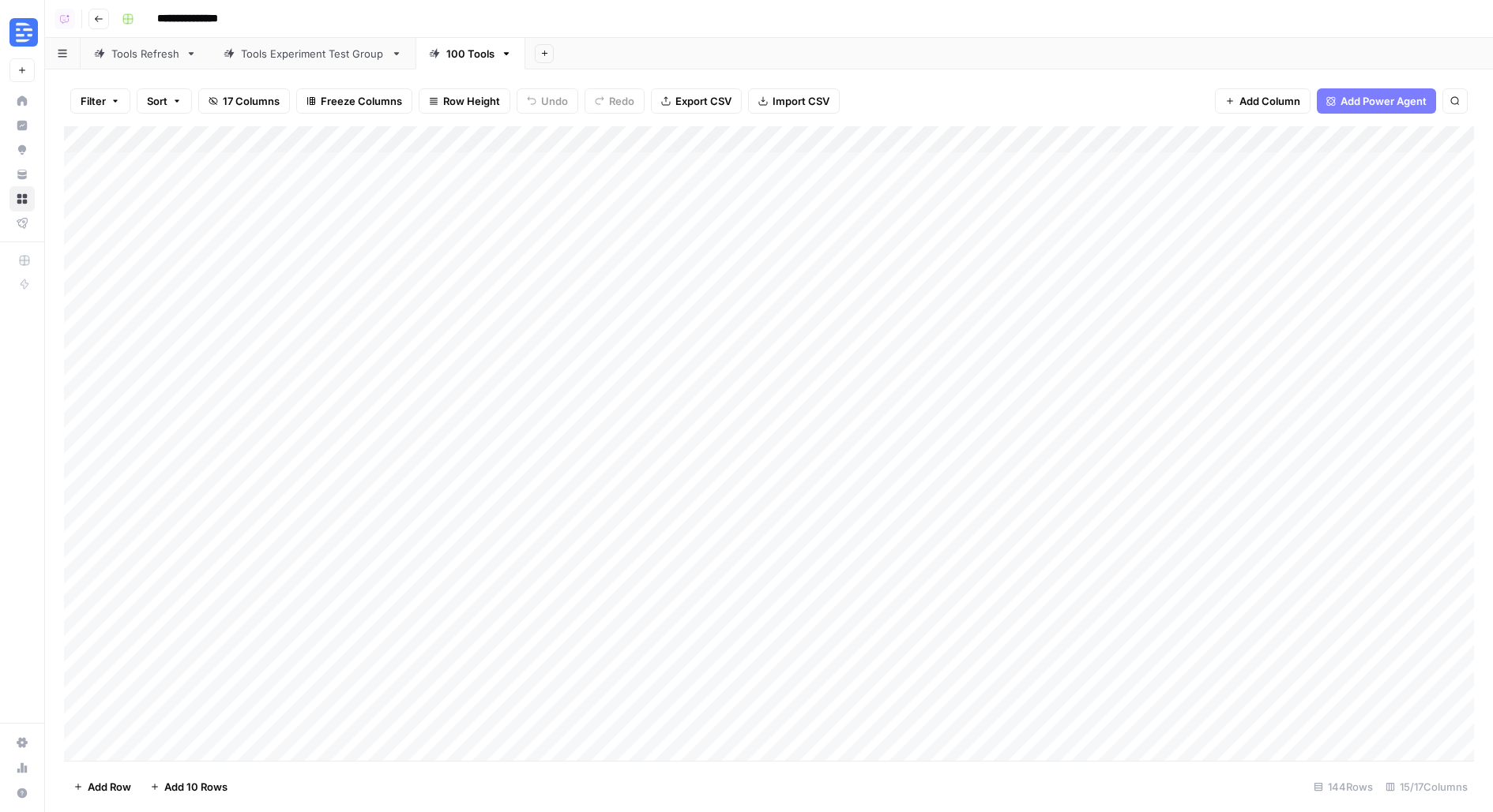
click at [100, 18] on icon "button" at bounding box center [99, 19] width 8 height 6
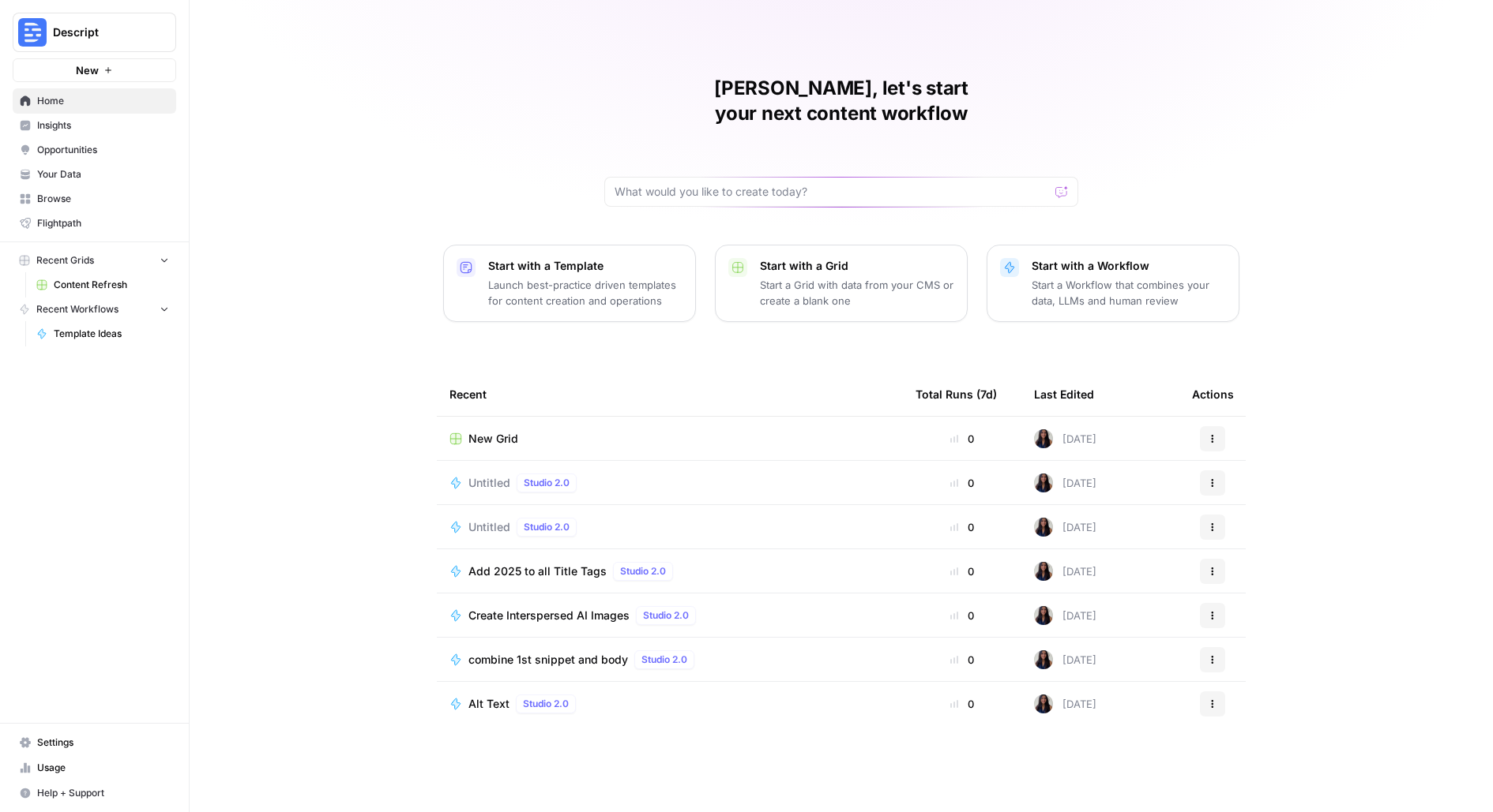
click at [110, 197] on span "Browse" at bounding box center [102, 198] width 132 height 14
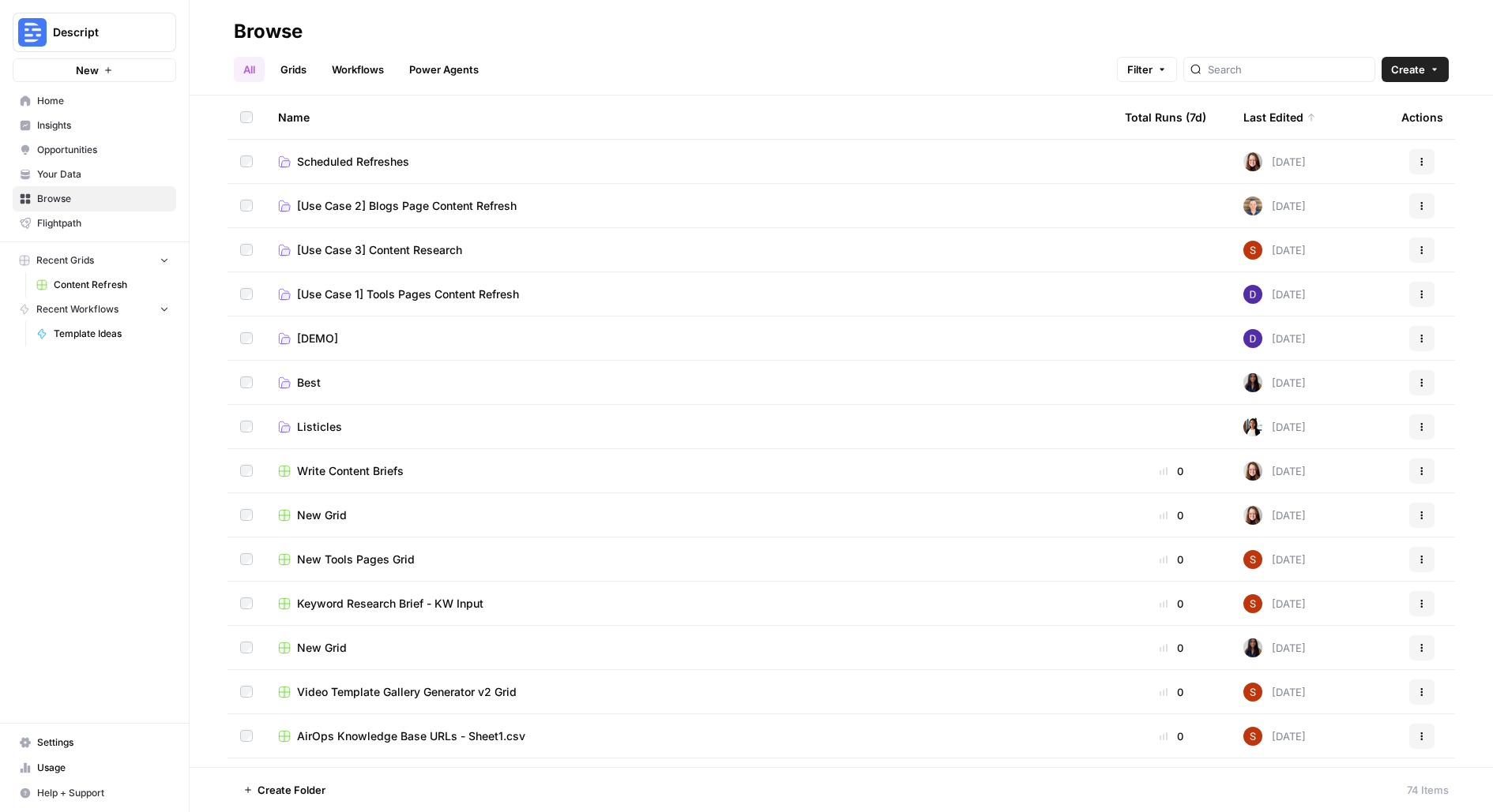
click at [390, 200] on span "[Use Case 2] Blogs Page Content Refresh" at bounding box center [406, 206] width 219 height 16
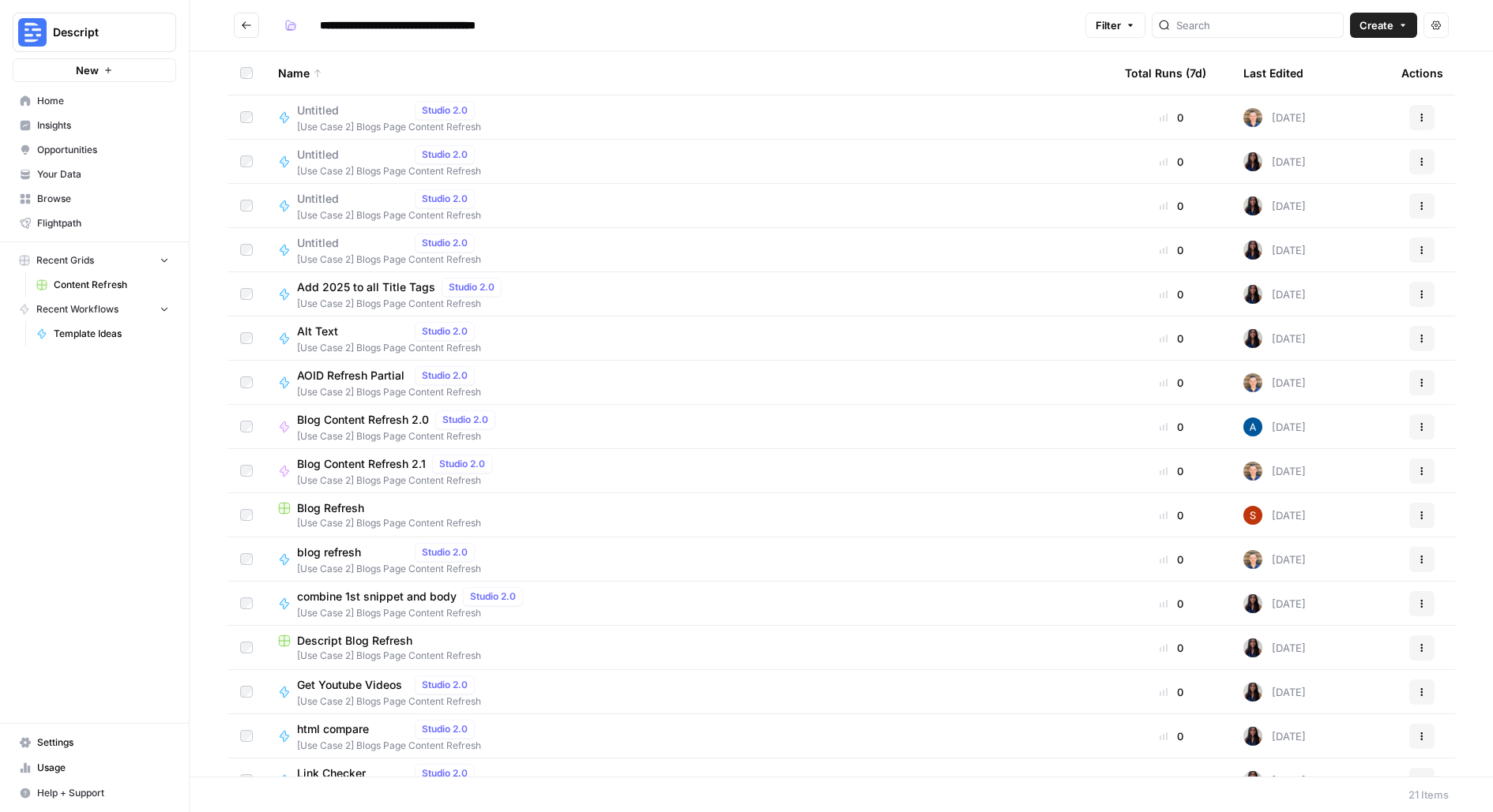
click at [245, 23] on icon "Go back" at bounding box center [246, 25] width 11 height 11
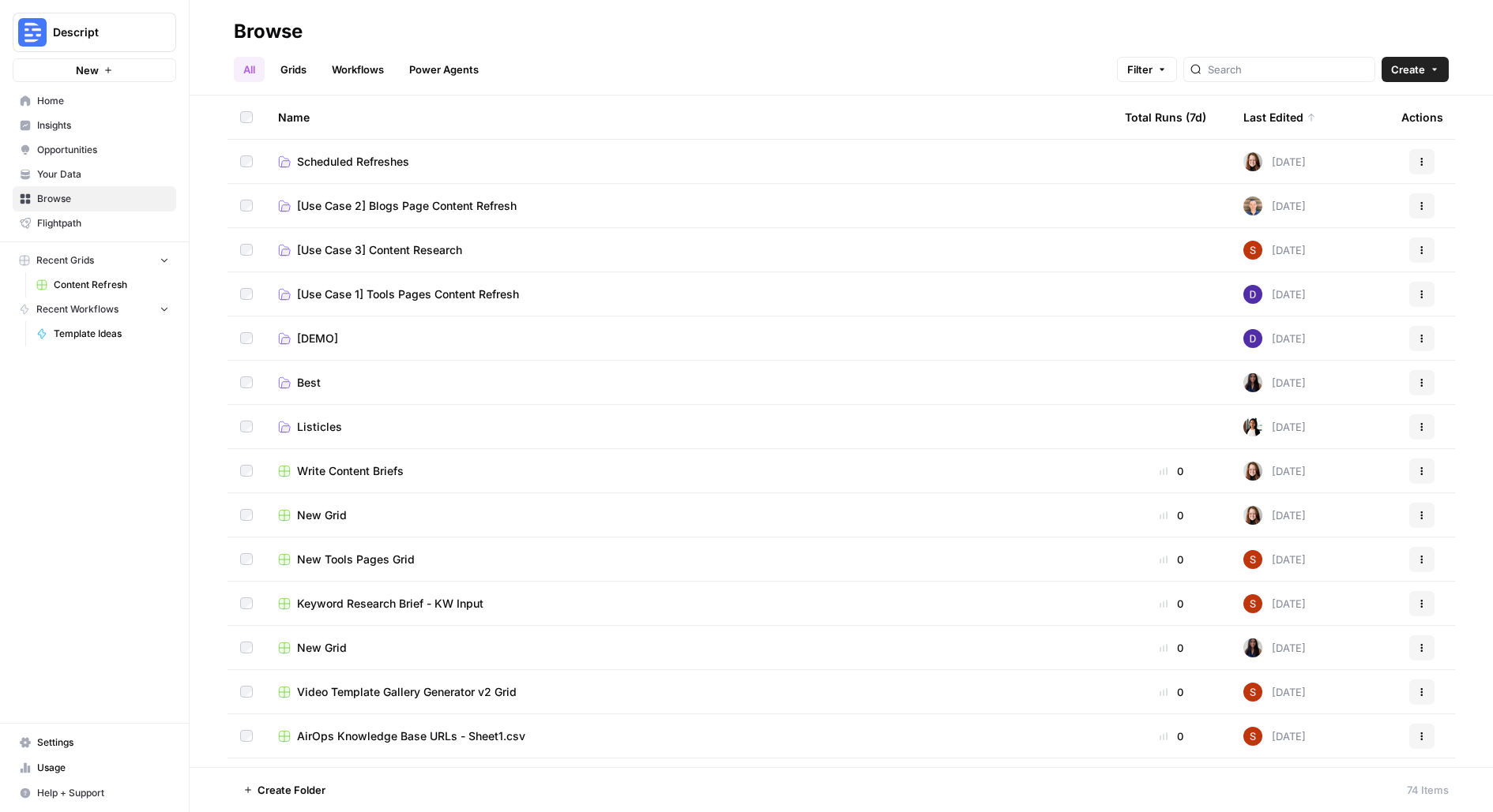
click at [358, 203] on span "[Use Case 2] Blogs Page Content Refresh" at bounding box center [406, 206] width 219 height 16
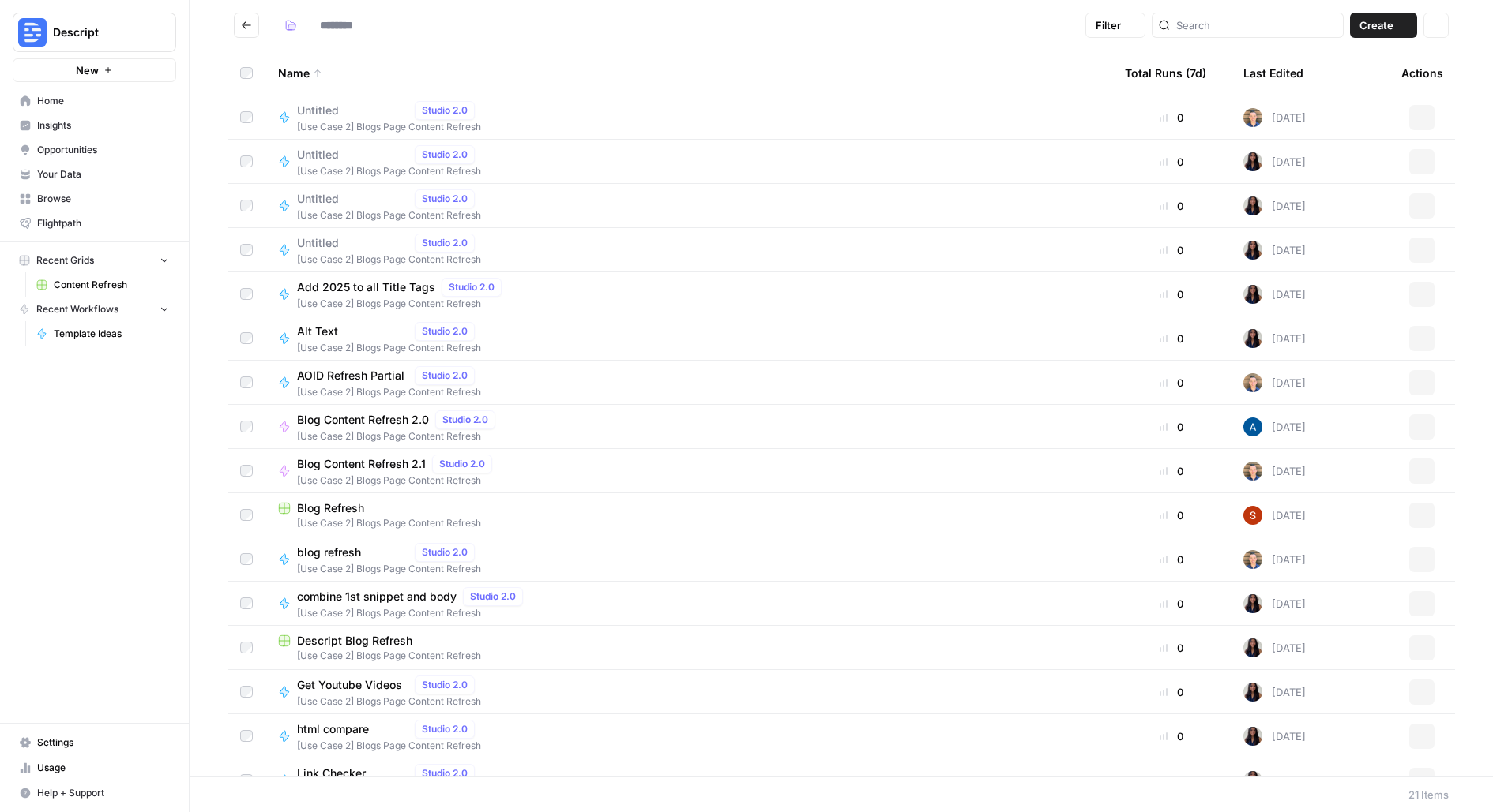
type input "**********"
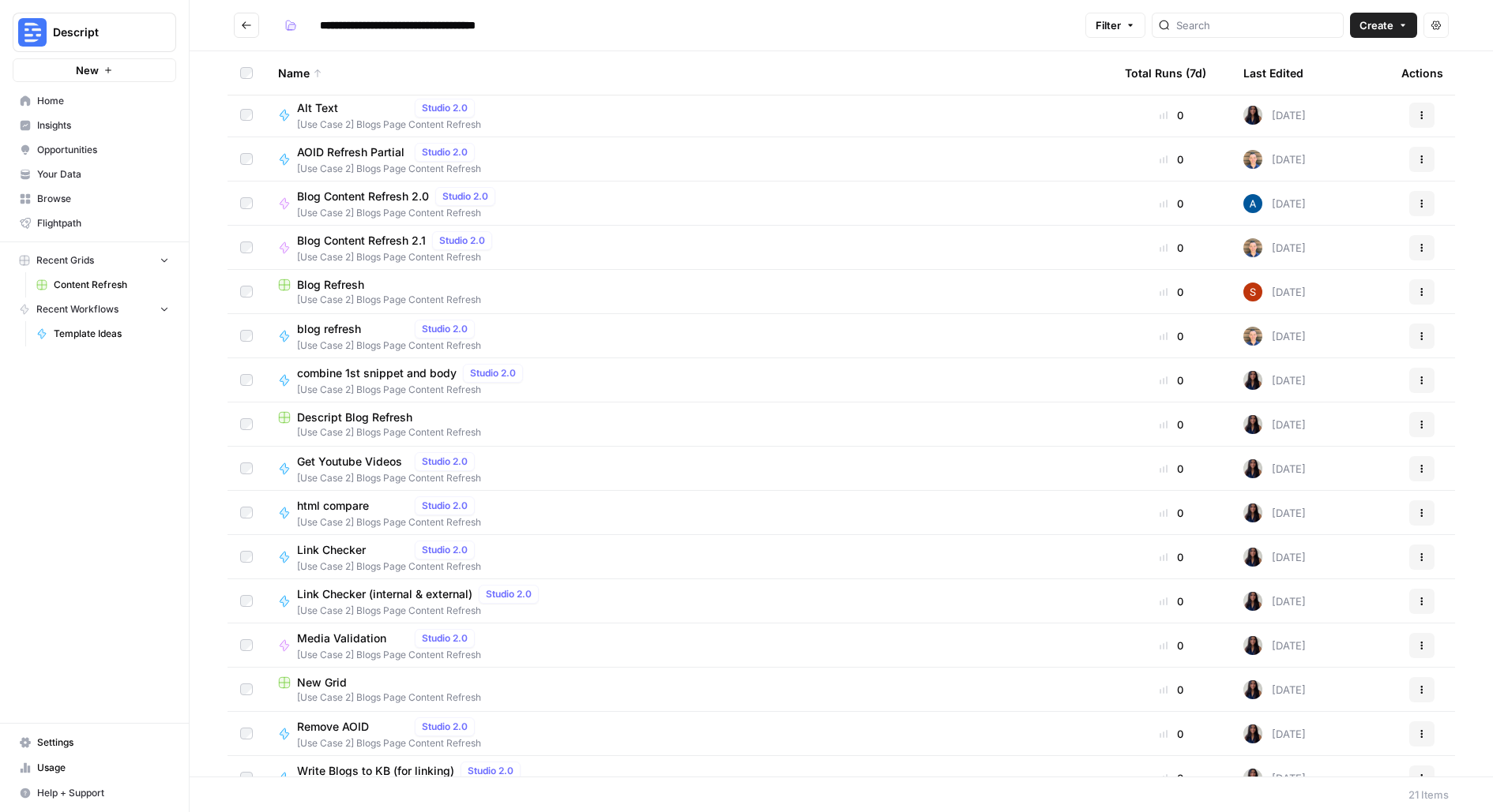
scroll to position [246, 0]
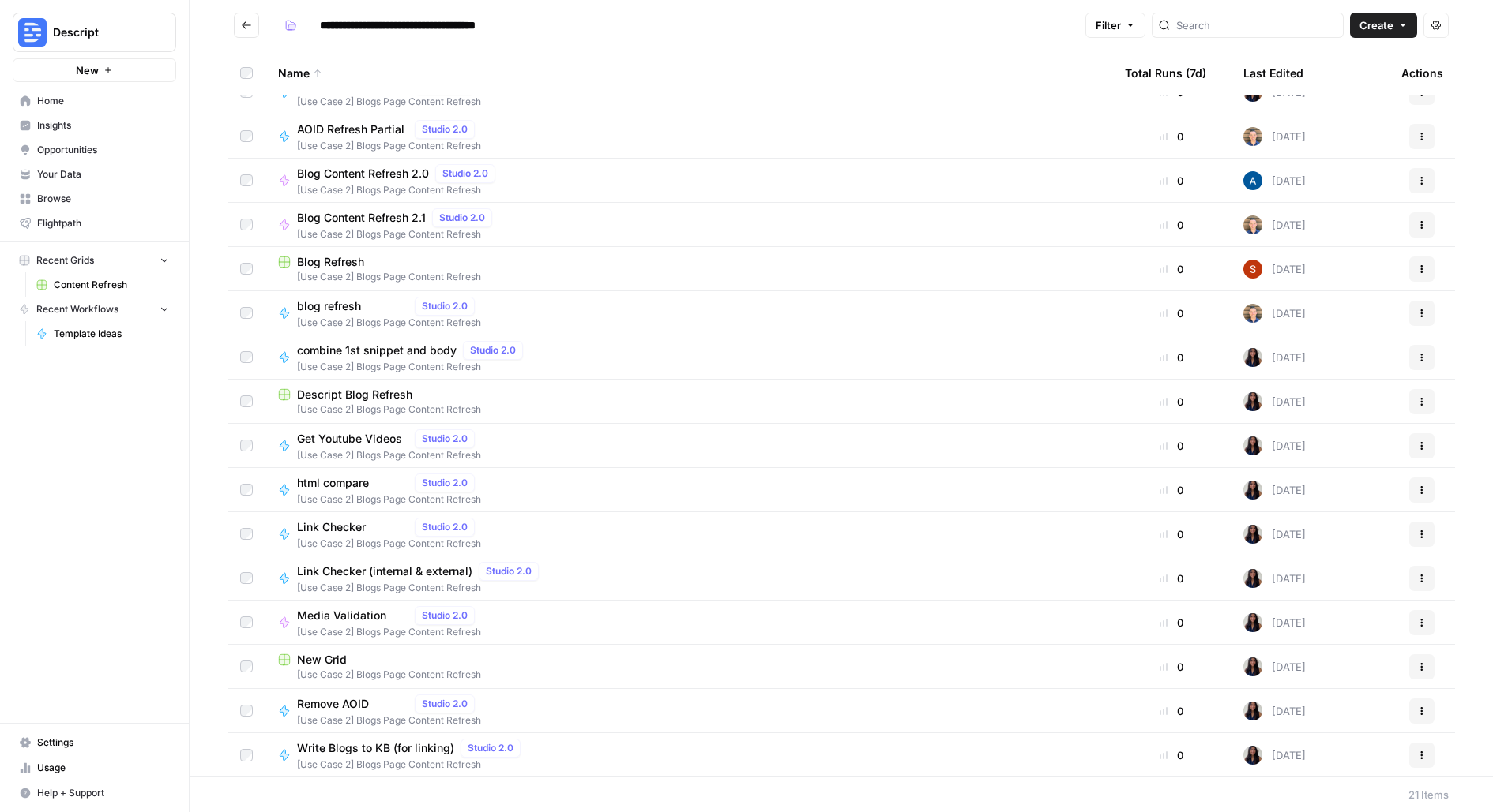
click at [347, 274] on span "[Use Case 2] Blogs Page Content Refresh" at bounding box center [688, 277] width 821 height 14
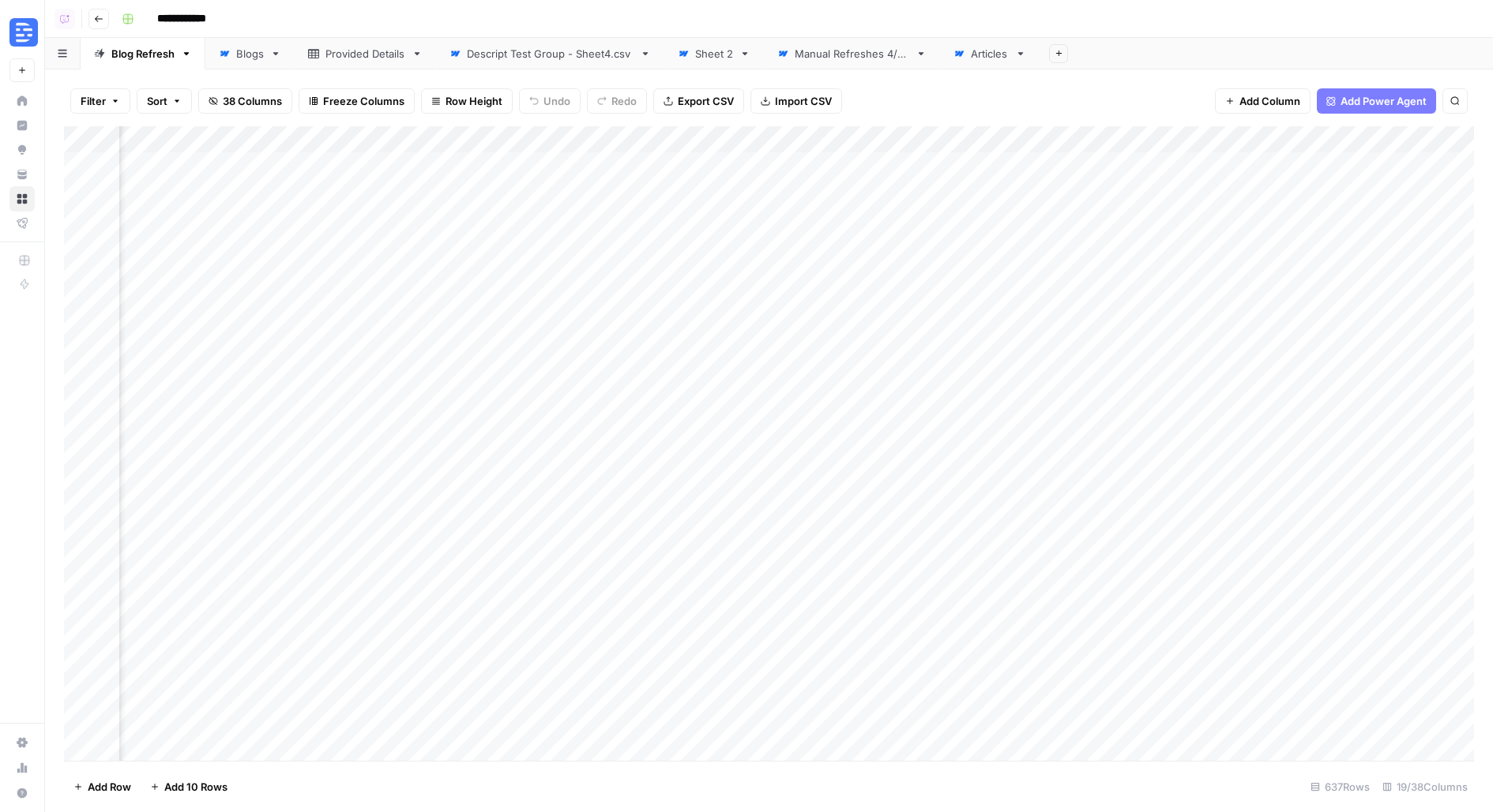
scroll to position [0, 2085]
click at [555, 61] on link "Descript Test Group - Sheet4.csv" at bounding box center [551, 54] width 228 height 32
click at [253, 67] on link "Blogs" at bounding box center [250, 54] width 89 height 32
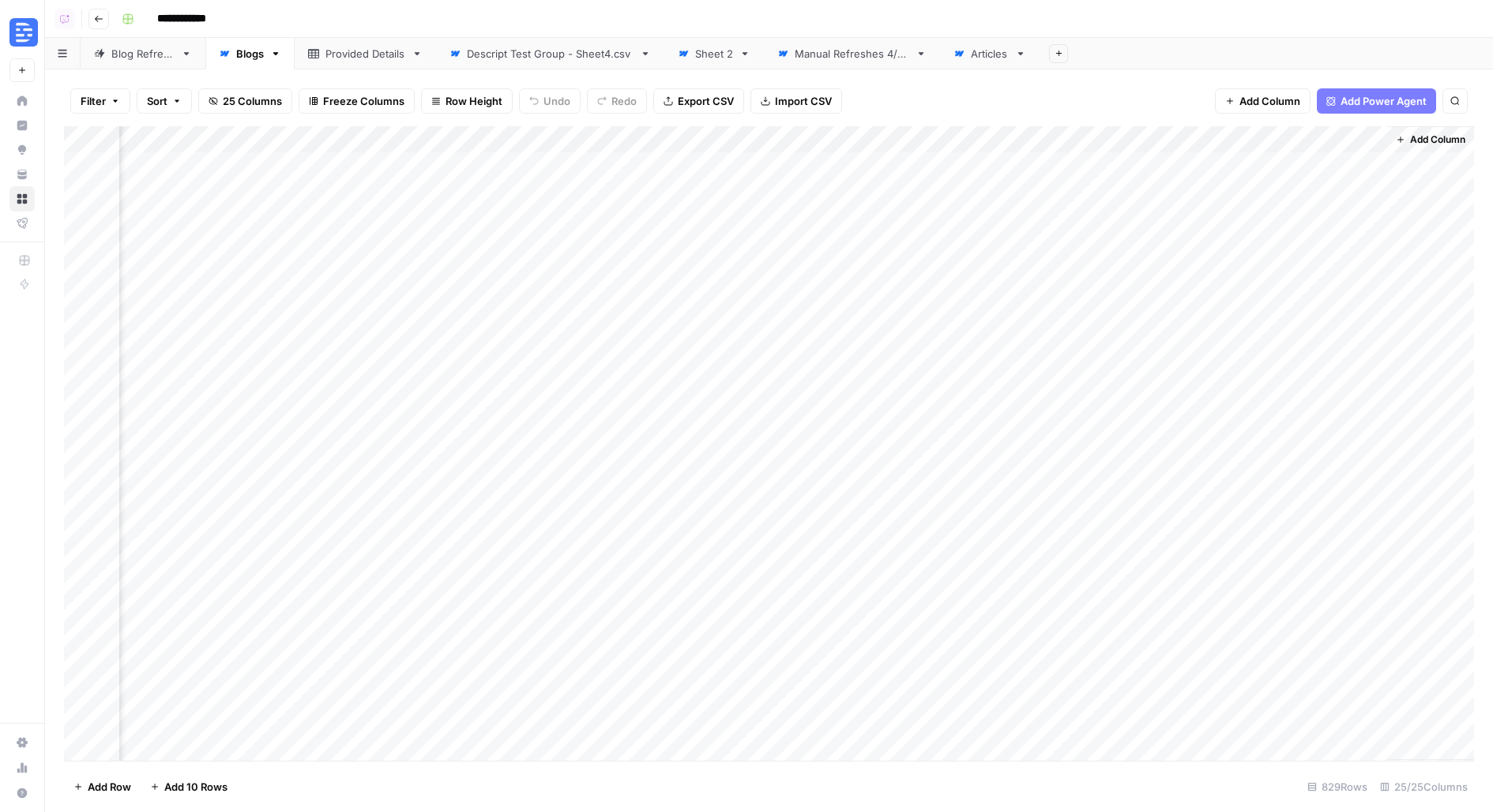
click at [999, 49] on div "Articles" at bounding box center [990, 54] width 38 height 16
click at [601, 58] on div "Descript Test Group - Sheet4.csv" at bounding box center [551, 54] width 167 height 16
click at [845, 50] on div "Manual Refreshes 4/29" at bounding box center [851, 54] width 114 height 16
